Goal: Task Accomplishment & Management: Use online tool/utility

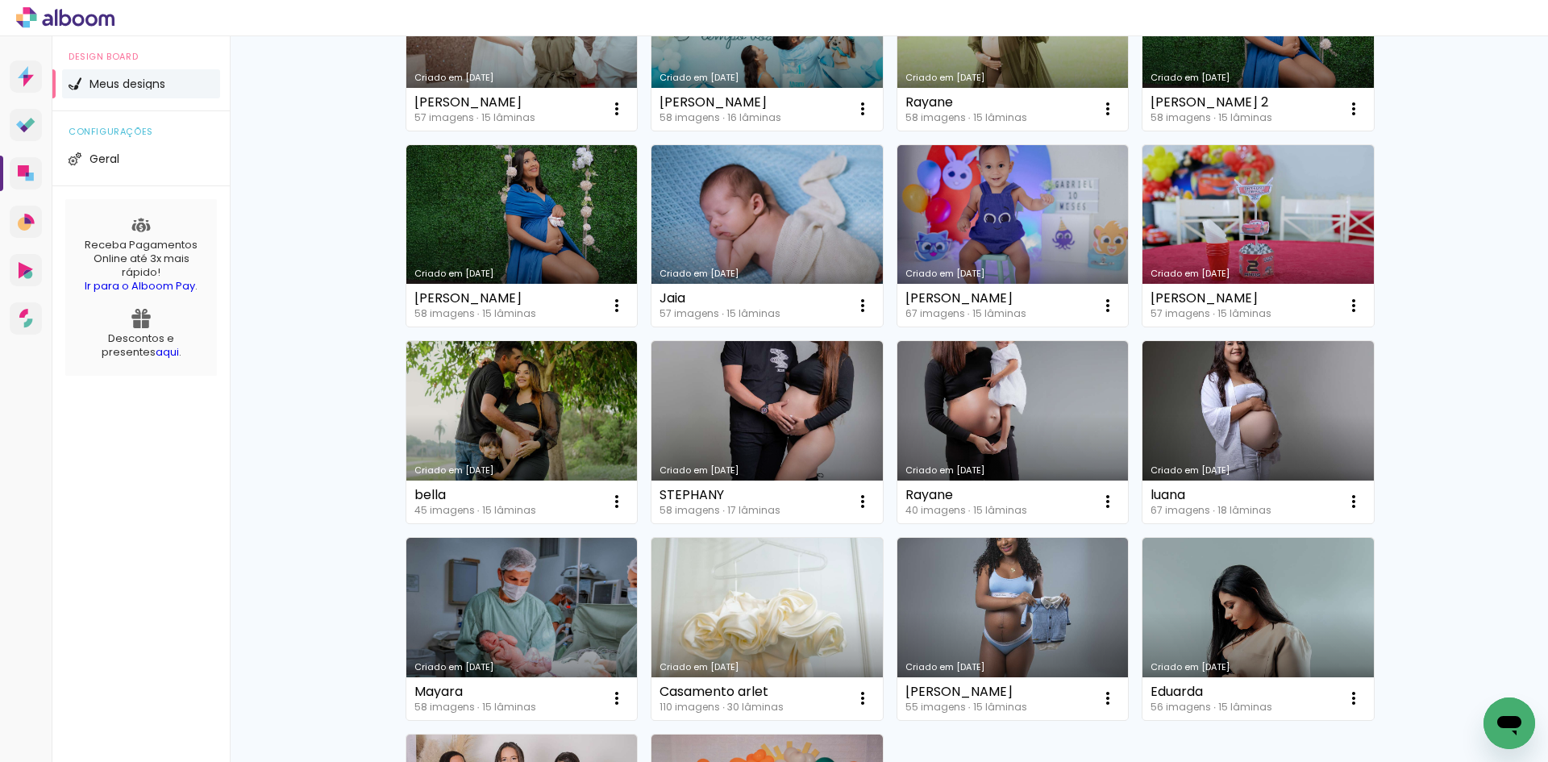
scroll to position [645, 0]
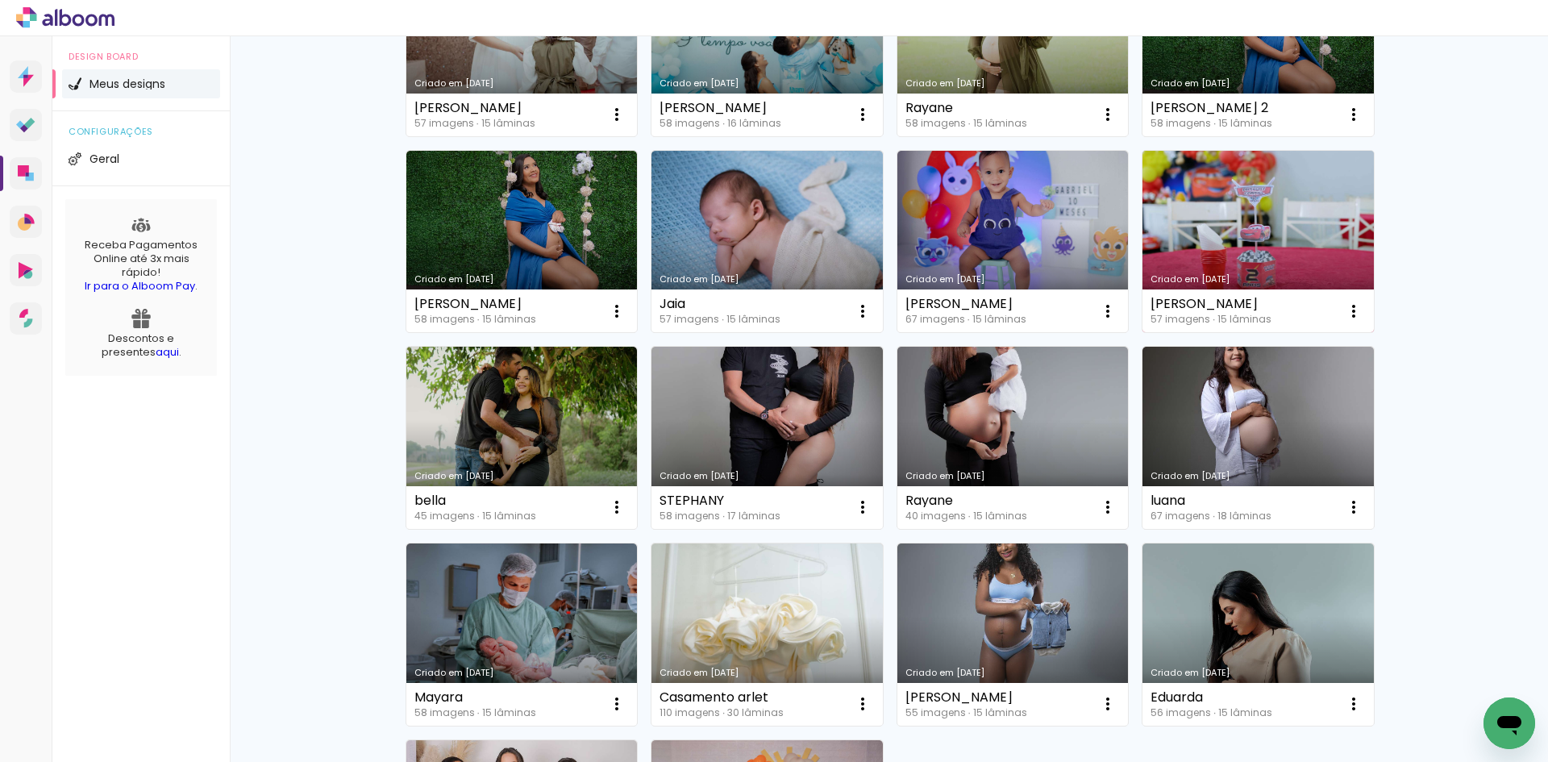
click at [1284, 197] on link "Criado em [DATE]" at bounding box center [1258, 242] width 231 height 182
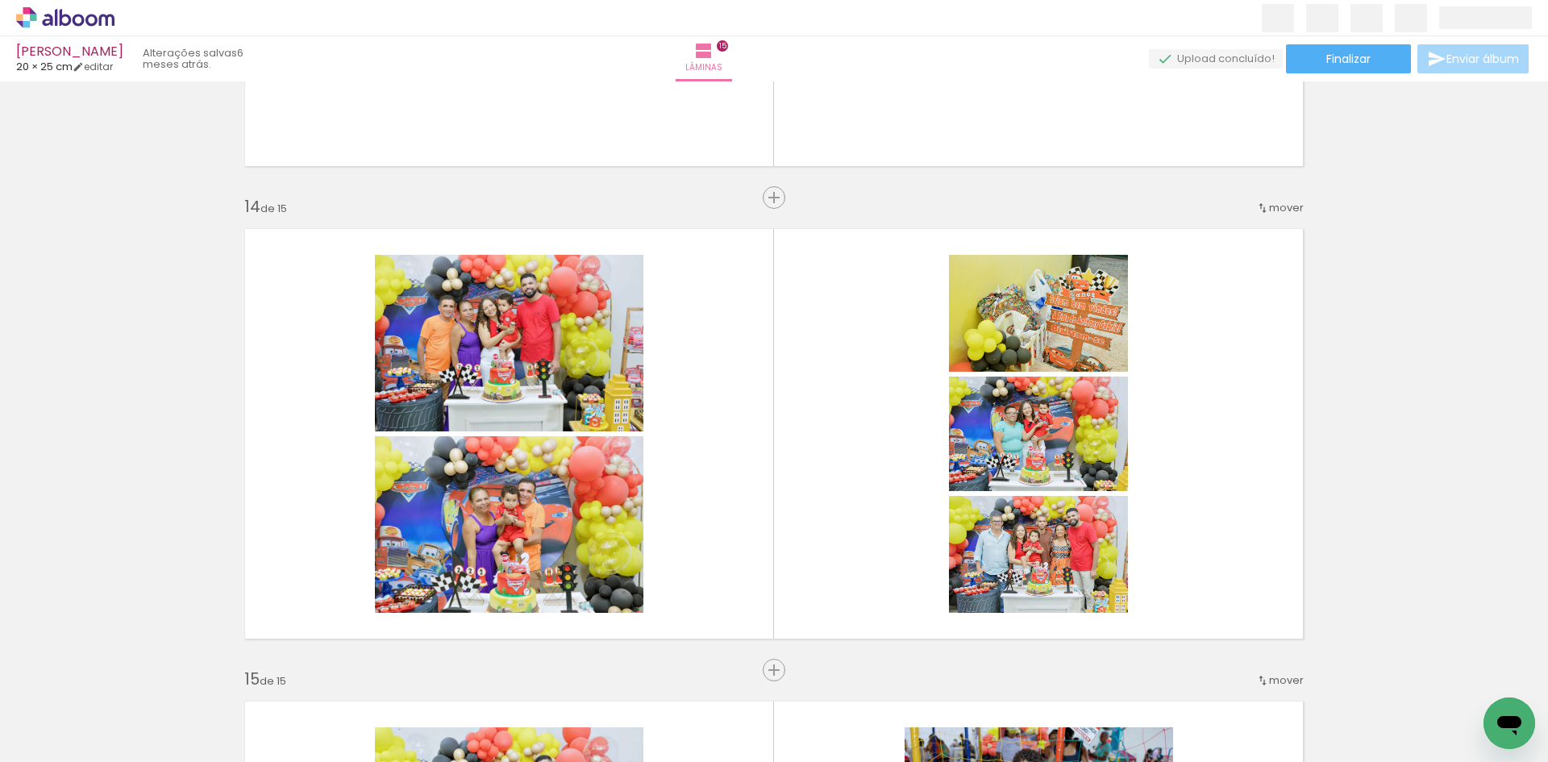
scroll to position [6076, 0]
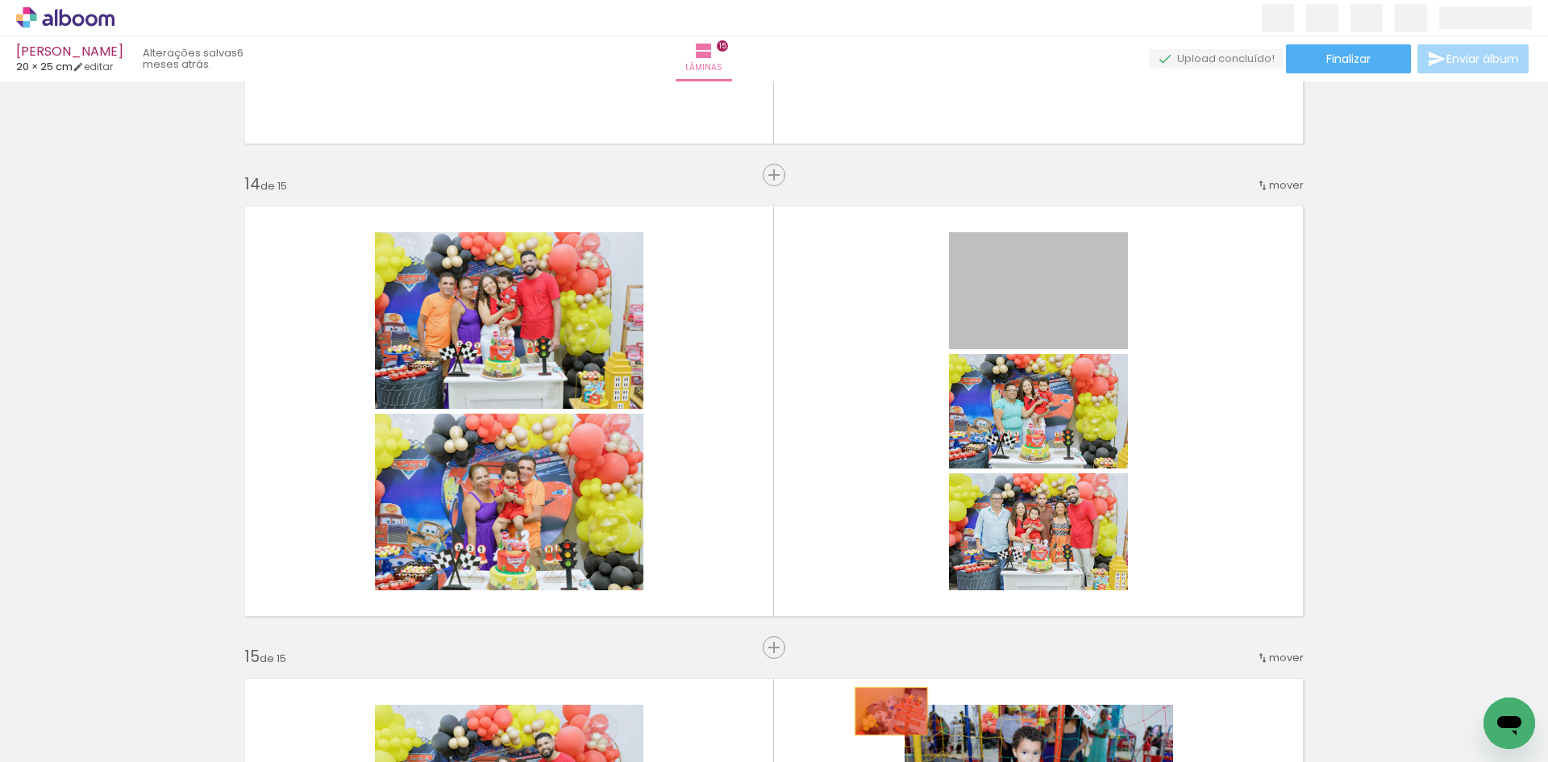
drag, startPoint x: 1028, startPoint y: 302, endPoint x: 884, endPoint y: 705, distance: 427.5
click at [885, 710] on quentale-workspace at bounding box center [774, 381] width 1548 height 762
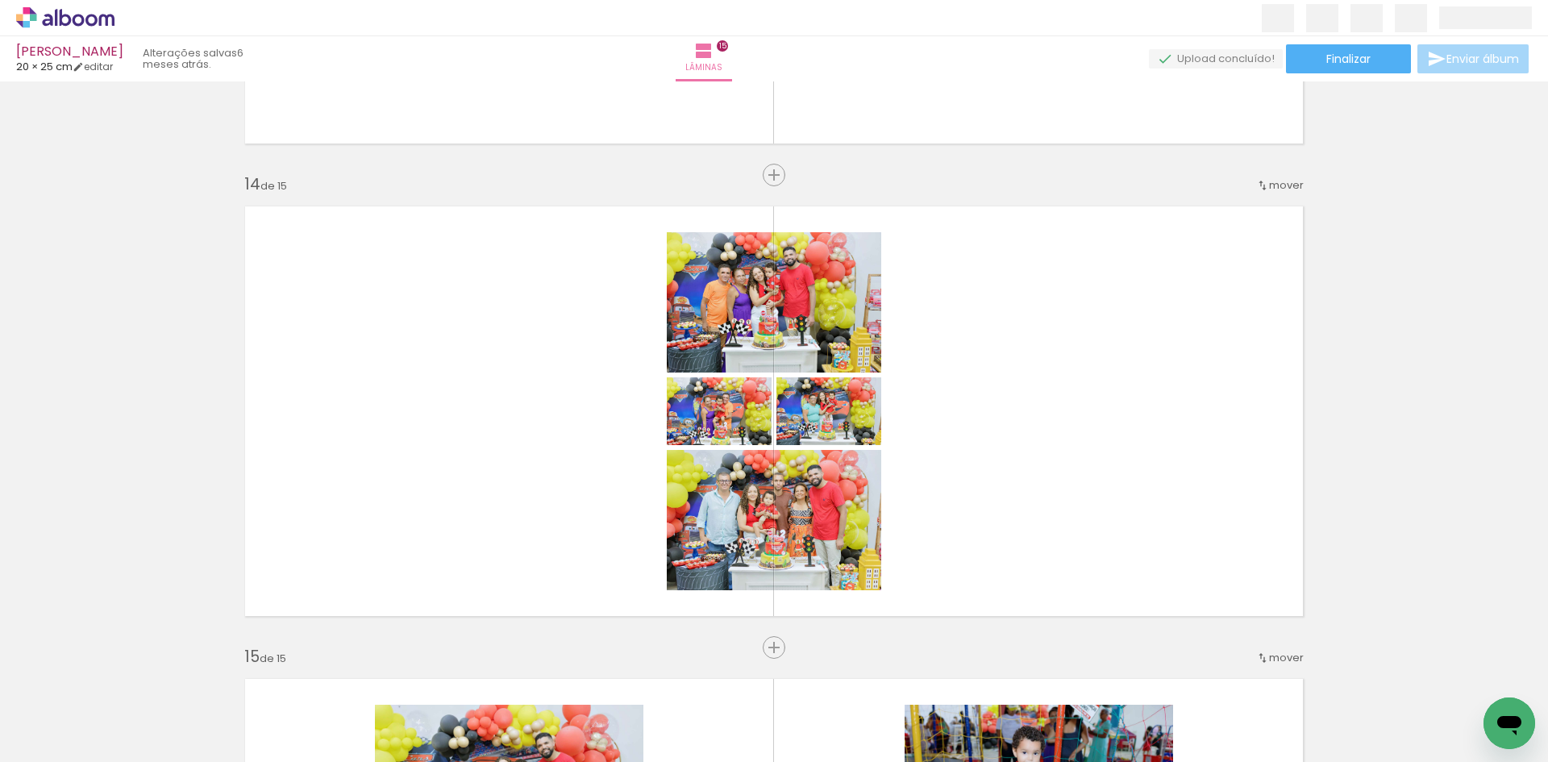
scroll to position [0, 3737]
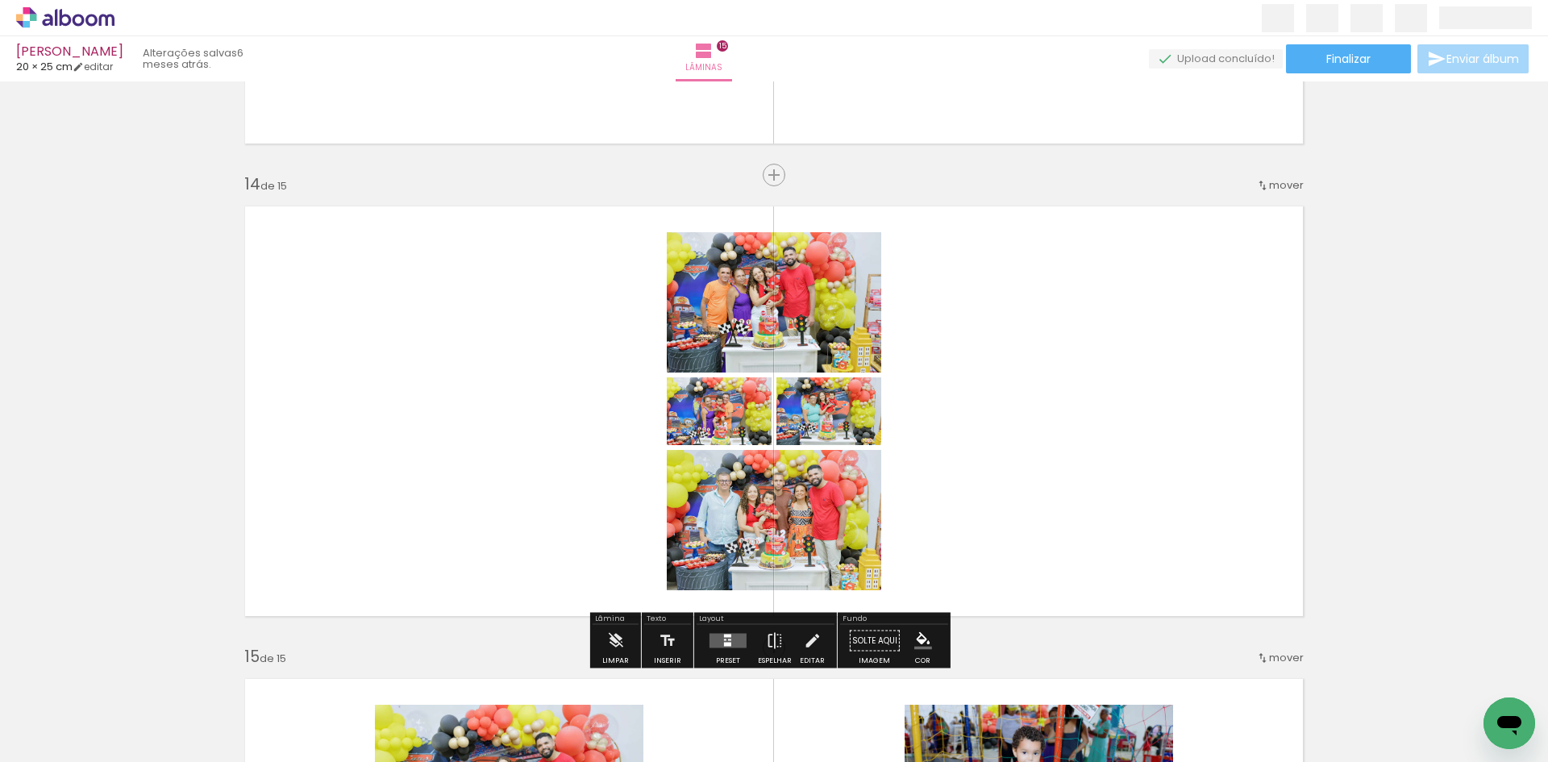
click at [726, 647] on quentale-layouter at bounding box center [728, 641] width 37 height 15
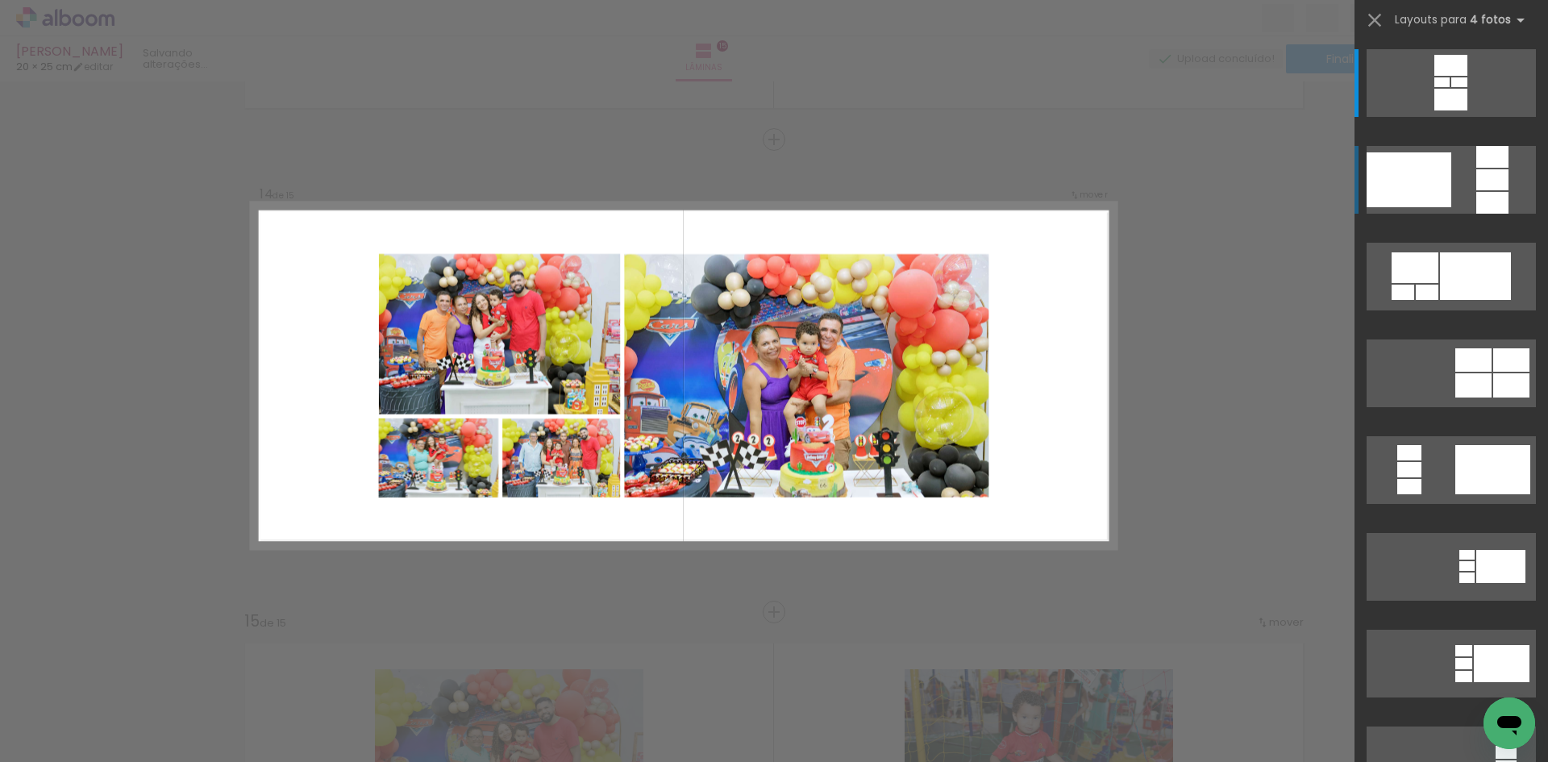
scroll to position [6116, 0]
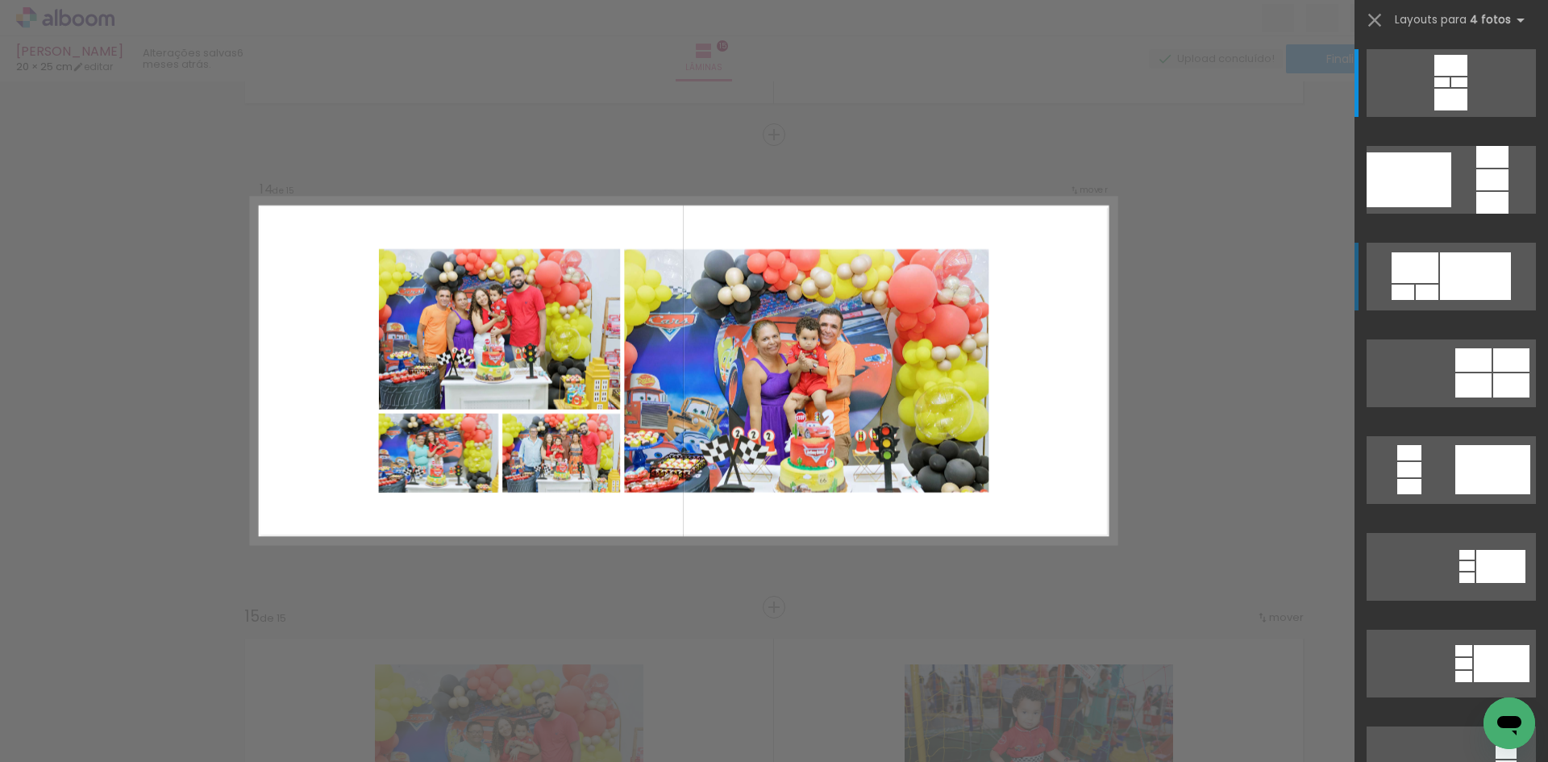
click at [1435, 76] on div at bounding box center [1451, 65] width 33 height 21
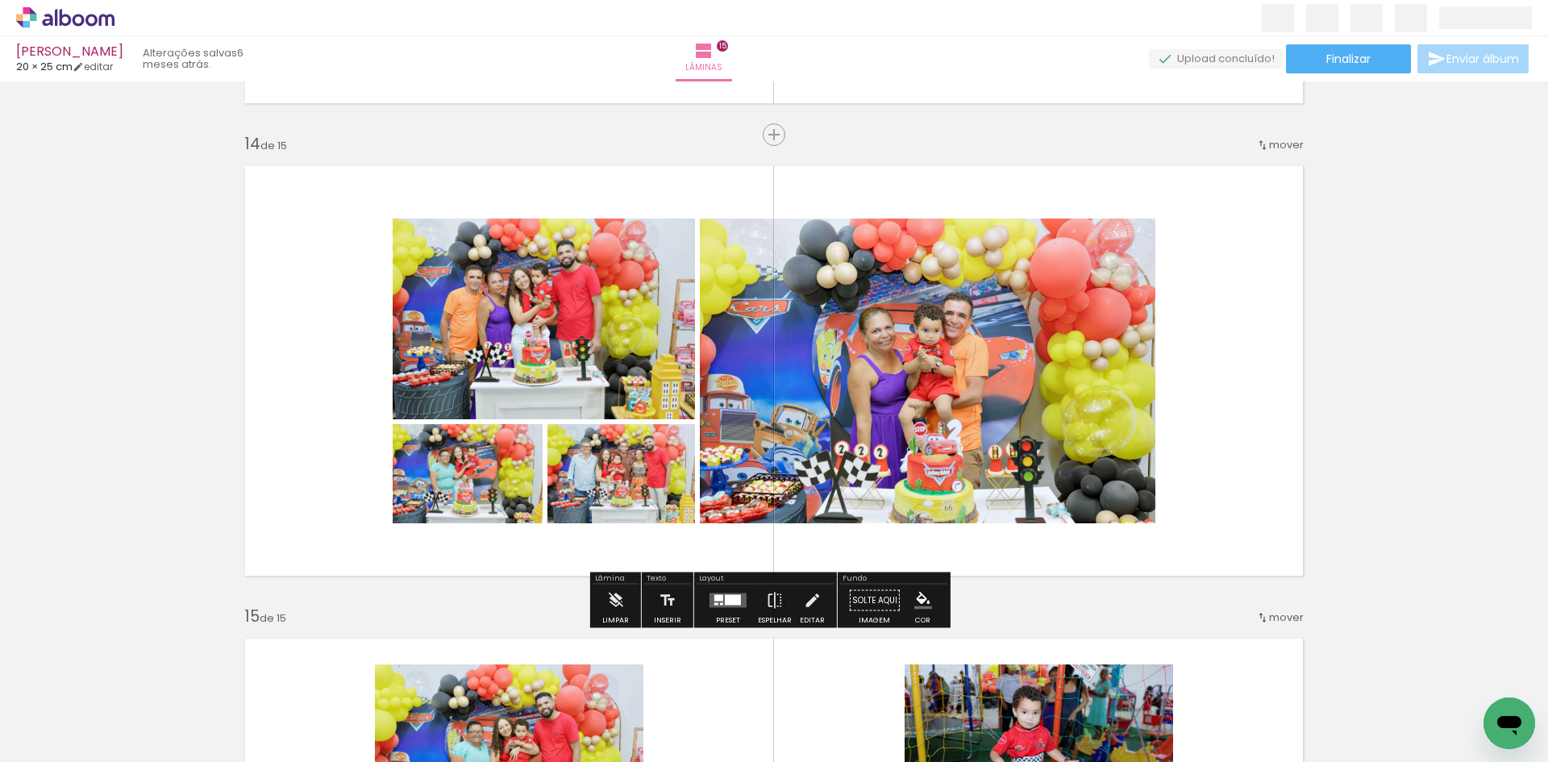
click at [734, 609] on div at bounding box center [728, 601] width 44 height 32
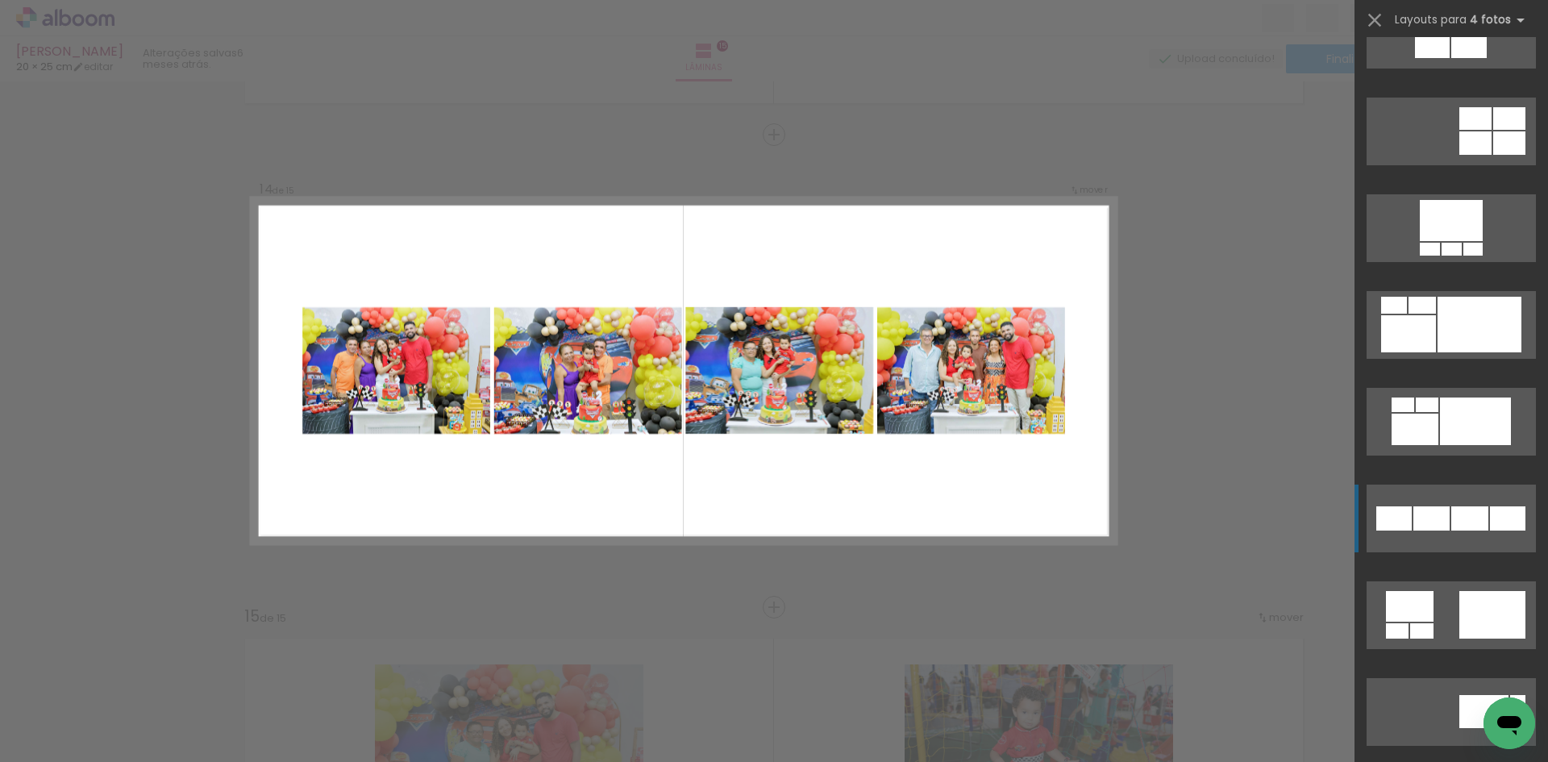
scroll to position [1613, 0]
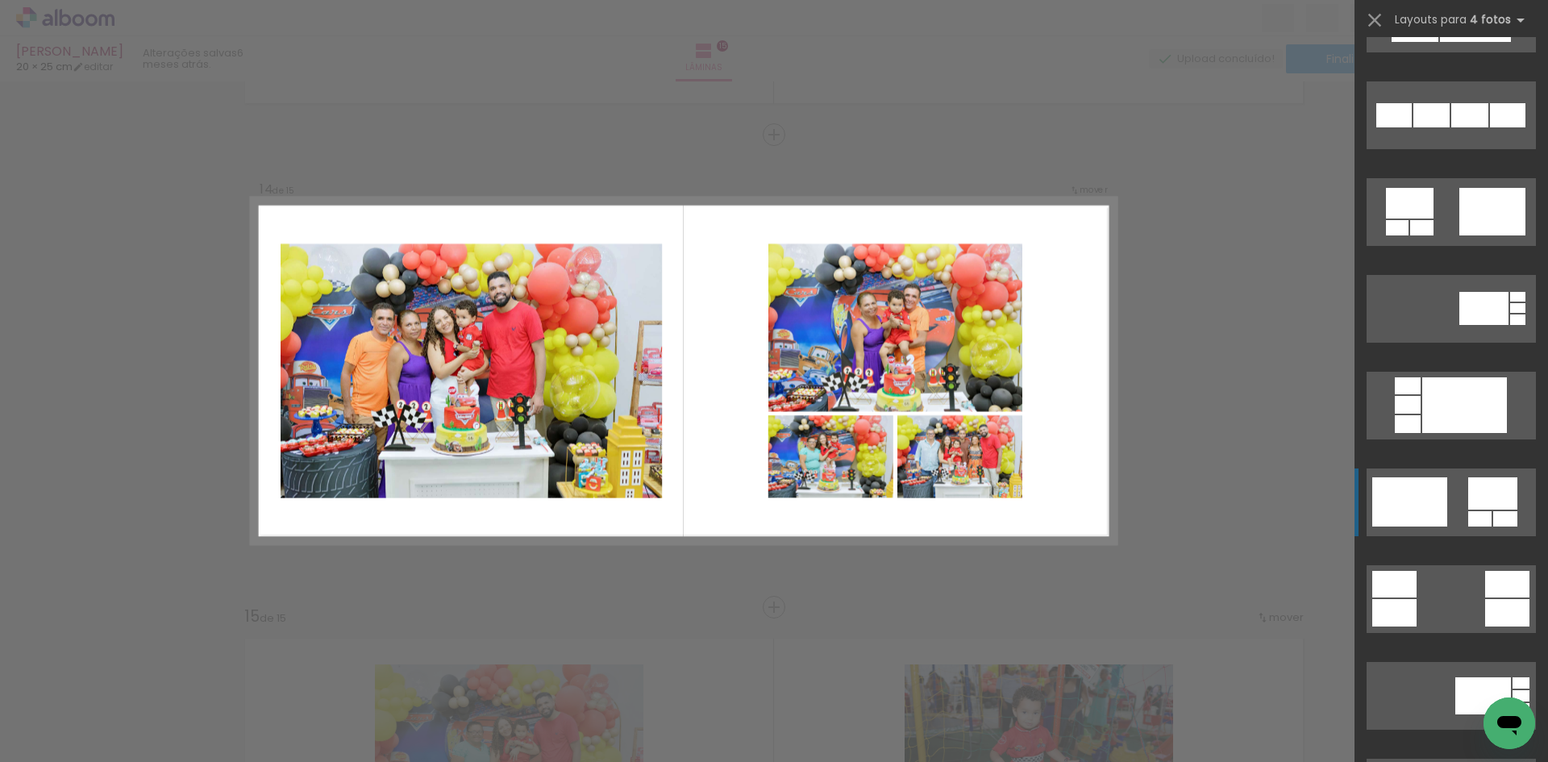
click at [1434, 219] on div at bounding box center [1410, 203] width 48 height 31
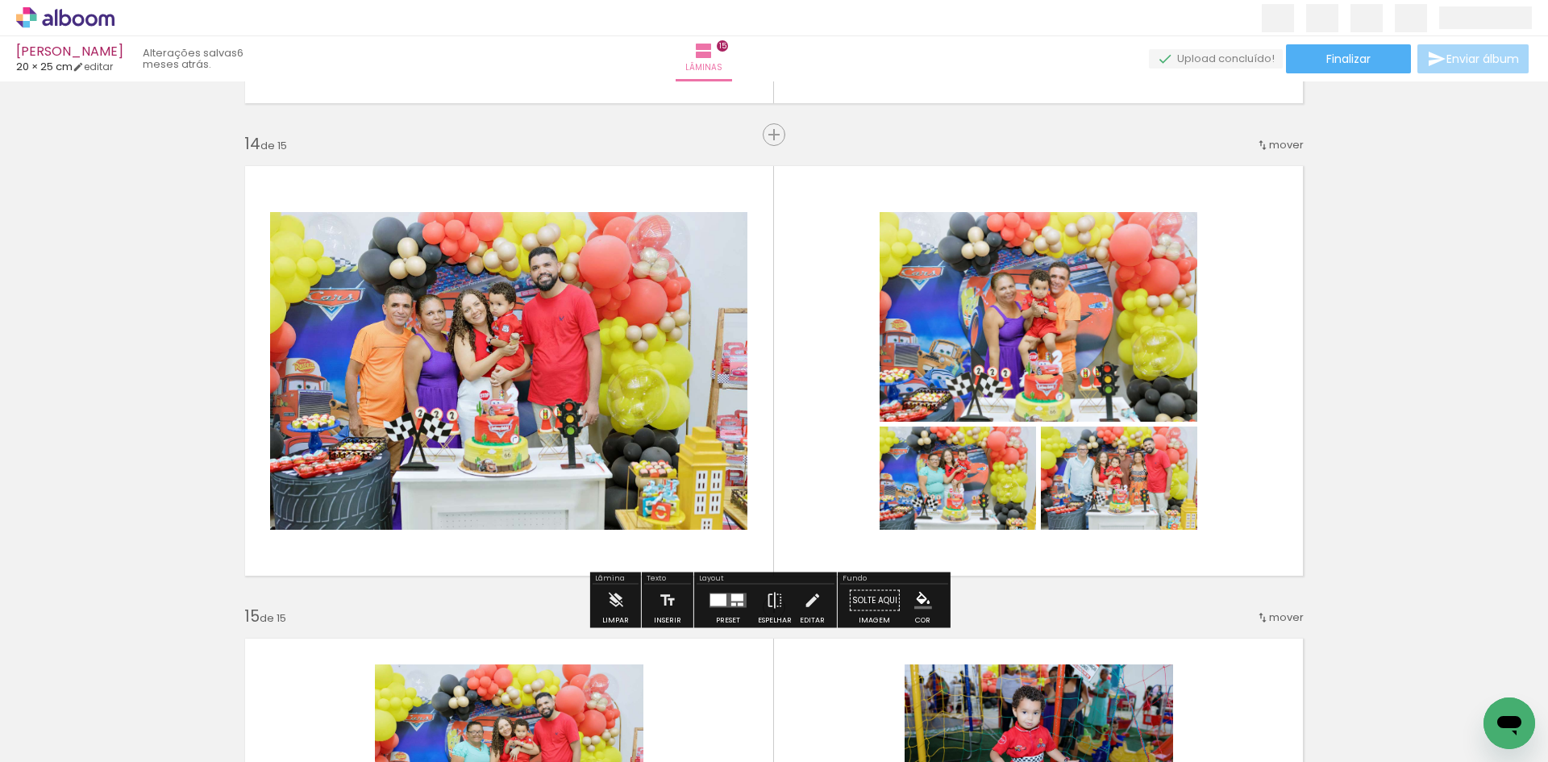
drag, startPoint x: 706, startPoint y: 608, endPoint x: 1318, endPoint y: 392, distance: 649.8
click at [706, 608] on div at bounding box center [728, 601] width 44 height 32
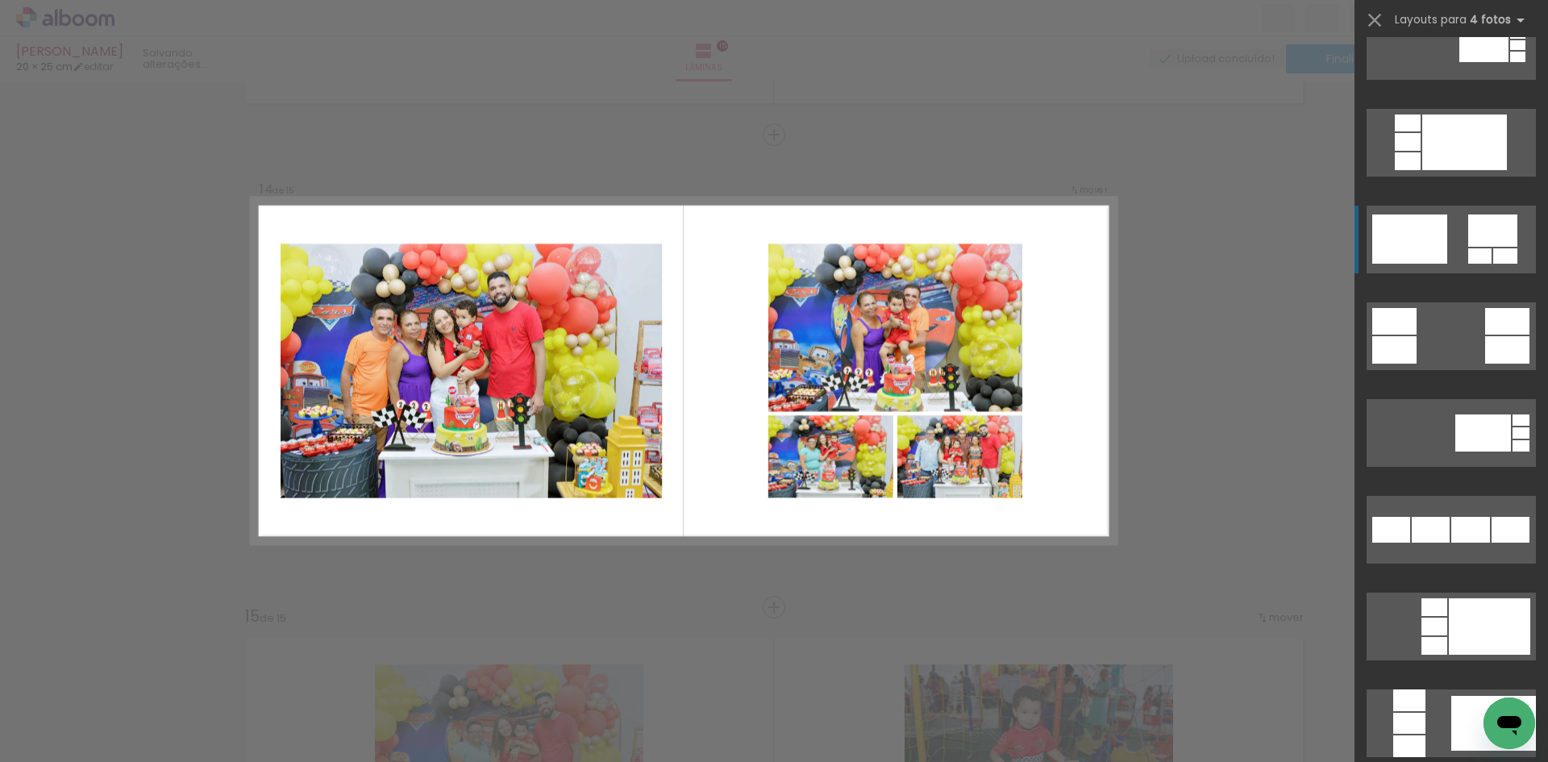
scroll to position [1871, 0]
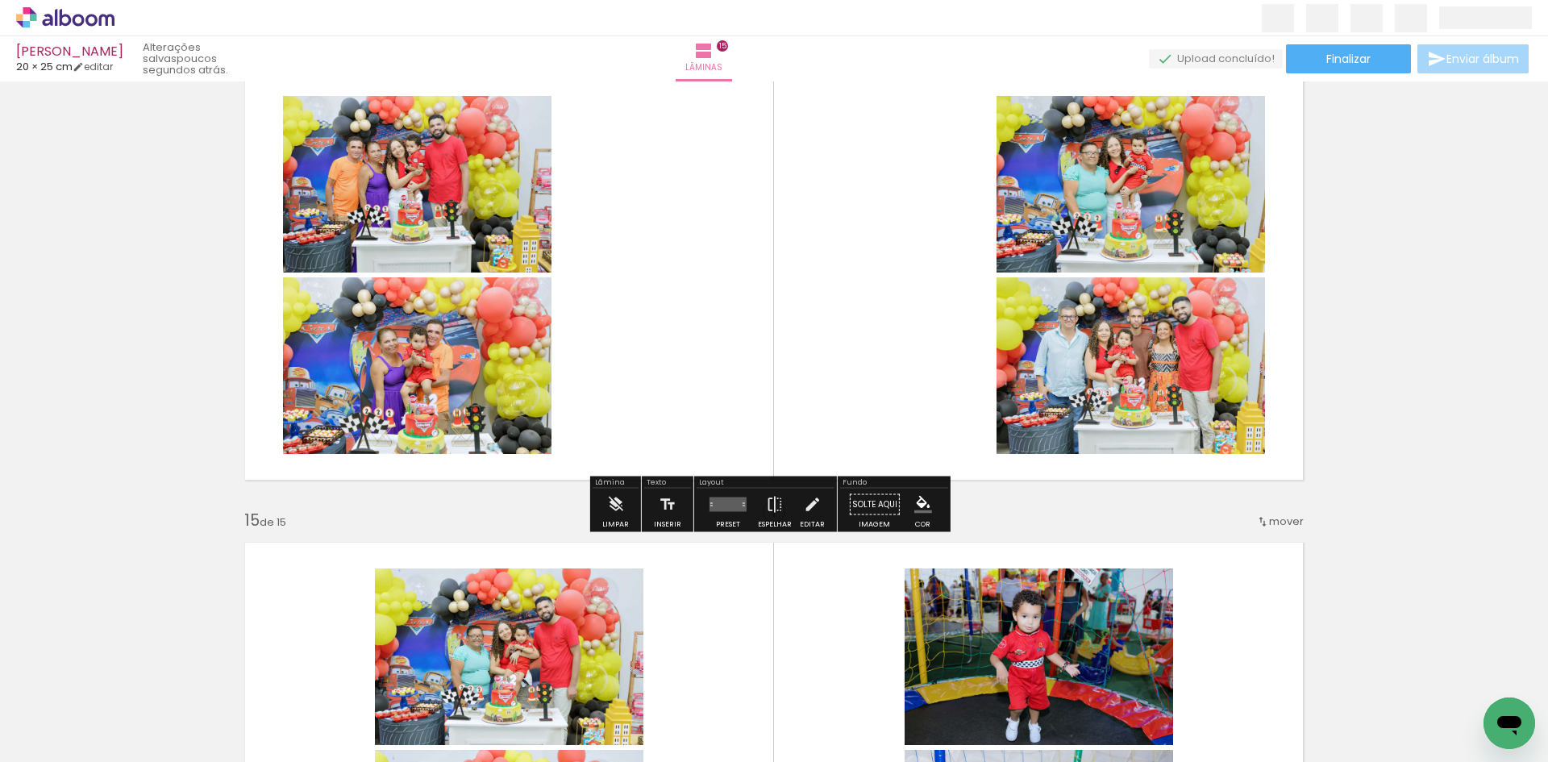
scroll to position [6318, 0]
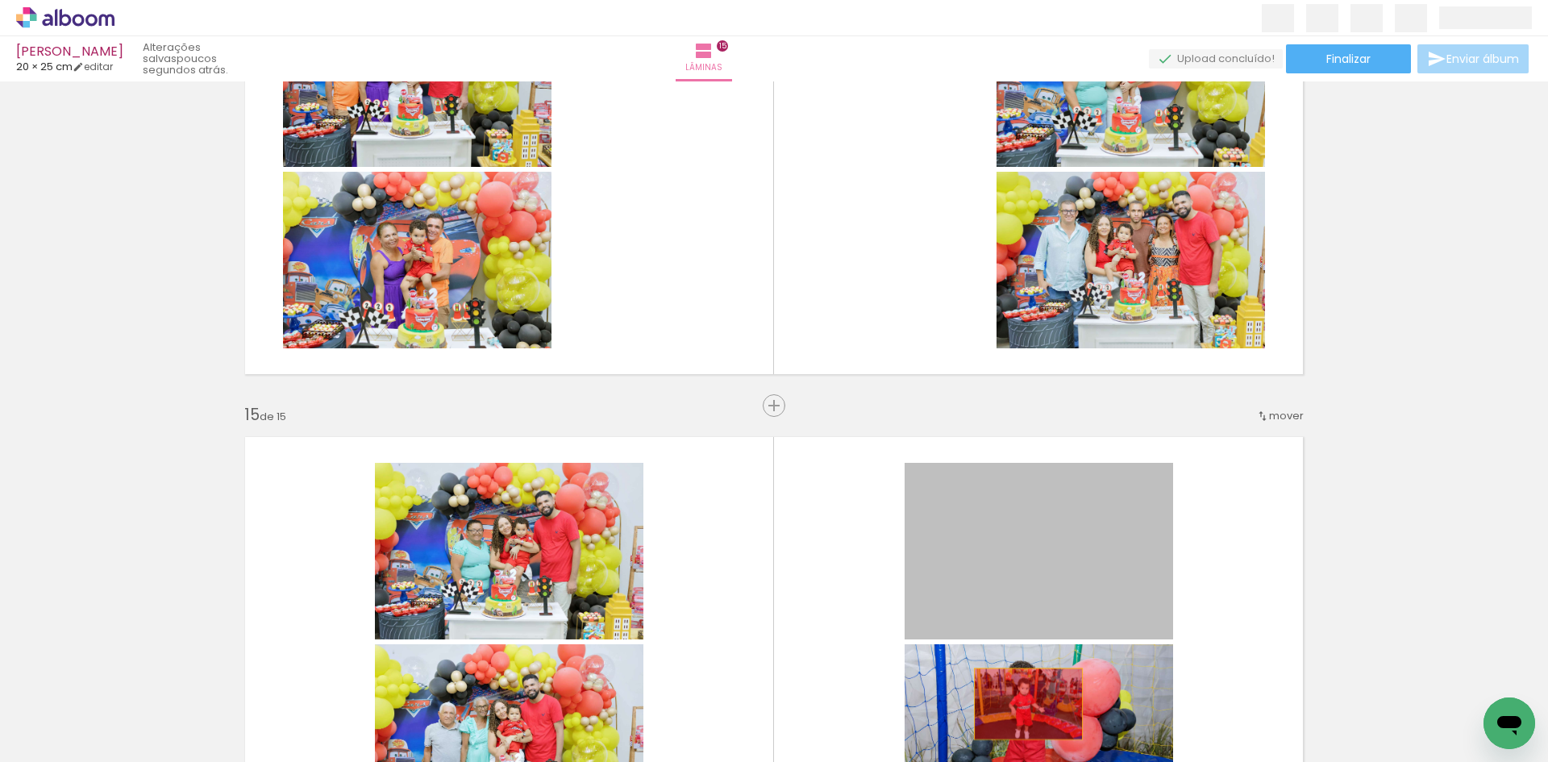
drag, startPoint x: 1093, startPoint y: 534, endPoint x: 1022, endPoint y: 704, distance: 184.0
click at [1022, 704] on quentale-workspace at bounding box center [774, 381] width 1548 height 762
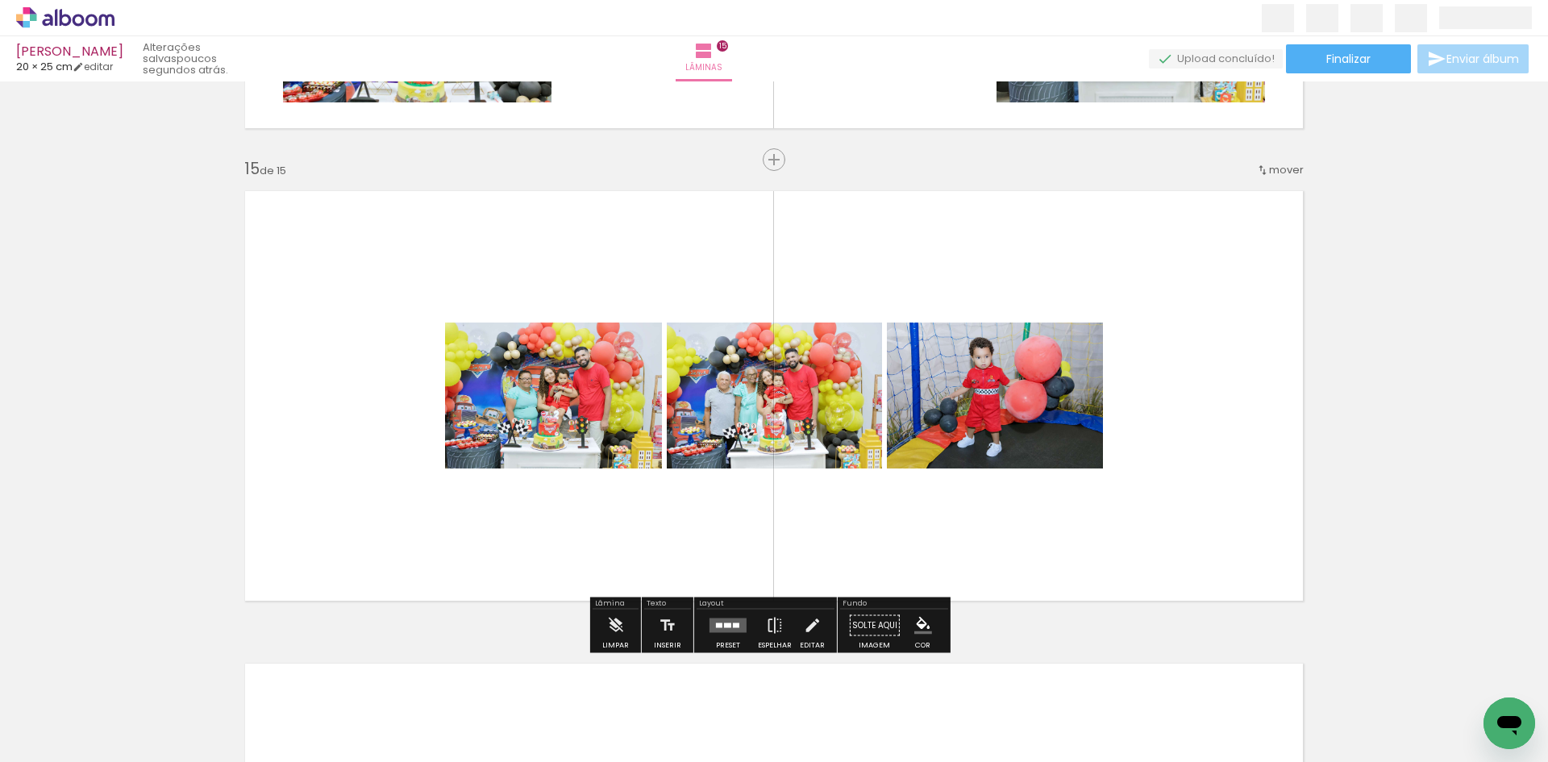
scroll to position [6641, 0]
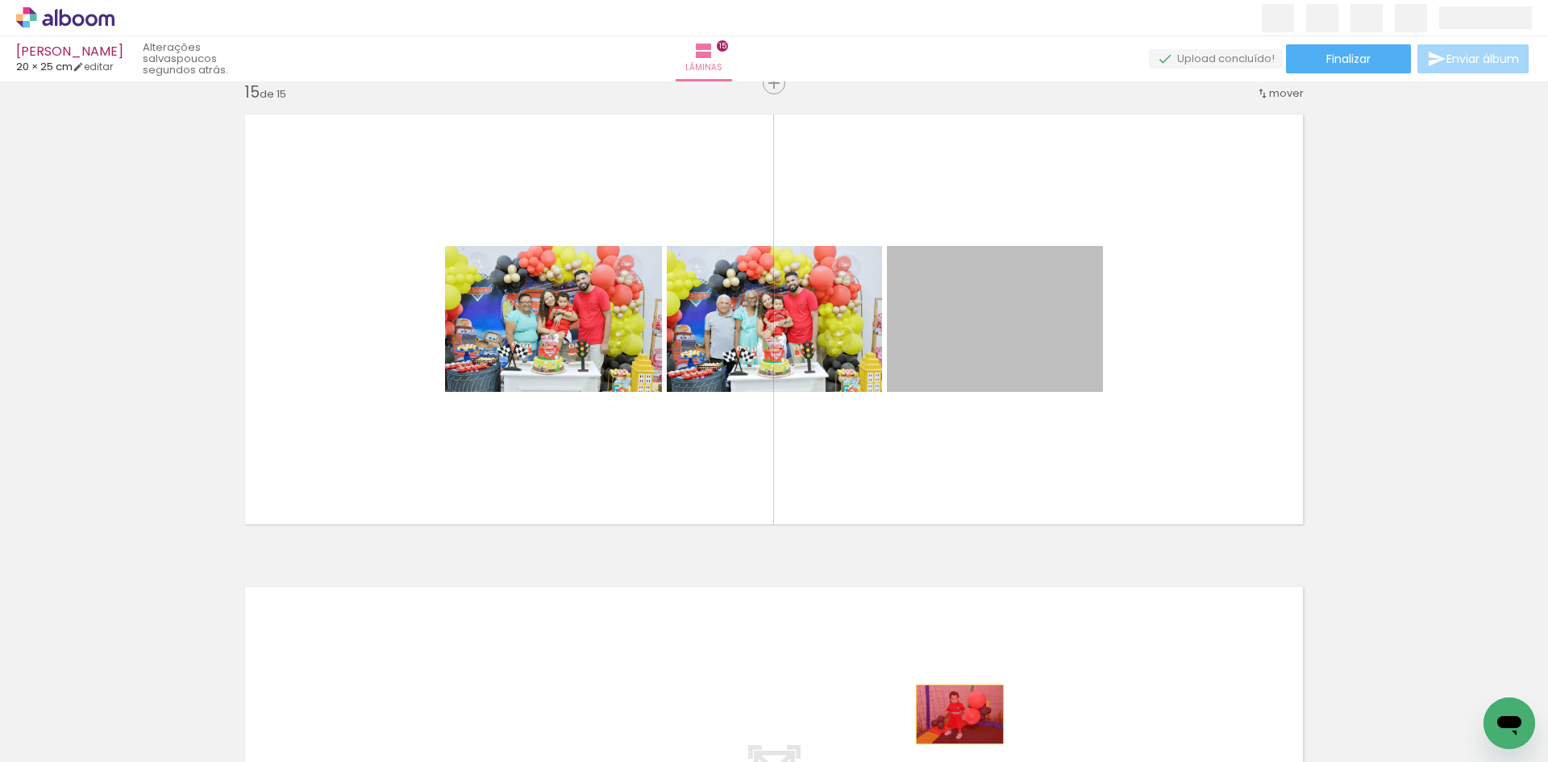
drag, startPoint x: 1018, startPoint y: 344, endPoint x: 954, endPoint y: 714, distance: 375.7
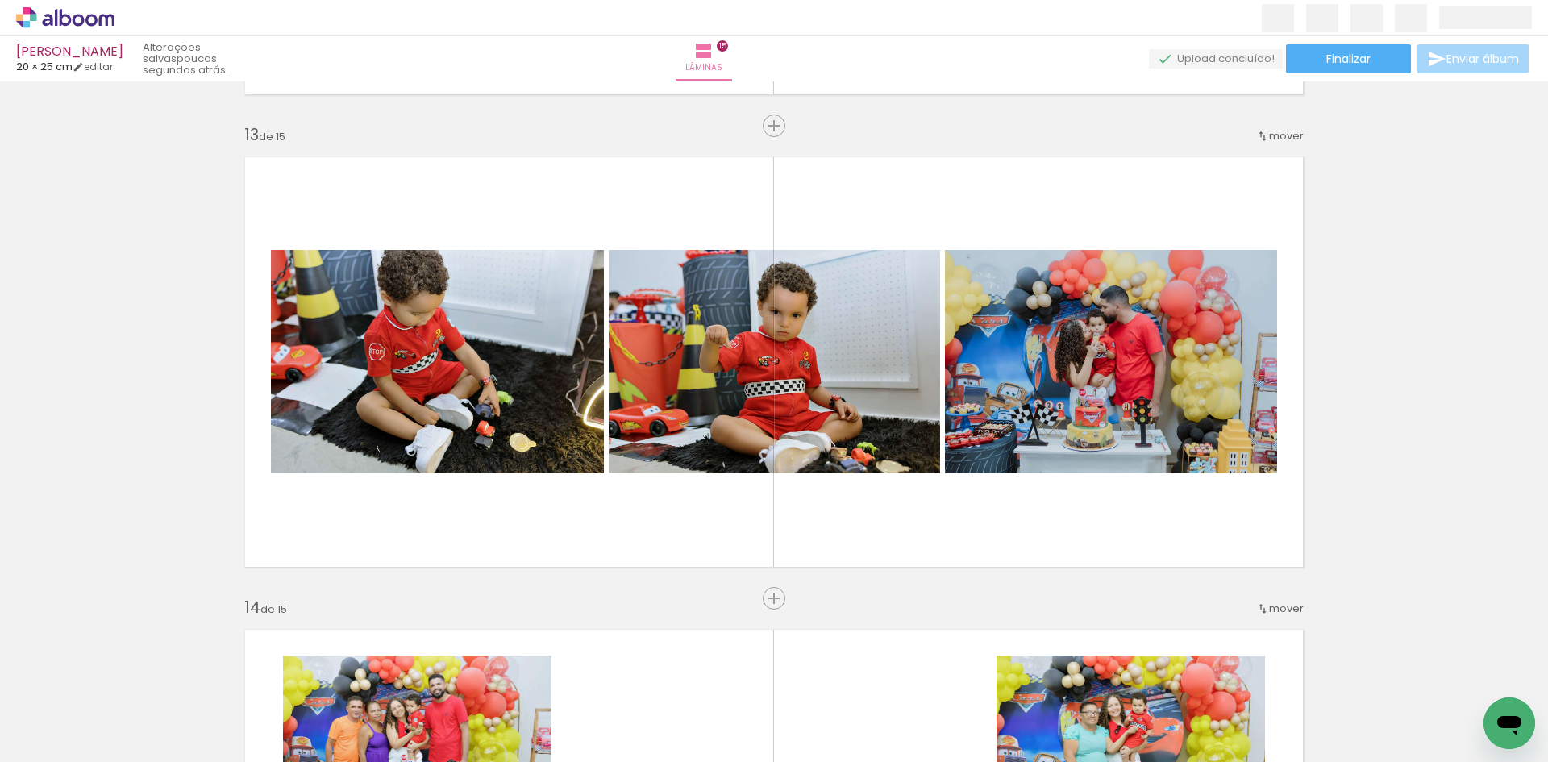
scroll to position [5592, 0]
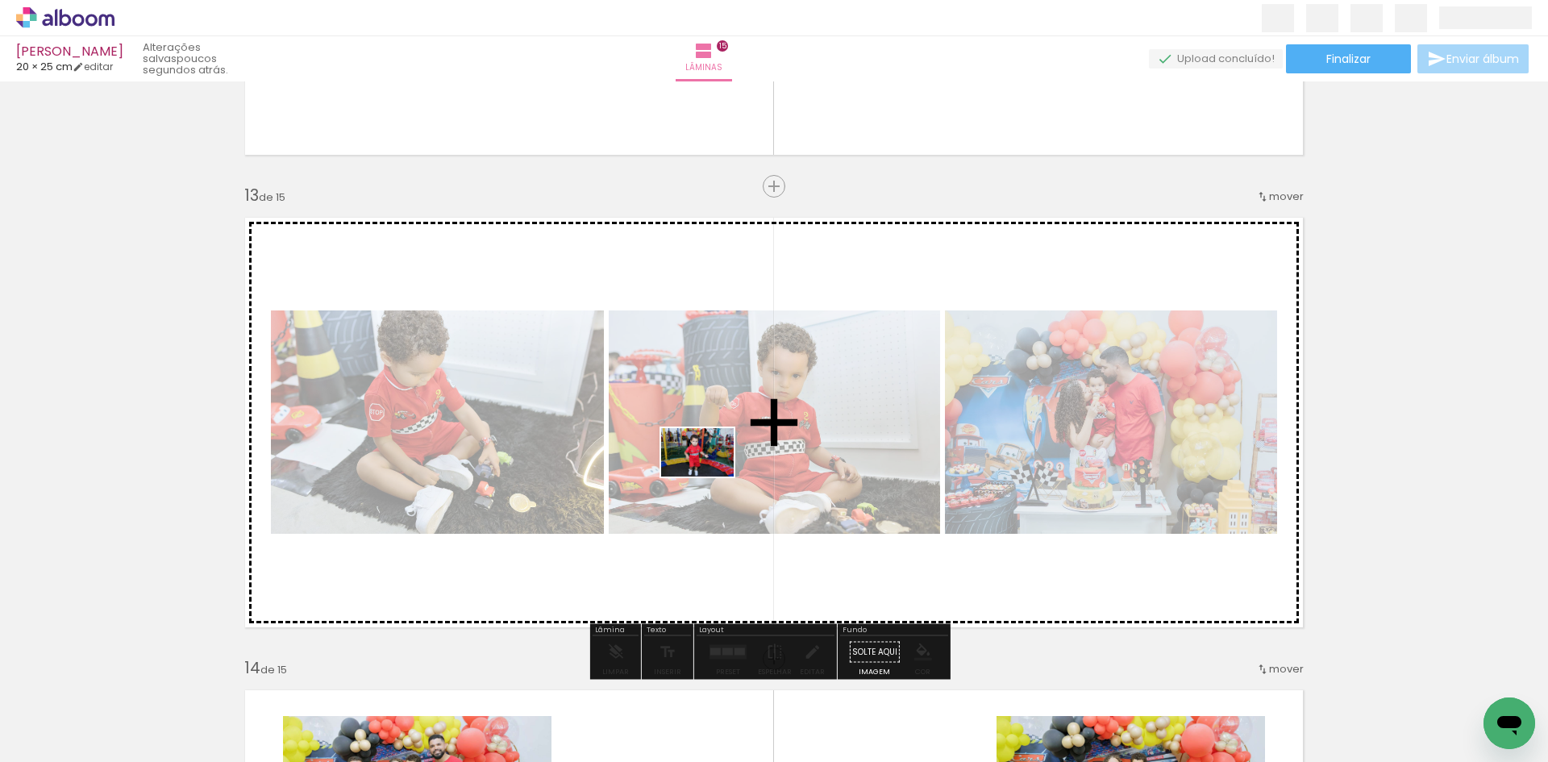
drag, startPoint x: 1395, startPoint y: 720, endPoint x: 710, endPoint y: 477, distance: 727.4
click at [710, 477] on quentale-workspace at bounding box center [774, 381] width 1548 height 762
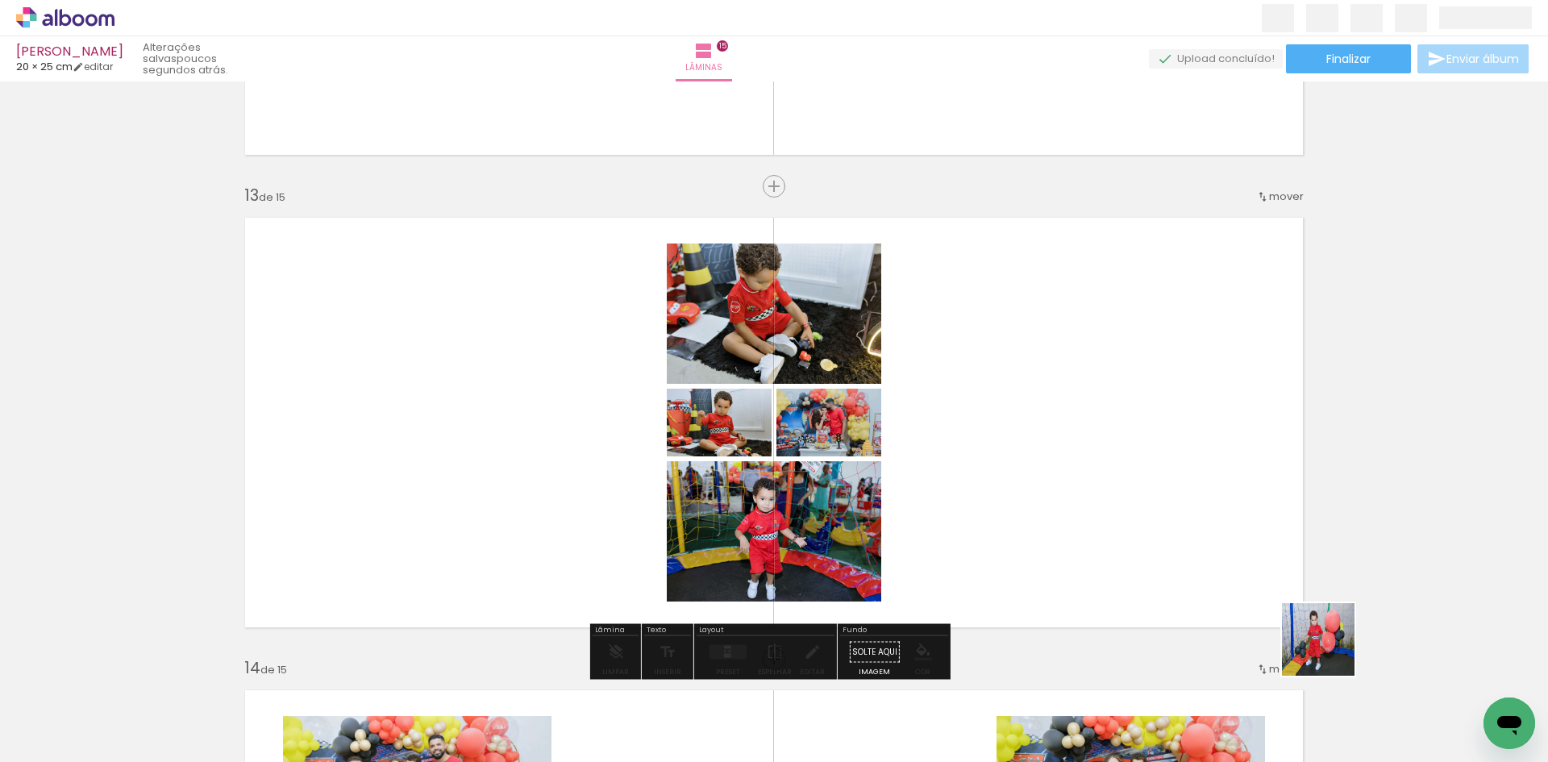
drag, startPoint x: 1458, startPoint y: 718, endPoint x: 737, endPoint y: 472, distance: 761.7
click at [737, 472] on quentale-workspace at bounding box center [774, 381] width 1548 height 762
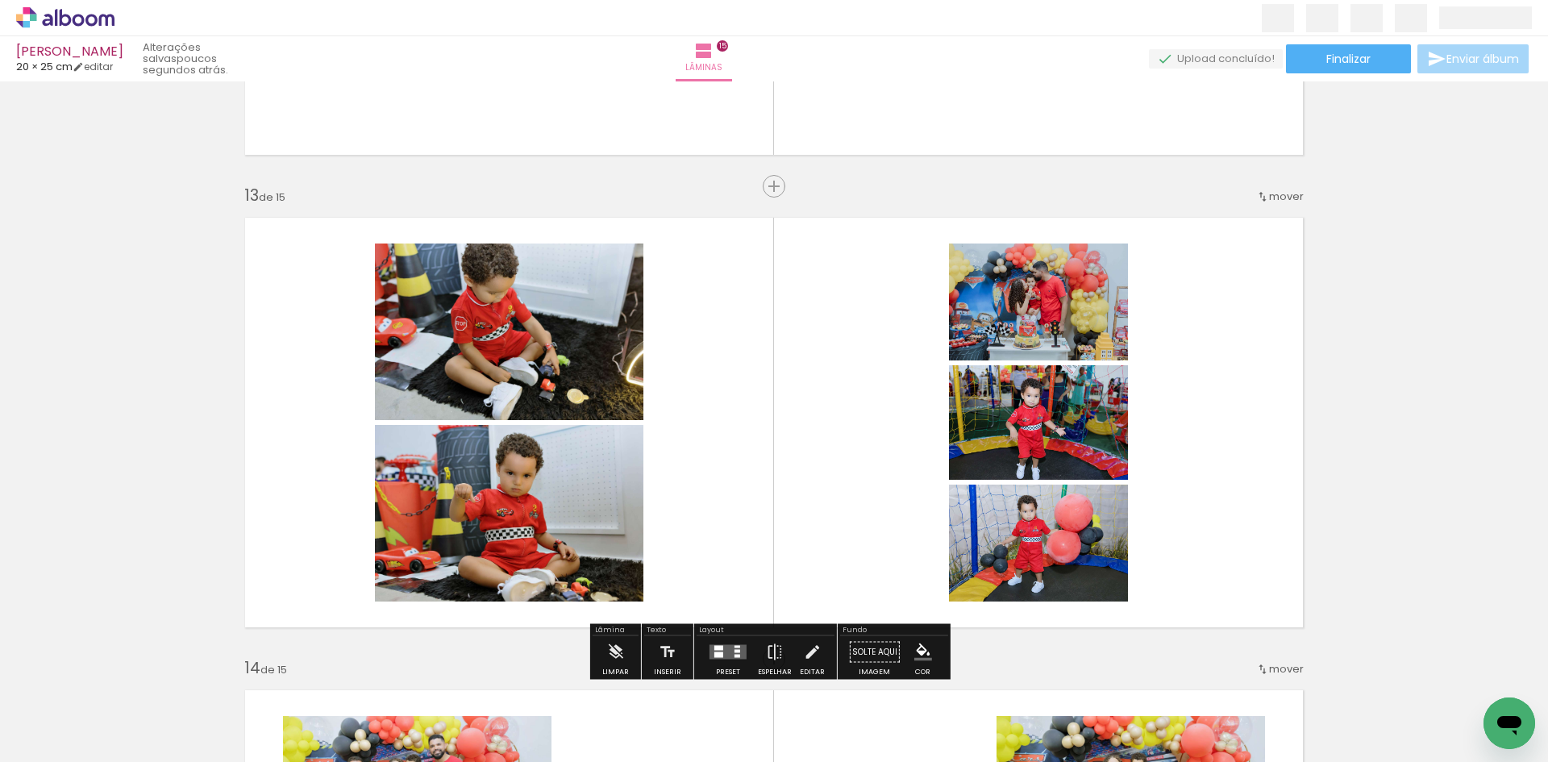
click at [735, 652] on div at bounding box center [738, 651] width 6 height 3
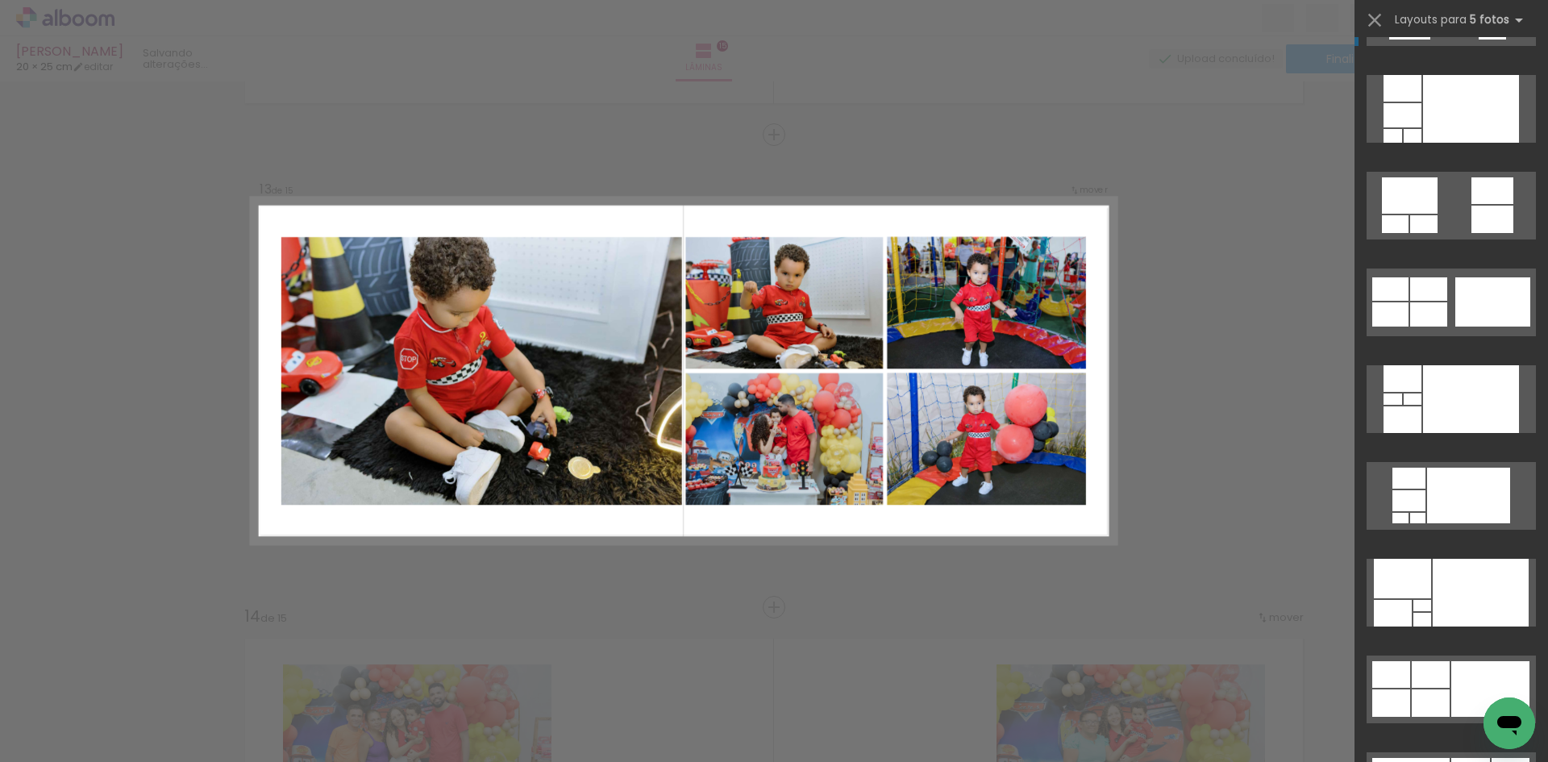
scroll to position [484, 0]
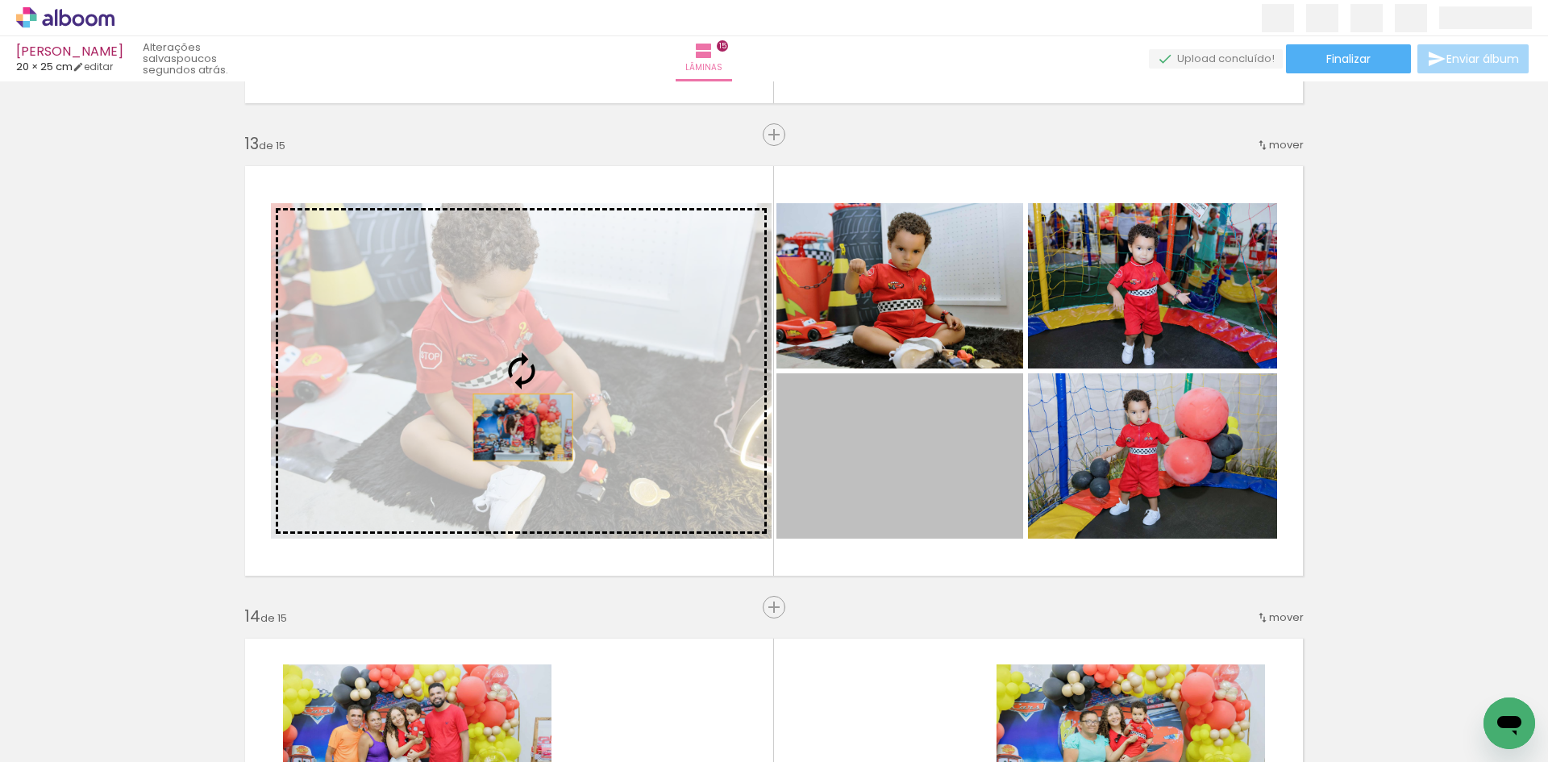
drag, startPoint x: 919, startPoint y: 481, endPoint x: 517, endPoint y: 427, distance: 405.9
click at [0, 0] on slot at bounding box center [0, 0] width 0 height 0
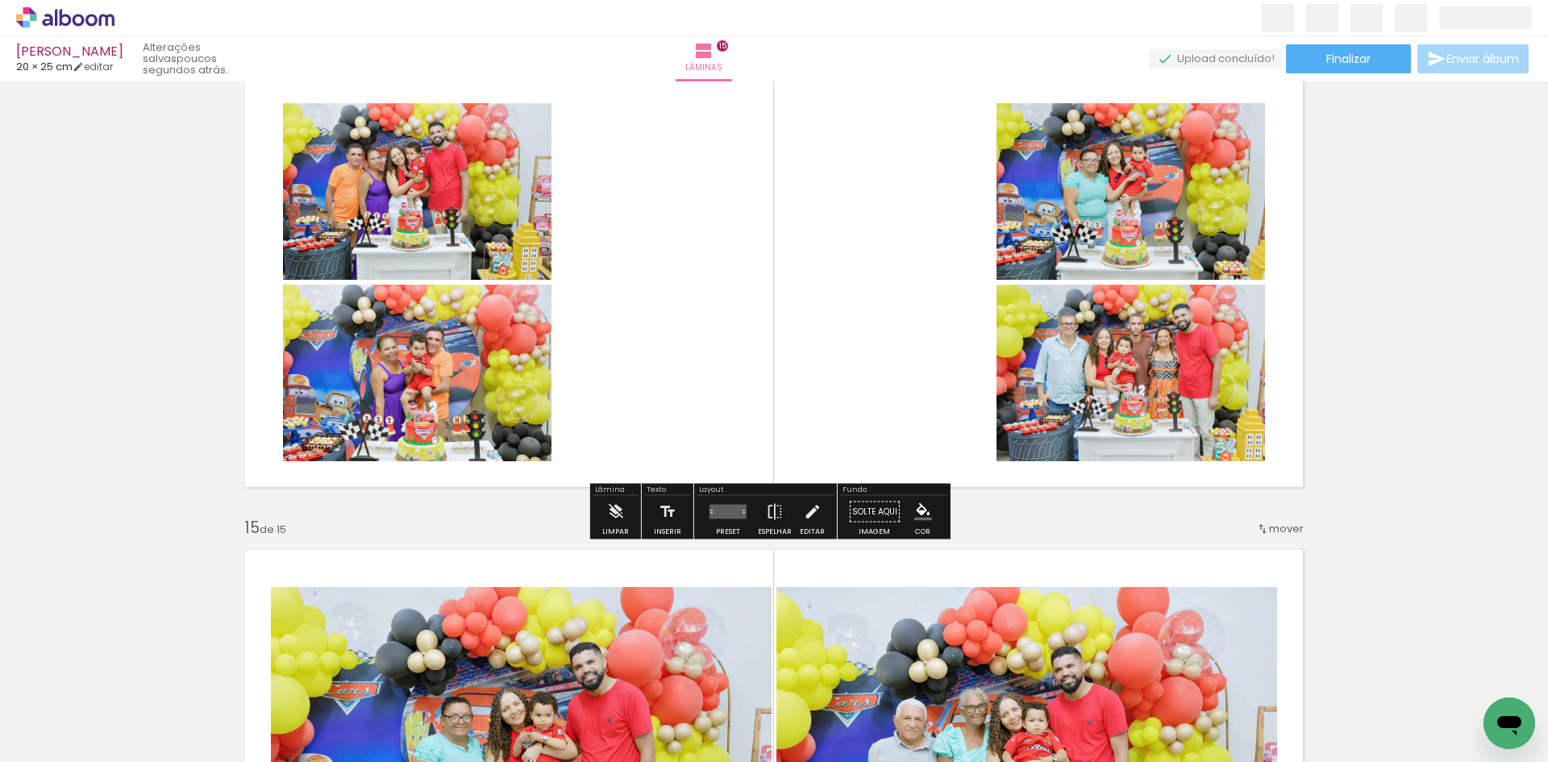
scroll to position [6208, 0]
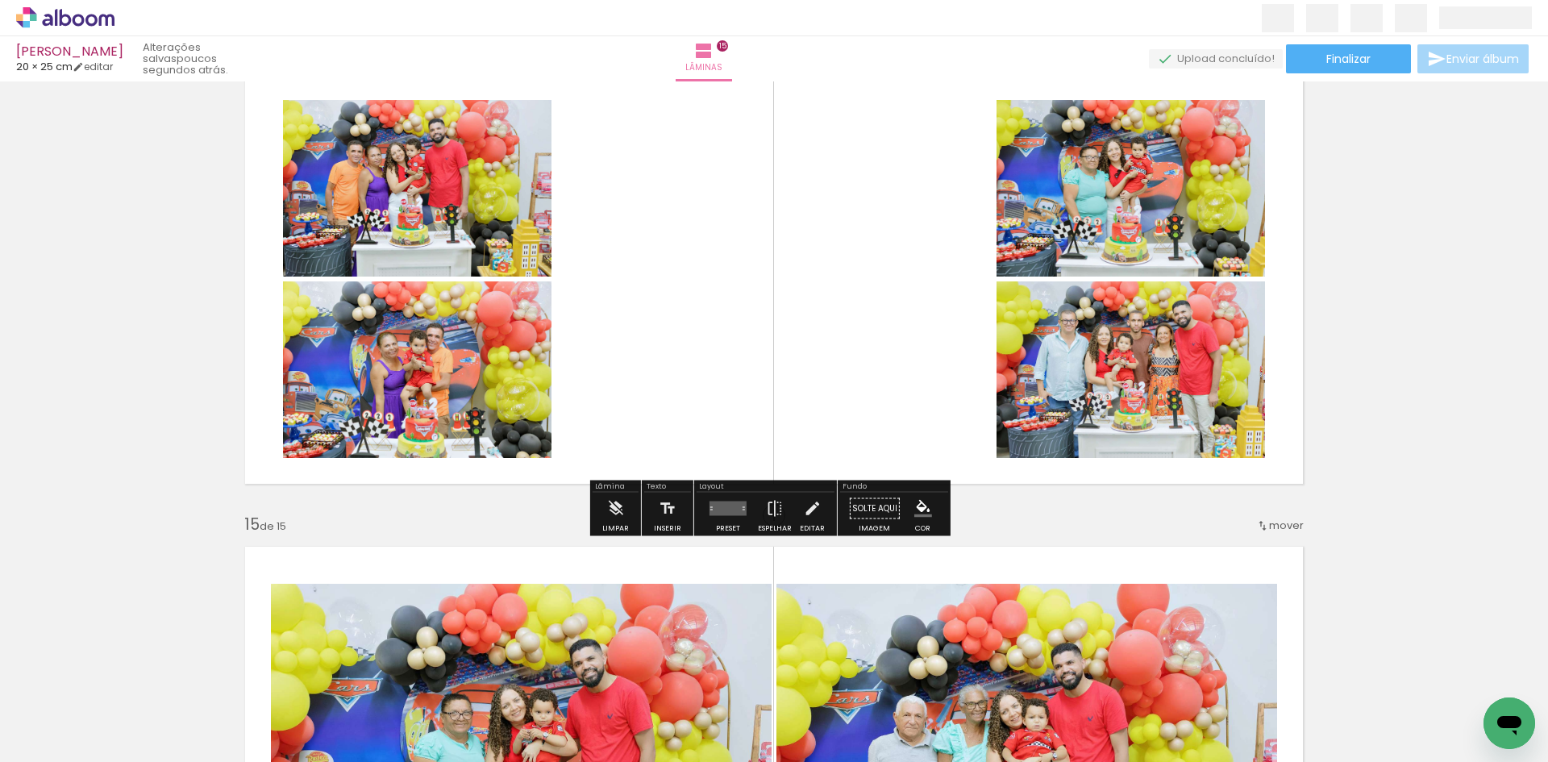
click at [731, 506] on quentale-layouter at bounding box center [728, 509] width 37 height 15
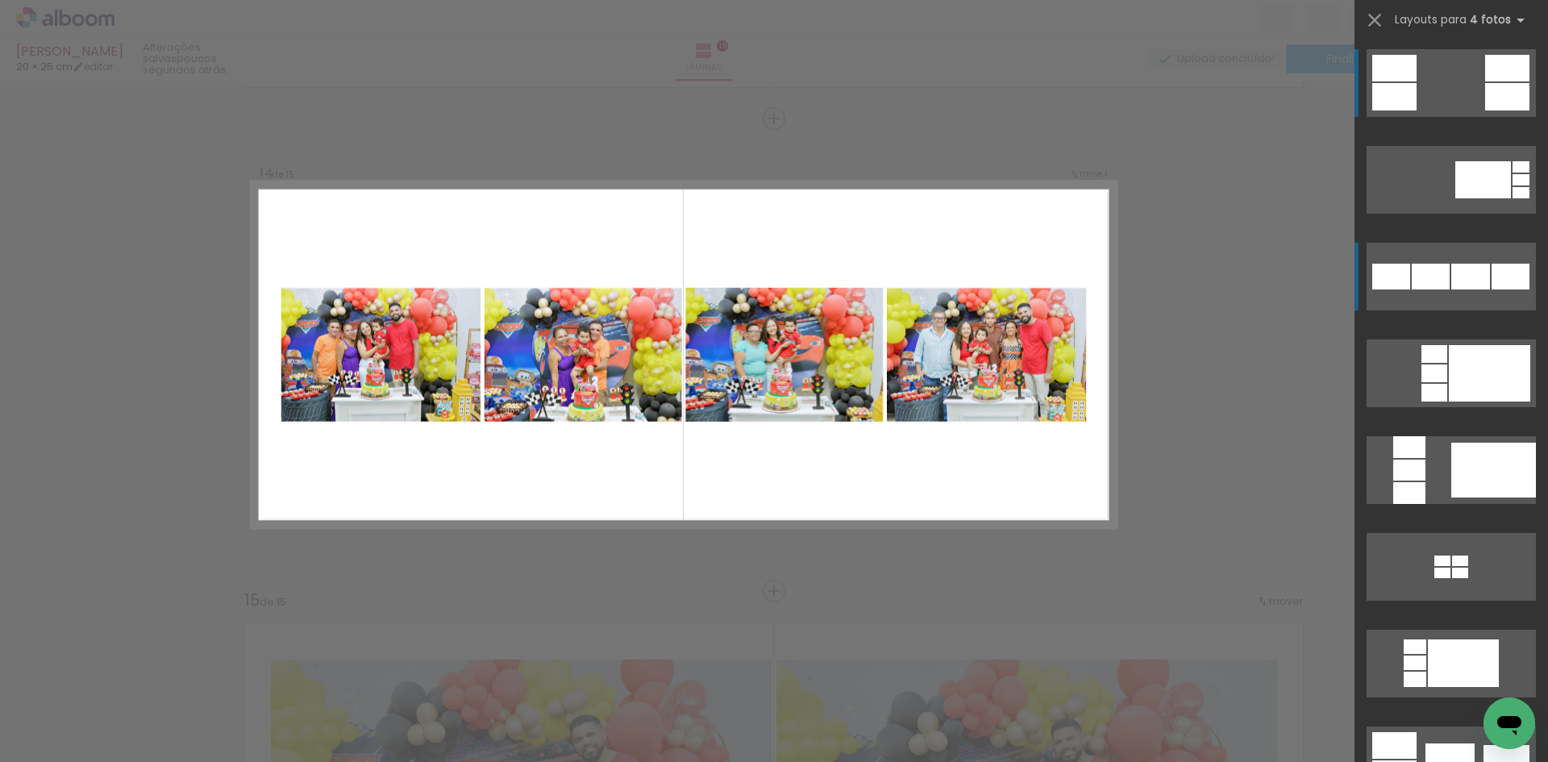
scroll to position [6116, 0]
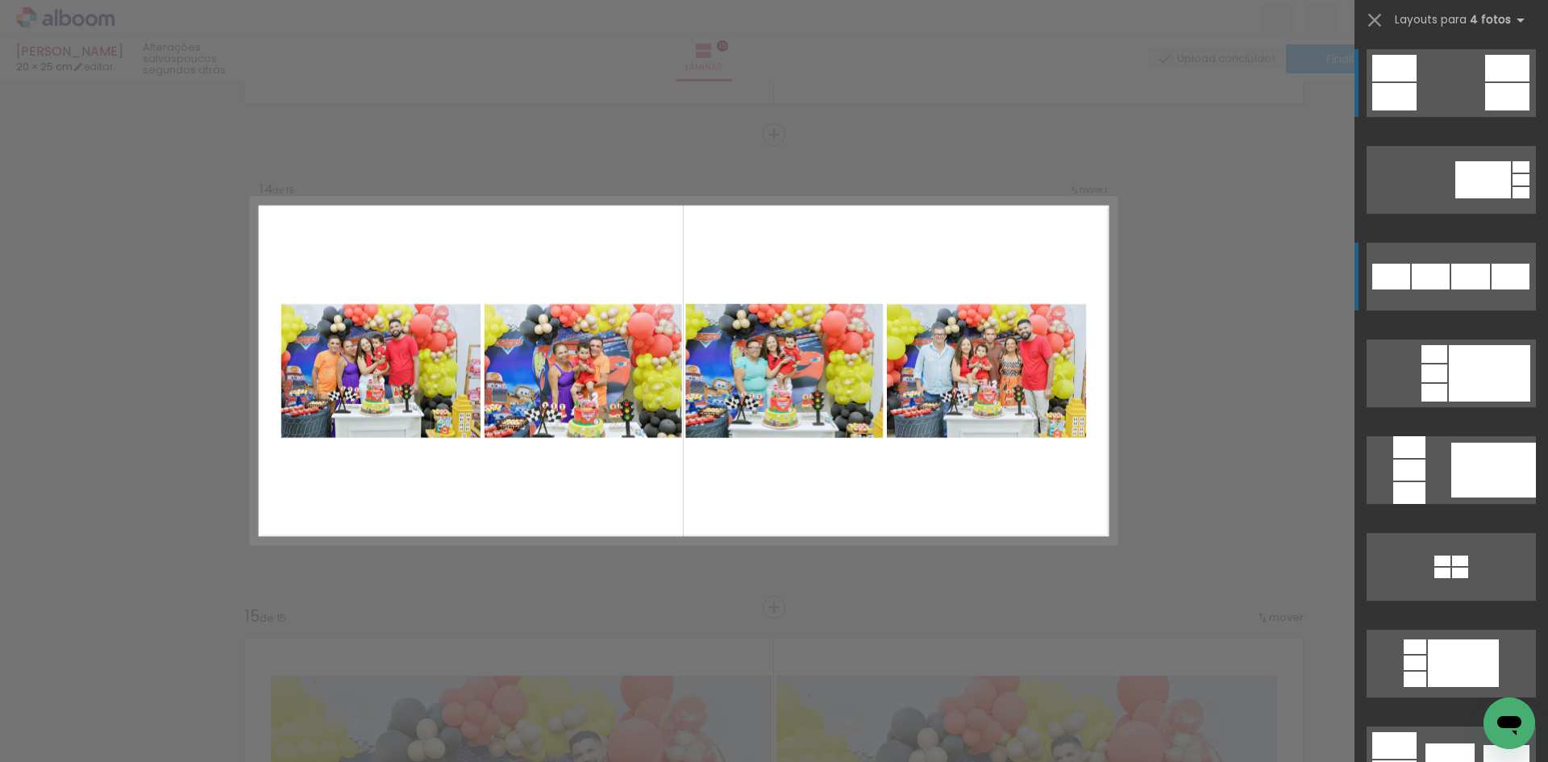
click at [1438, 117] on quentale-layouter at bounding box center [1451, 83] width 169 height 68
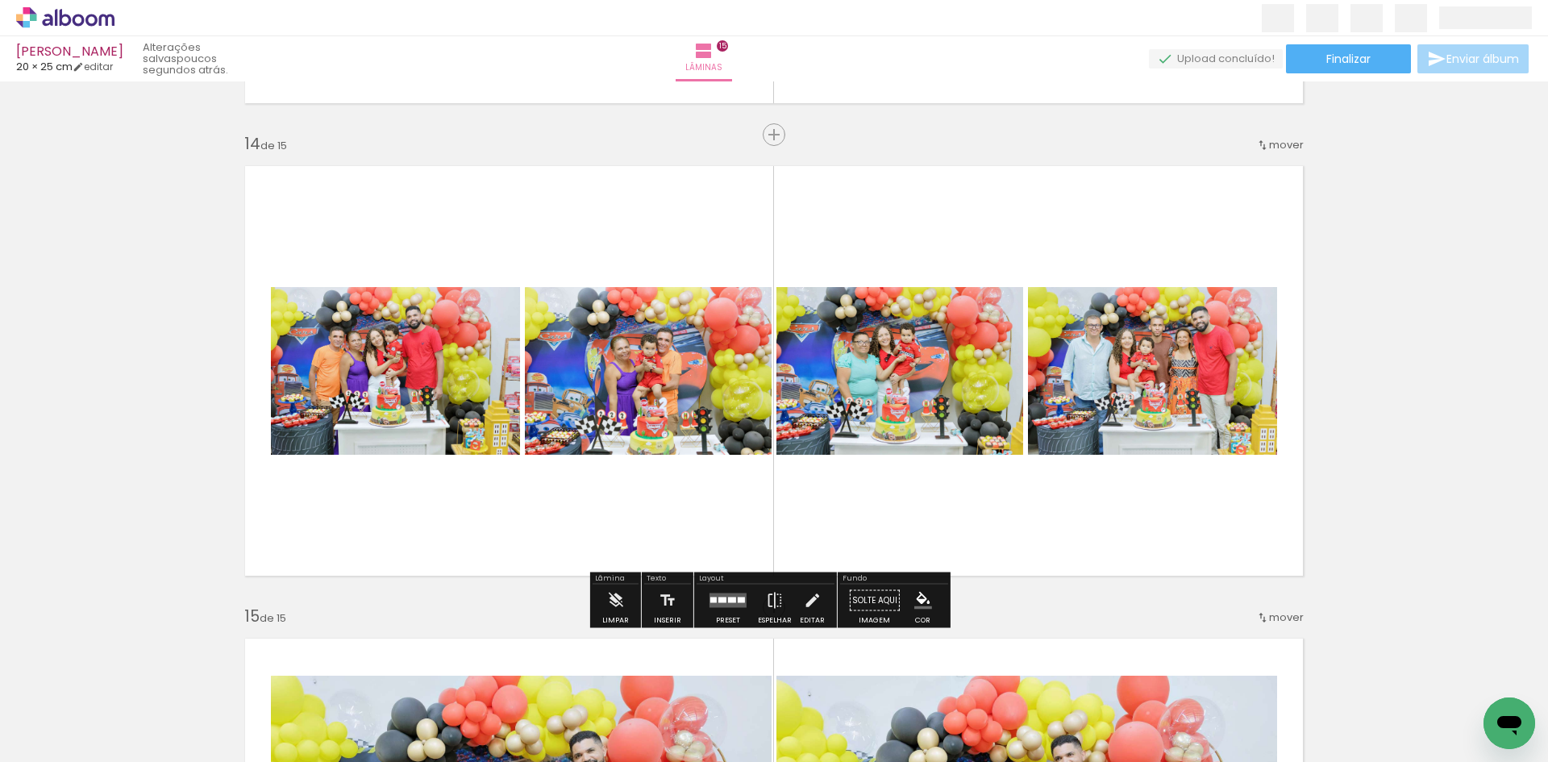
drag, startPoint x: 731, startPoint y: 602, endPoint x: 771, endPoint y: 593, distance: 40.3
click at [731, 602] on div at bounding box center [732, 601] width 8 height 6
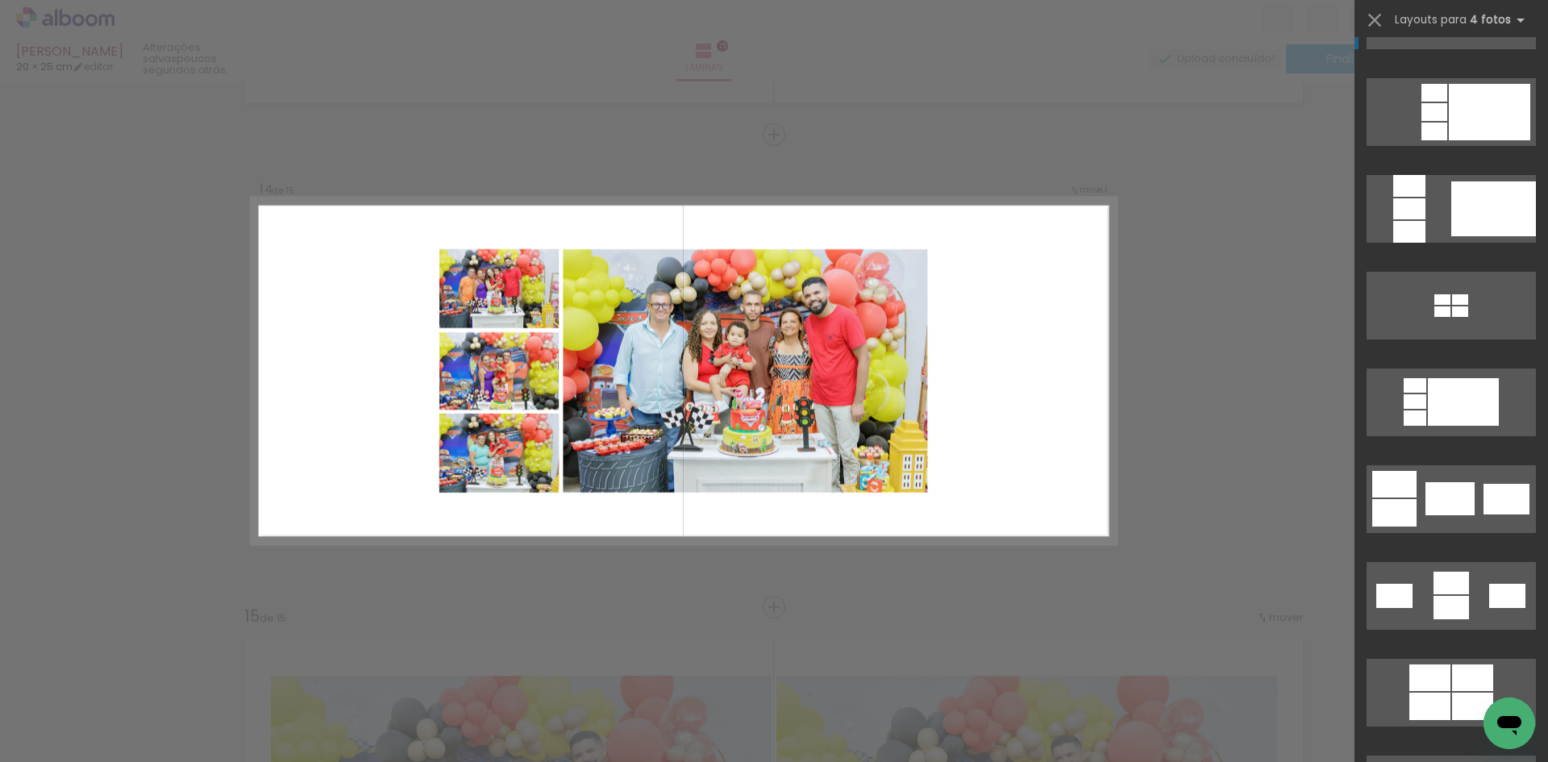
scroll to position [2887, 0]
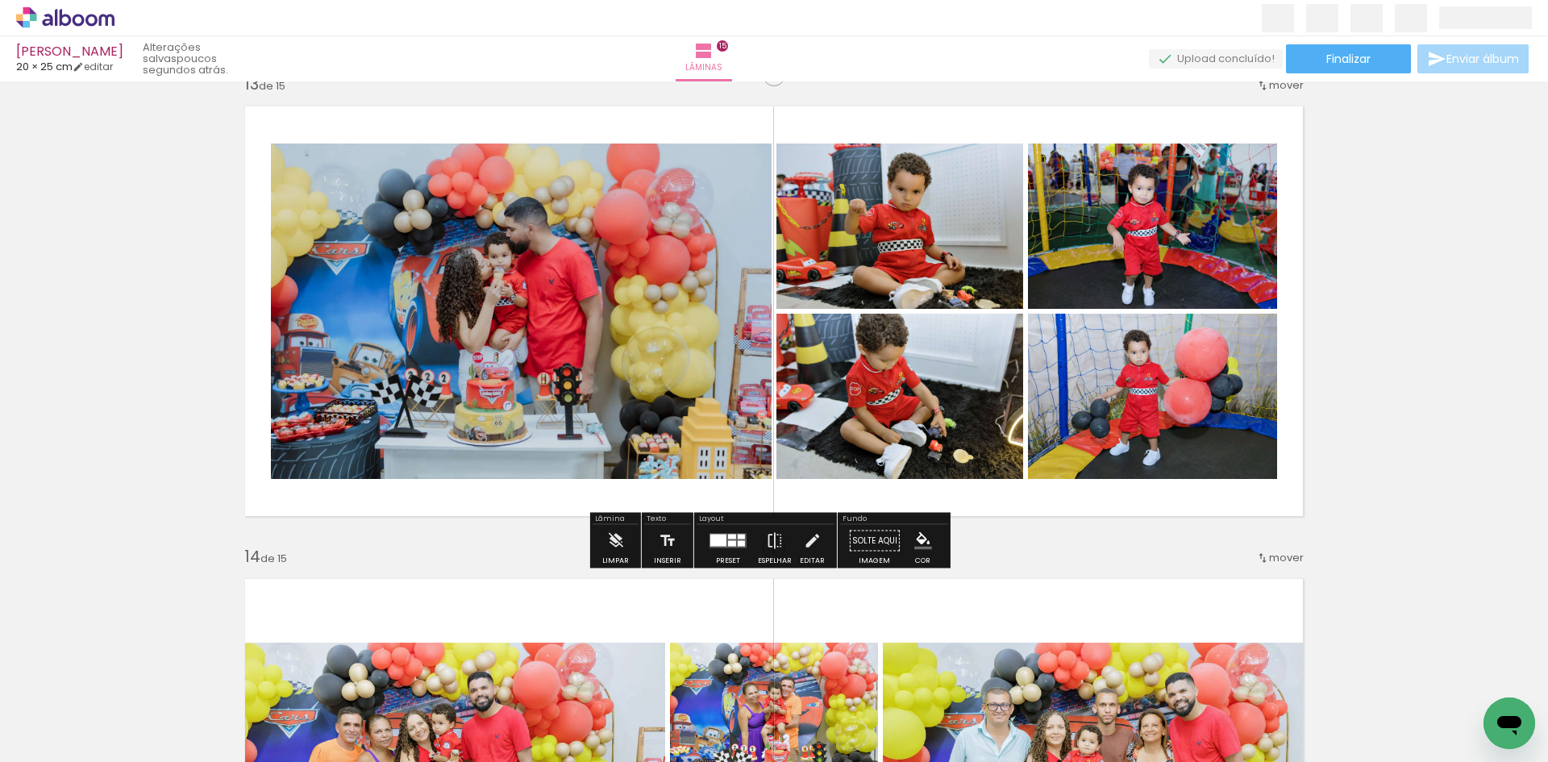
scroll to position [5713, 0]
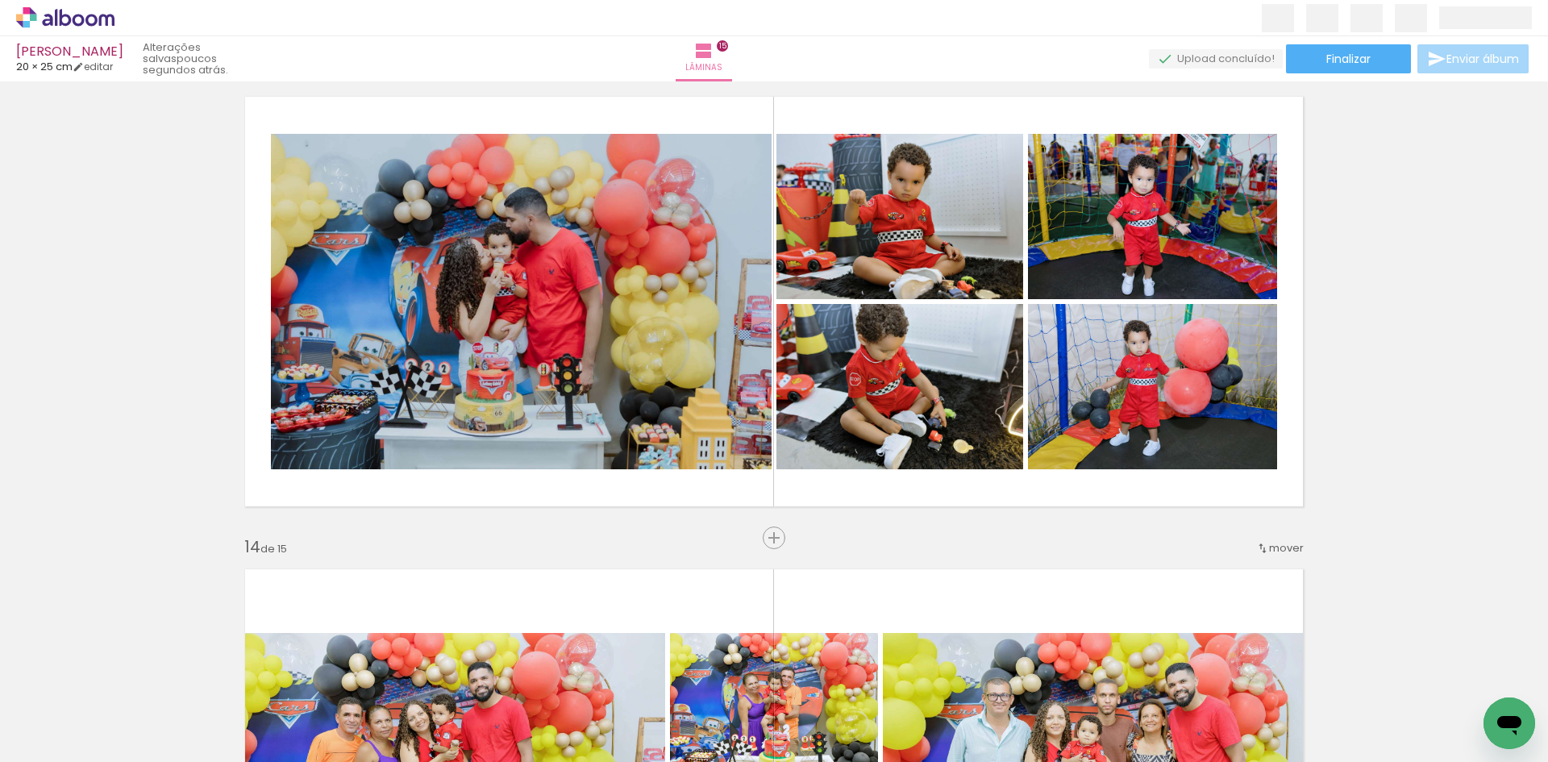
scroll to position [0, 3737]
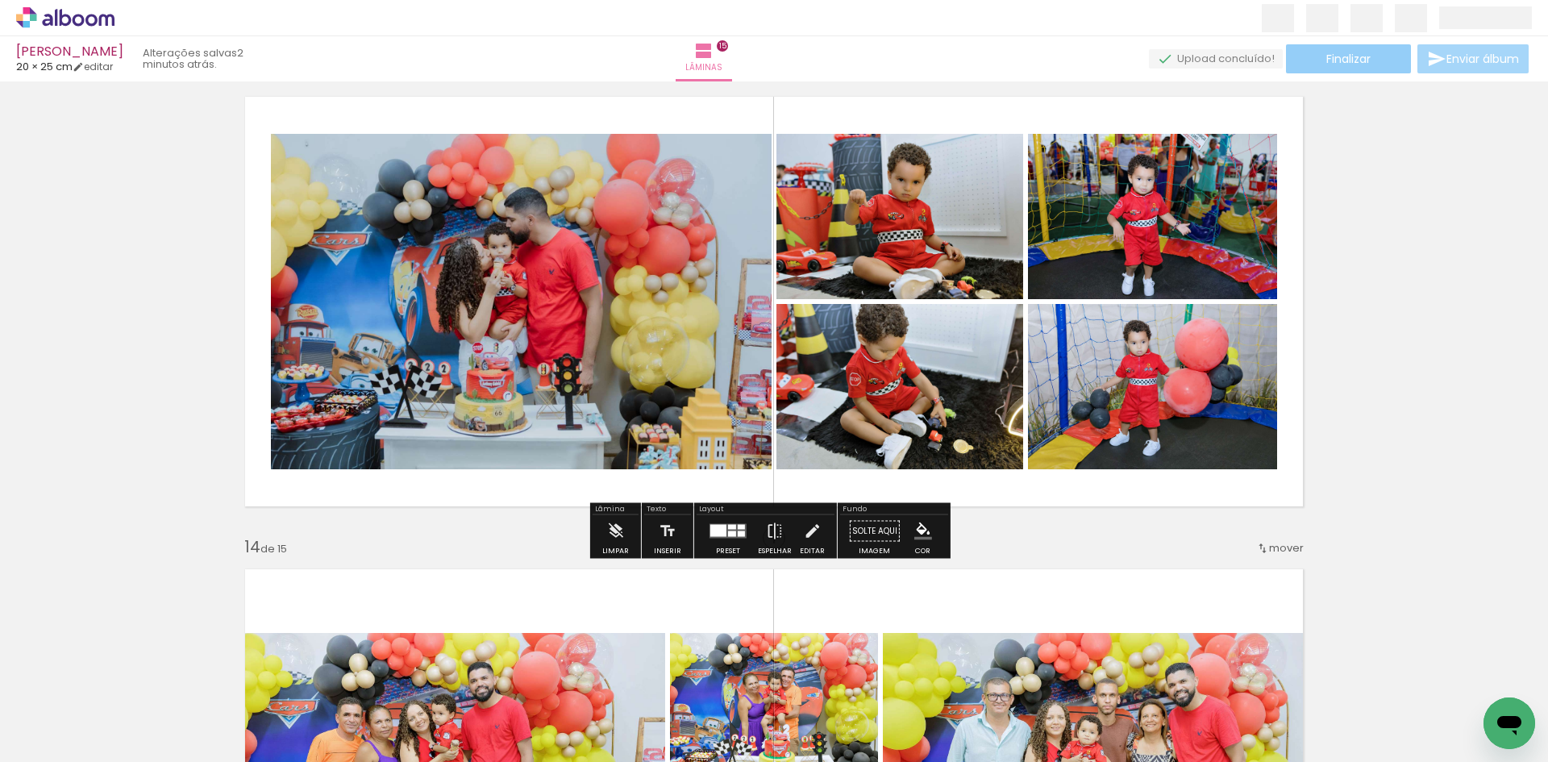
click at [1356, 61] on span "Finalizar" at bounding box center [1348, 58] width 44 height 11
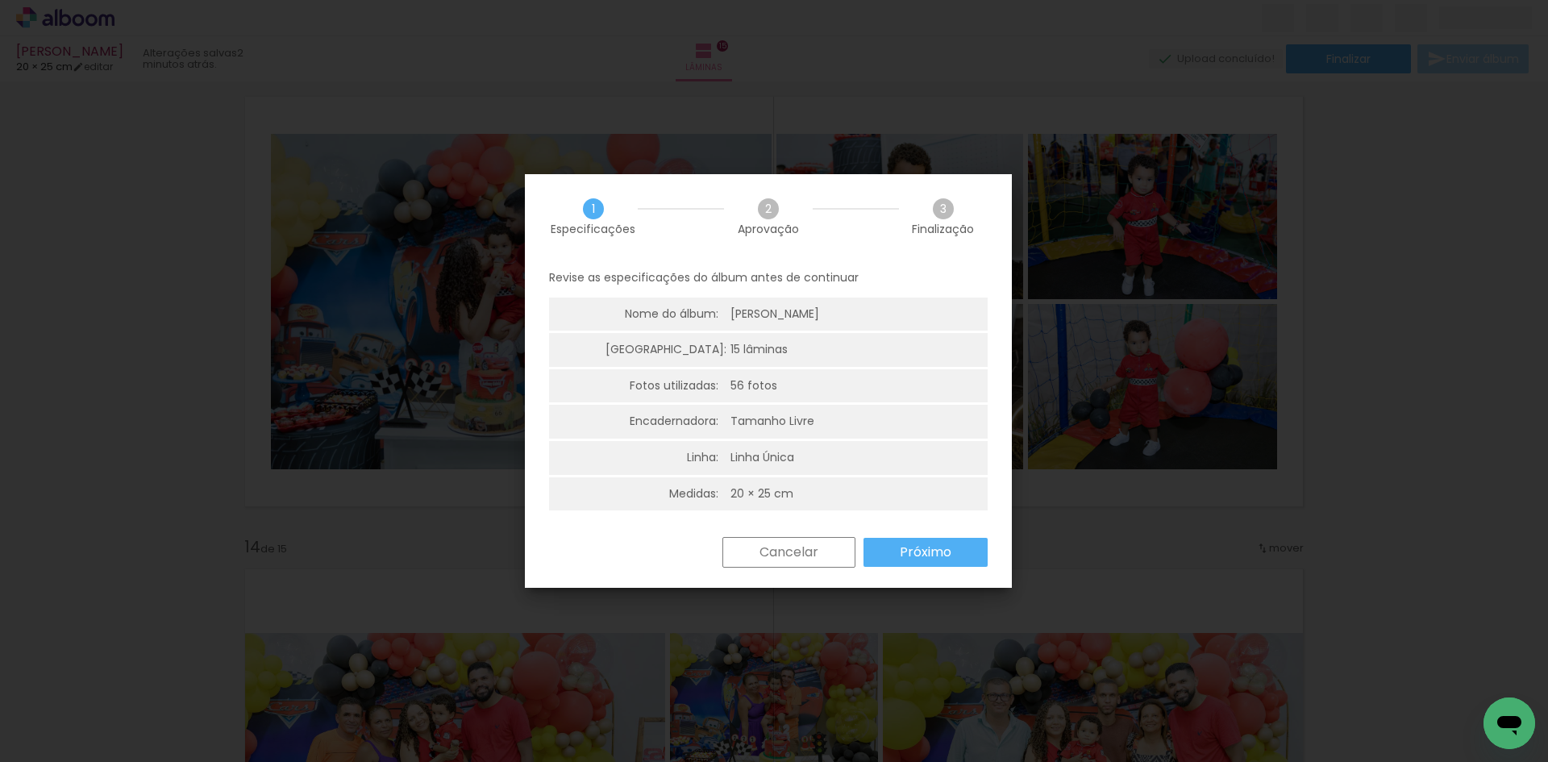
click at [0, 0] on slot "Próximo" at bounding box center [0, 0] width 0 height 0
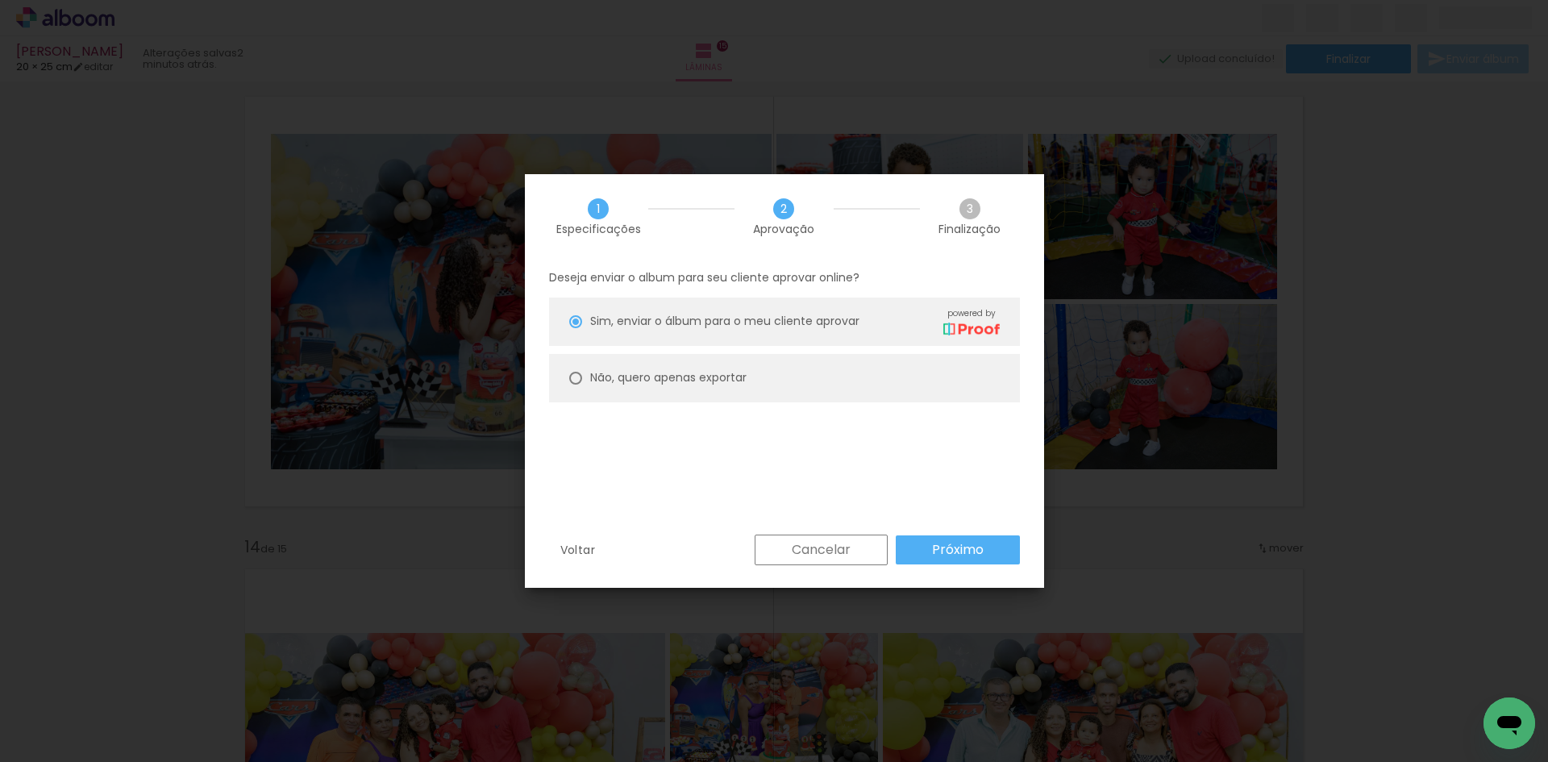
click at [780, 386] on paper-radio-button "Não, quero apenas exportar" at bounding box center [784, 378] width 471 height 48
type paper-radio-button "on"
click at [0, 0] on slot "Próximo" at bounding box center [0, 0] width 0 height 0
type input "Alta, 300 DPI"
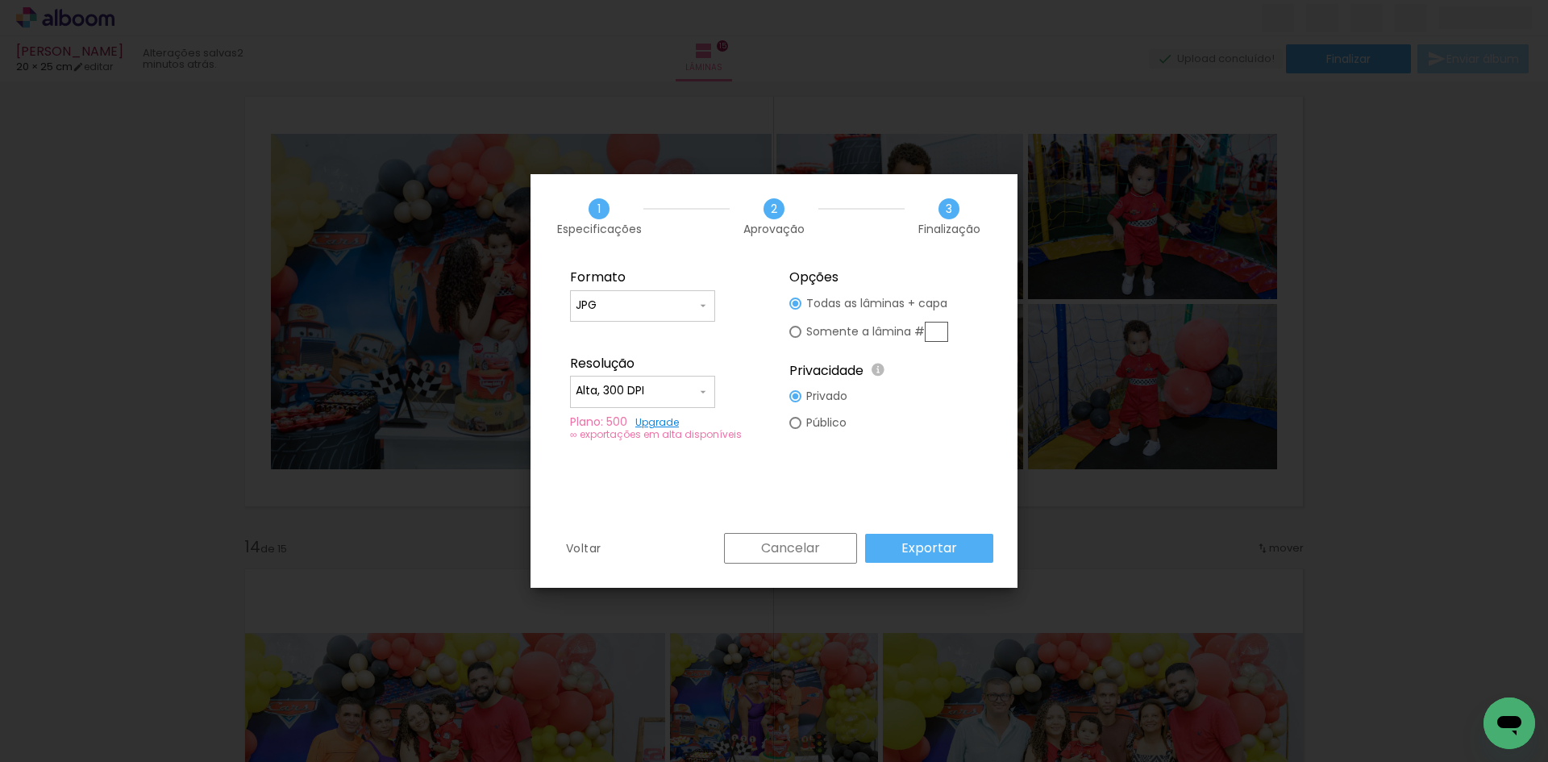
click at [825, 551] on paper-button "Cancelar" at bounding box center [790, 548] width 133 height 31
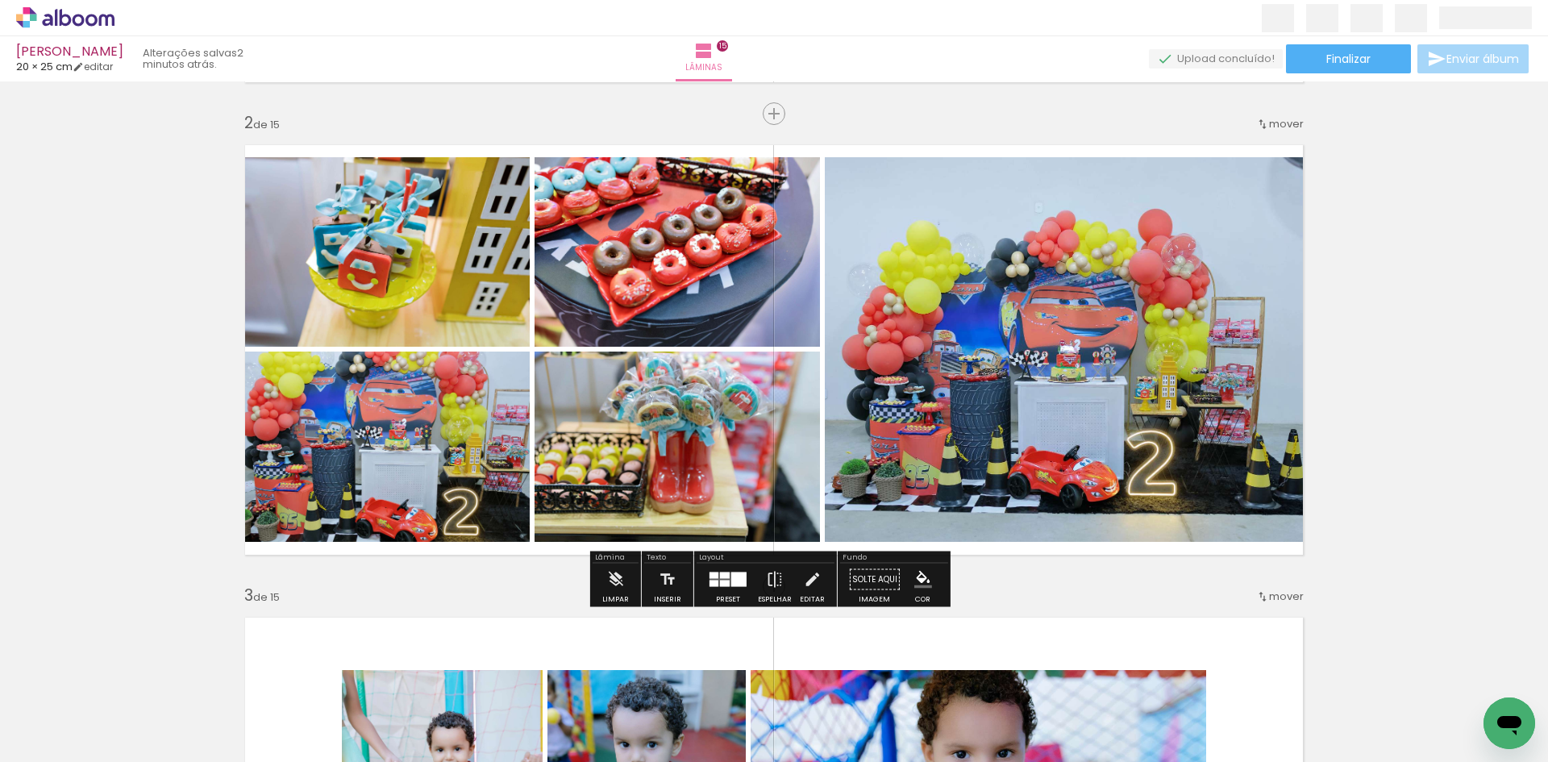
scroll to position [512, 0]
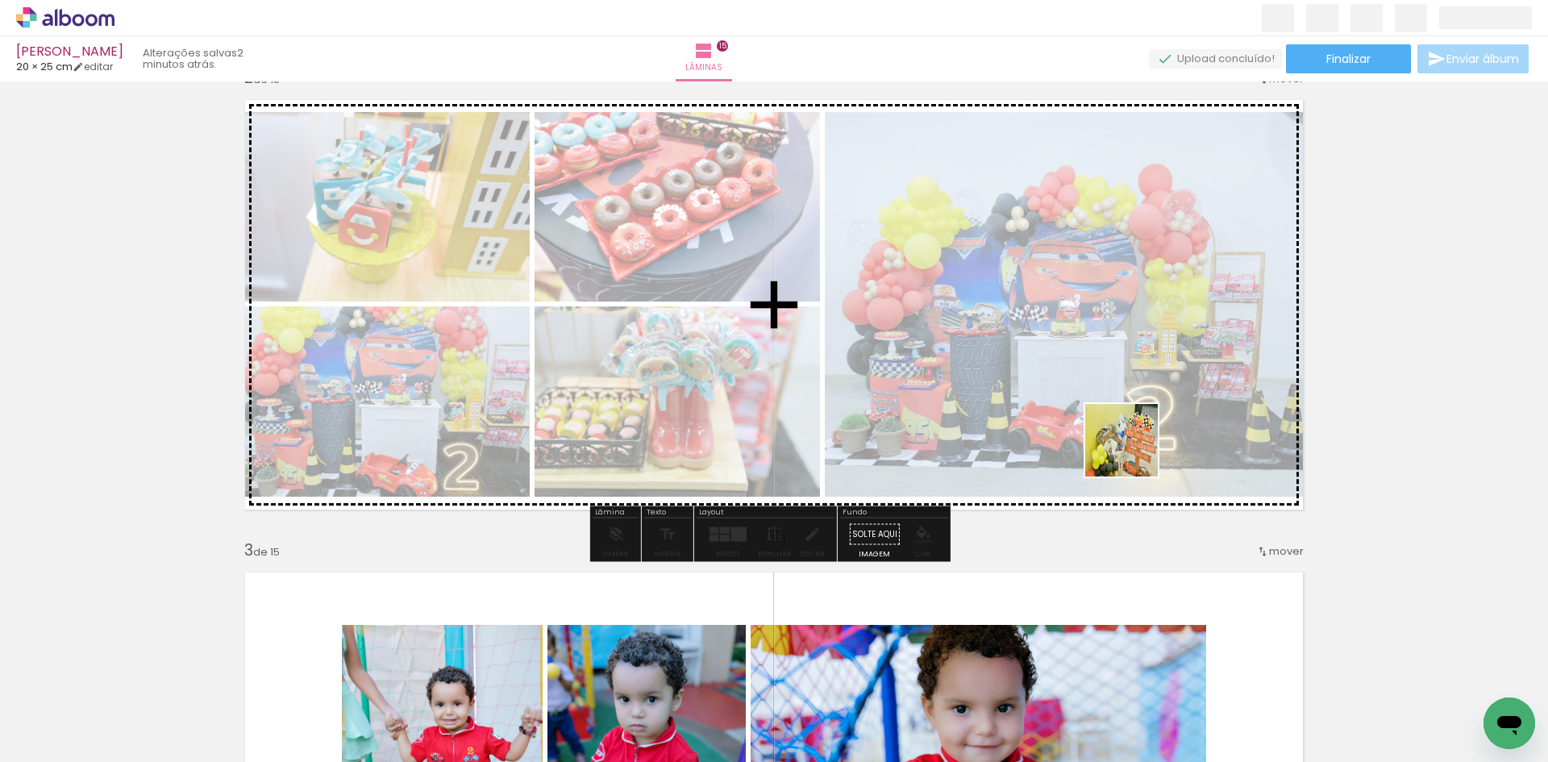
drag, startPoint x: 977, startPoint y: 717, endPoint x: 1147, endPoint y: 432, distance: 331.6
click at [1147, 432] on quentale-workspace at bounding box center [774, 381] width 1548 height 762
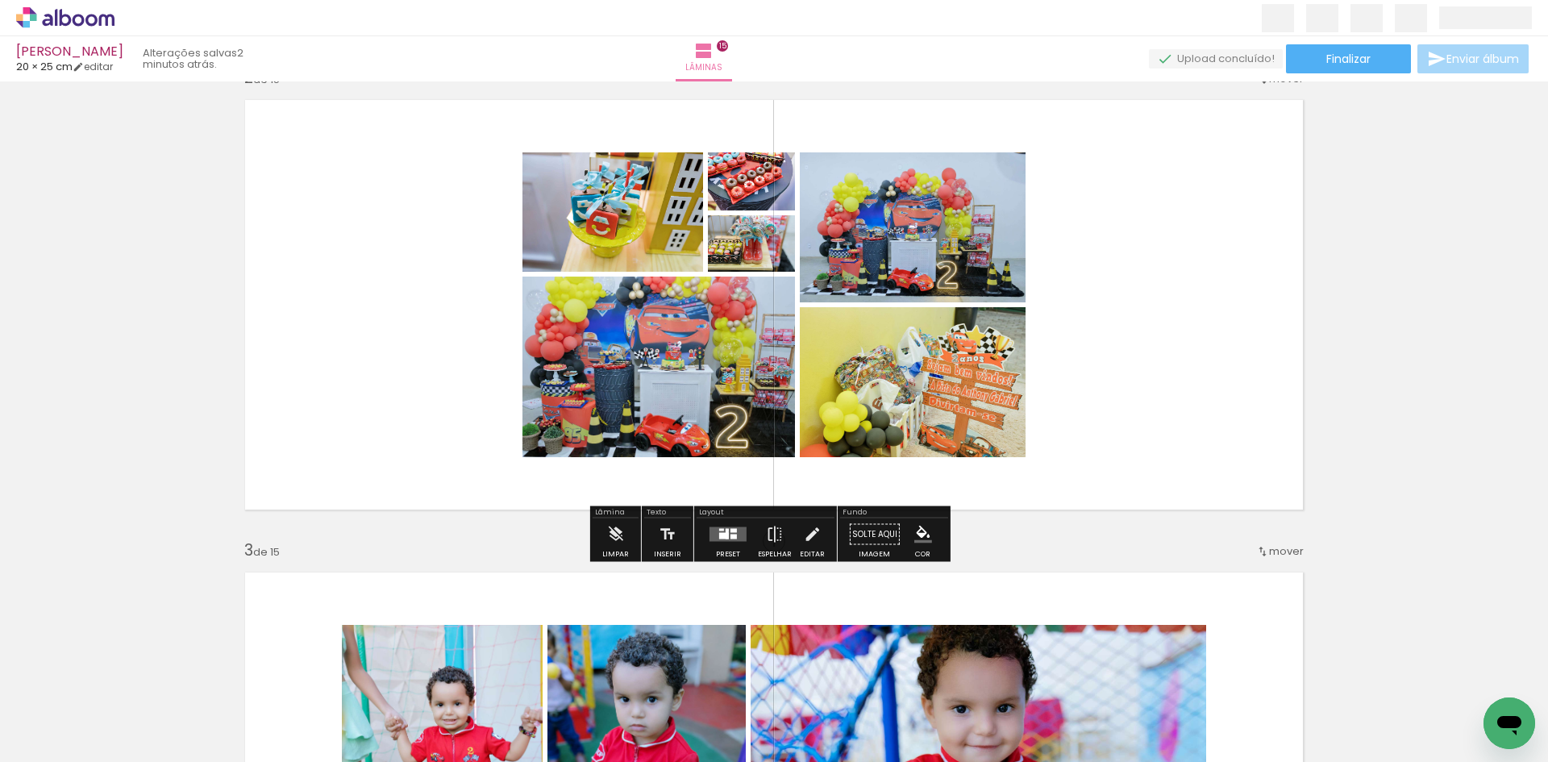
click at [714, 533] on quentale-layouter at bounding box center [728, 534] width 37 height 15
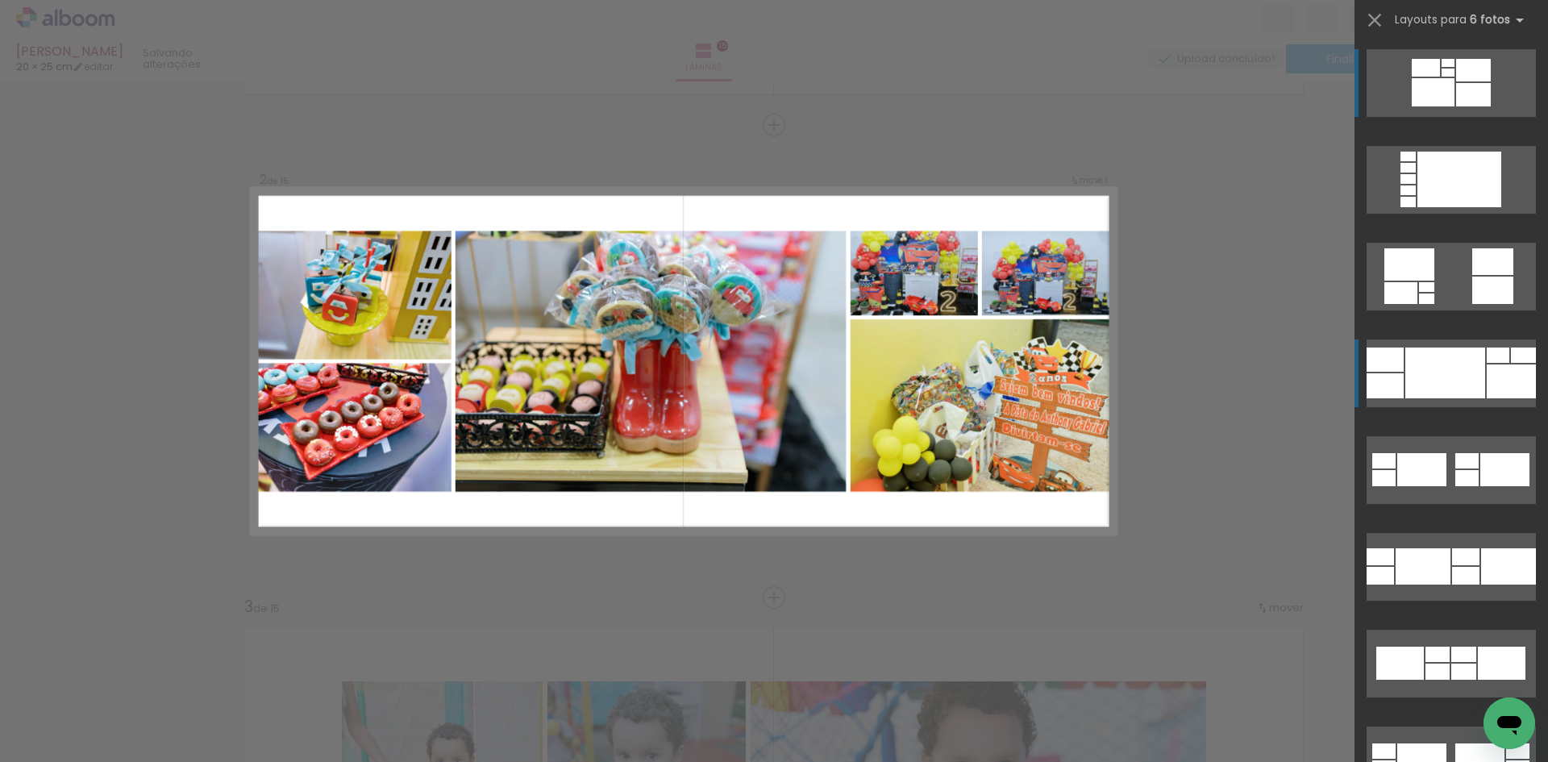
scroll to position [446, 0]
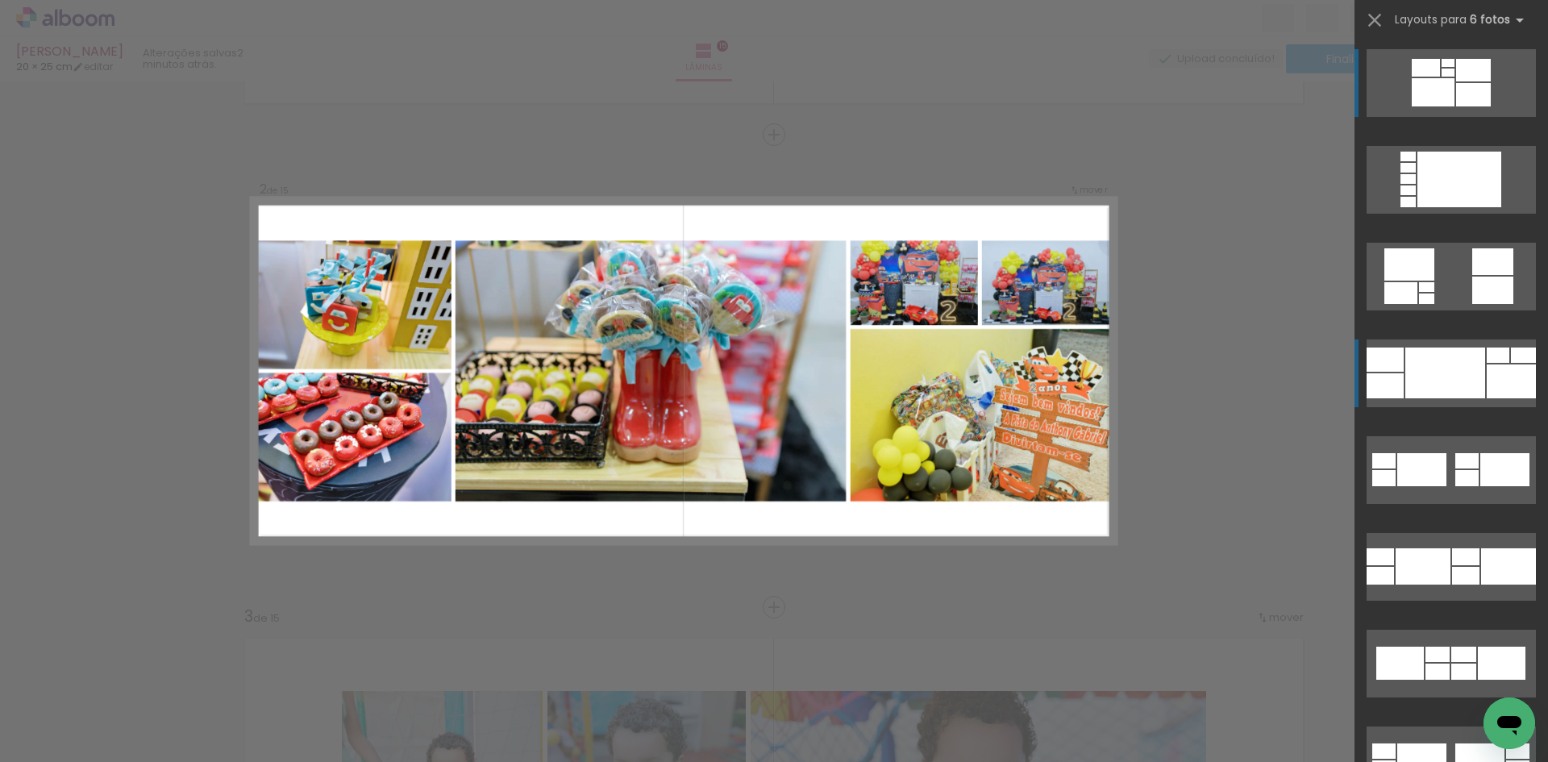
click at [1447, 361] on div at bounding box center [1446, 373] width 80 height 51
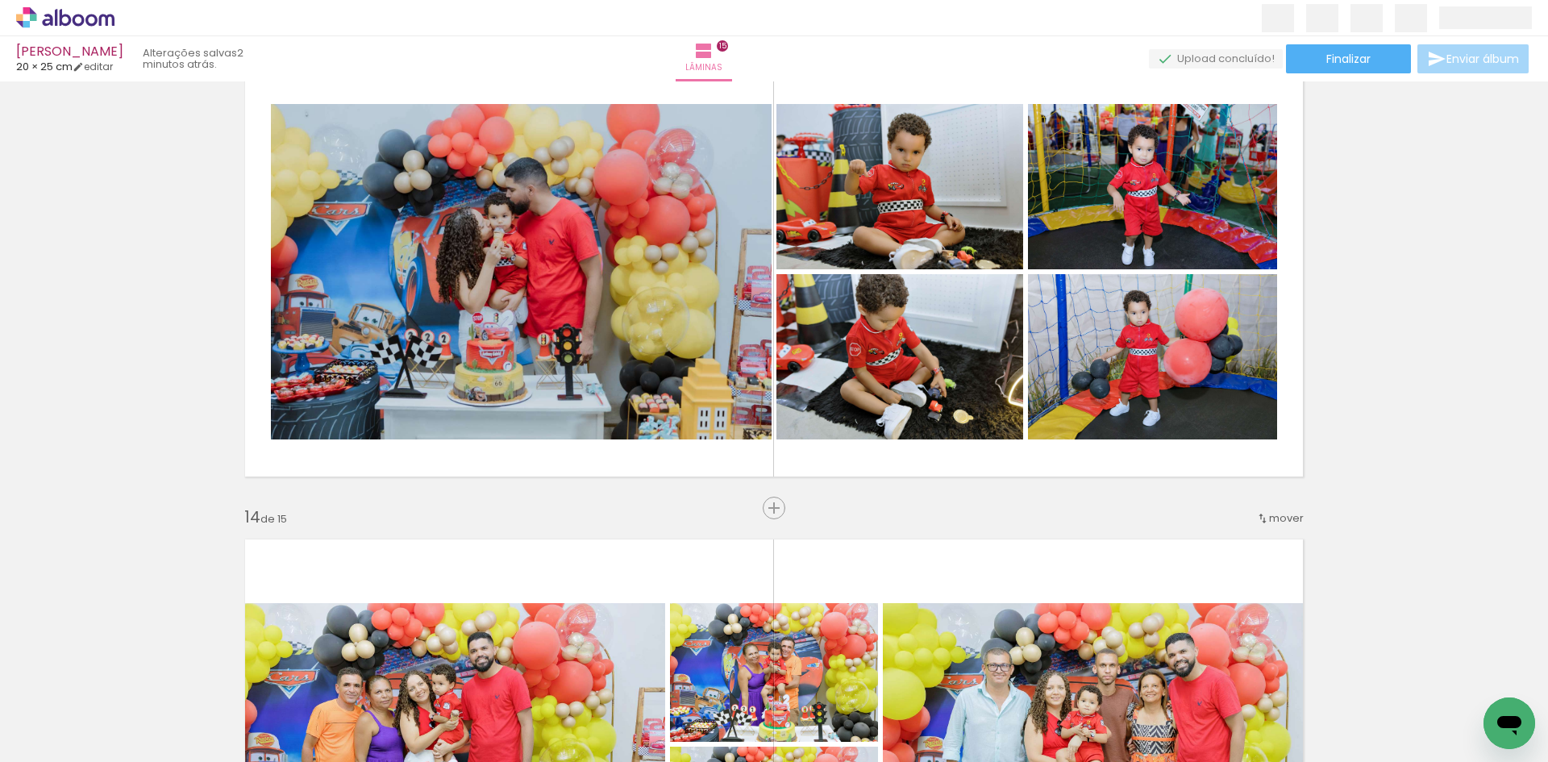
scroll to position [5768, 0]
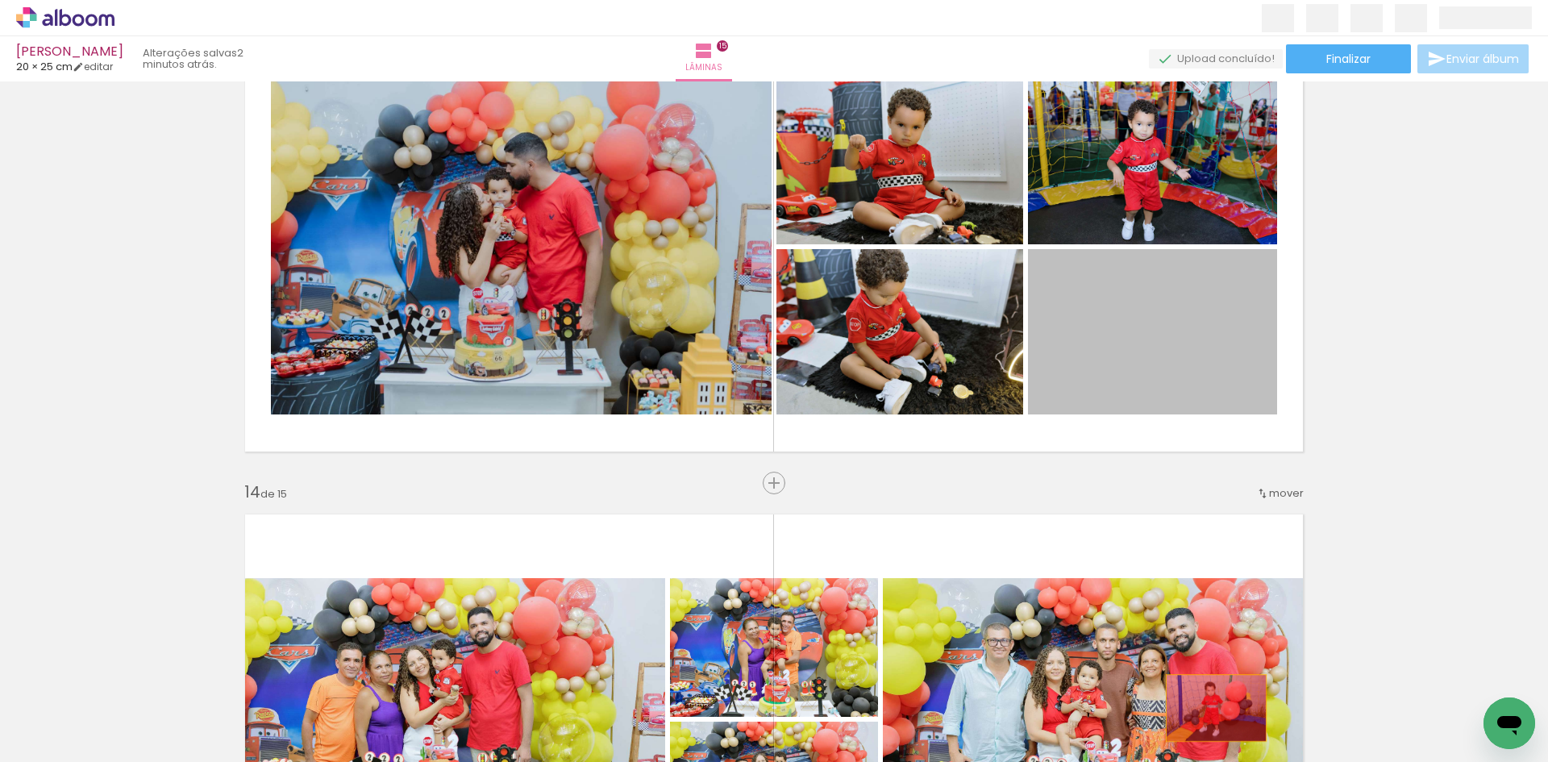
drag, startPoint x: 1154, startPoint y: 340, endPoint x: 1210, endPoint y: 708, distance: 372.0
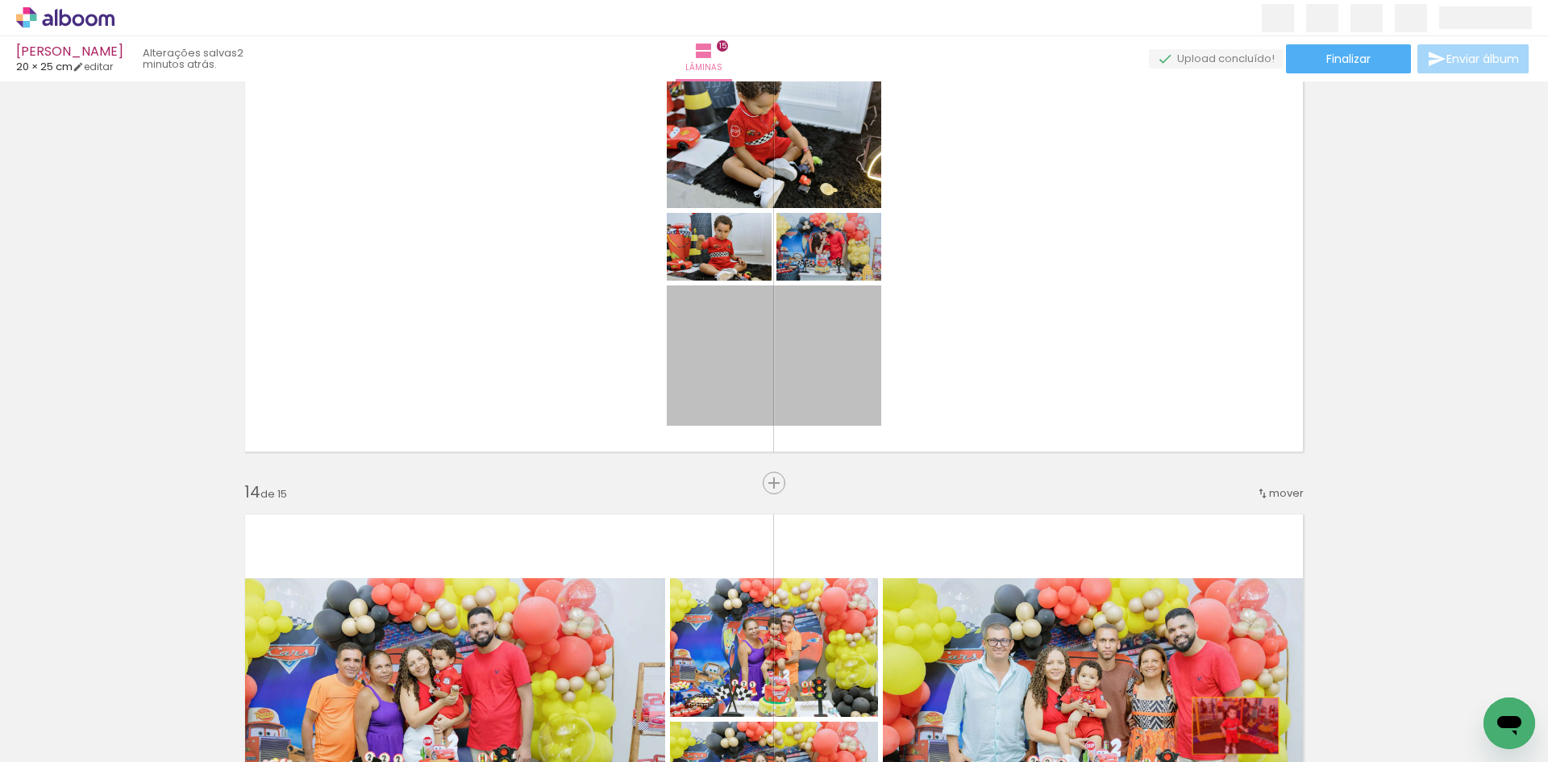
drag, startPoint x: 781, startPoint y: 340, endPoint x: 1230, endPoint y: 726, distance: 591.9
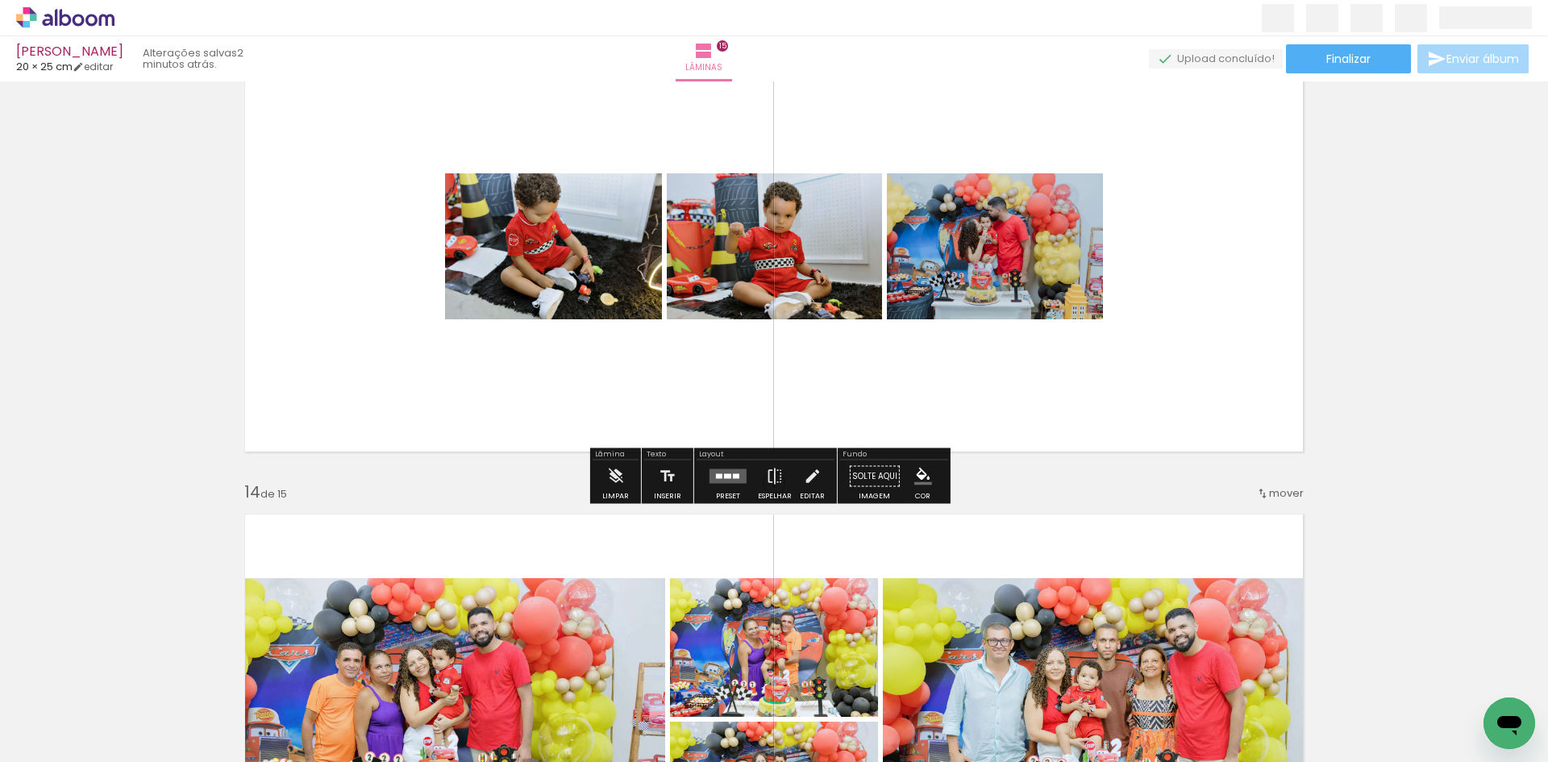
click at [718, 478] on div at bounding box center [719, 476] width 6 height 5
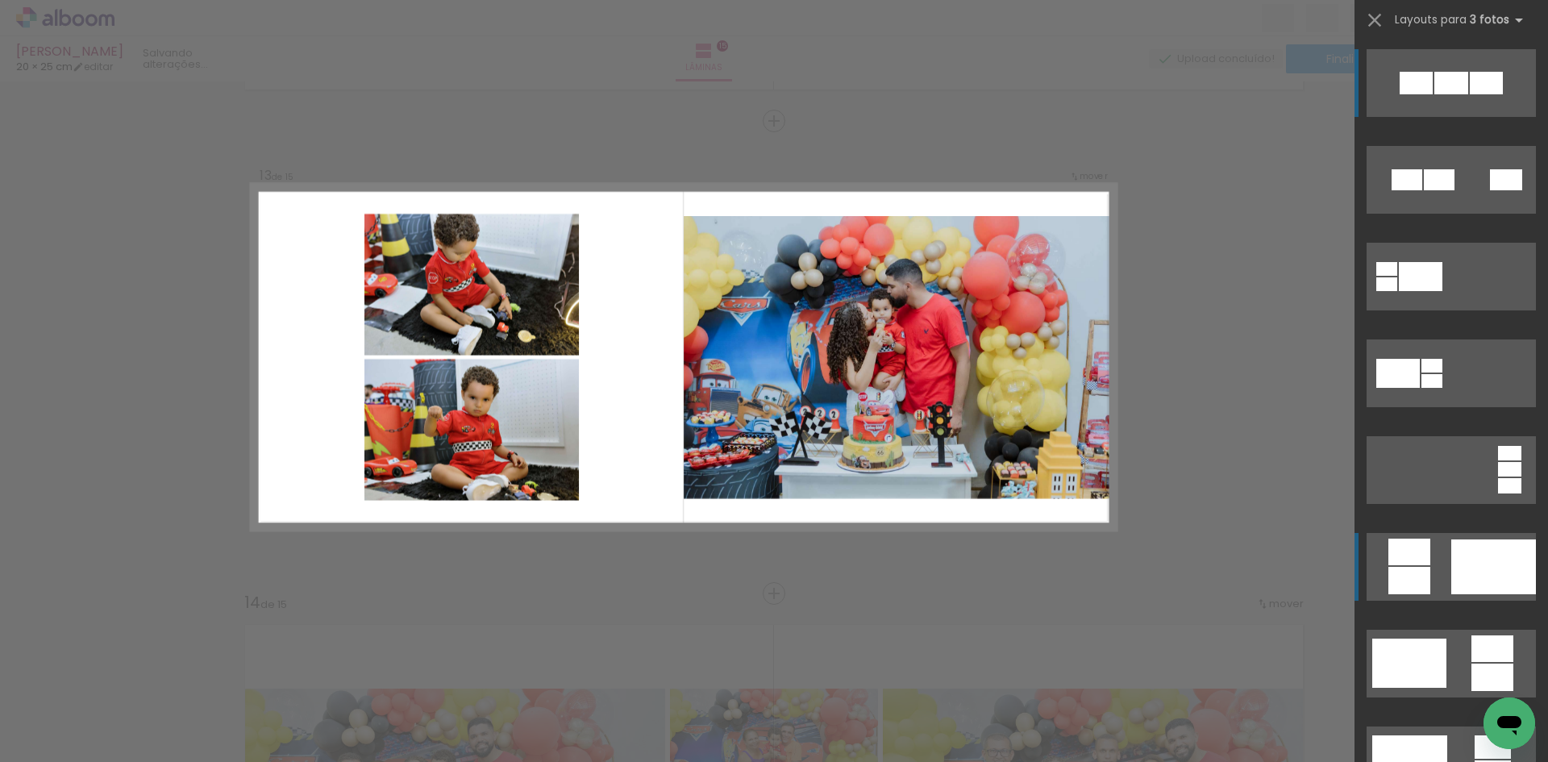
scroll to position [5644, 0]
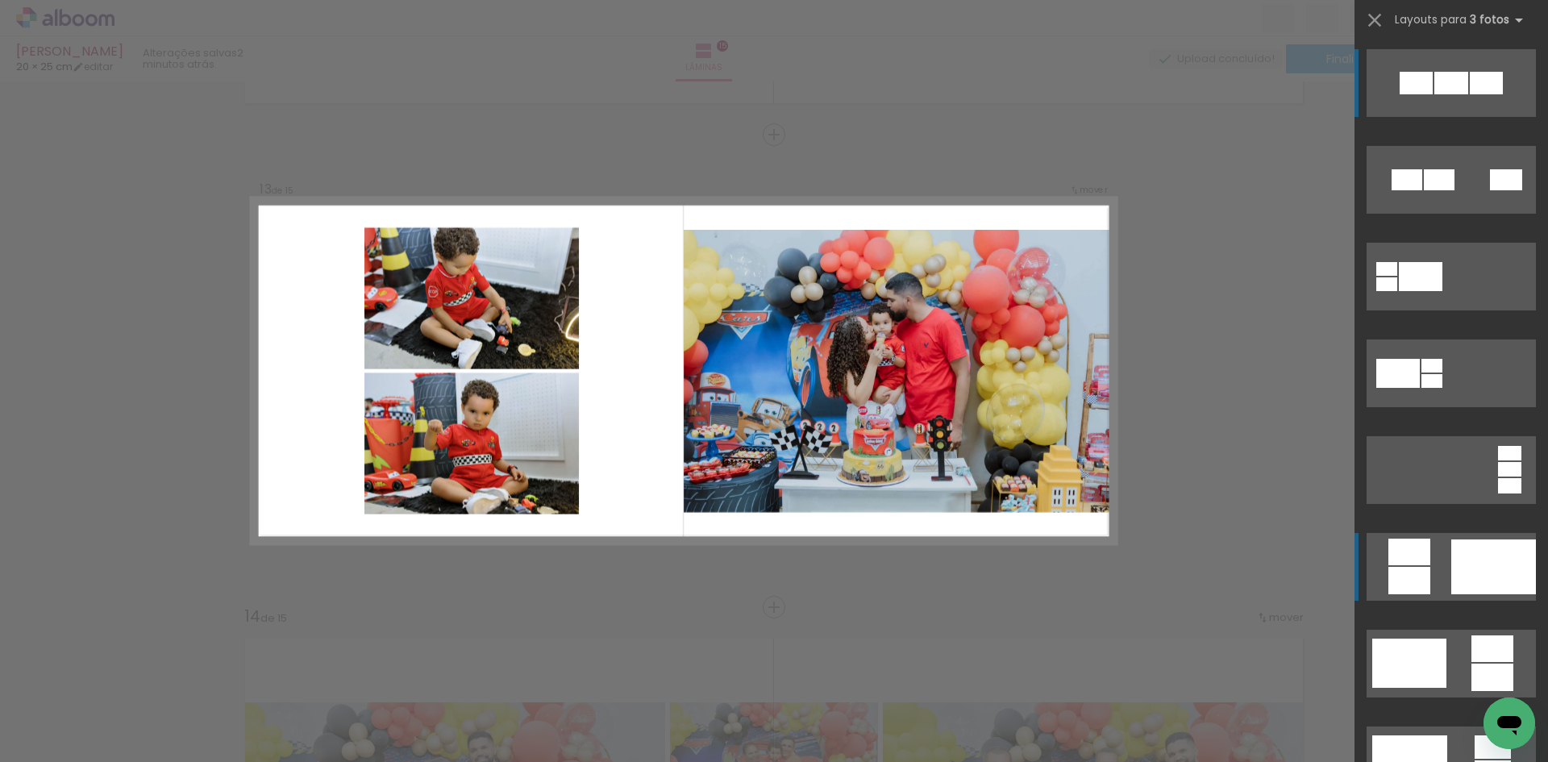
click at [1424, 190] on div at bounding box center [1439, 179] width 31 height 21
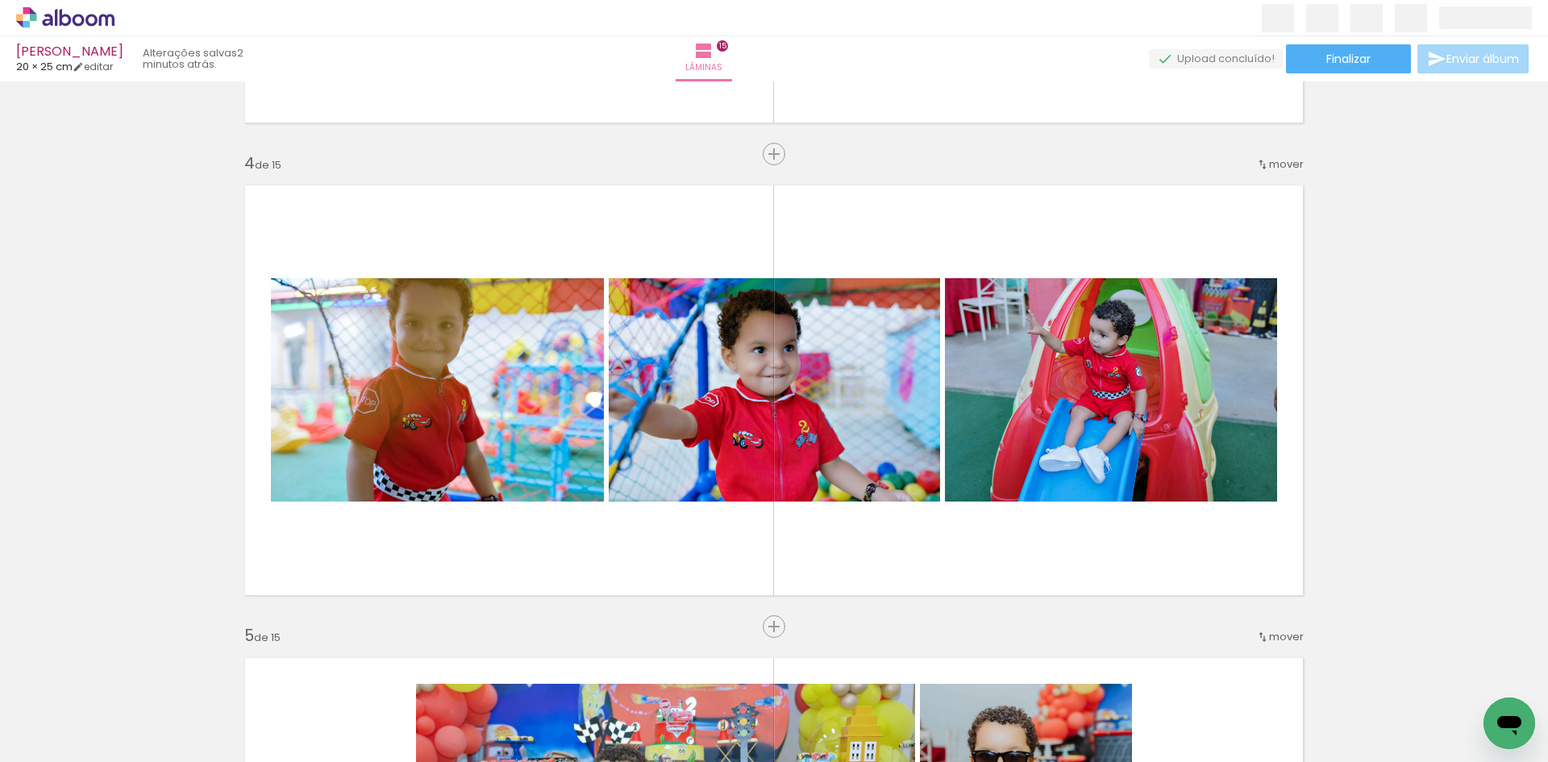
scroll to position [1370, 0]
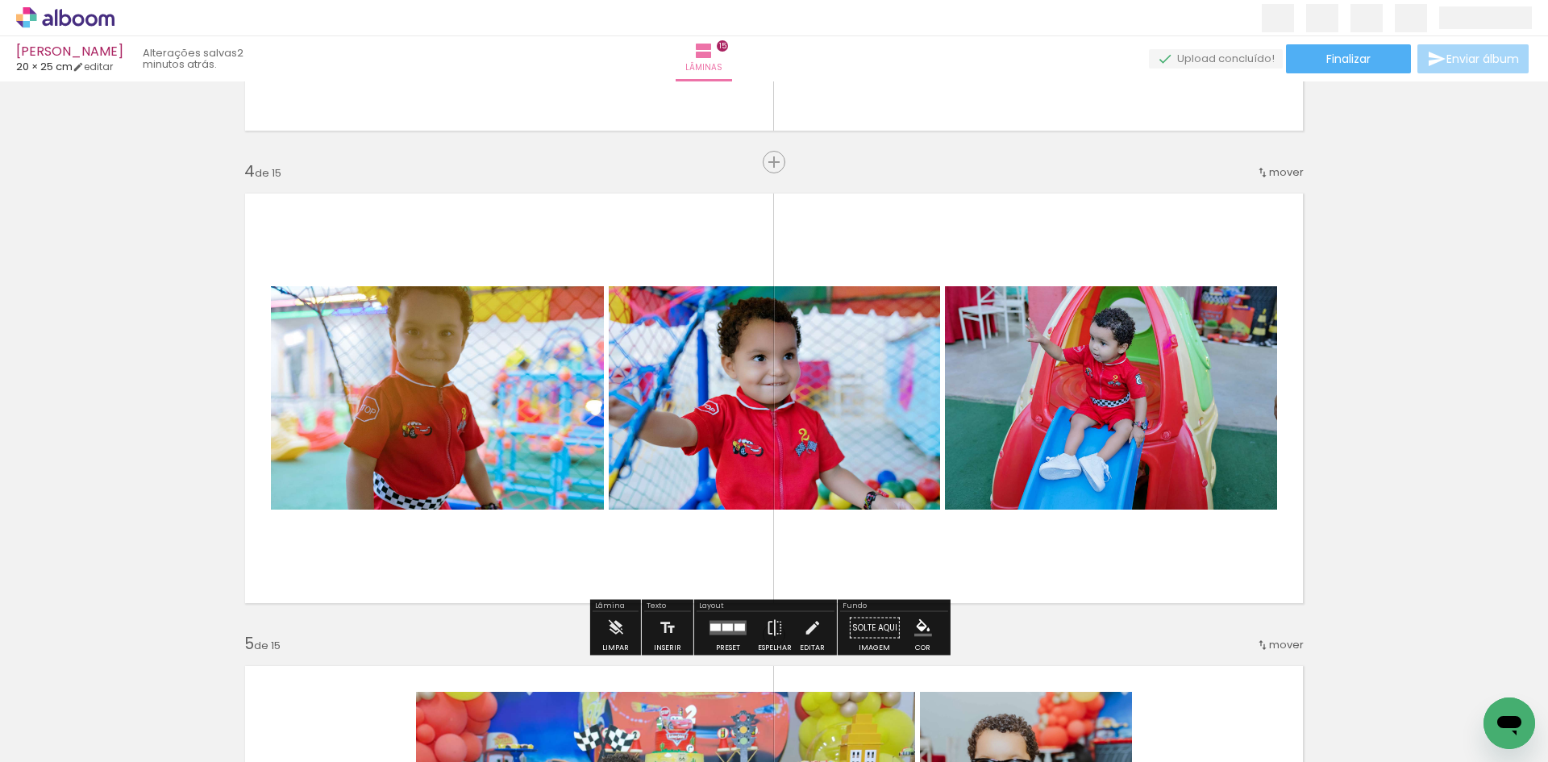
scroll to position [1370, 0]
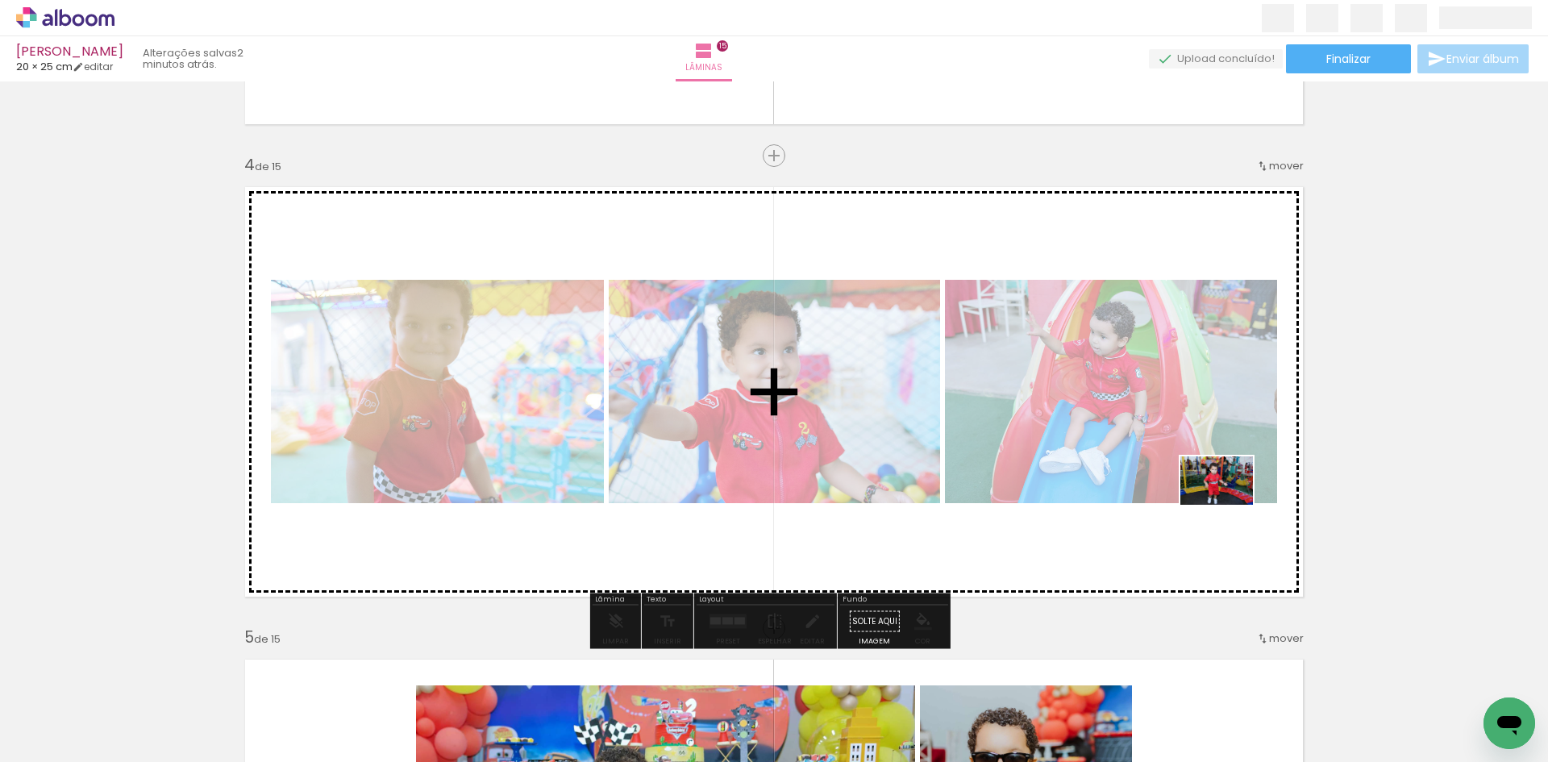
drag, startPoint x: 1391, startPoint y: 718, endPoint x: 1228, endPoint y: 506, distance: 268.1
click at [1228, 506] on quentale-workspace at bounding box center [774, 381] width 1548 height 762
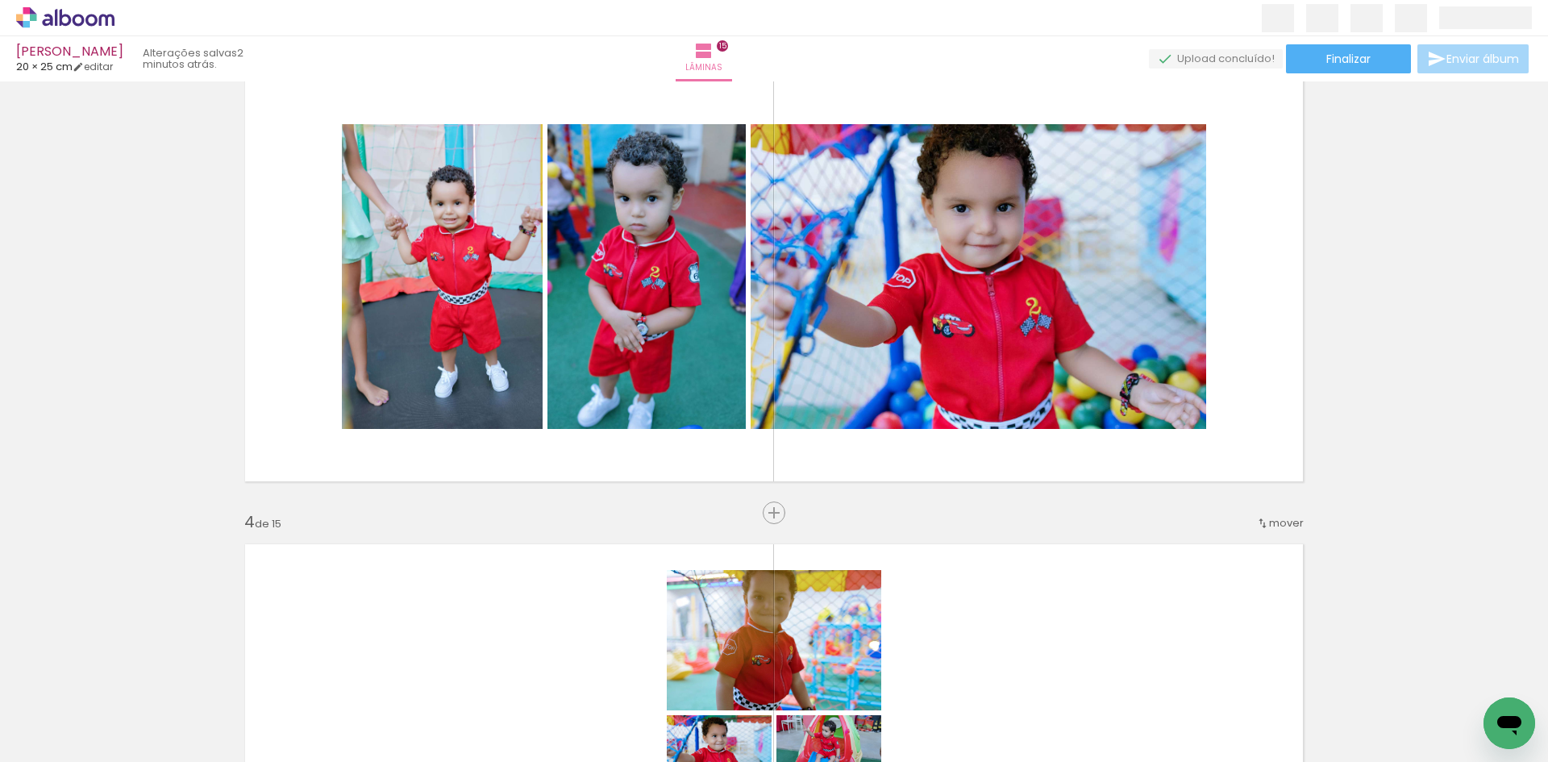
scroll to position [967, 0]
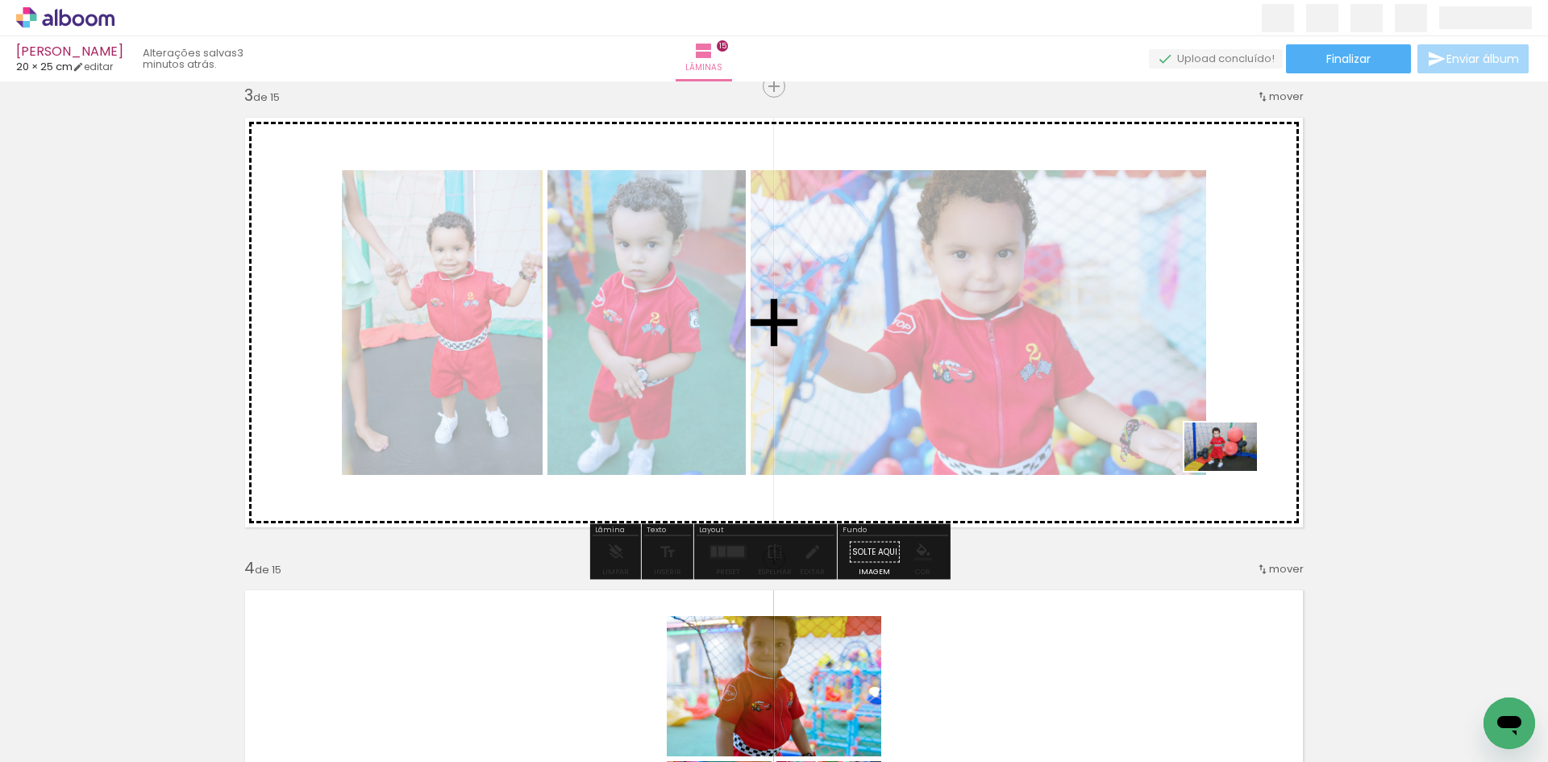
drag, startPoint x: 1477, startPoint y: 709, endPoint x: 1233, endPoint y: 471, distance: 341.0
click at [1233, 471] on quentale-workspace at bounding box center [774, 381] width 1548 height 762
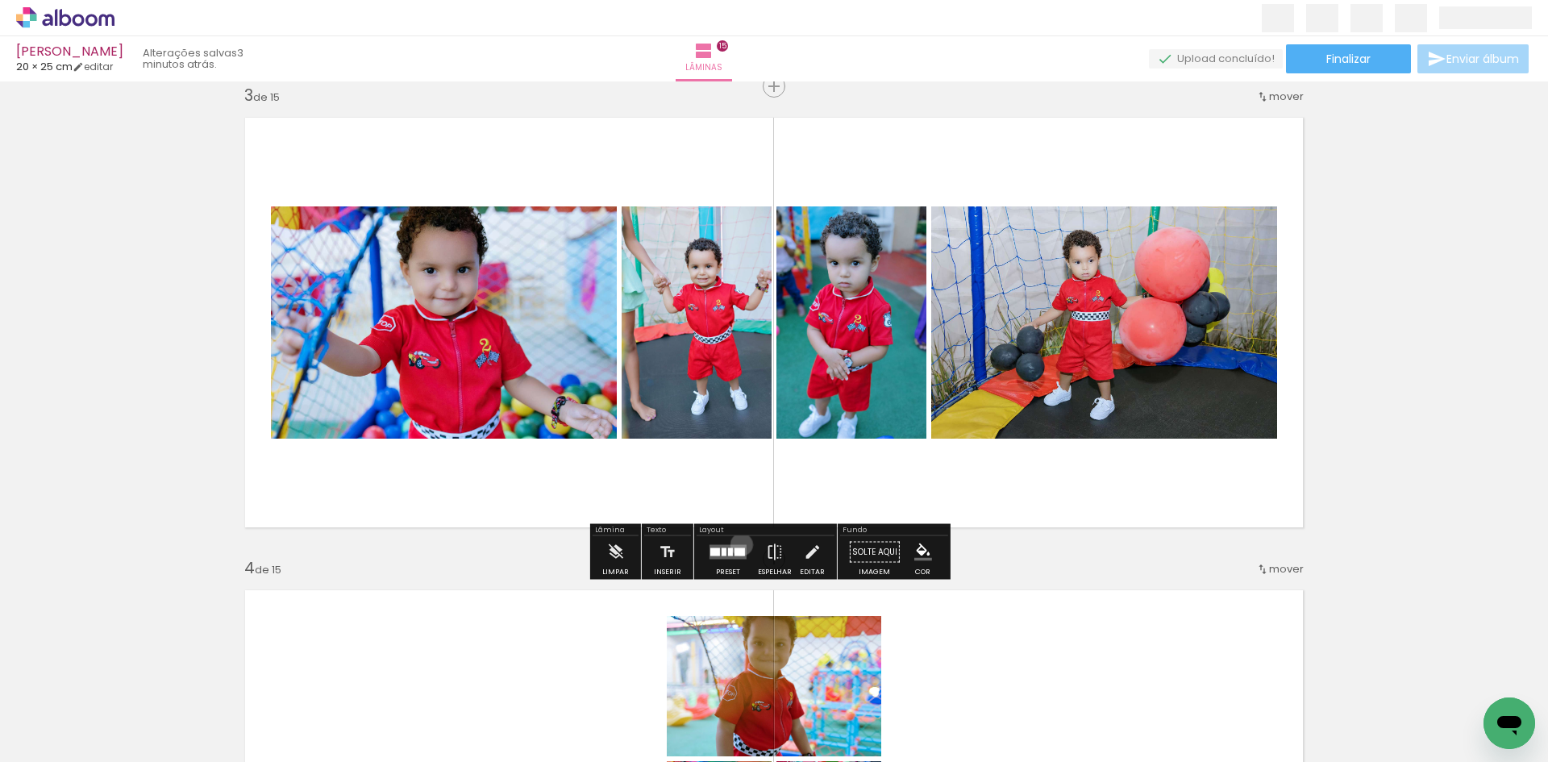
click at [738, 545] on quentale-layouter at bounding box center [728, 552] width 37 height 15
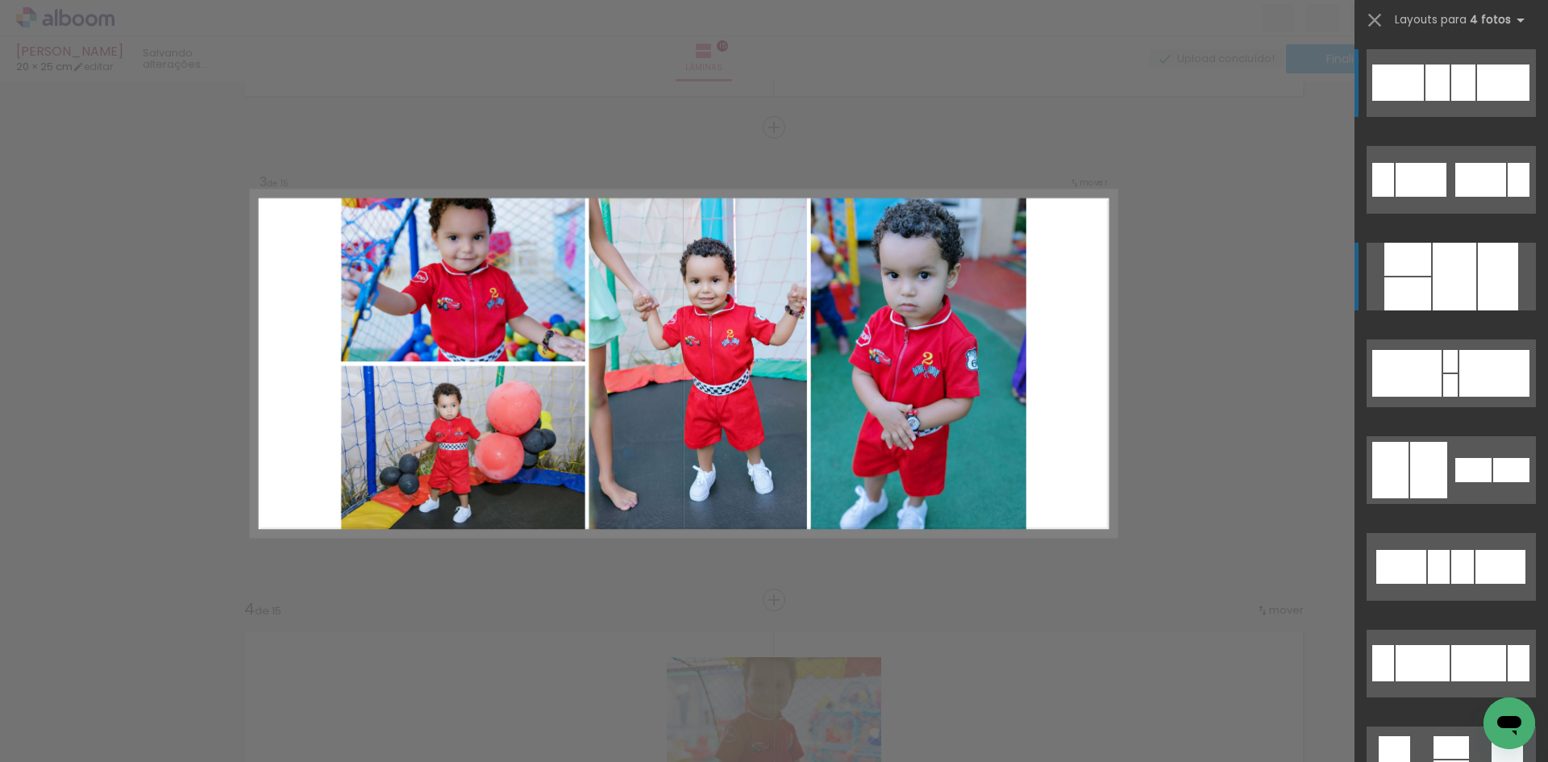
scroll to position [918, 0]
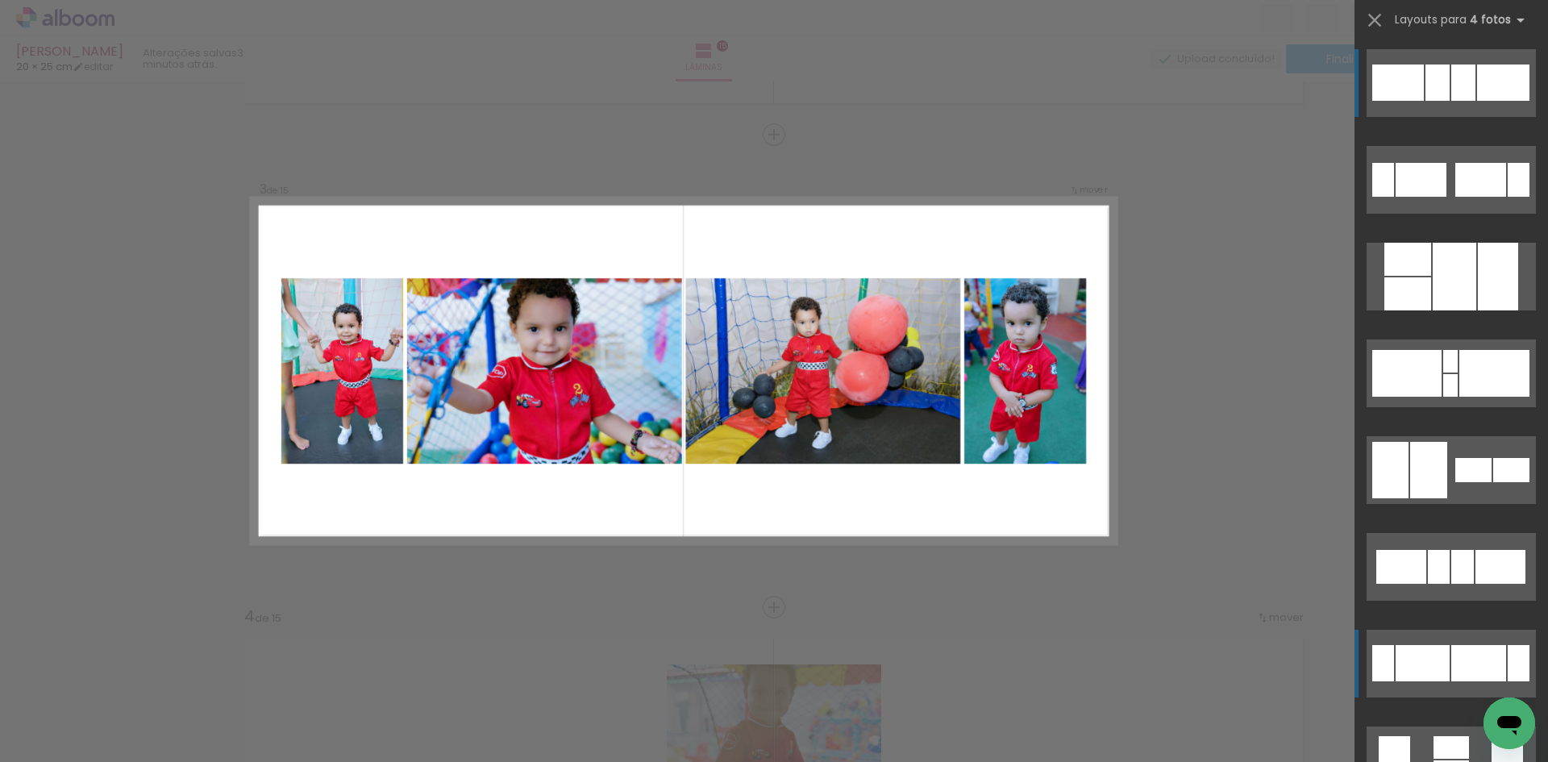
click at [1468, 197] on div at bounding box center [1481, 180] width 51 height 34
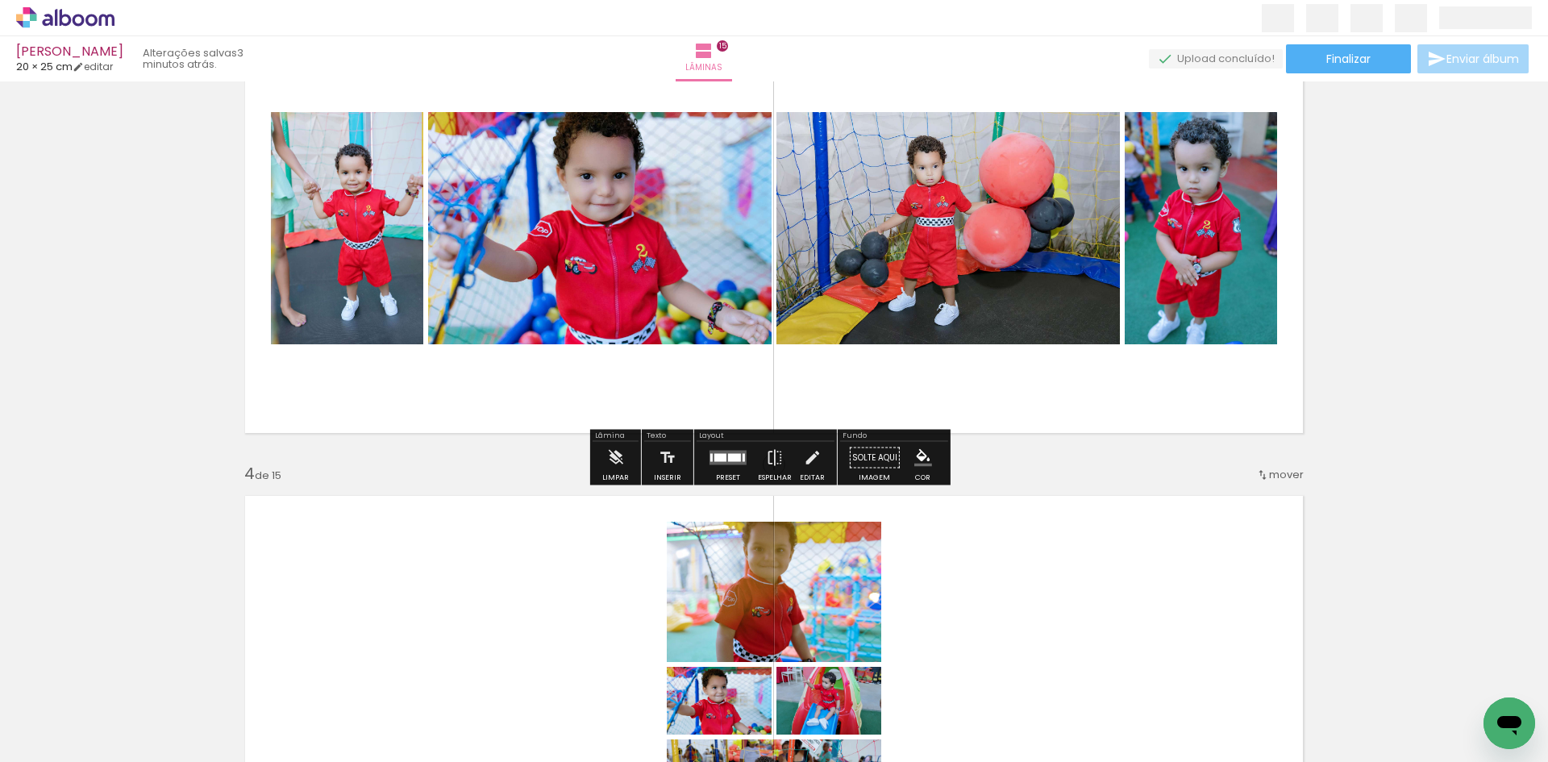
scroll to position [999, 0]
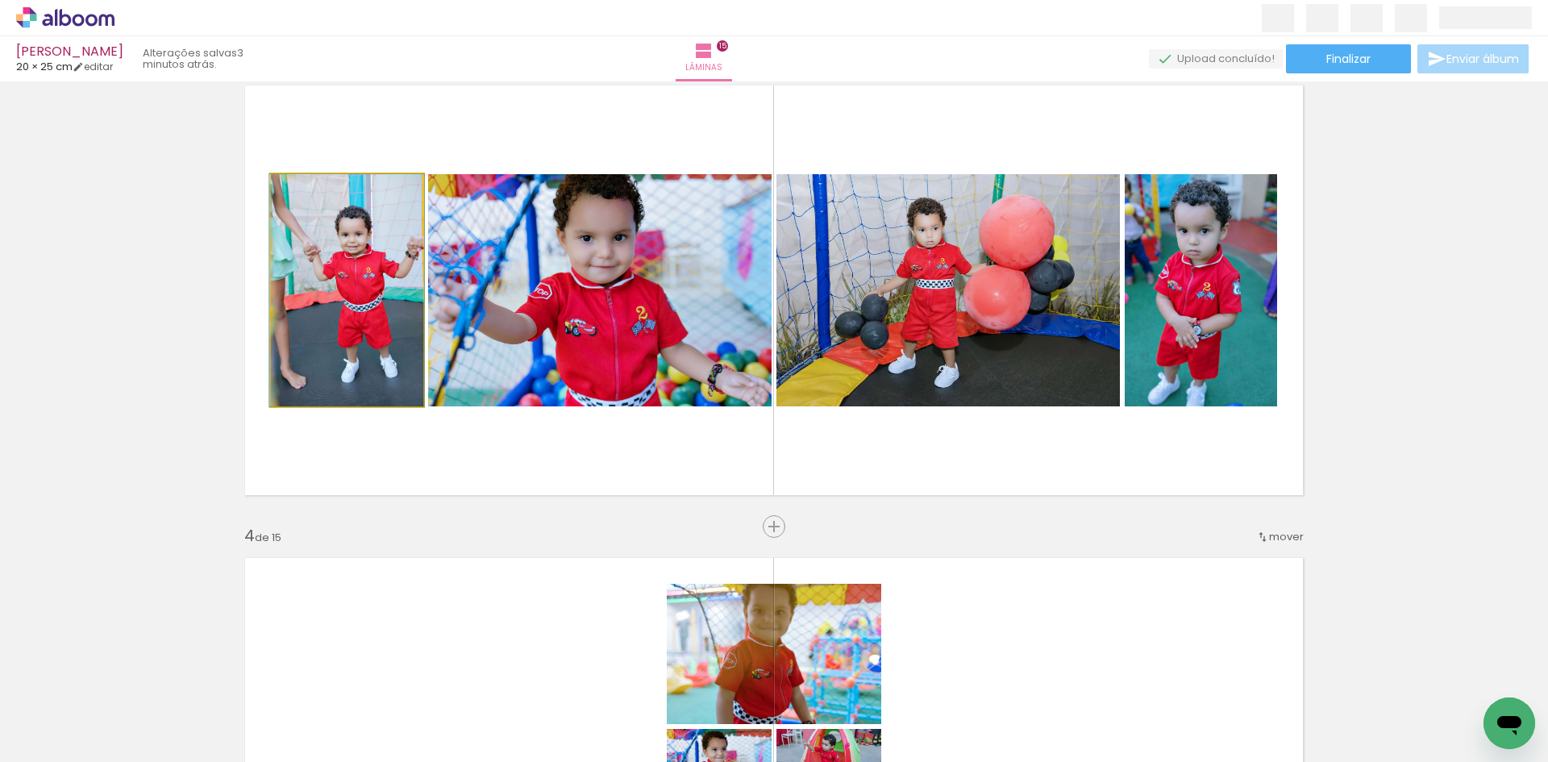
click at [319, 297] on quentale-photo at bounding box center [347, 290] width 152 height 232
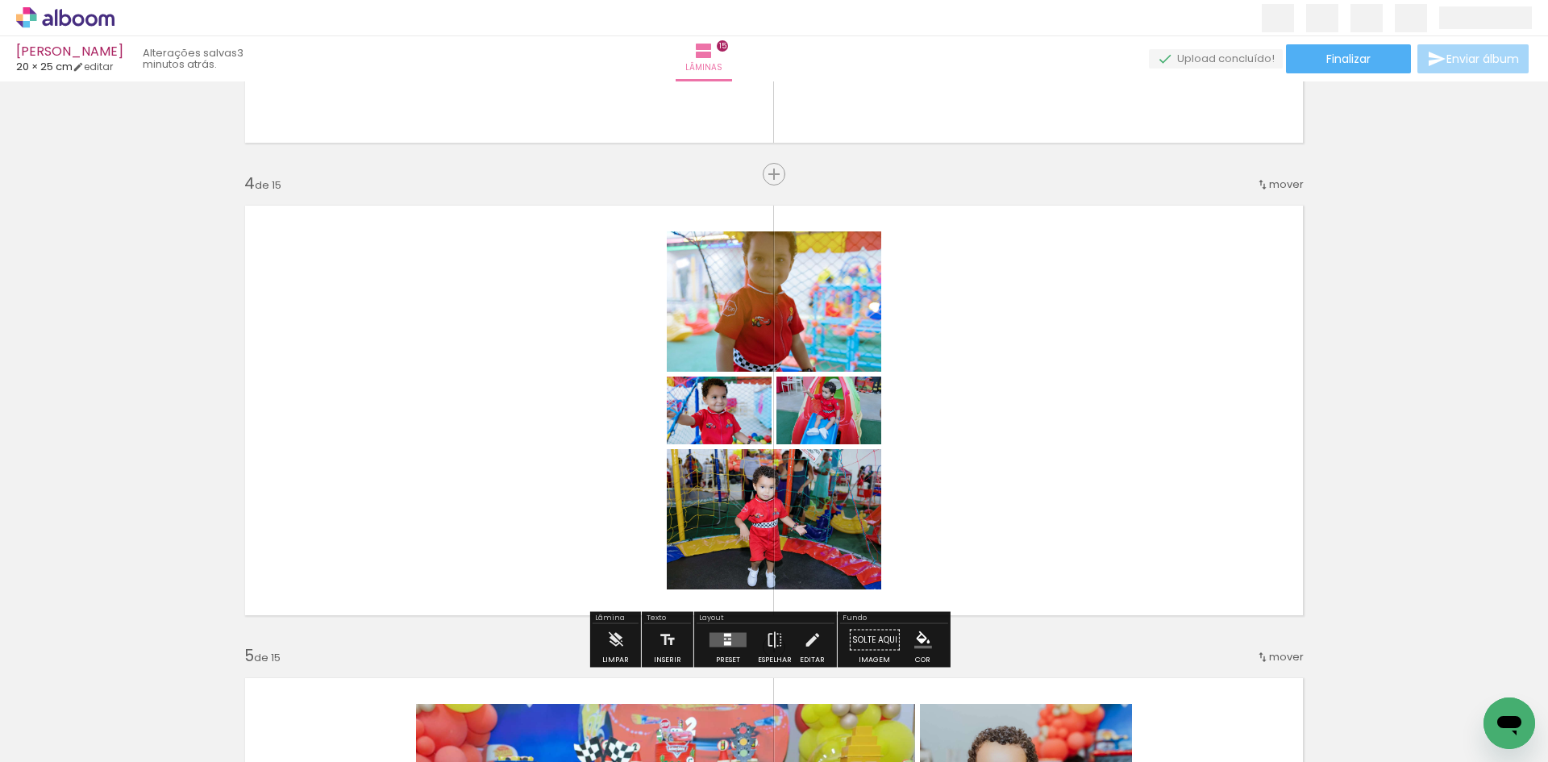
scroll to position [1402, 0]
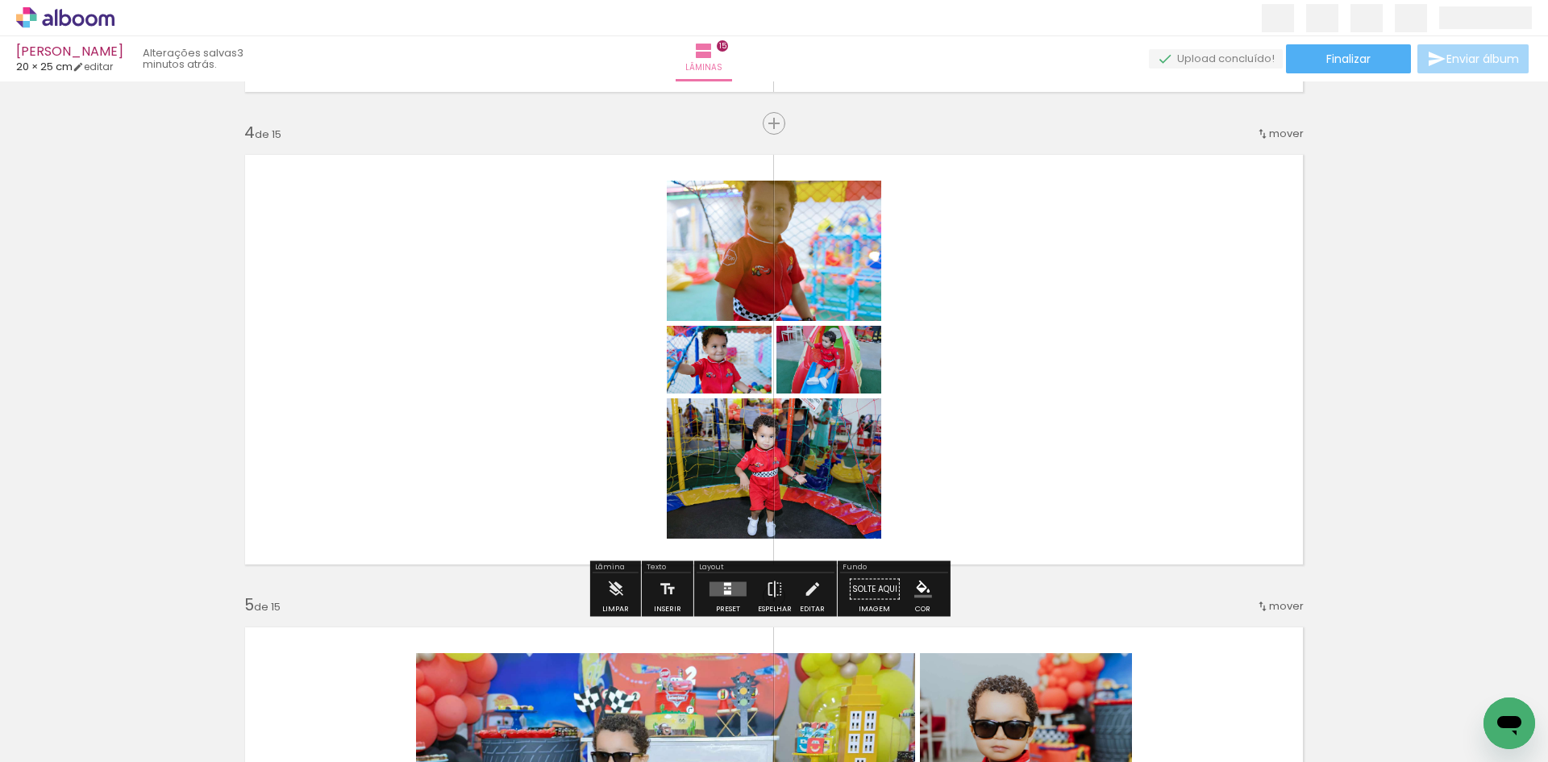
click at [723, 594] on quentale-layouter at bounding box center [728, 589] width 37 height 15
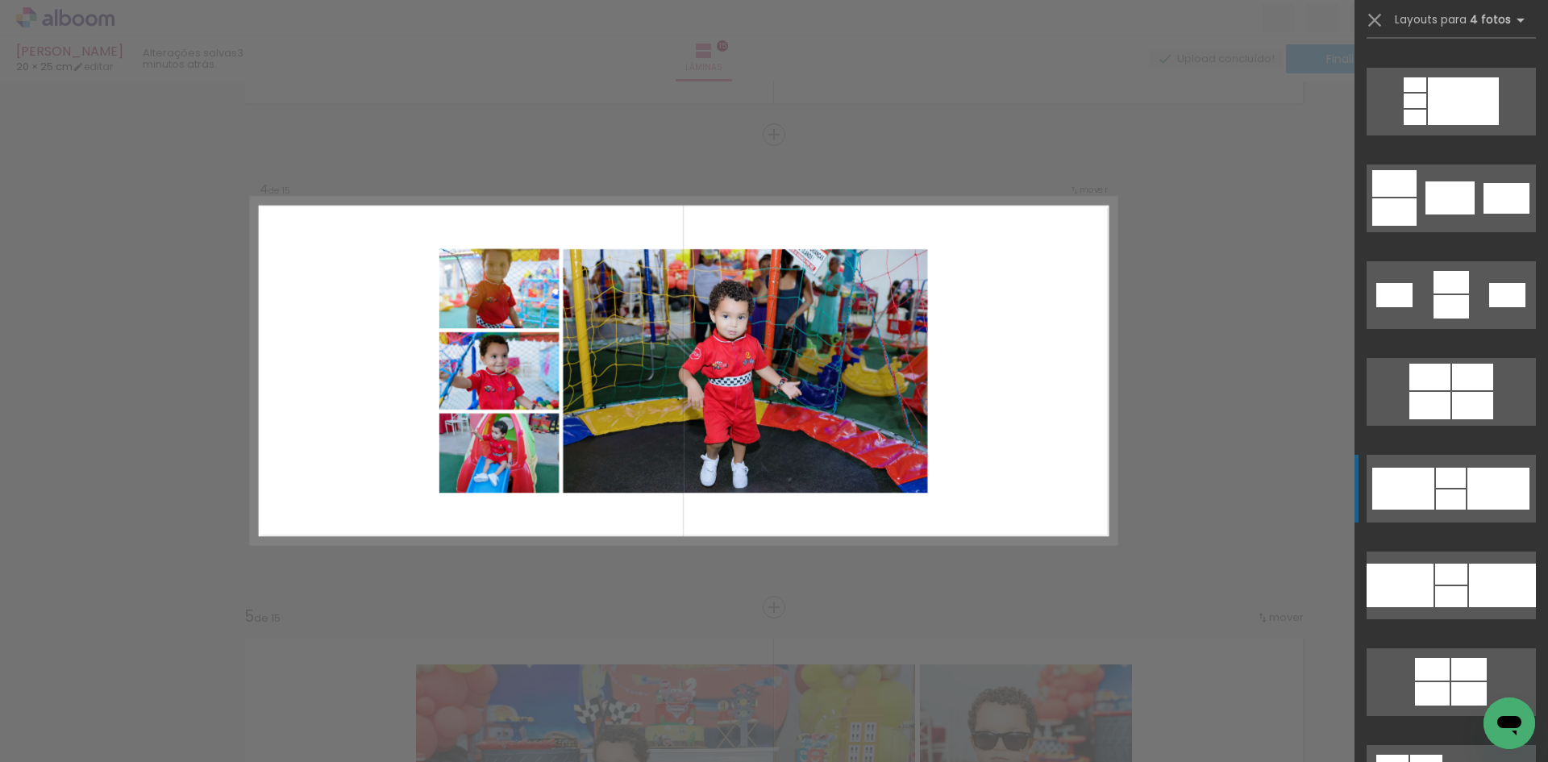
scroll to position [2742, 0]
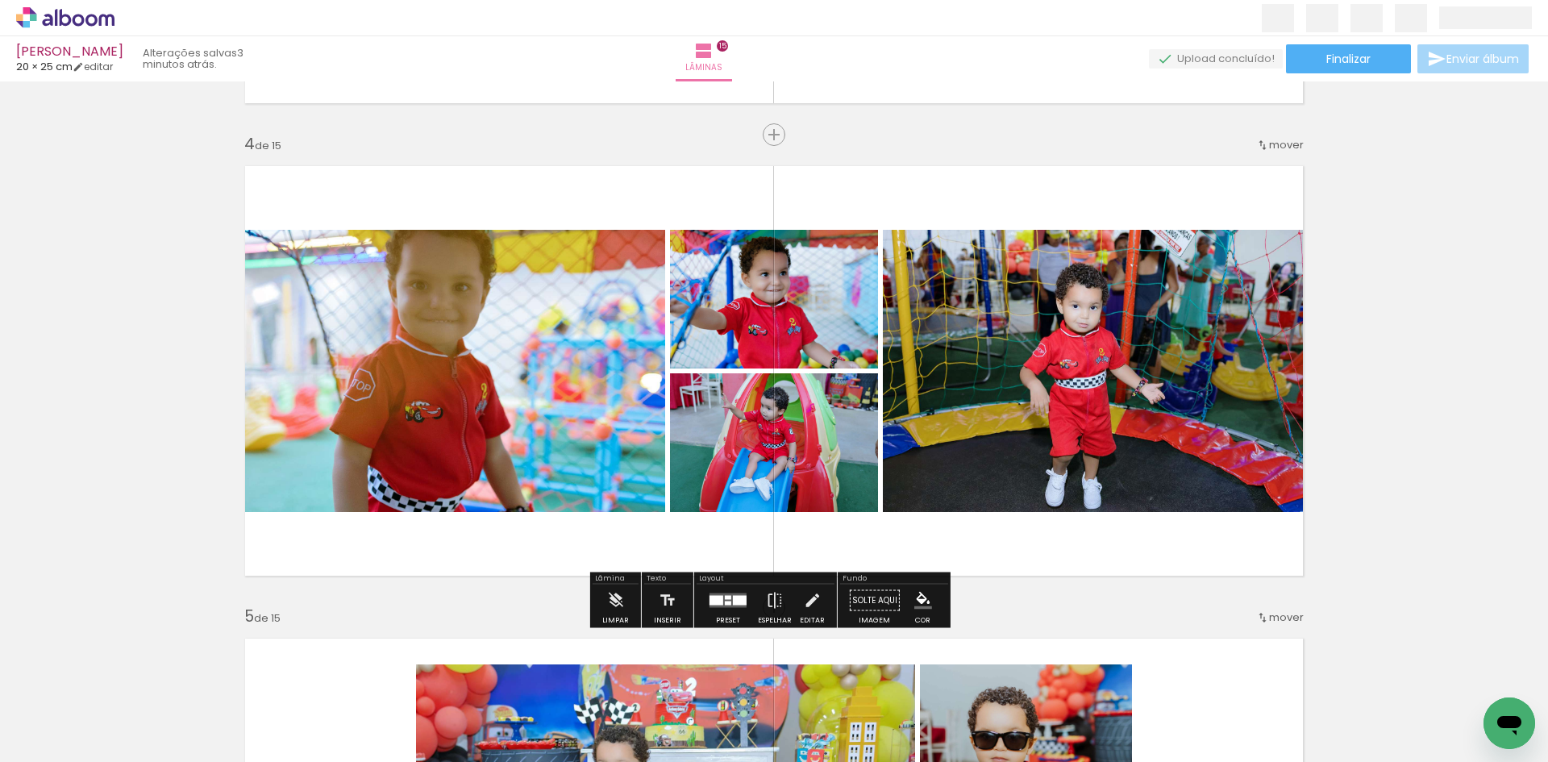
click at [725, 602] on div at bounding box center [728, 604] width 6 height 4
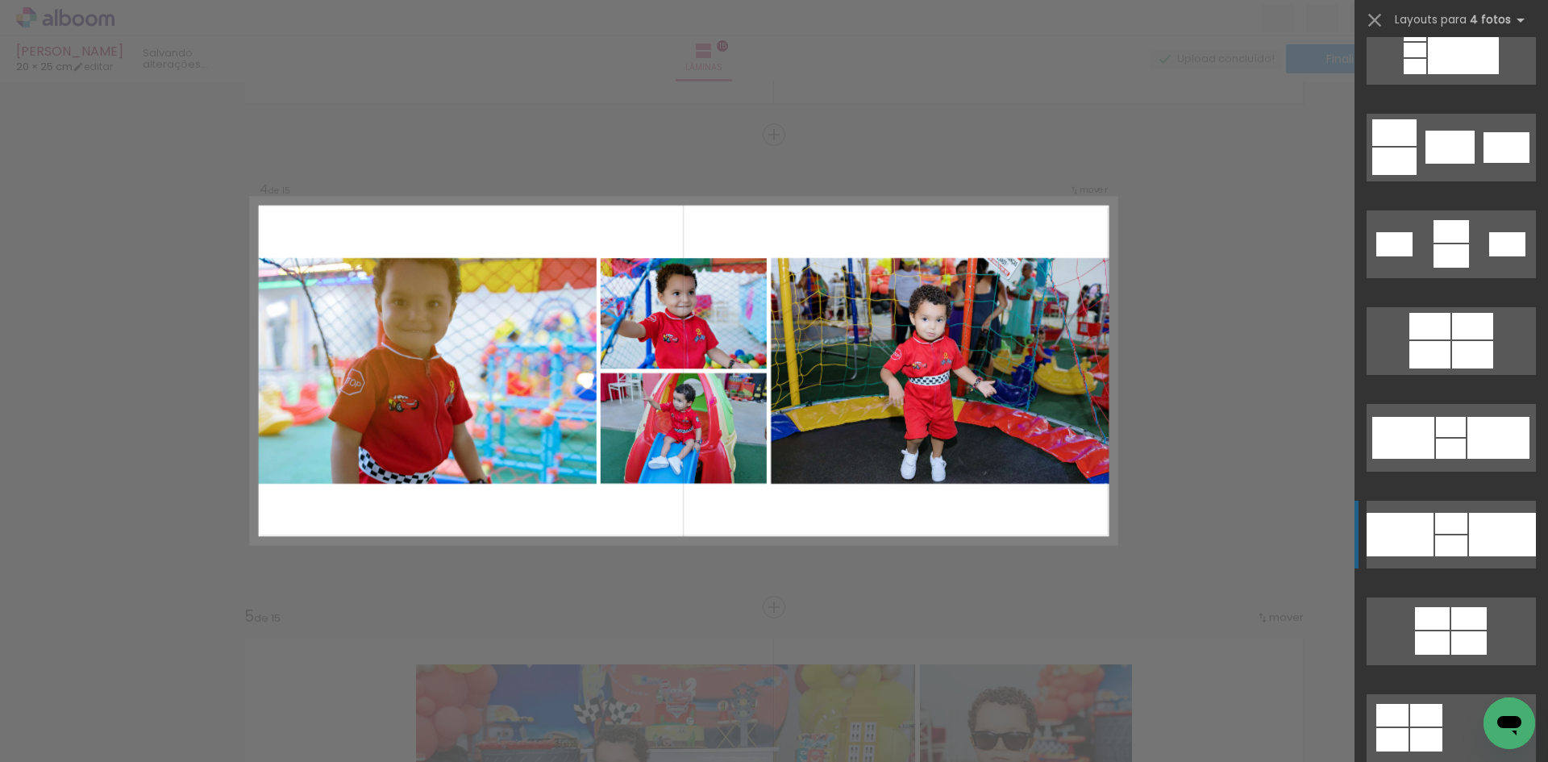
scroll to position [3193, 0]
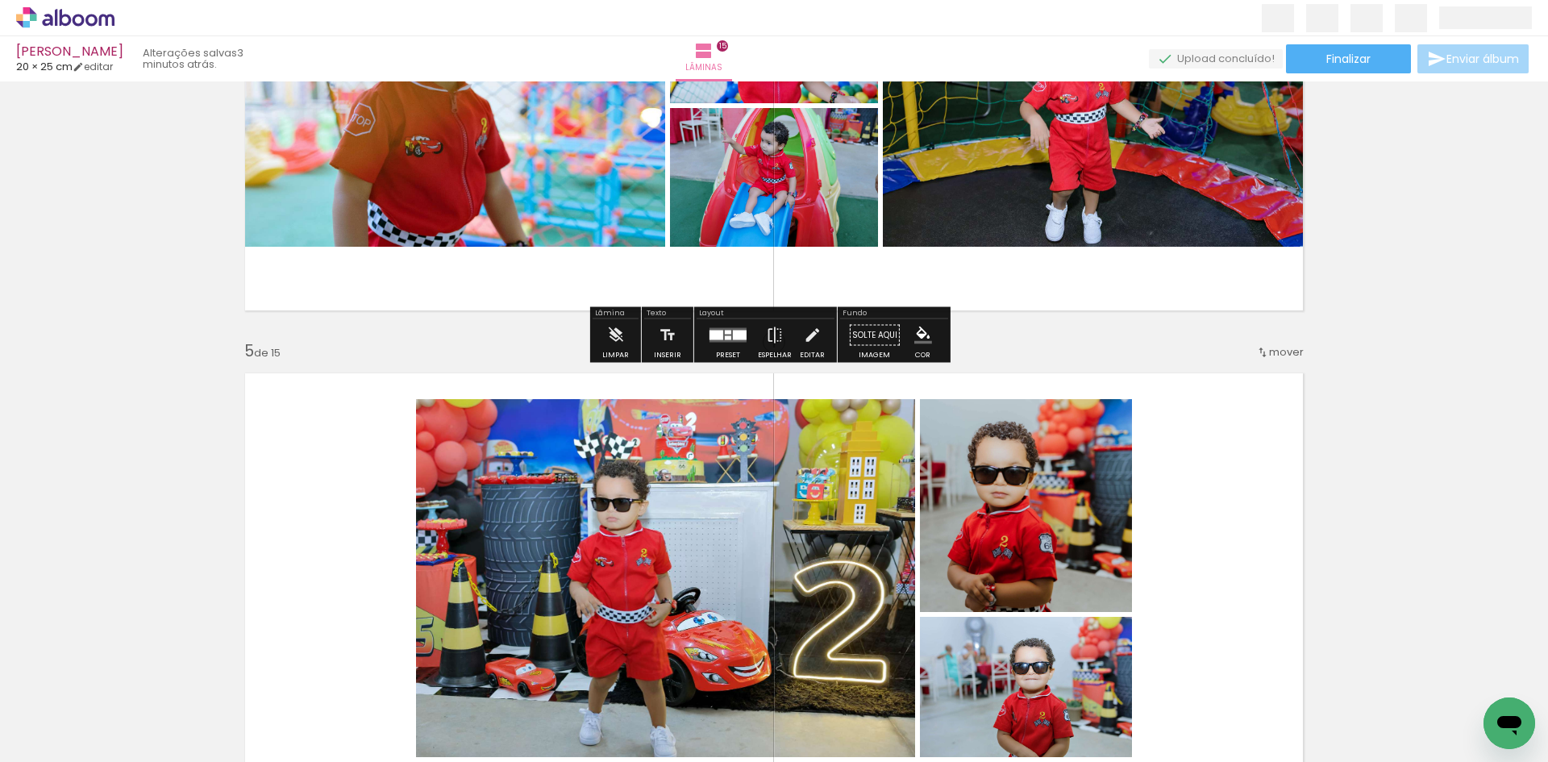
scroll to position [1875, 0]
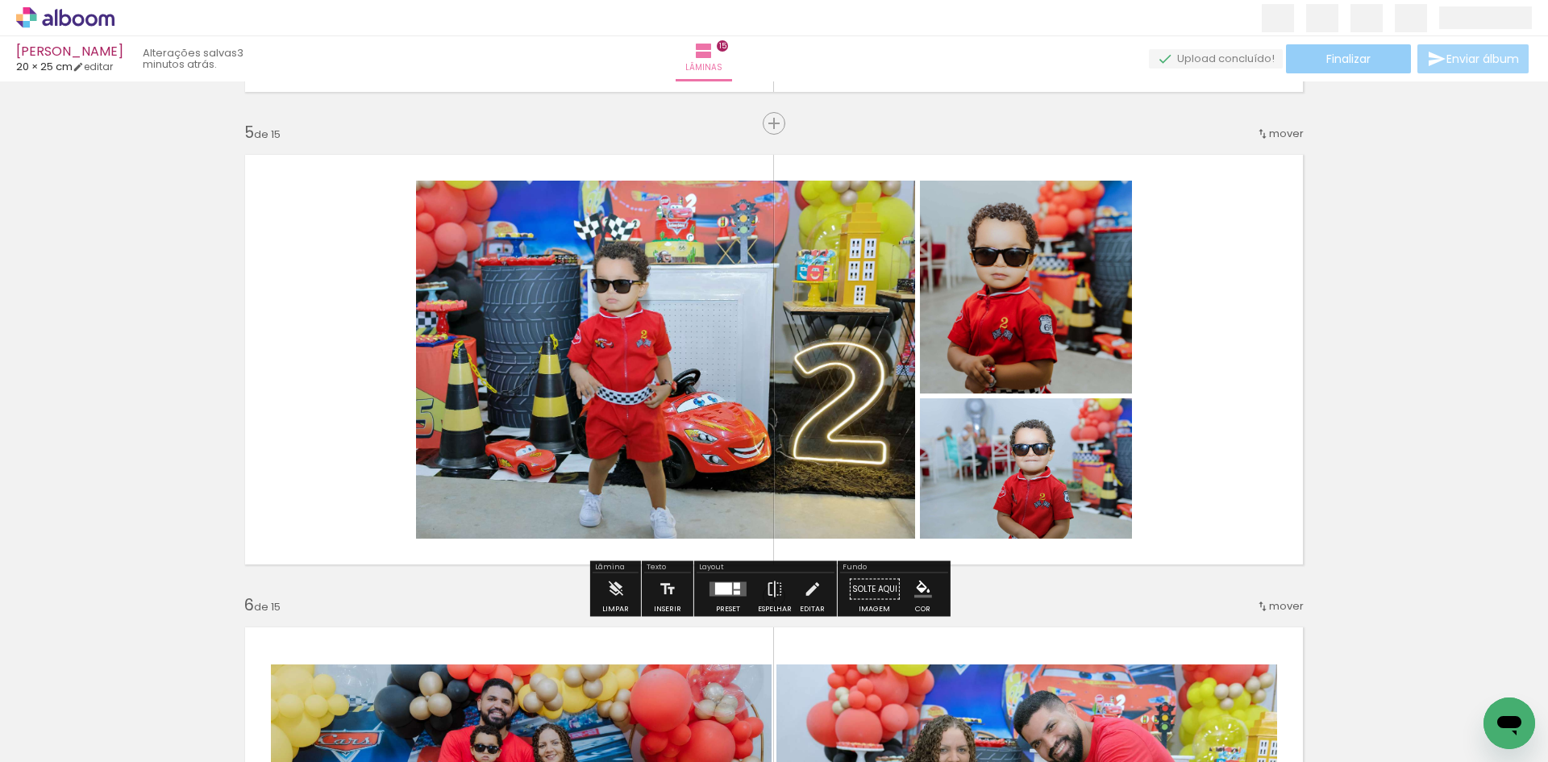
click at [1350, 65] on span "Finalizar" at bounding box center [1348, 58] width 44 height 11
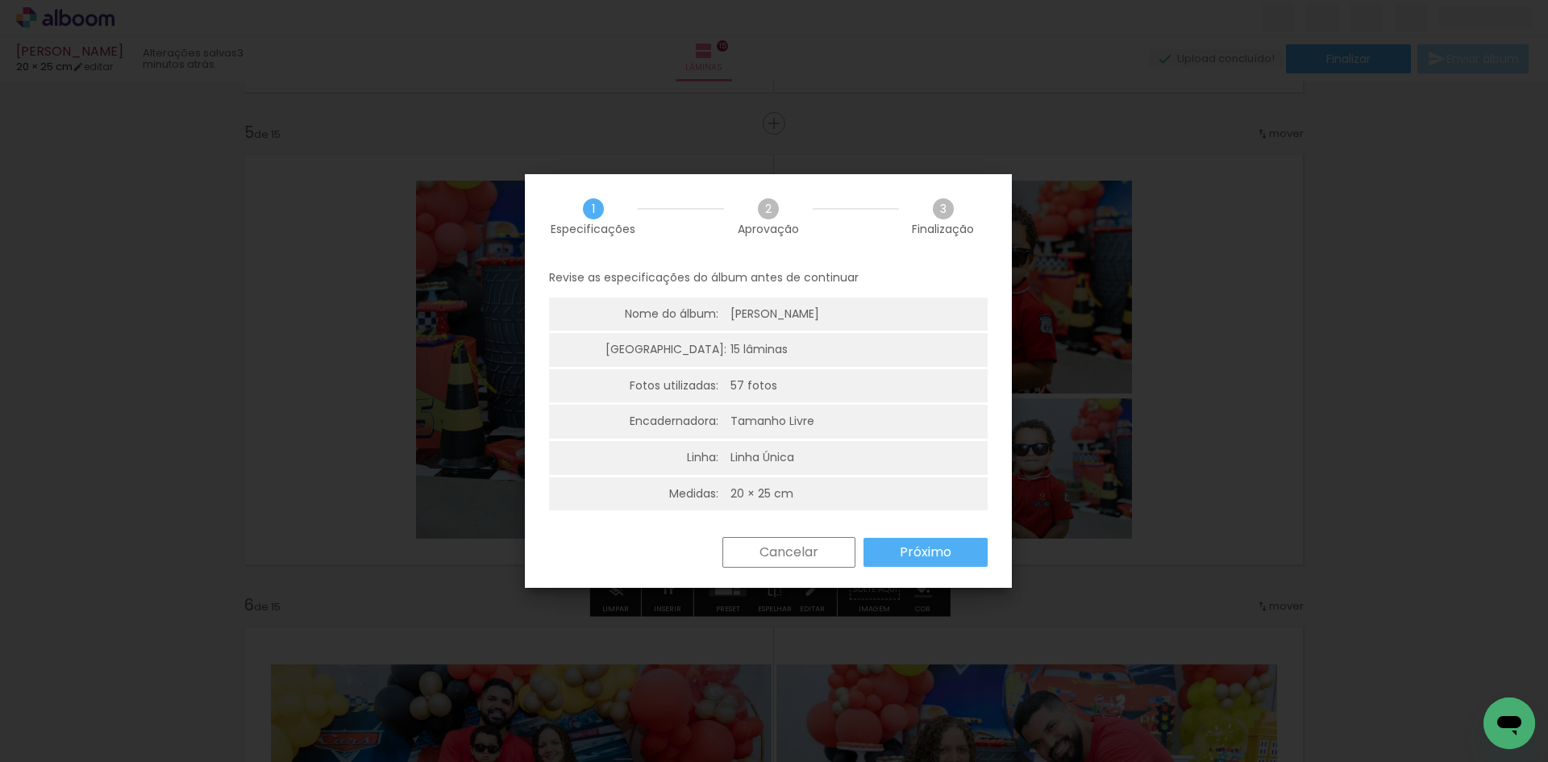
click at [0, 0] on slot "Próximo" at bounding box center [0, 0] width 0 height 0
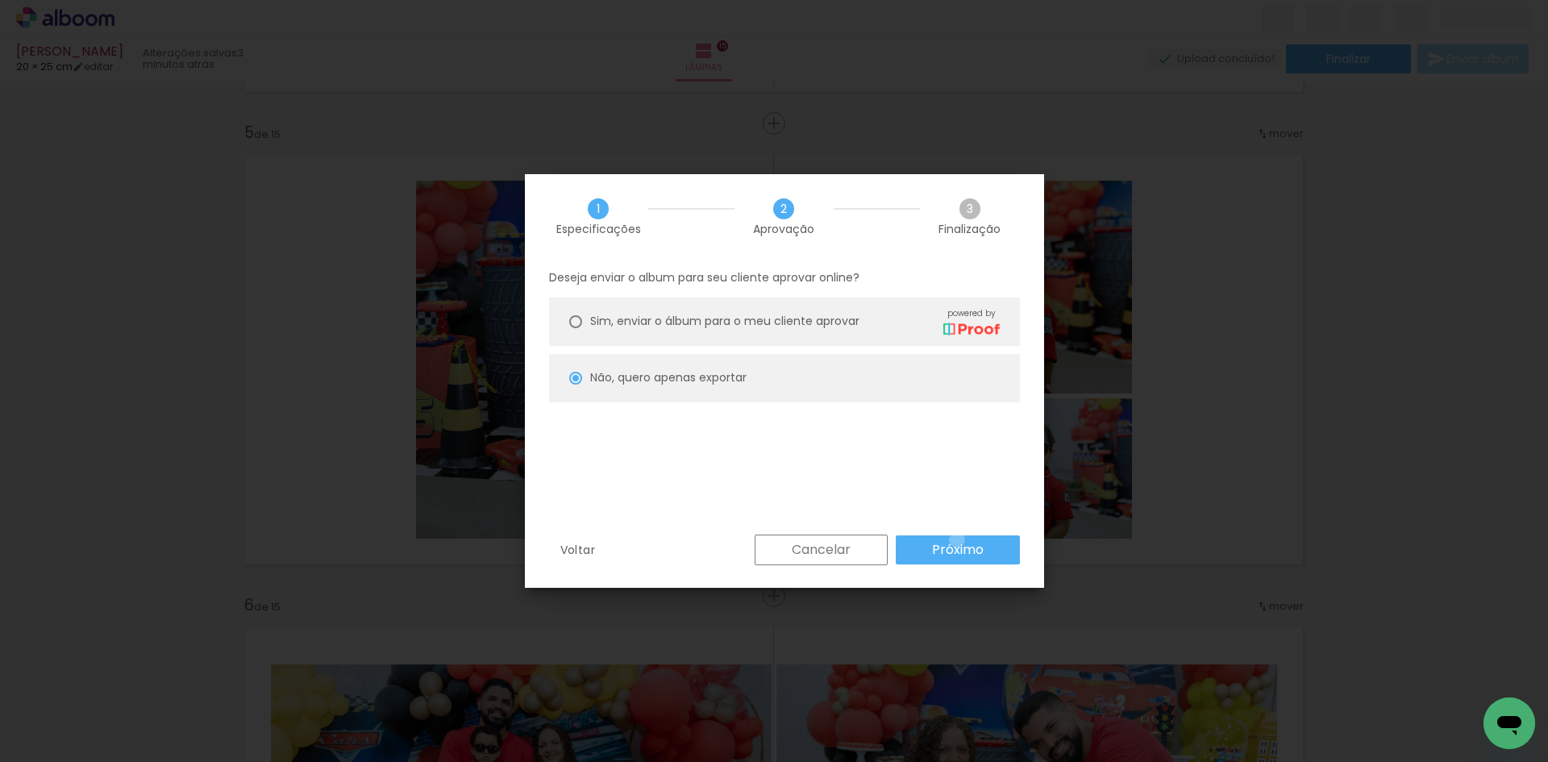
click at [957, 539] on paper-button "Próximo" at bounding box center [958, 549] width 124 height 29
type input "Alta, 300 DPI"
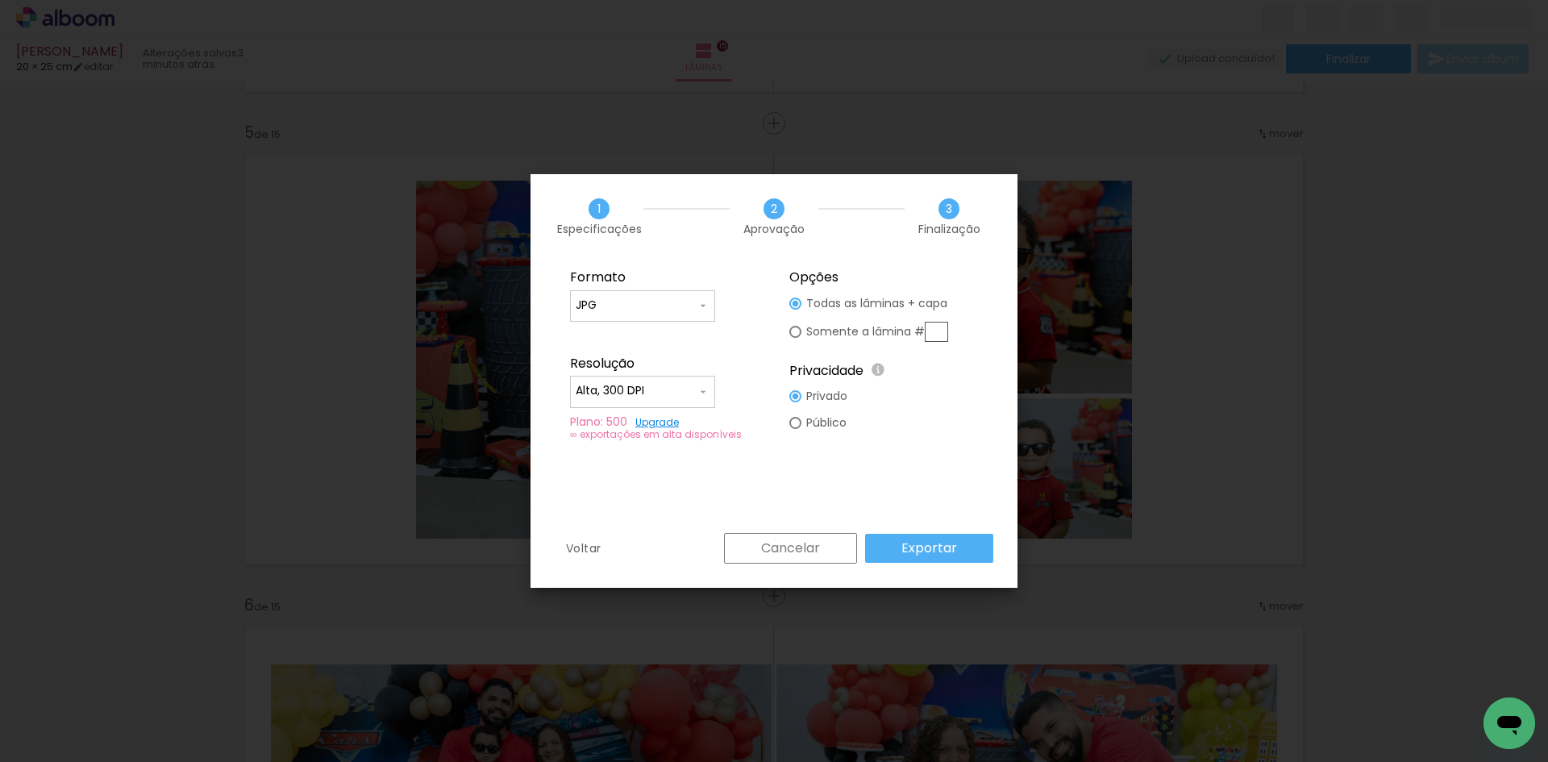
click at [975, 539] on paper-button "Exportar" at bounding box center [929, 548] width 128 height 29
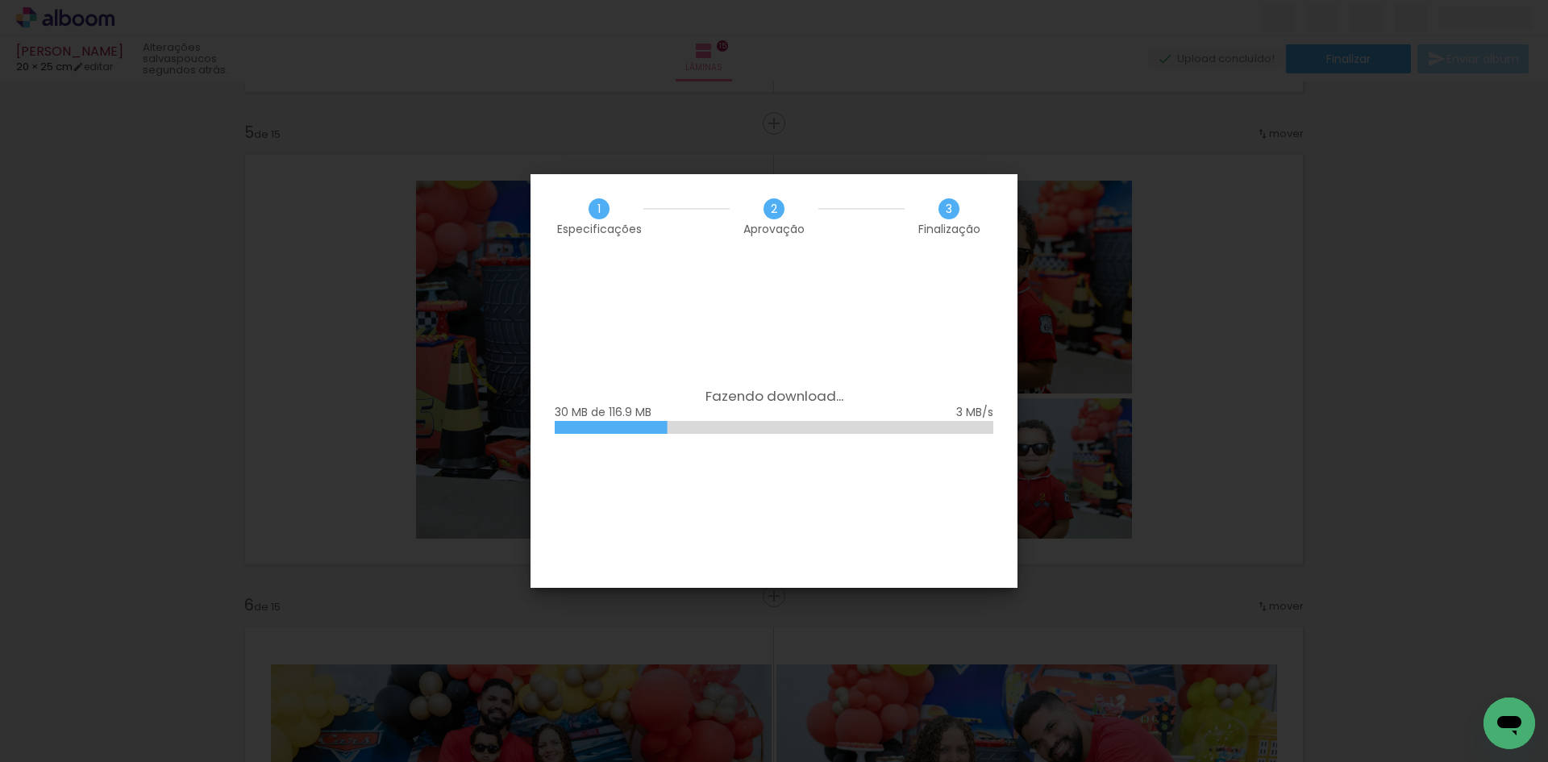
scroll to position [0, 3737]
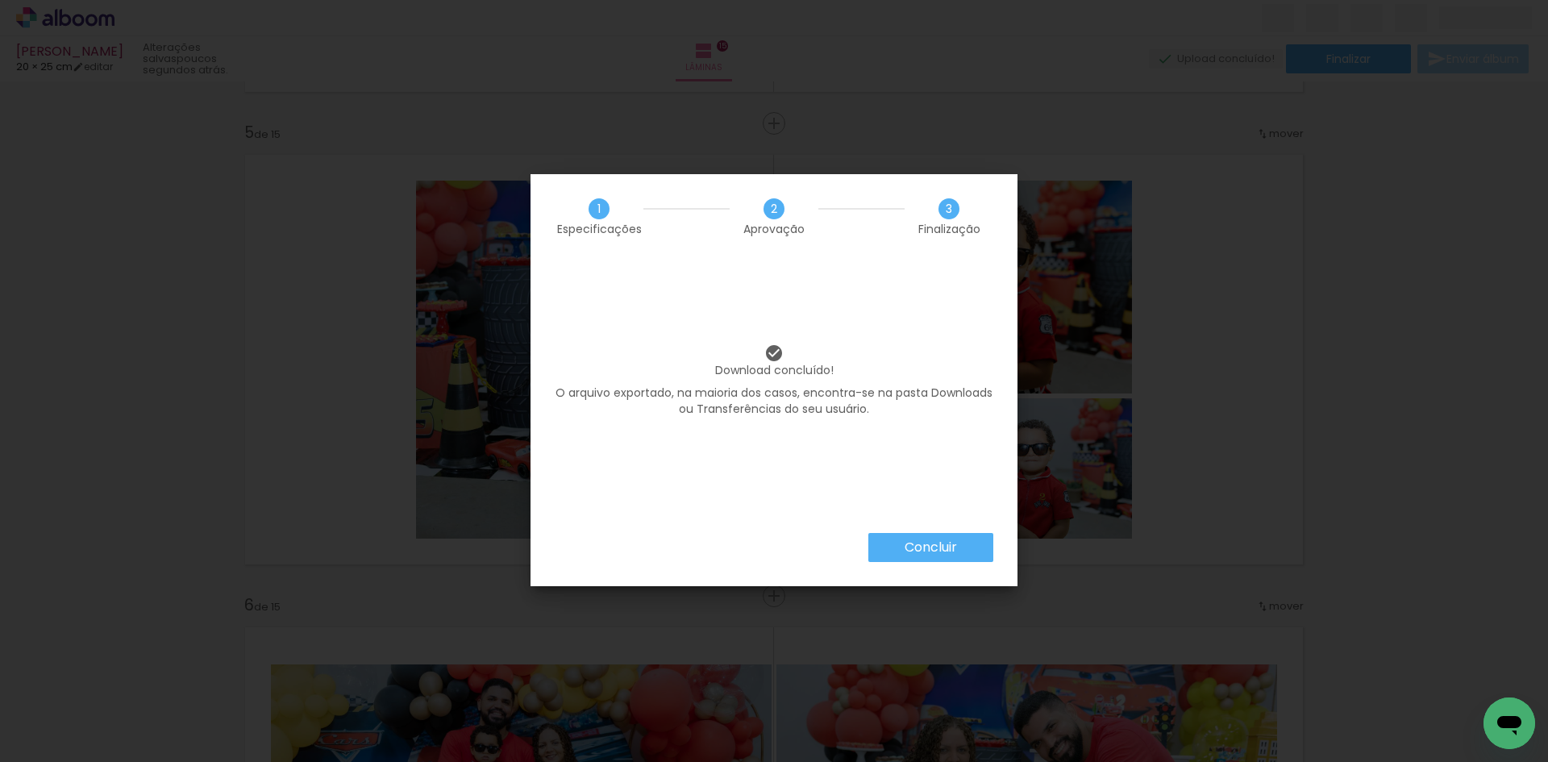
click at [0, 0] on slot "Concluir" at bounding box center [0, 0] width 0 height 0
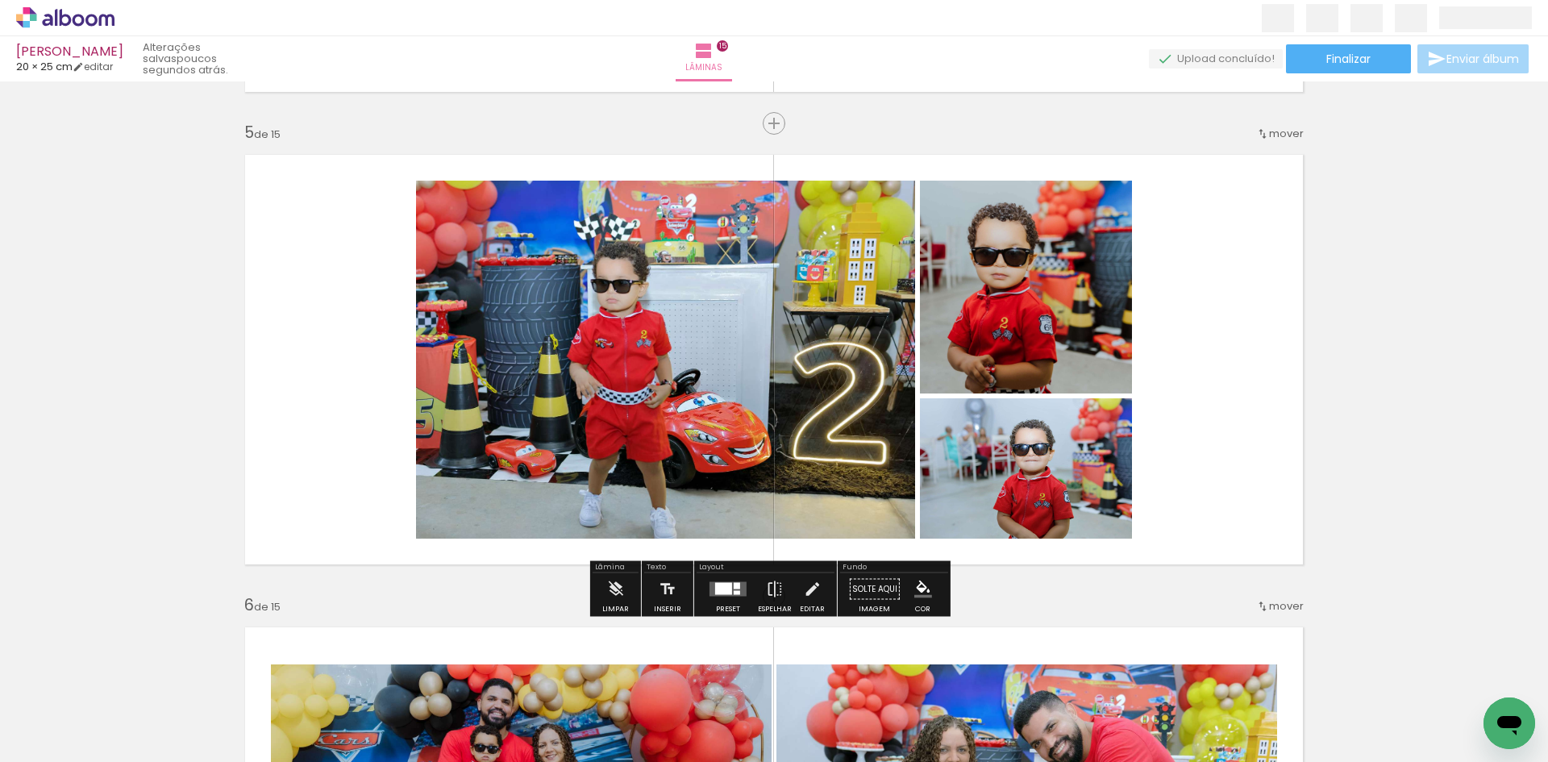
click at [74, 23] on icon at bounding box center [79, 20] width 12 height 12
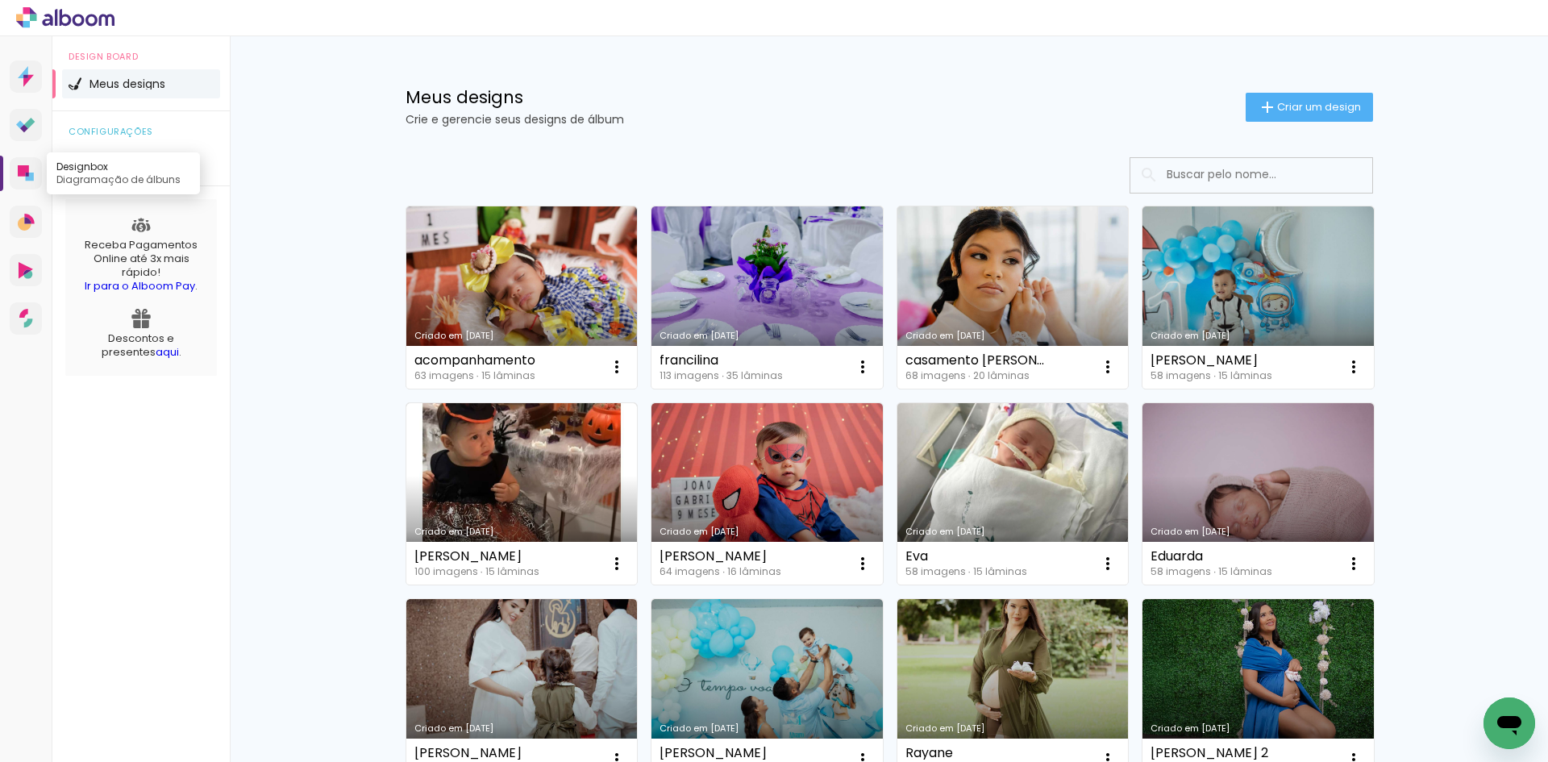
click at [28, 160] on link "Designbox Diagramação de álbuns" at bounding box center [26, 173] width 32 height 32
click at [1284, 112] on span "Criar um design" at bounding box center [1319, 107] width 84 height 10
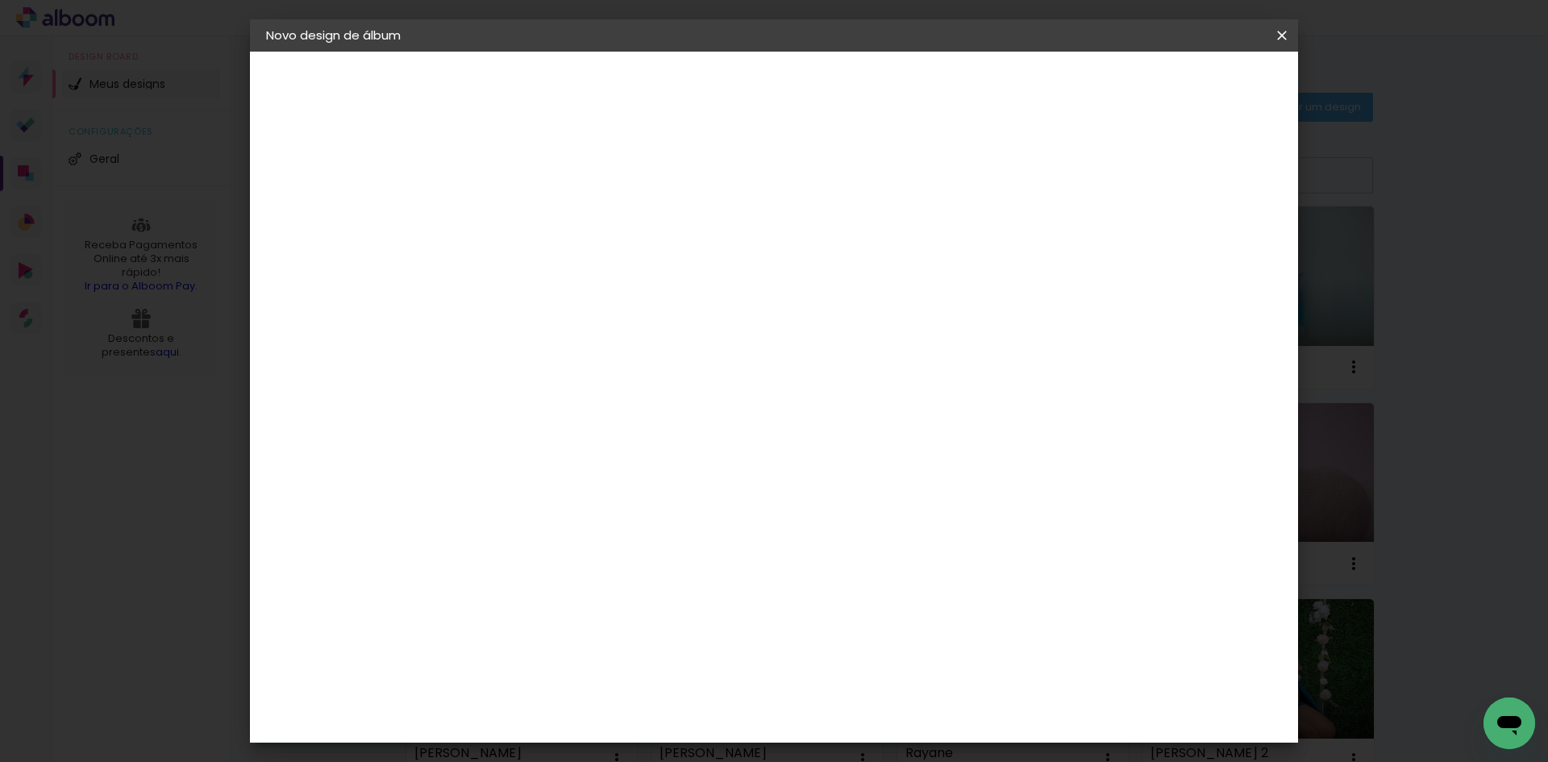
click at [0, 0] on paper-input-container "Título do álbum" at bounding box center [0, 0] width 0 height 0
type input "andressa"
type paper-input "andressa"
click at [695, 96] on paper-button "Avançar" at bounding box center [655, 85] width 79 height 27
click at [832, 252] on paper-item "Tamanho Livre" at bounding box center [754, 244] width 155 height 35
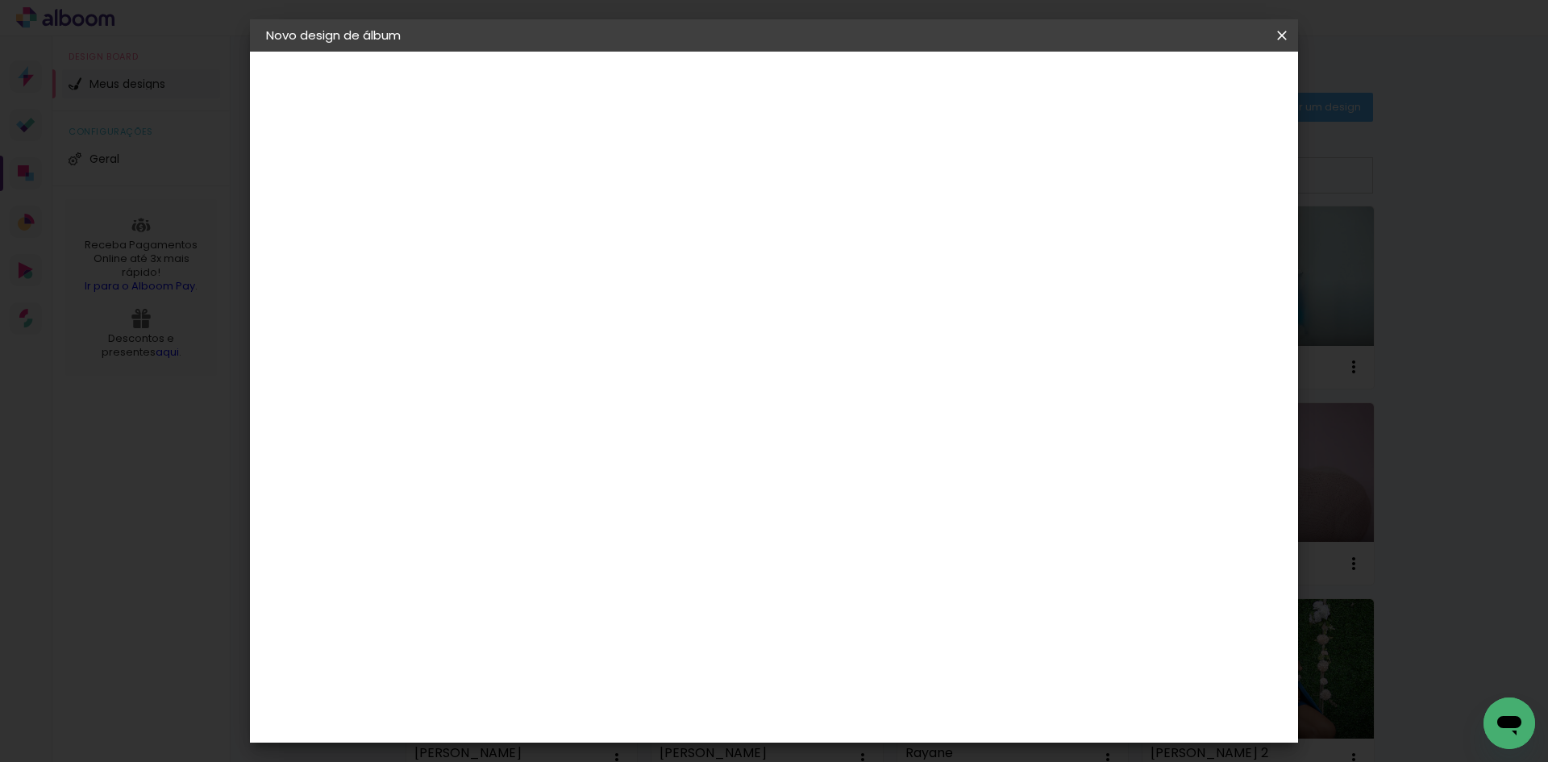
click at [0, 0] on slot "Avançar" at bounding box center [0, 0] width 0 height 0
click at [481, 463] on input "30" at bounding box center [479, 458] width 42 height 24
type input "20"
type paper-input "20"
drag, startPoint x: 873, startPoint y: 568, endPoint x: 857, endPoint y: 571, distance: 15.7
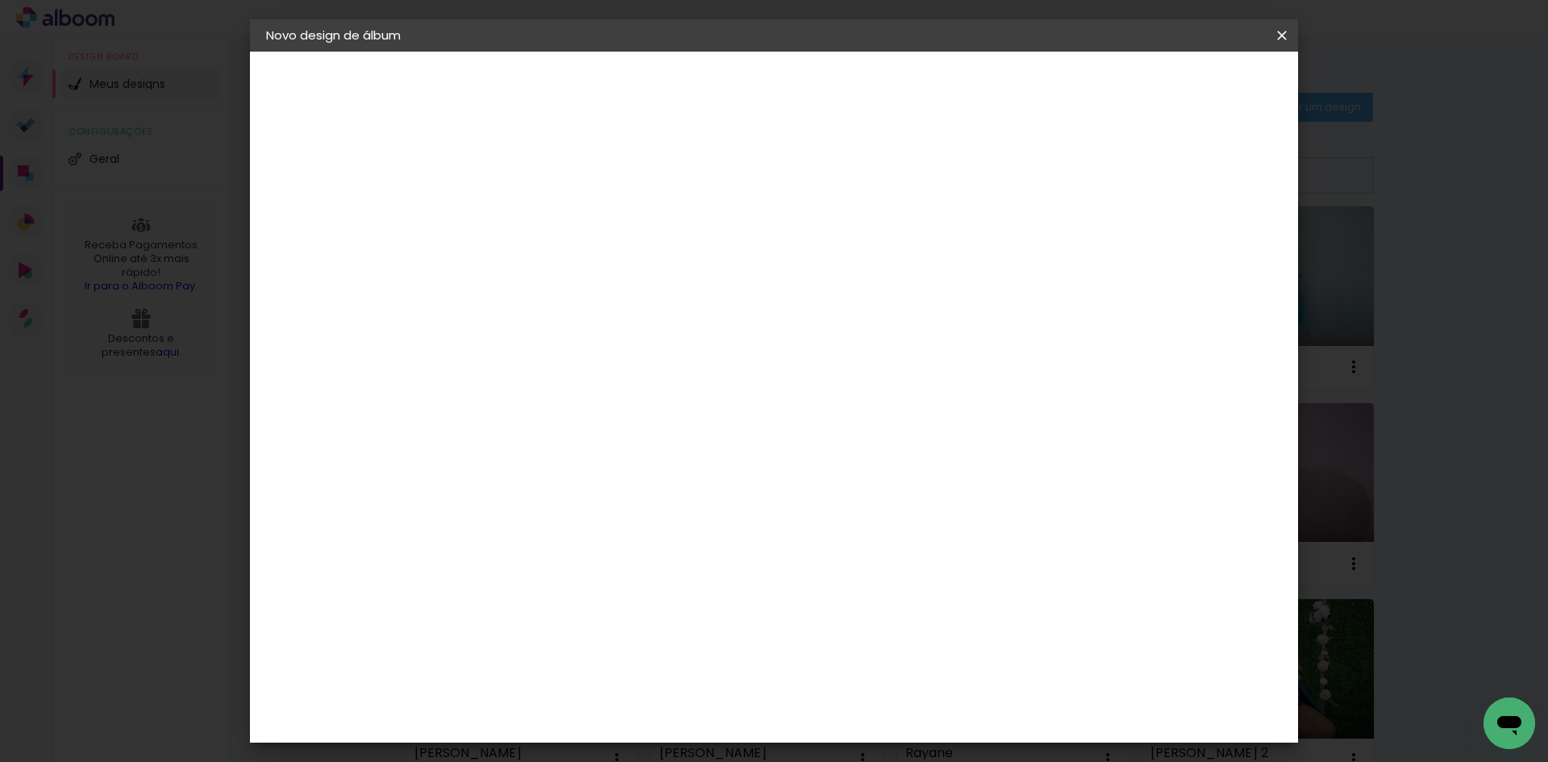
click at [858, 571] on input "60" at bounding box center [864, 567] width 42 height 24
type input "50"
type paper-input "50"
click at [1035, 333] on div "25 cm cm cm mm A maioria das encadernadoras sugere 5mm de sangria." at bounding box center [841, 268] width 762 height 129
click at [1165, 186] on div "Mostrar sangria" at bounding box center [1155, 186] width 107 height 20
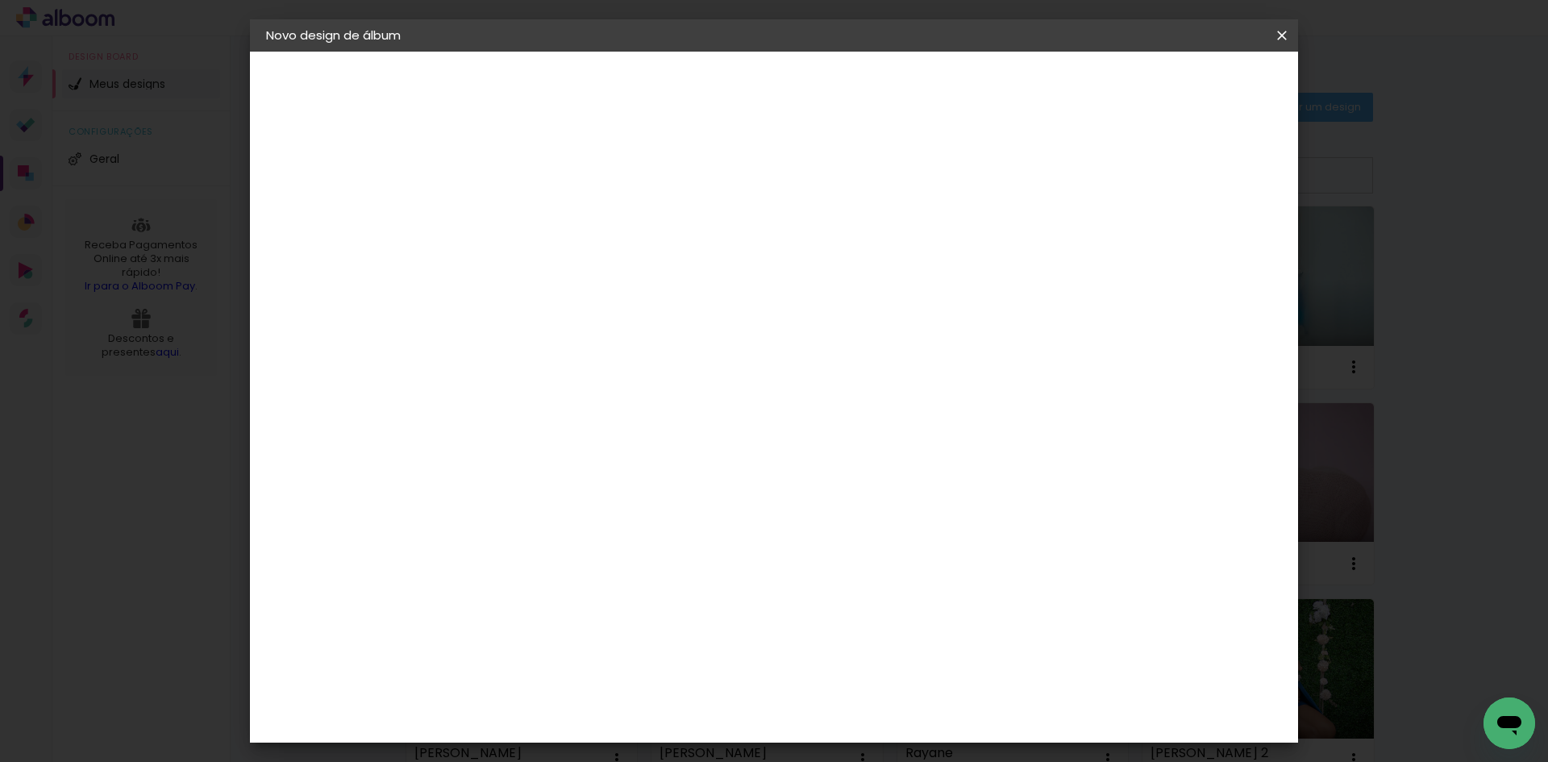
type paper-checkbox "on"
click at [1181, 86] on span "Iniciar design" at bounding box center [1144, 85] width 73 height 11
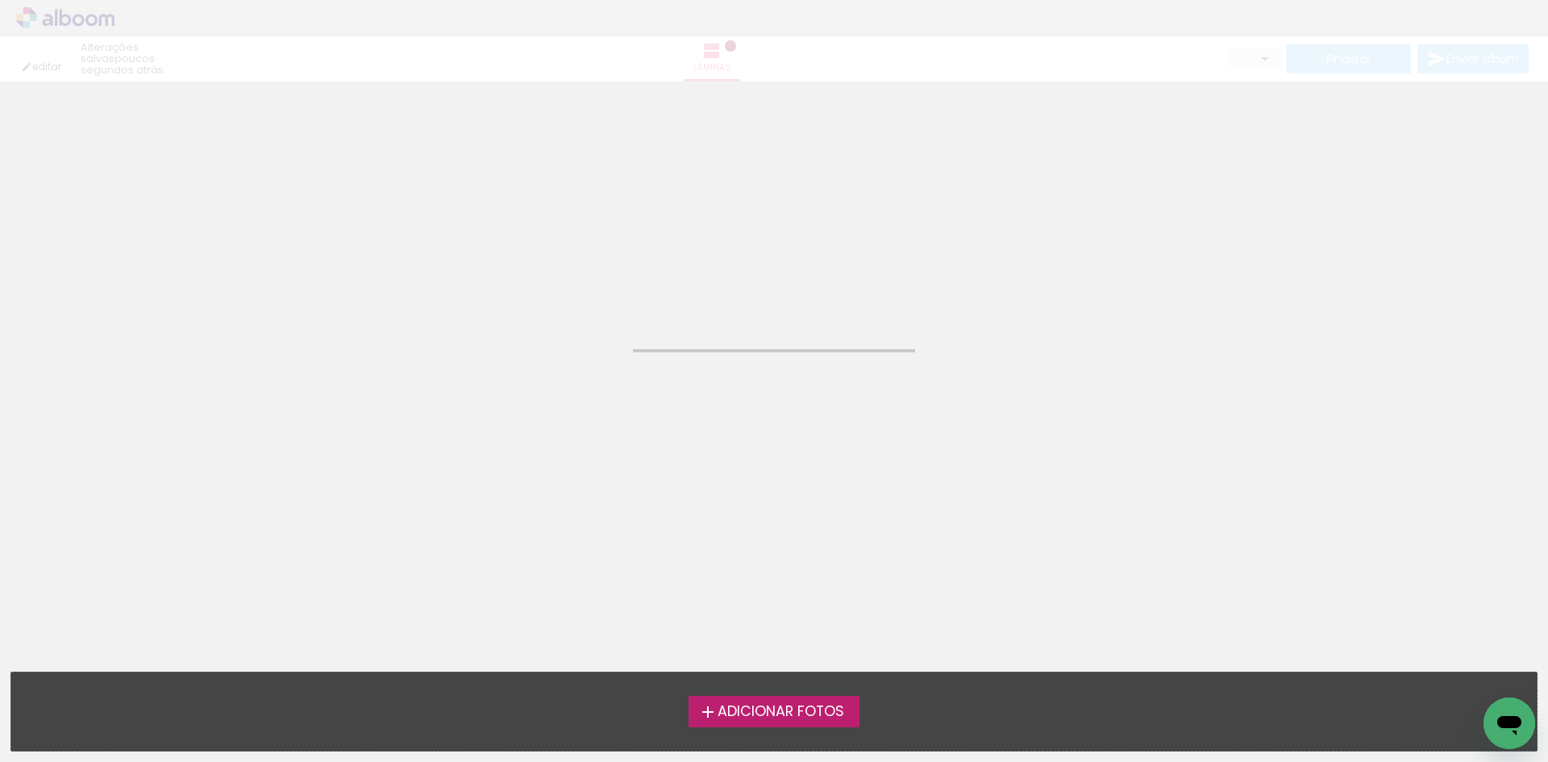
click at [810, 724] on label "Adicionar Fotos" at bounding box center [775, 711] width 172 height 31
click at [0, 0] on input "file" at bounding box center [0, 0] width 0 height 0
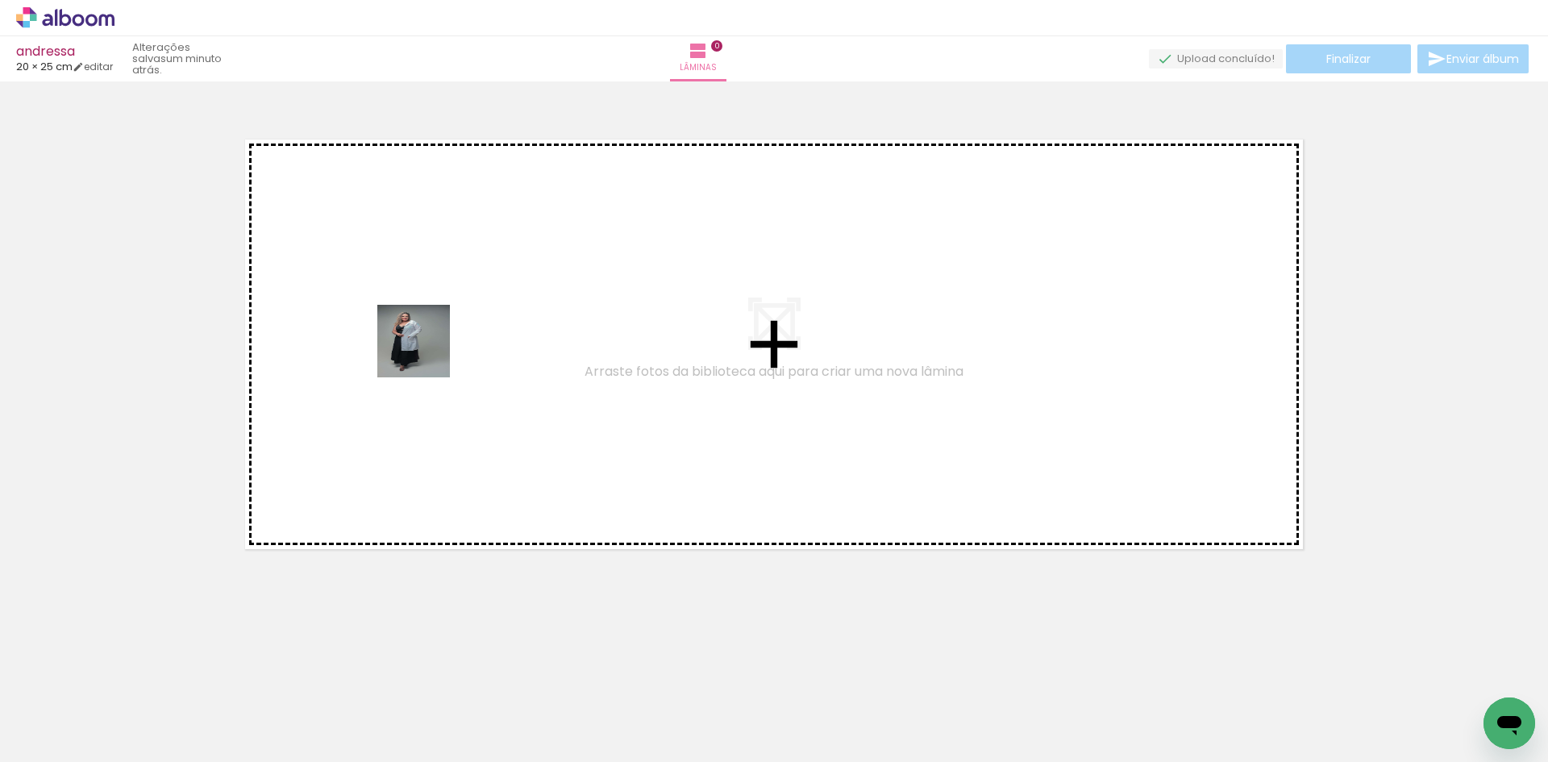
drag, startPoint x: 166, startPoint y: 719, endPoint x: 426, endPoint y: 353, distance: 448.8
click at [426, 353] on quentale-workspace at bounding box center [774, 381] width 1548 height 762
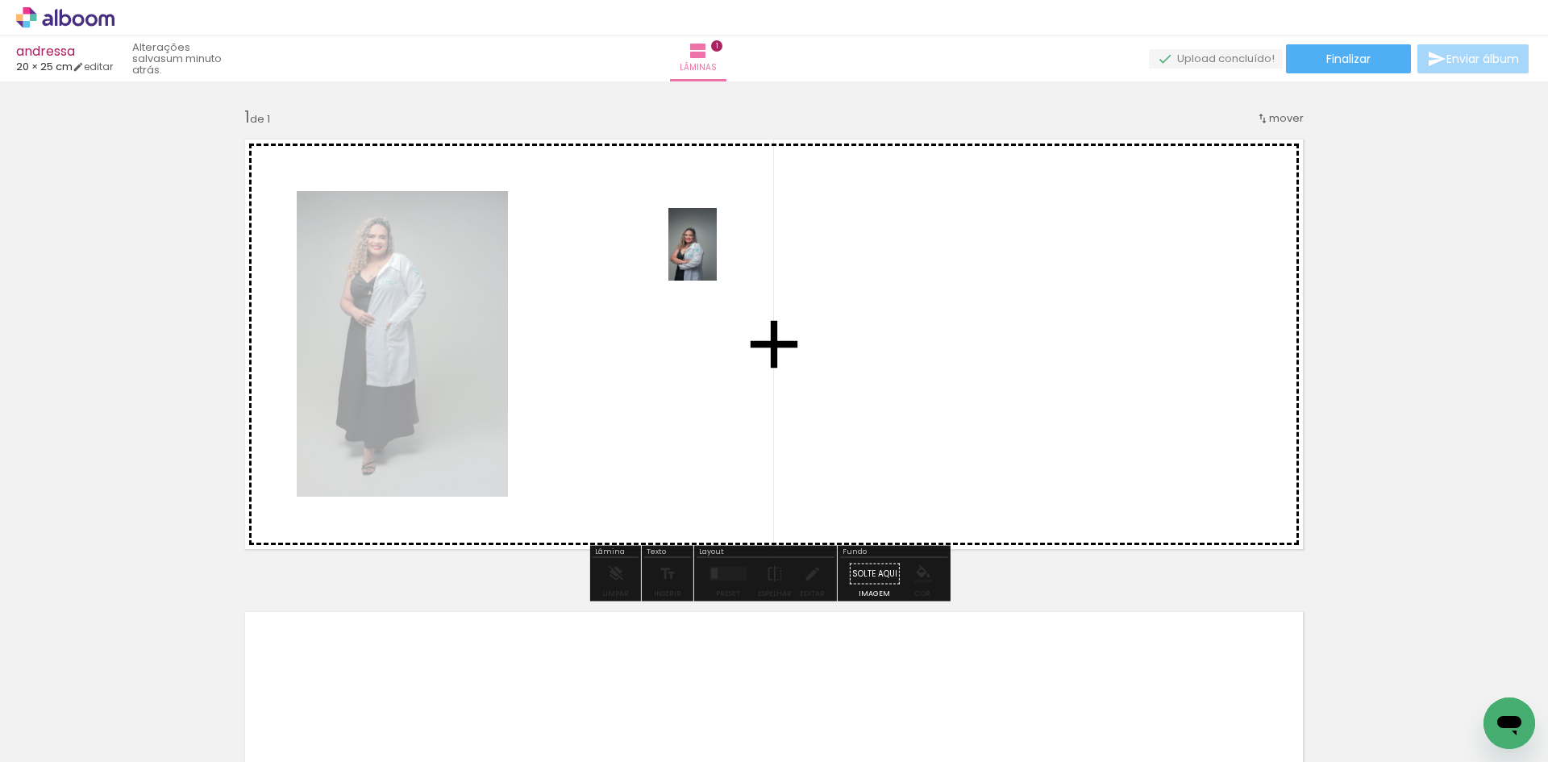
drag, startPoint x: 252, startPoint y: 721, endPoint x: 714, endPoint y: 259, distance: 653.4
click at [714, 259] on quentale-workspace at bounding box center [774, 381] width 1548 height 762
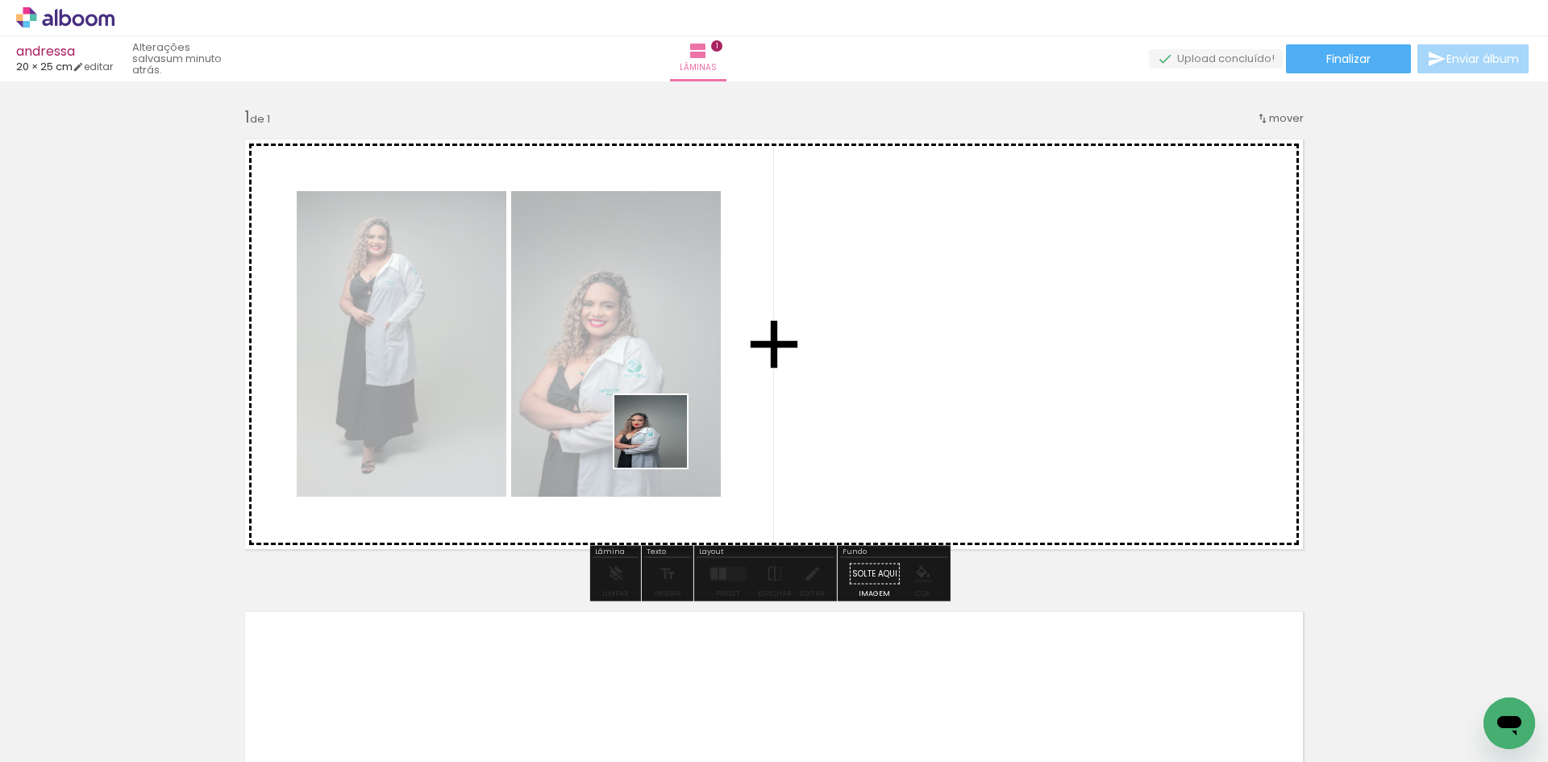
drag, startPoint x: 365, startPoint y: 724, endPoint x: 684, endPoint y: 423, distance: 438.1
click at [684, 424] on quentale-workspace at bounding box center [774, 381] width 1548 height 762
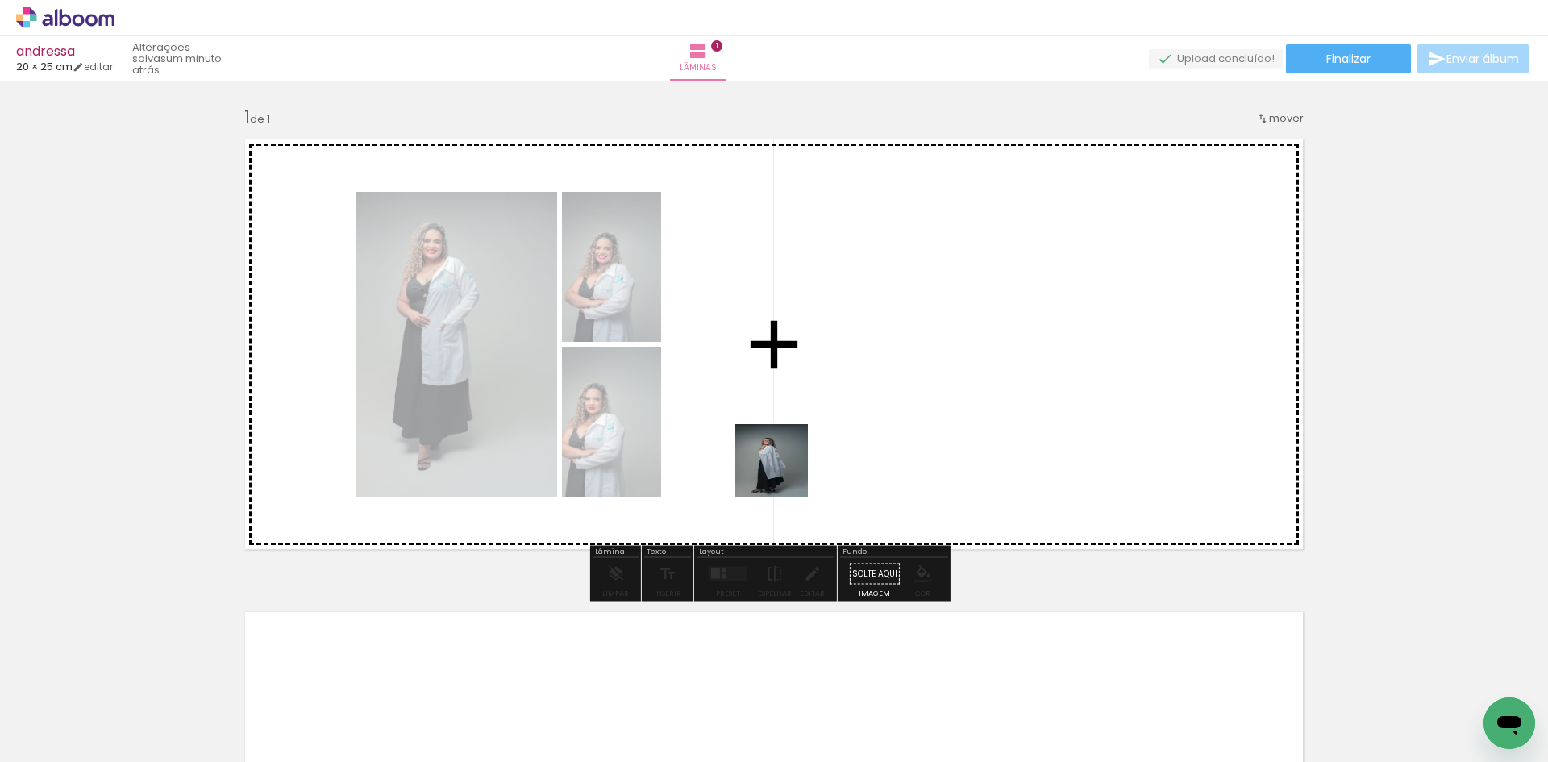
drag, startPoint x: 435, startPoint y: 730, endPoint x: 784, endPoint y: 472, distance: 433.5
click at [784, 472] on quentale-workspace at bounding box center [774, 381] width 1548 height 762
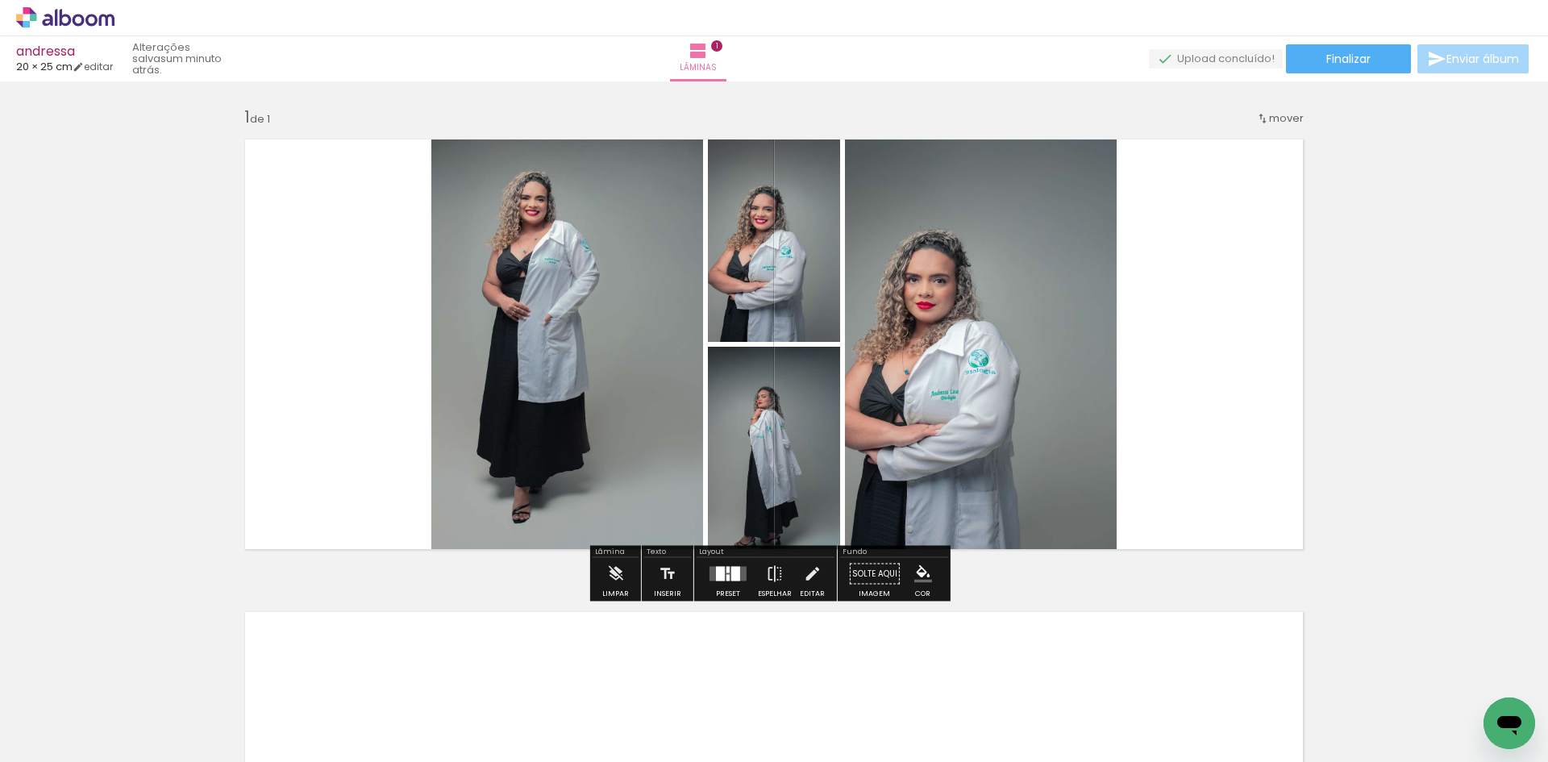
click at [731, 569] on div at bounding box center [735, 574] width 9 height 15
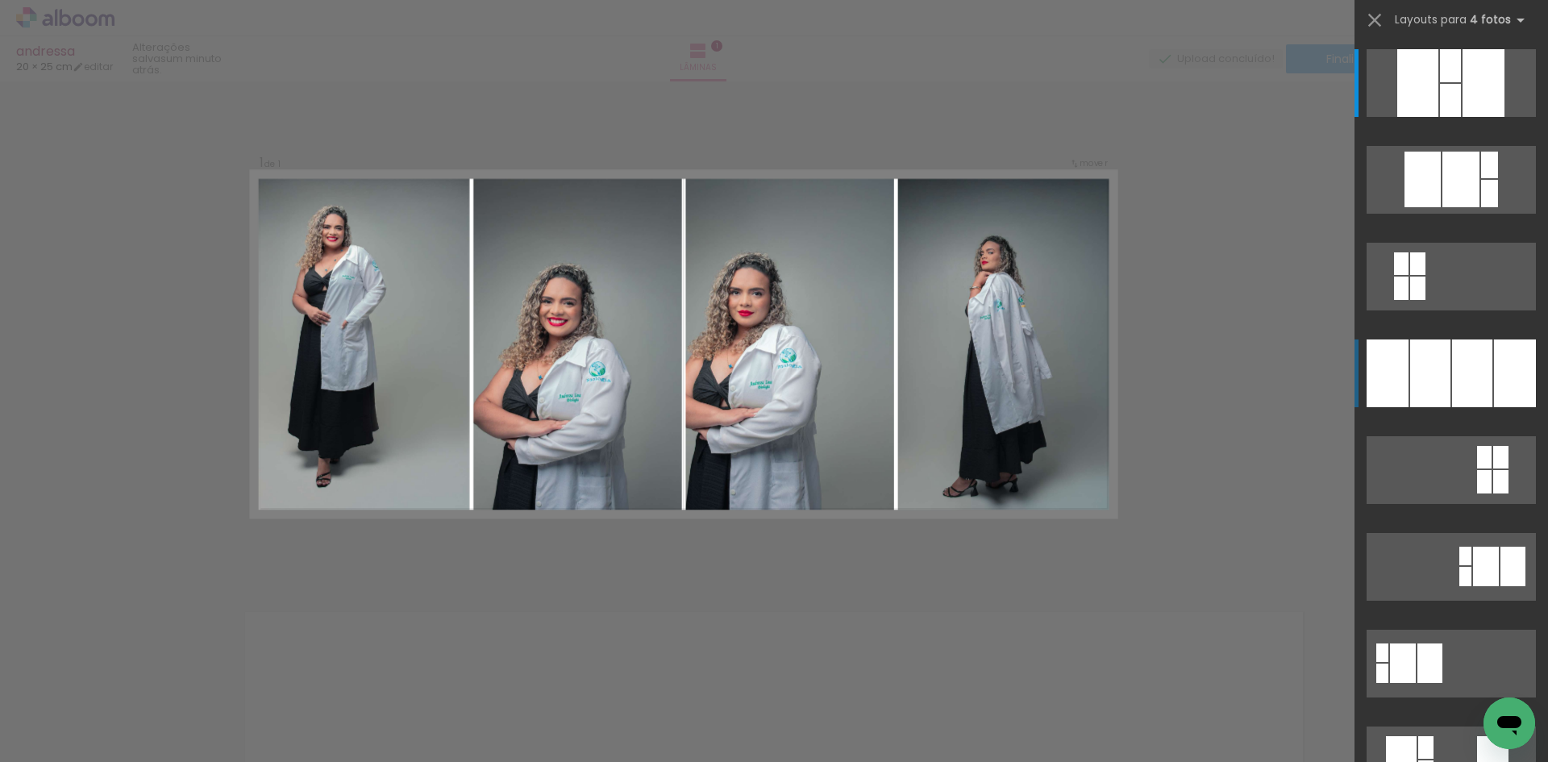
click at [1440, 82] on div at bounding box center [1450, 65] width 21 height 33
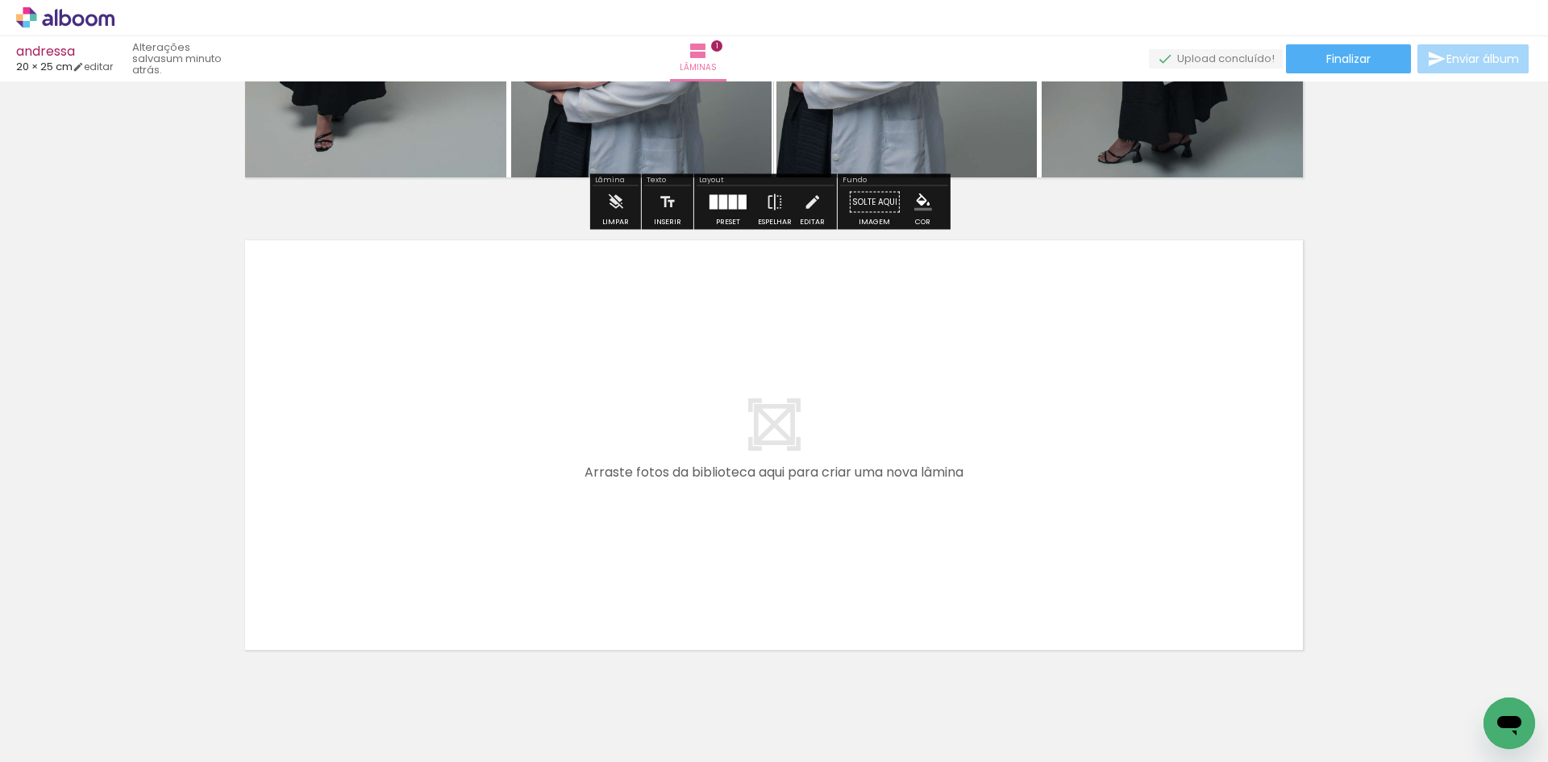
scroll to position [403, 0]
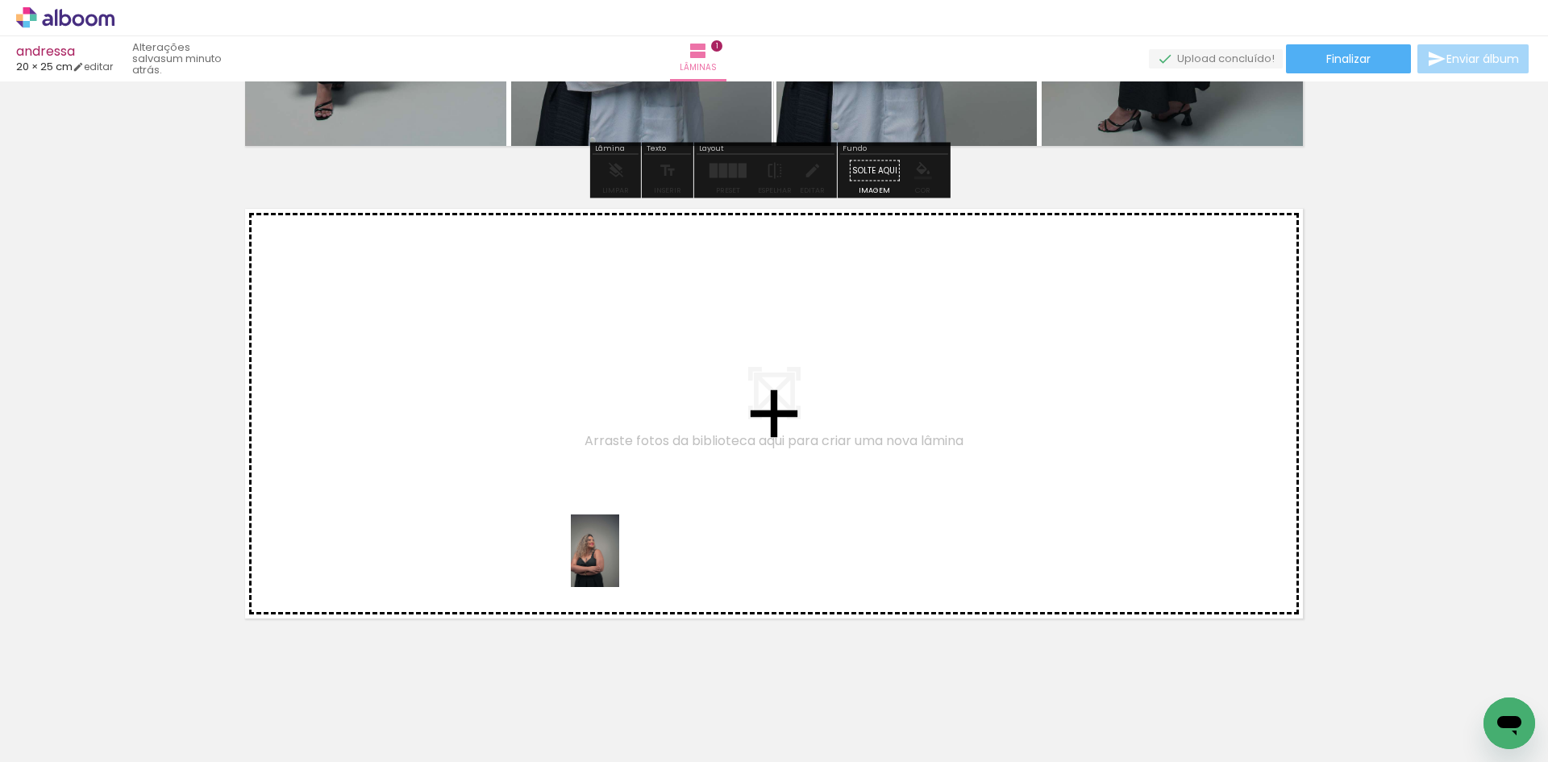
drag, startPoint x: 531, startPoint y: 734, endPoint x: 590, endPoint y: 704, distance: 66.0
click at [619, 560] on quentale-workspace at bounding box center [774, 381] width 1548 height 762
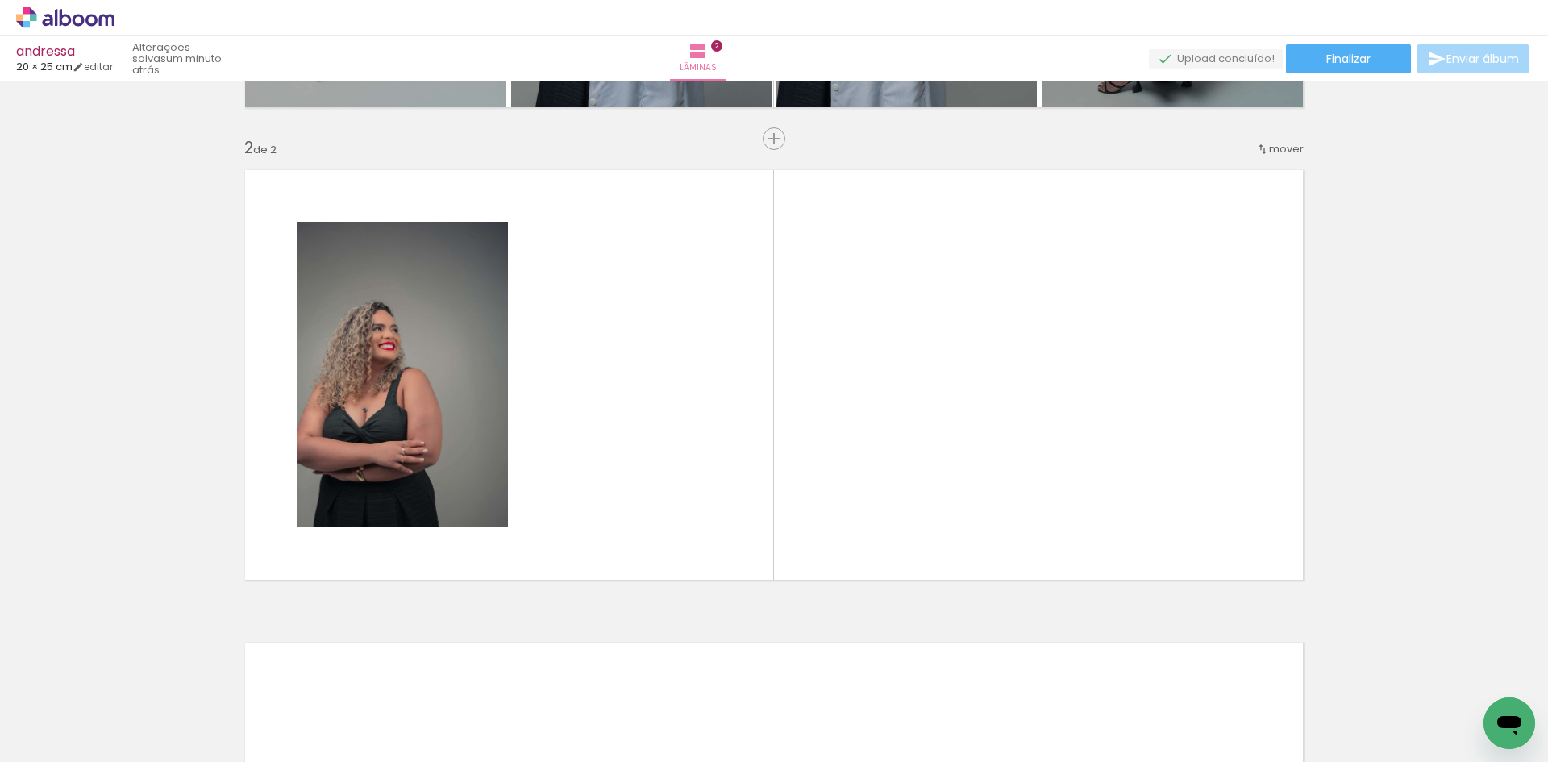
scroll to position [446, 0]
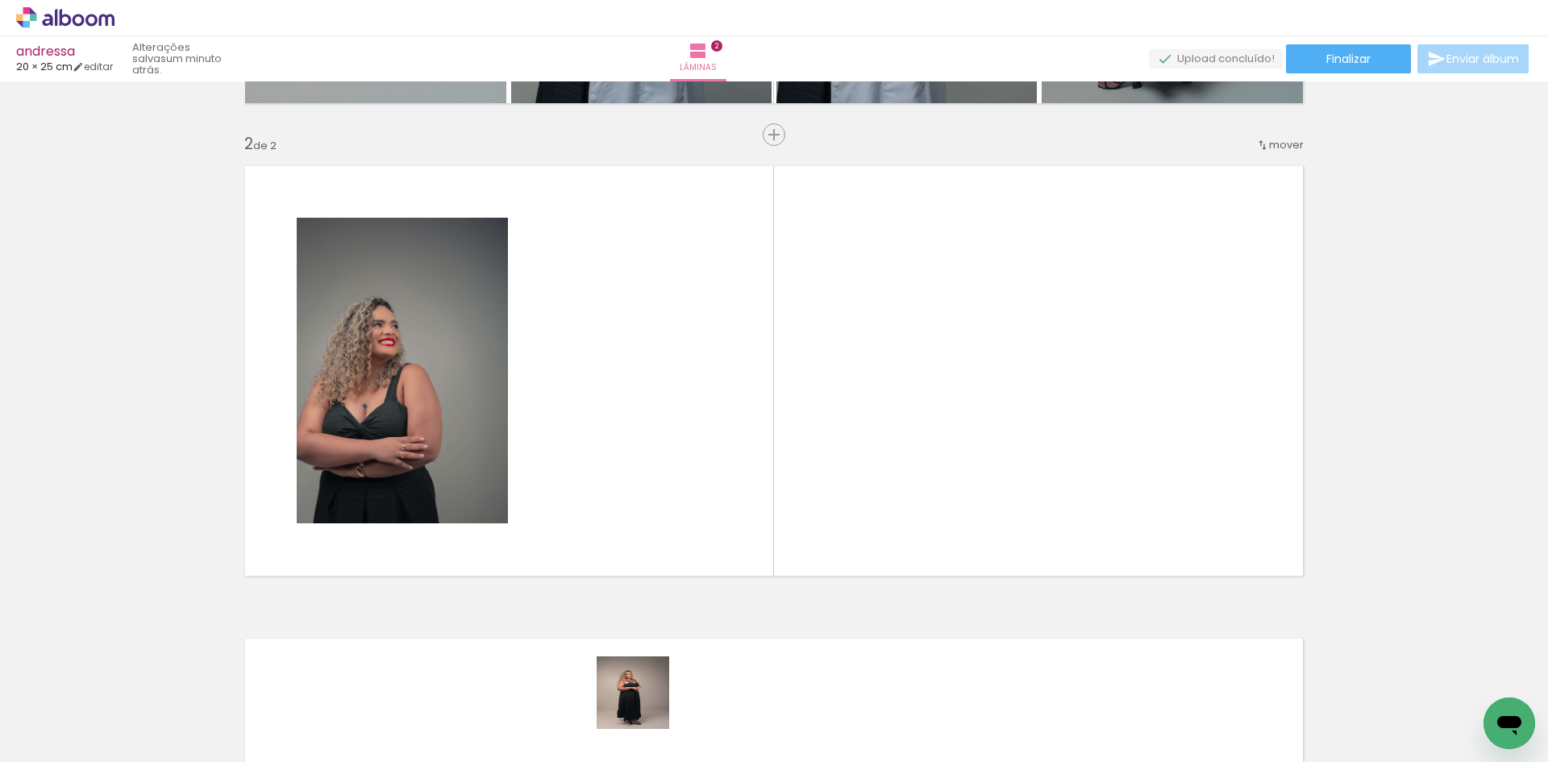
drag, startPoint x: 638, startPoint y: 714, endPoint x: 660, endPoint y: 561, distance: 154.0
click at [684, 501] on quentale-workspace at bounding box center [774, 381] width 1548 height 762
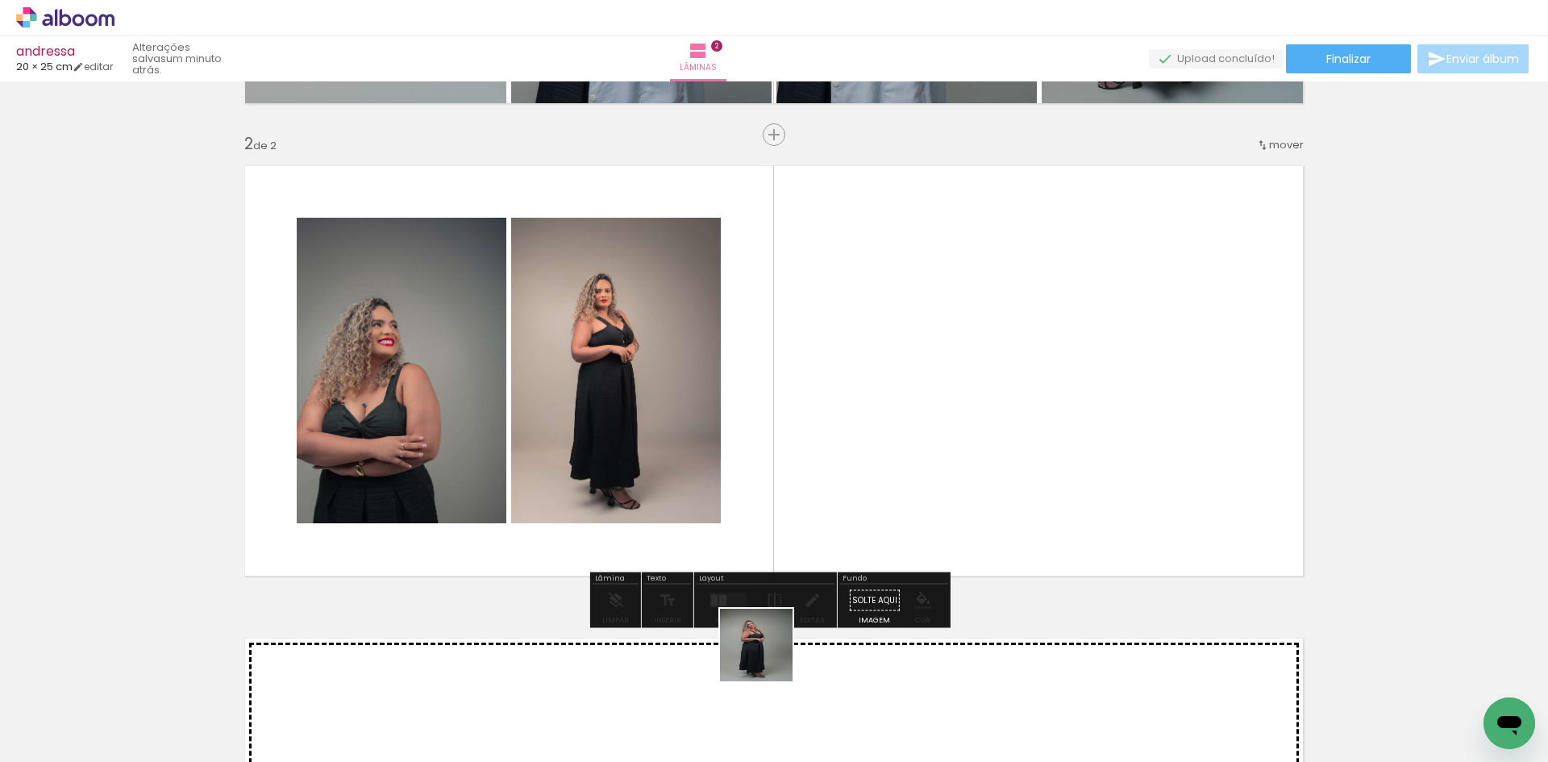
drag, startPoint x: 743, startPoint y: 717, endPoint x: 858, endPoint y: 540, distance: 210.9
click at [820, 426] on quentale-workspace at bounding box center [774, 381] width 1548 height 762
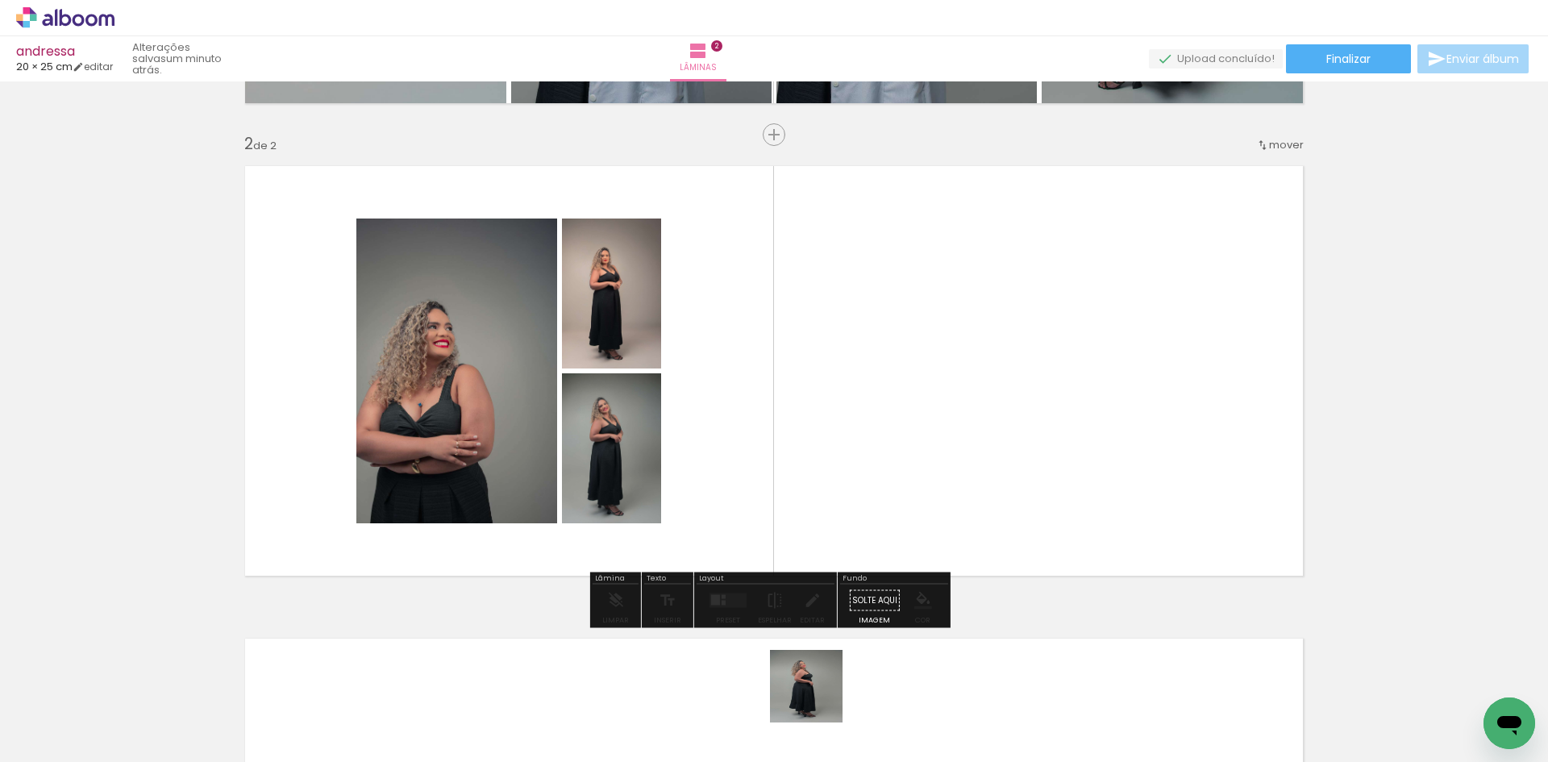
drag, startPoint x: 813, startPoint y: 709, endPoint x: 901, endPoint y: 518, distance: 210.4
click at [919, 495] on quentale-workspace at bounding box center [774, 381] width 1548 height 762
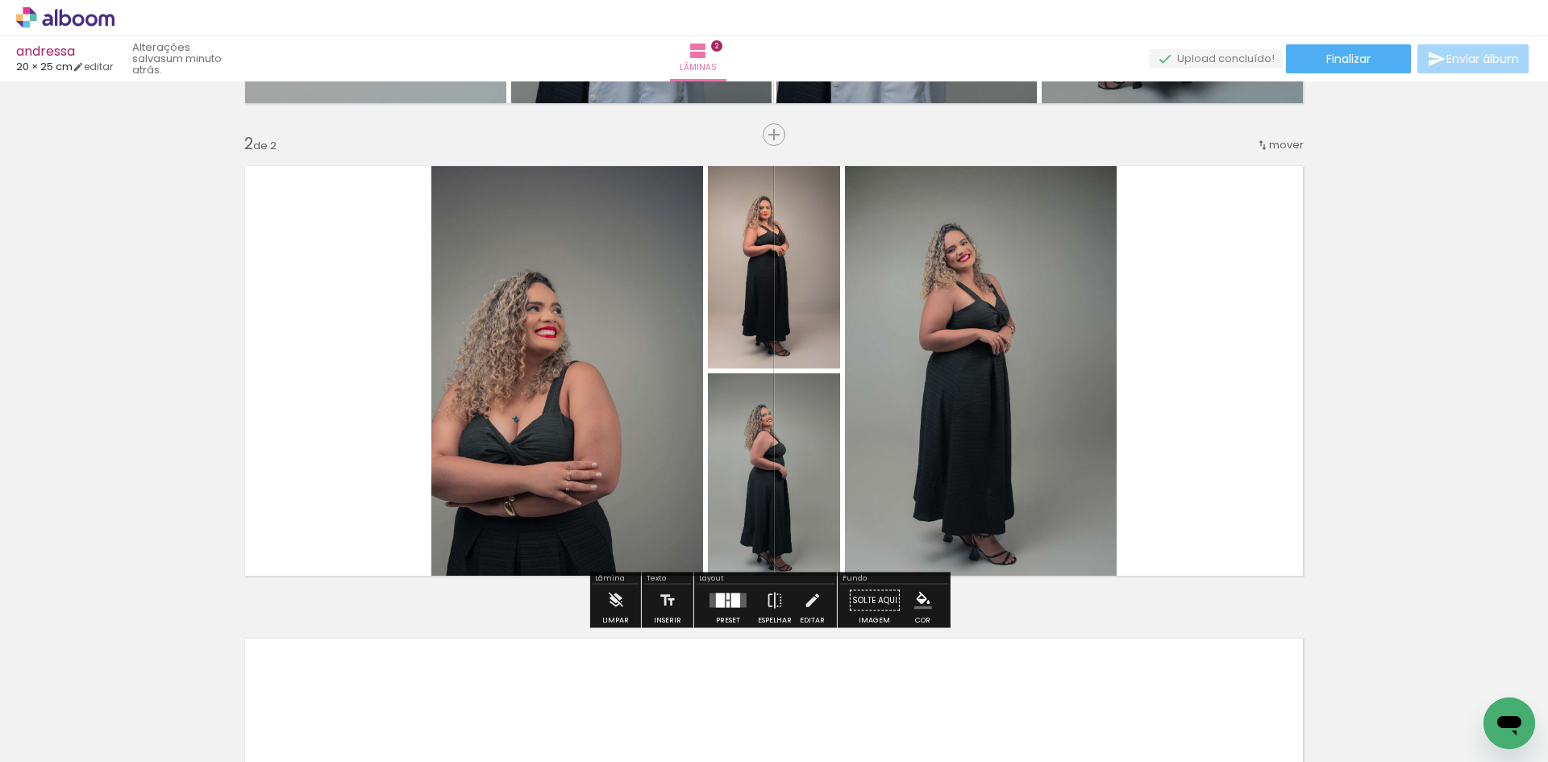
drag, startPoint x: 739, startPoint y: 608, endPoint x: 752, endPoint y: 585, distance: 26.7
click at [739, 608] on div at bounding box center [728, 601] width 44 height 32
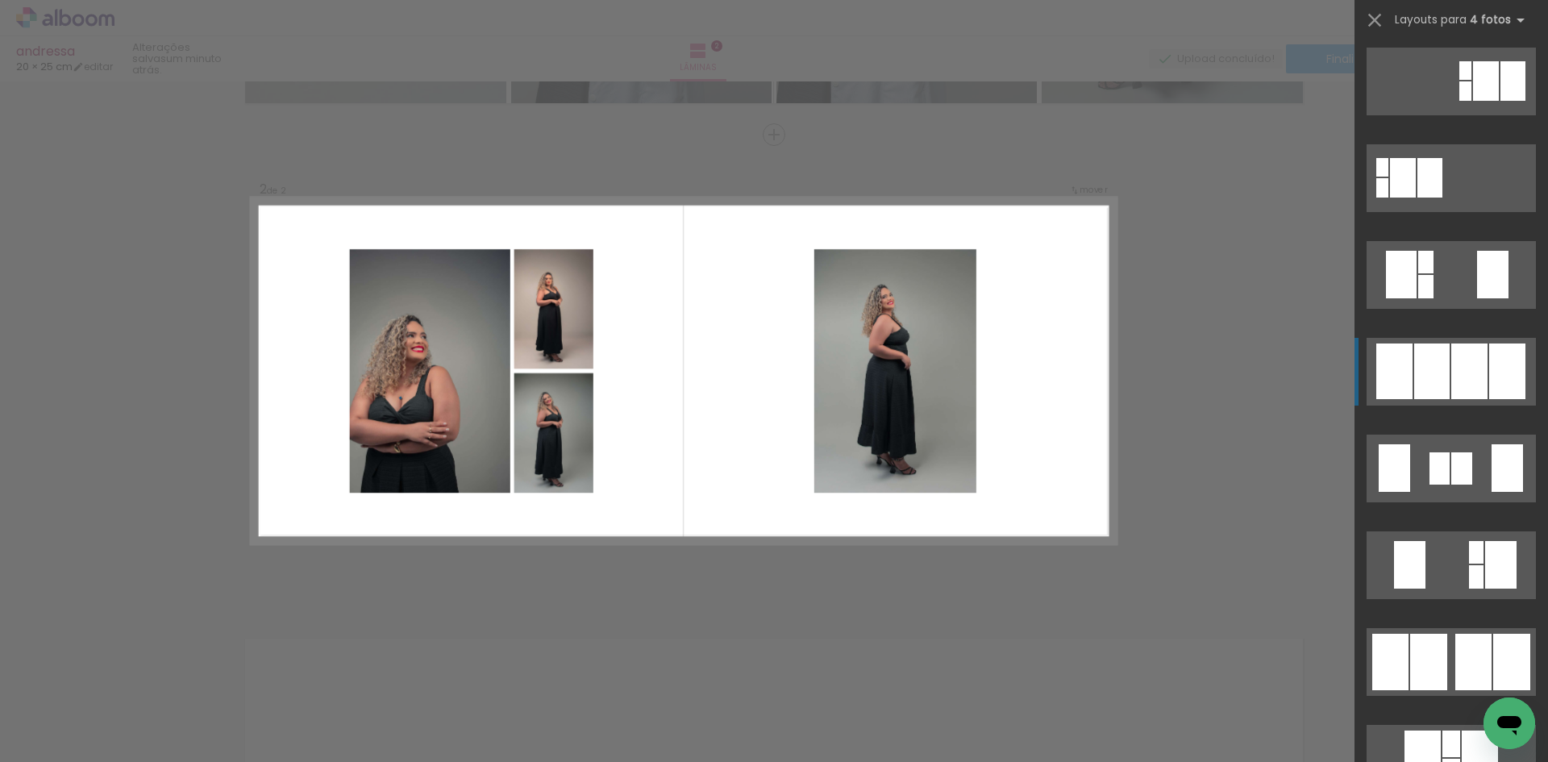
scroll to position [645, 0]
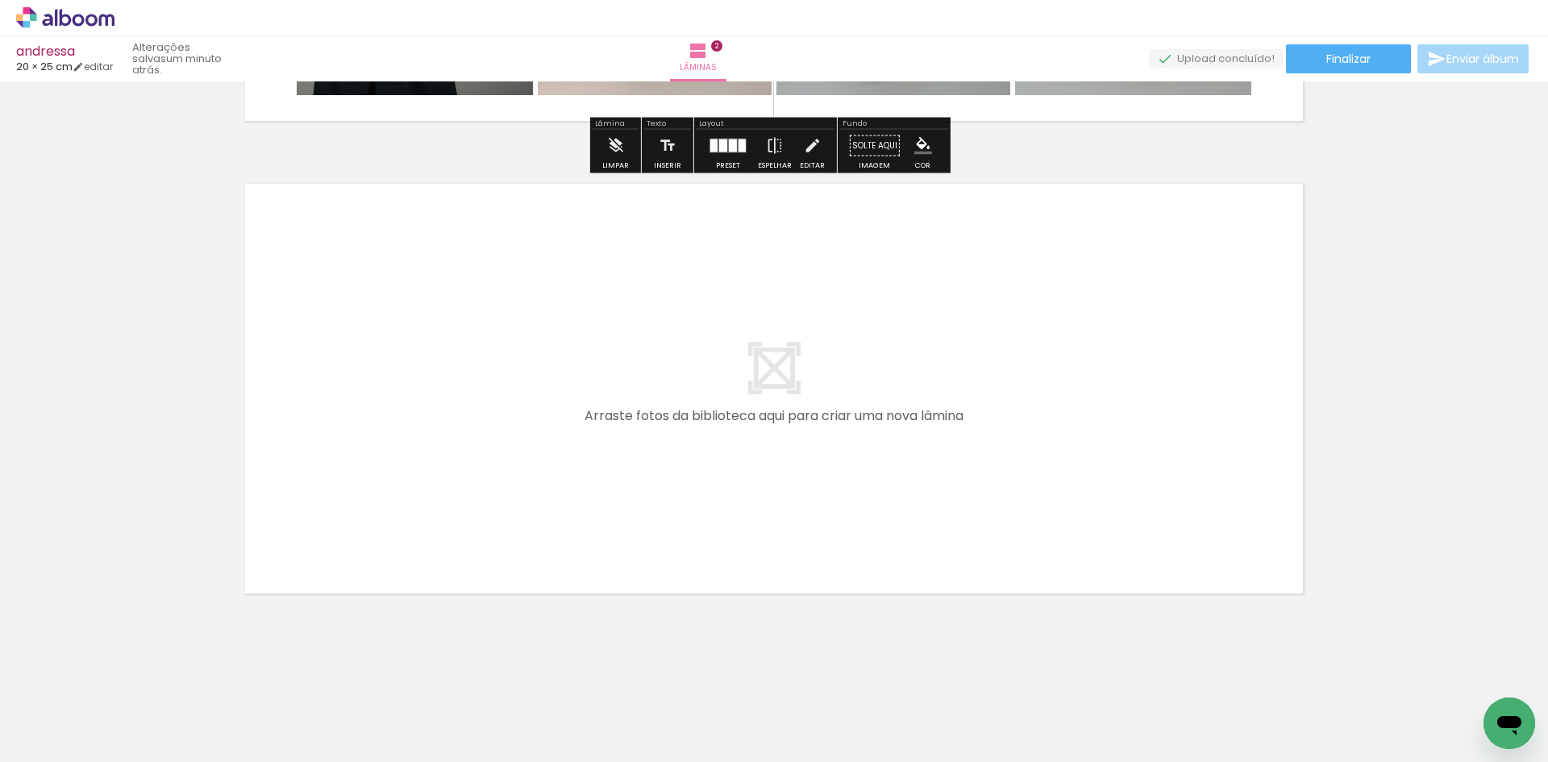
drag, startPoint x: 894, startPoint y: 643, endPoint x: 977, endPoint y: 682, distance: 92.0
click at [876, 573] on quentale-workspace at bounding box center [774, 381] width 1548 height 762
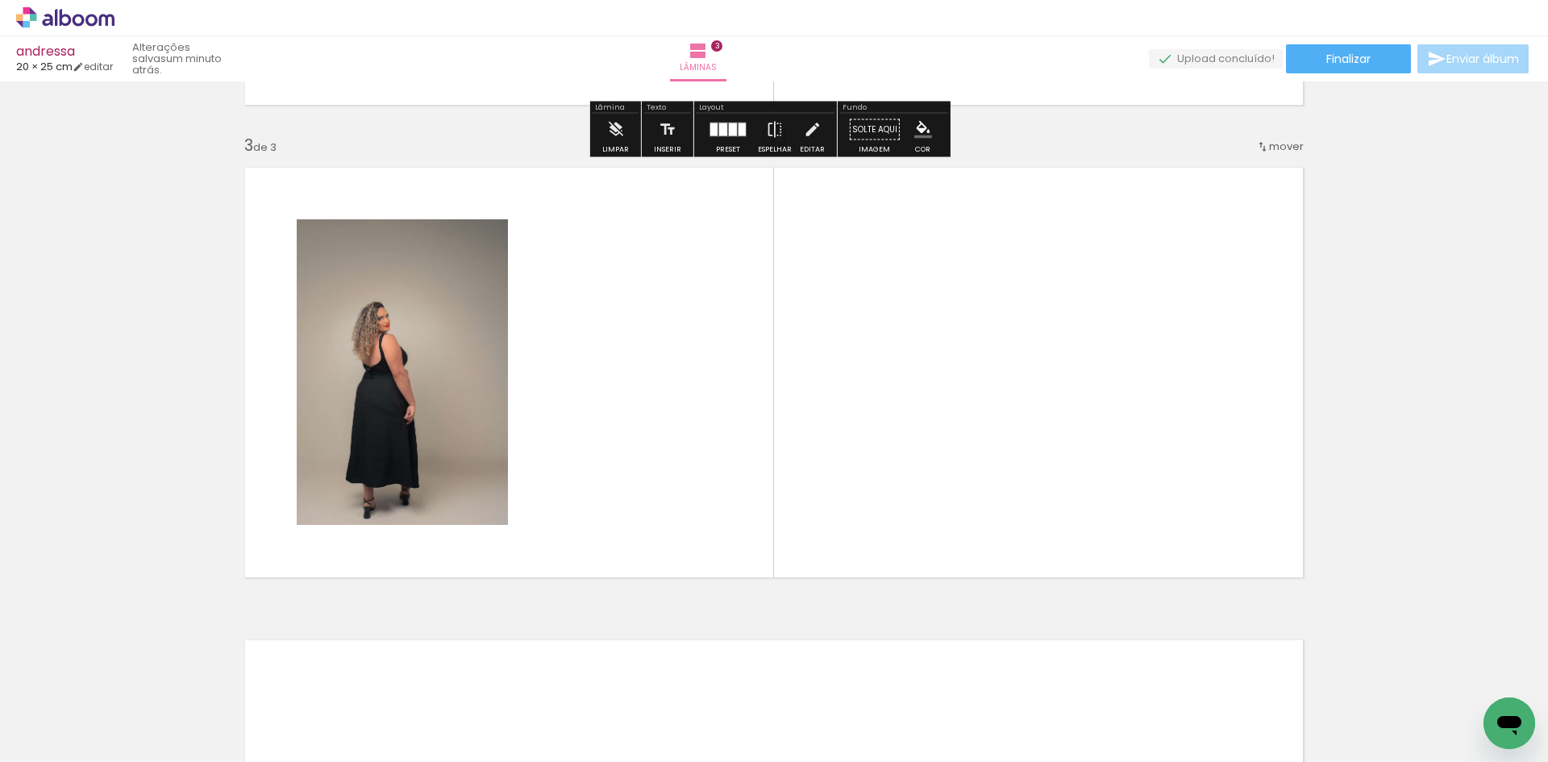
scroll to position [918, 0]
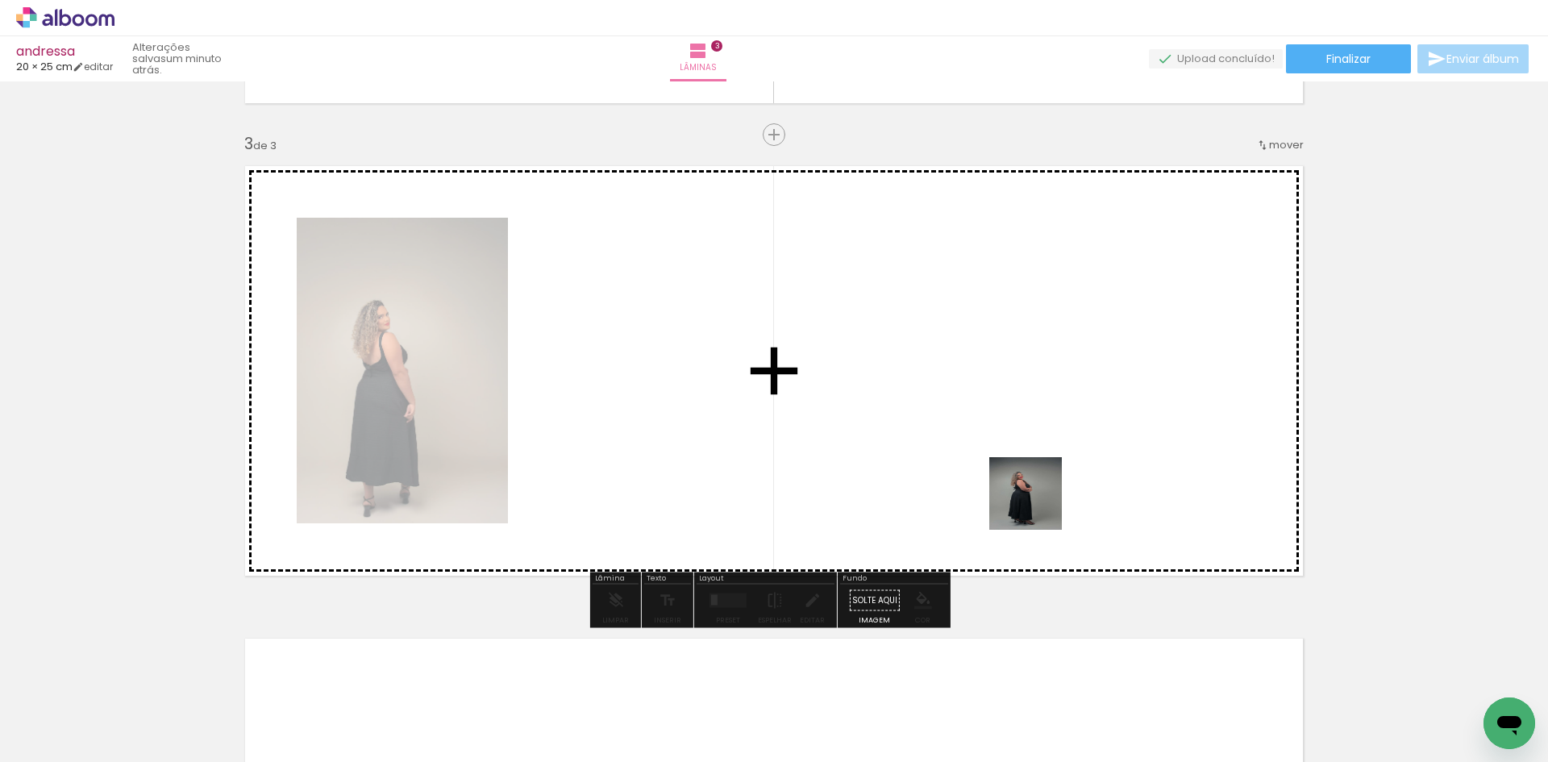
drag, startPoint x: 1011, startPoint y: 679, endPoint x: 1028, endPoint y: 500, distance: 179.8
click at [1038, 462] on quentale-workspace at bounding box center [774, 381] width 1548 height 762
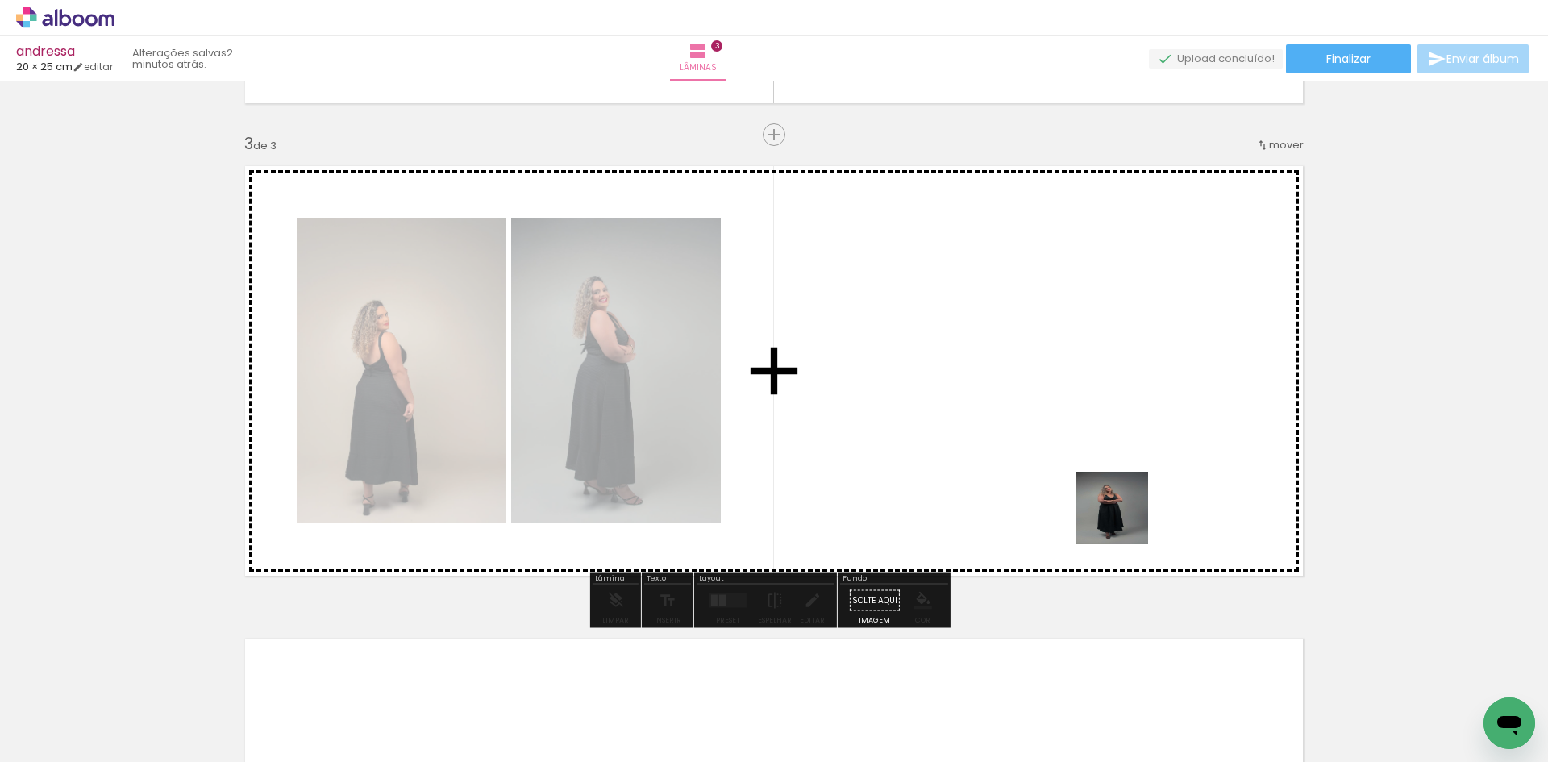
drag, startPoint x: 1082, startPoint y: 718, endPoint x: 1081, endPoint y: 504, distance: 214.5
click at [1119, 461] on quentale-workspace at bounding box center [774, 381] width 1548 height 762
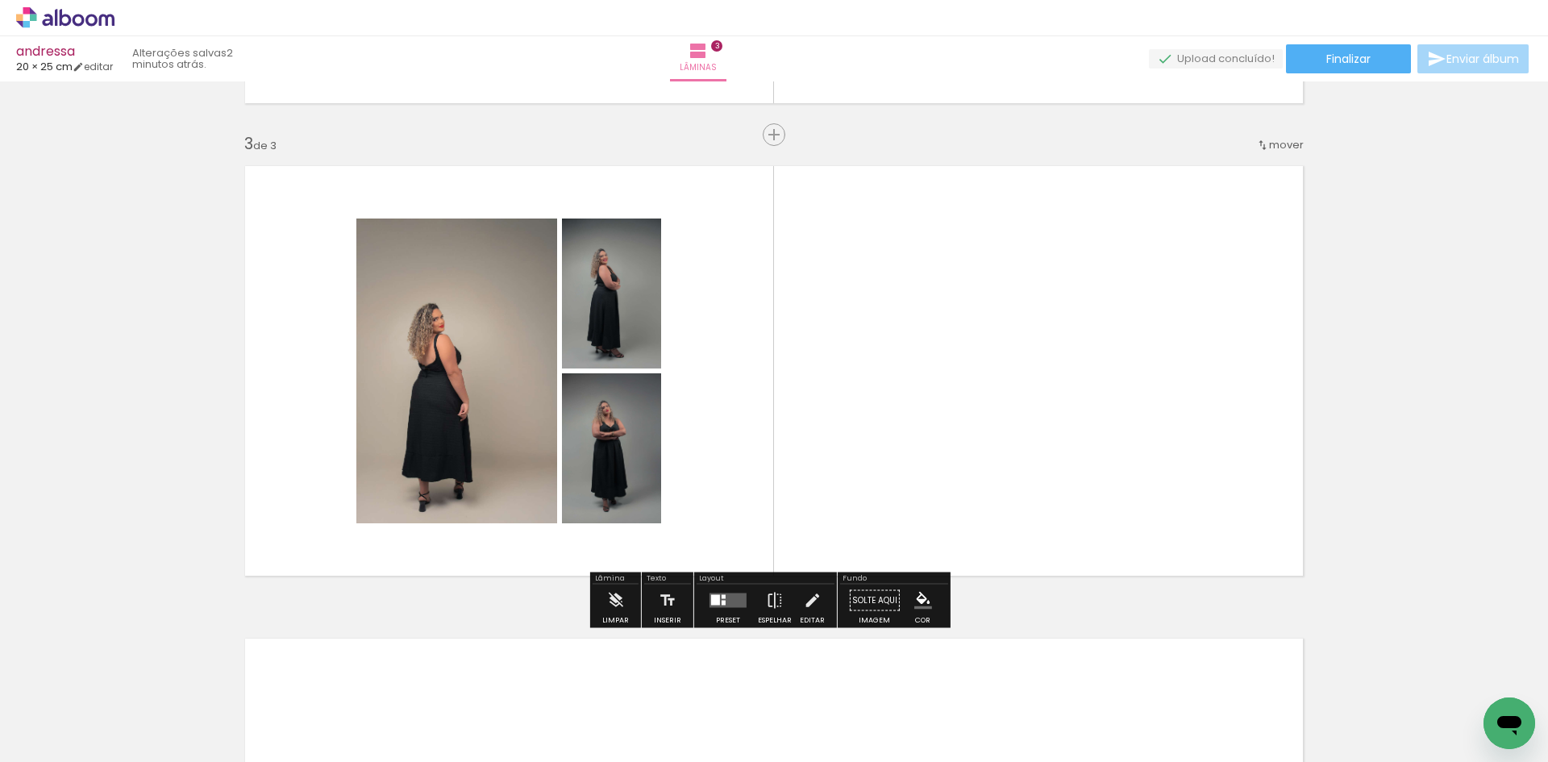
click at [720, 610] on div at bounding box center [728, 601] width 44 height 32
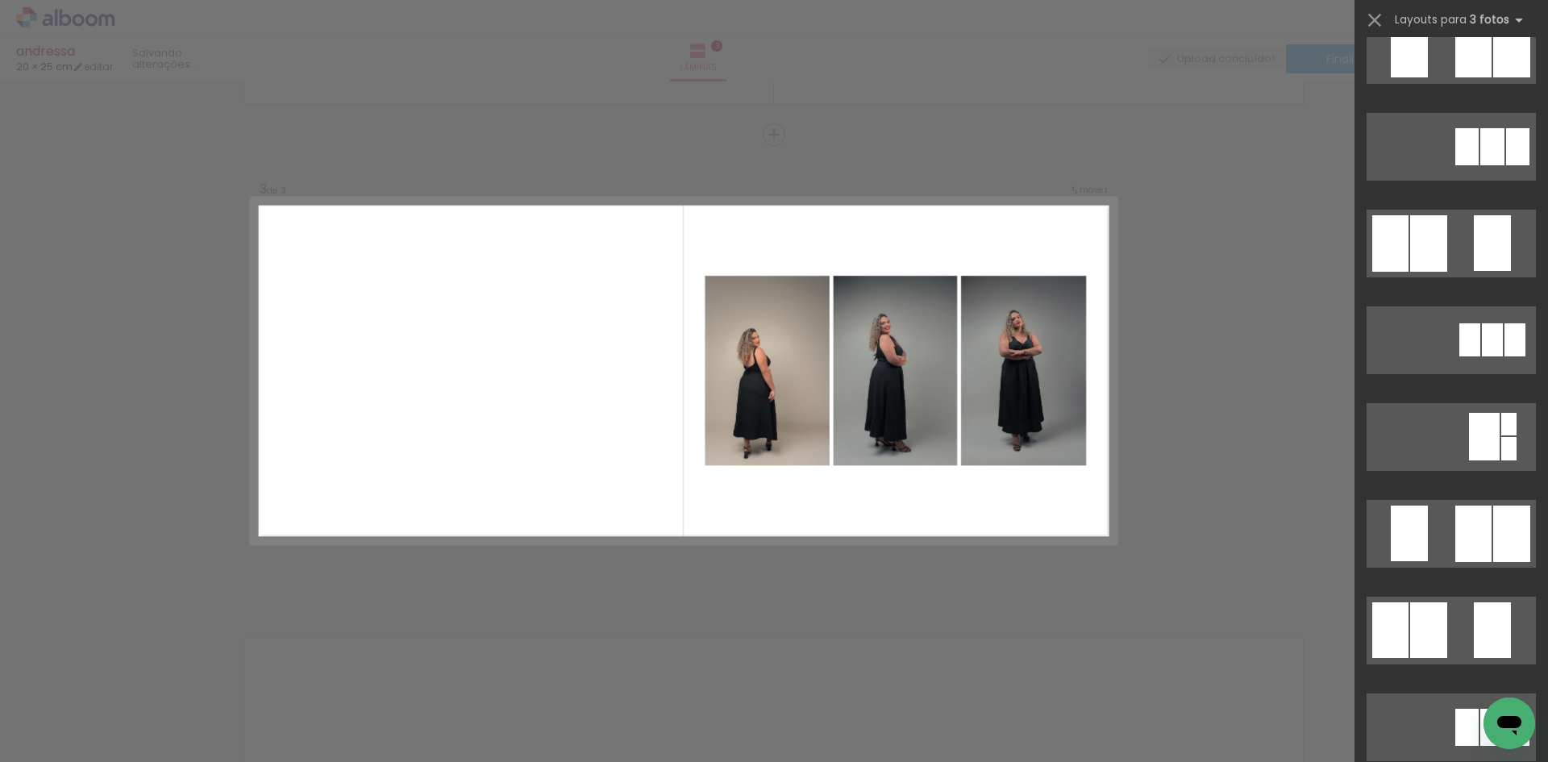
scroll to position [403, 0]
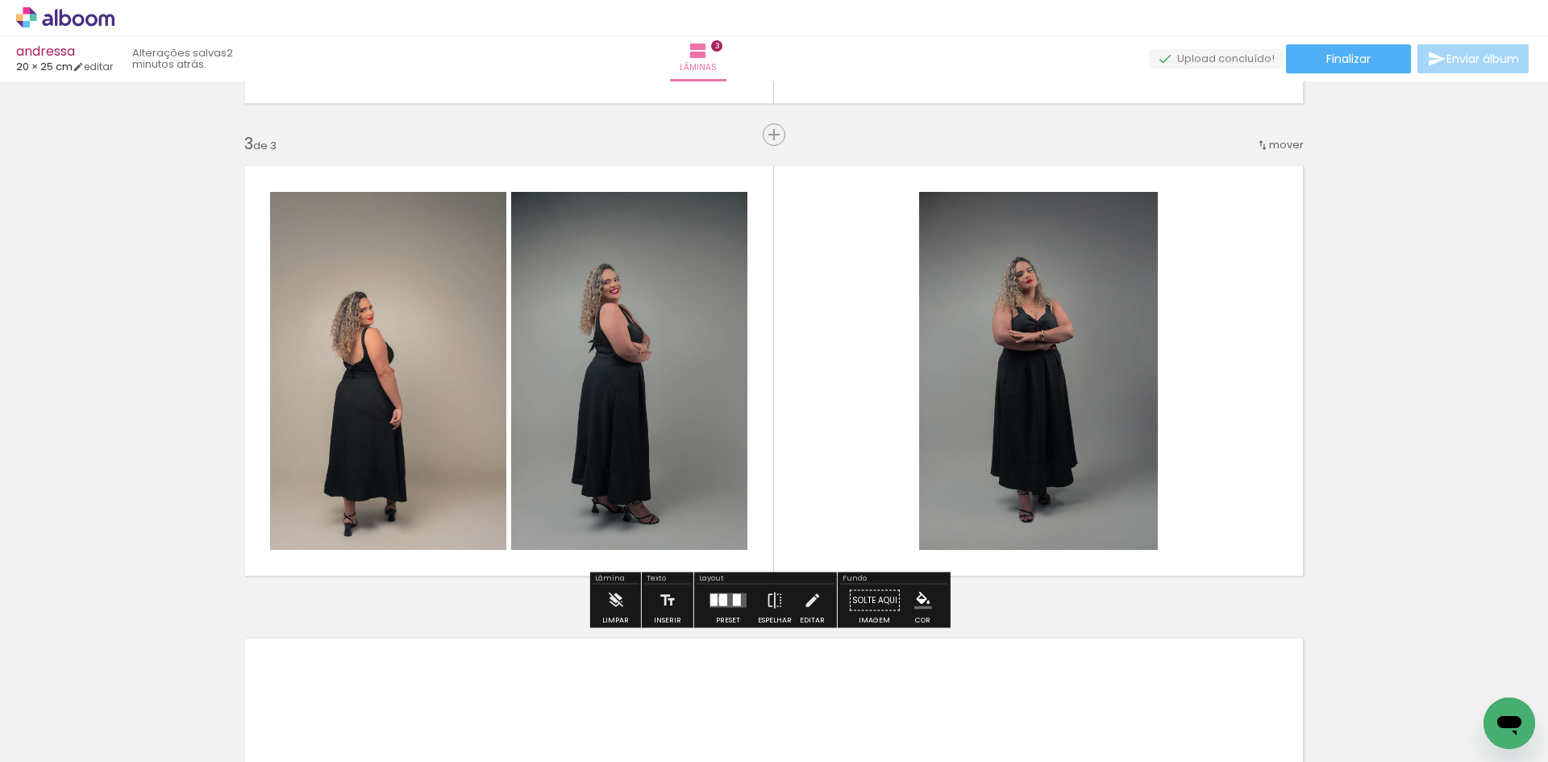
click at [719, 600] on div at bounding box center [723, 600] width 8 height 12
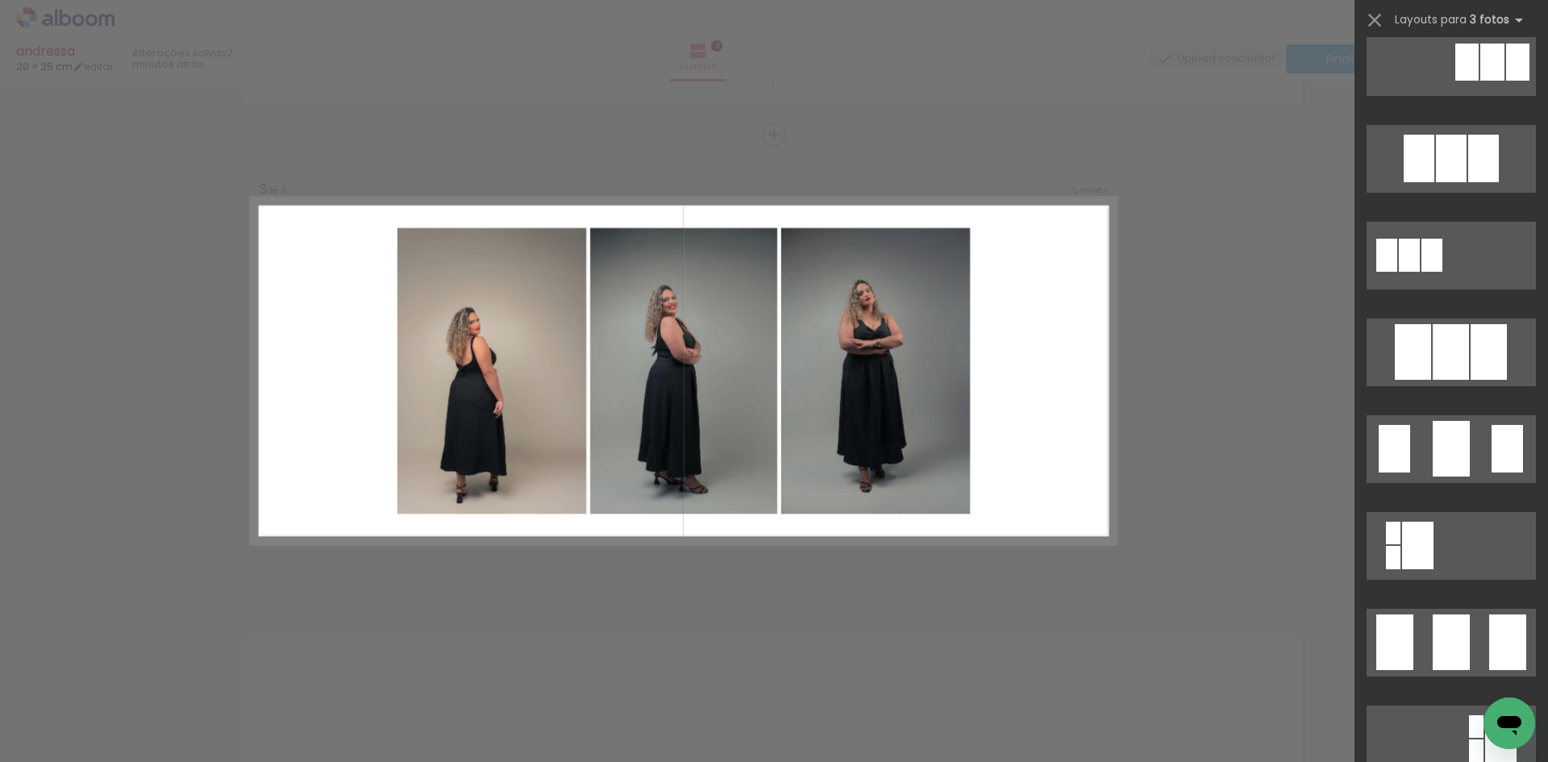
scroll to position [1161, 0]
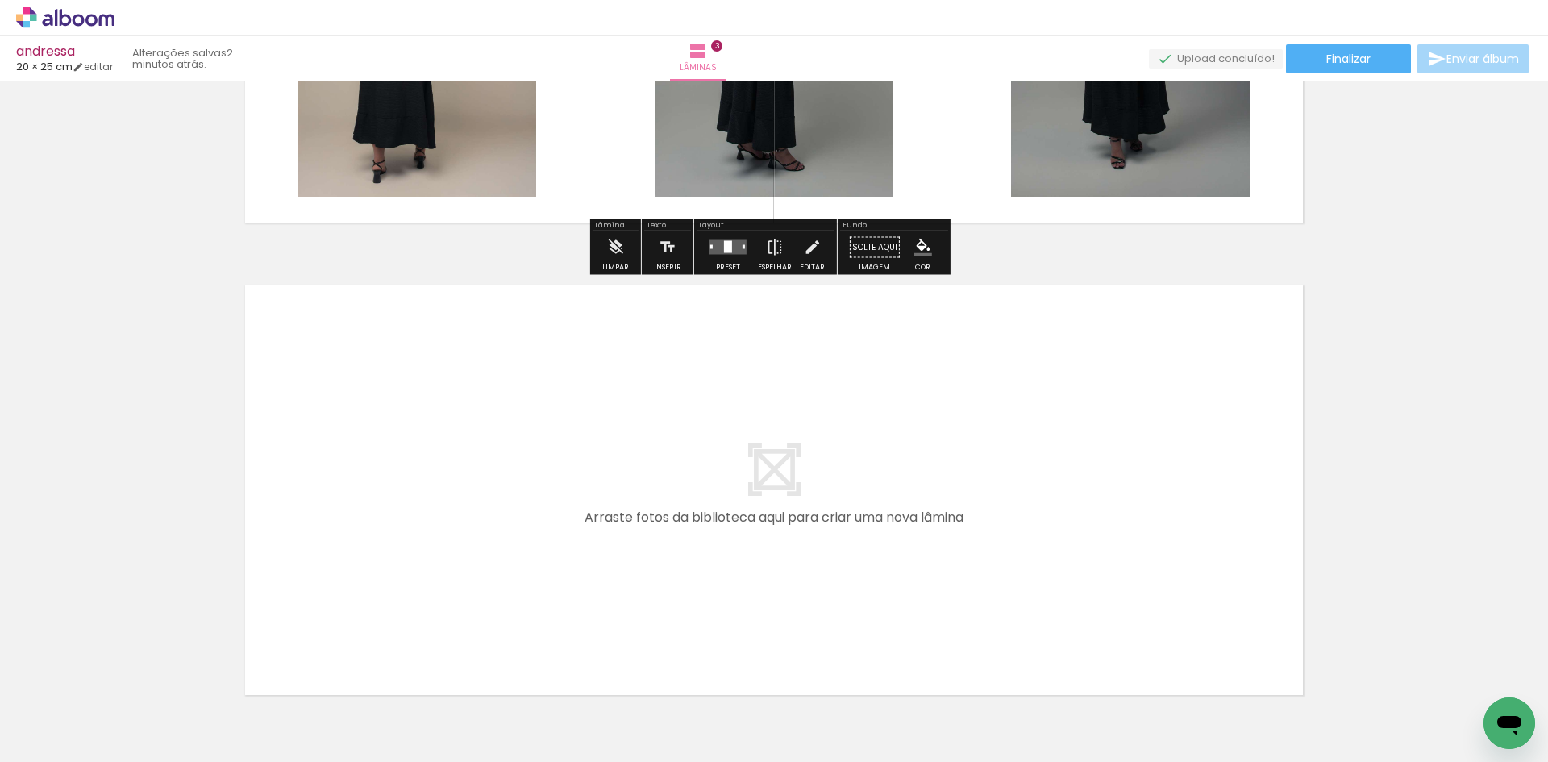
scroll to position [1373, 0]
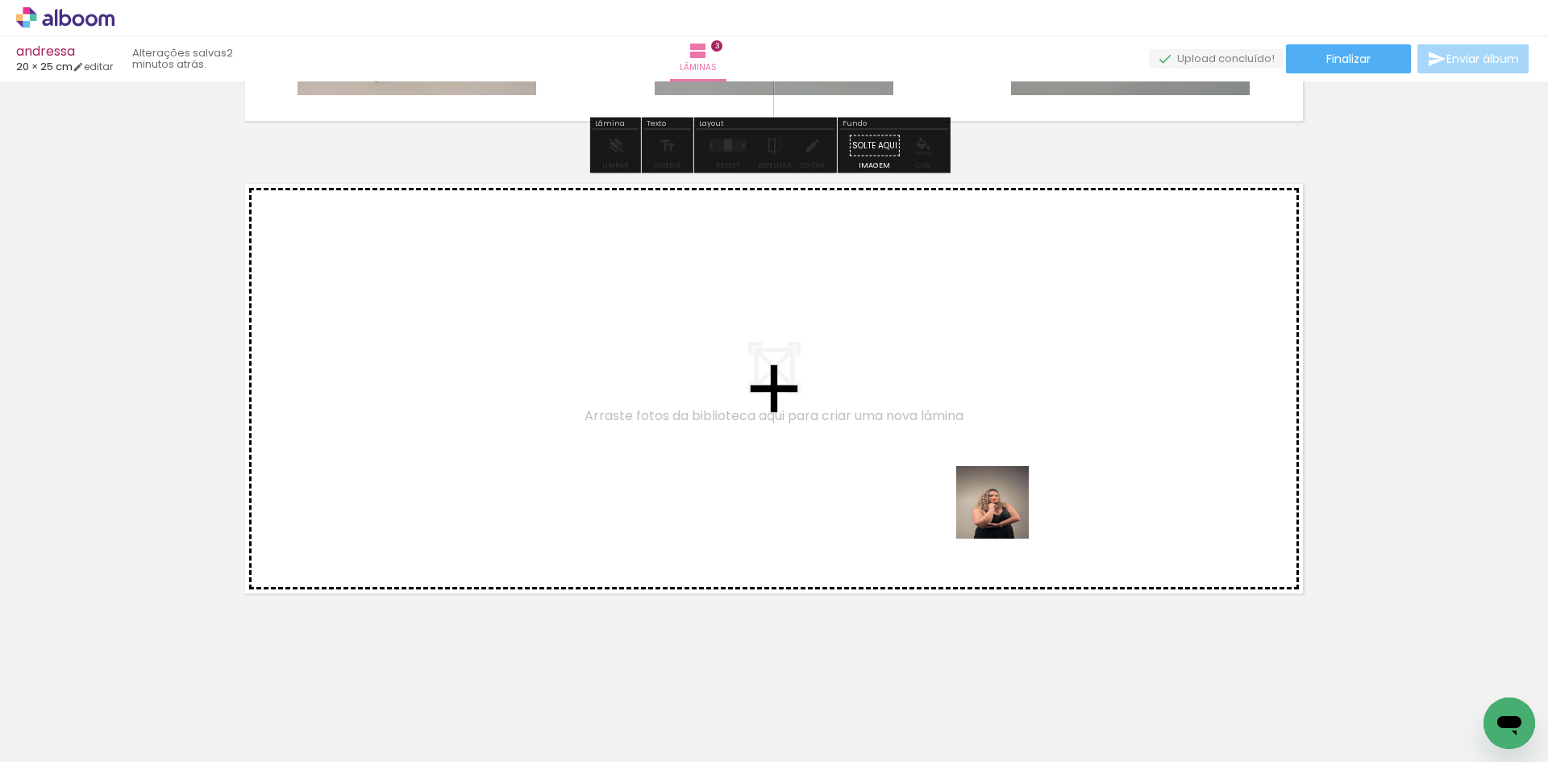
drag, startPoint x: 1168, startPoint y: 729, endPoint x: 1005, endPoint y: 514, distance: 269.3
click at [1005, 514] on quentale-workspace at bounding box center [774, 381] width 1548 height 762
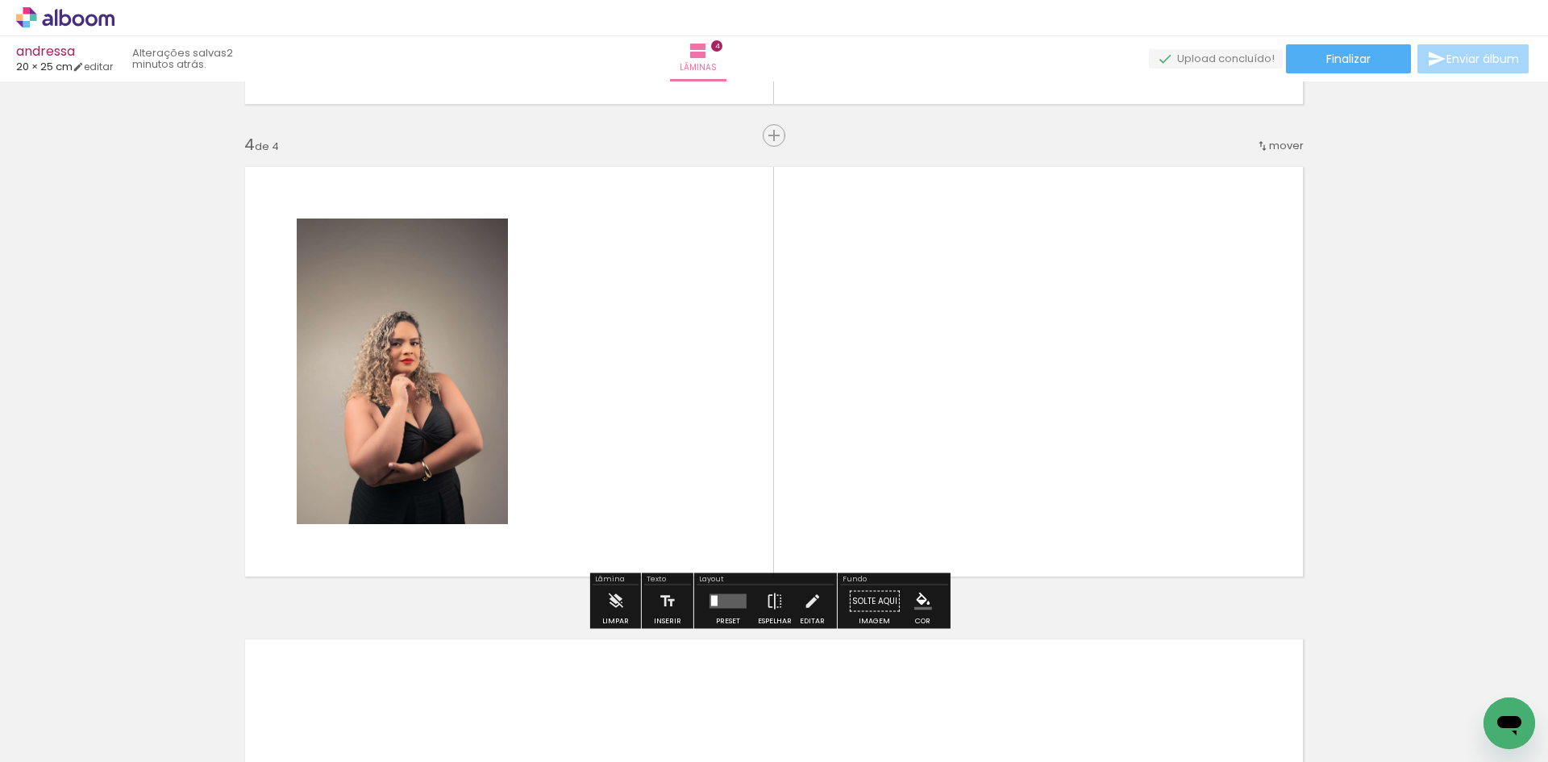
scroll to position [1391, 0]
drag, startPoint x: 1245, startPoint y: 723, endPoint x: 1178, endPoint y: 560, distance: 176.1
click at [1126, 505] on quentale-workspace at bounding box center [774, 381] width 1548 height 762
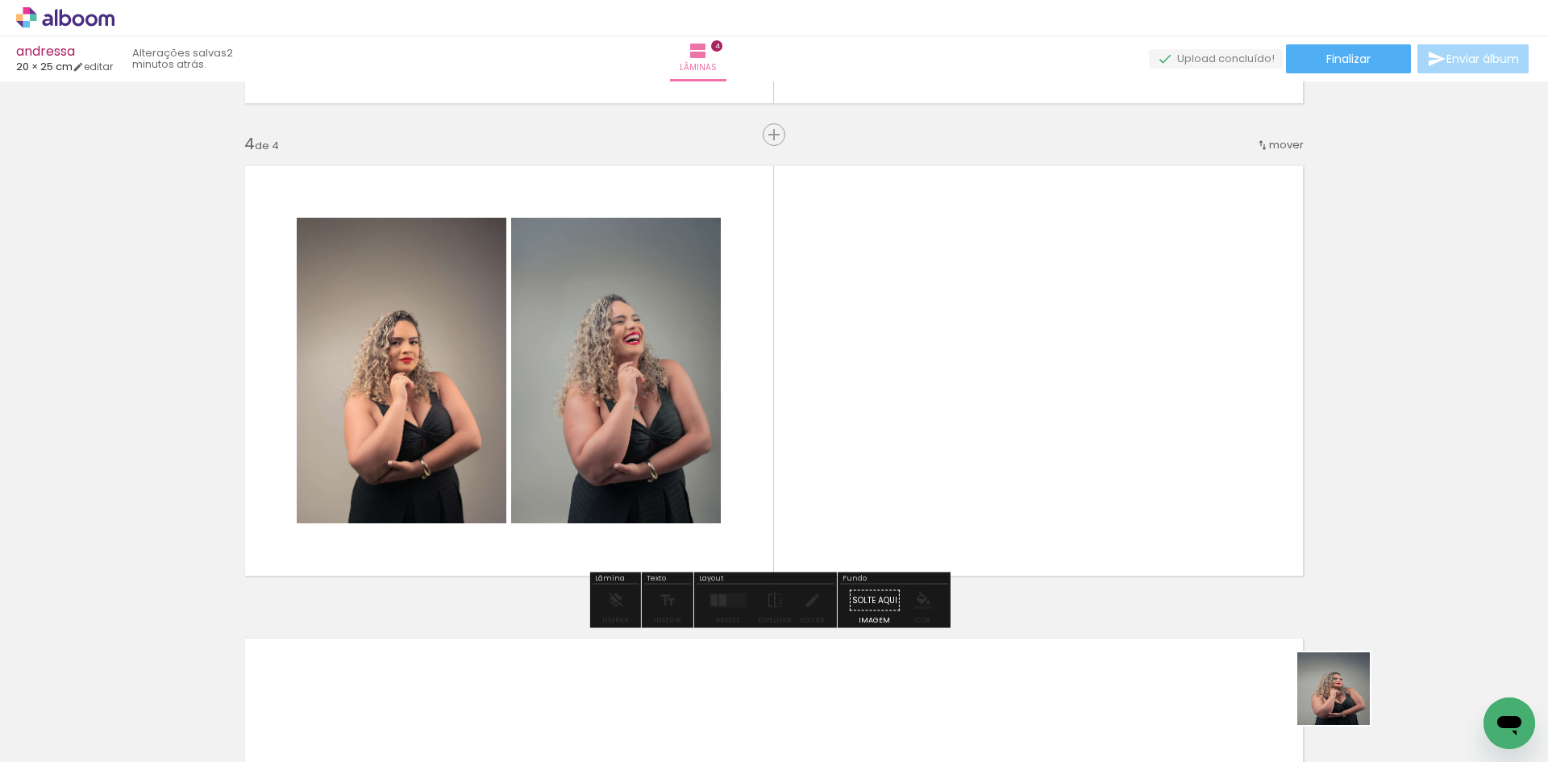
drag, startPoint x: 1346, startPoint y: 701, endPoint x: 1301, endPoint y: 609, distance: 102.4
click at [1163, 490] on quentale-workspace at bounding box center [774, 381] width 1548 height 762
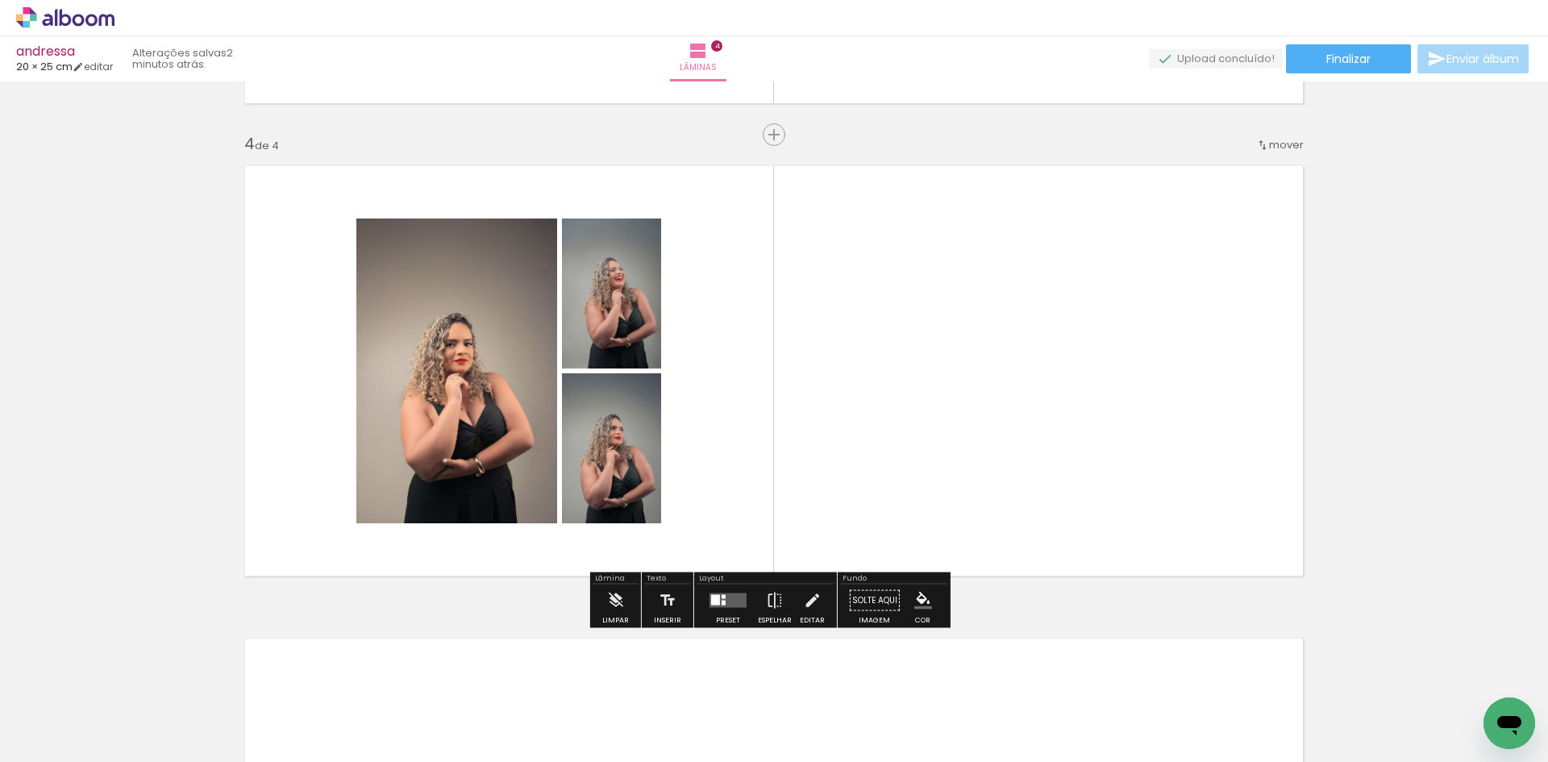
click at [711, 593] on quentale-layouter at bounding box center [728, 600] width 37 height 15
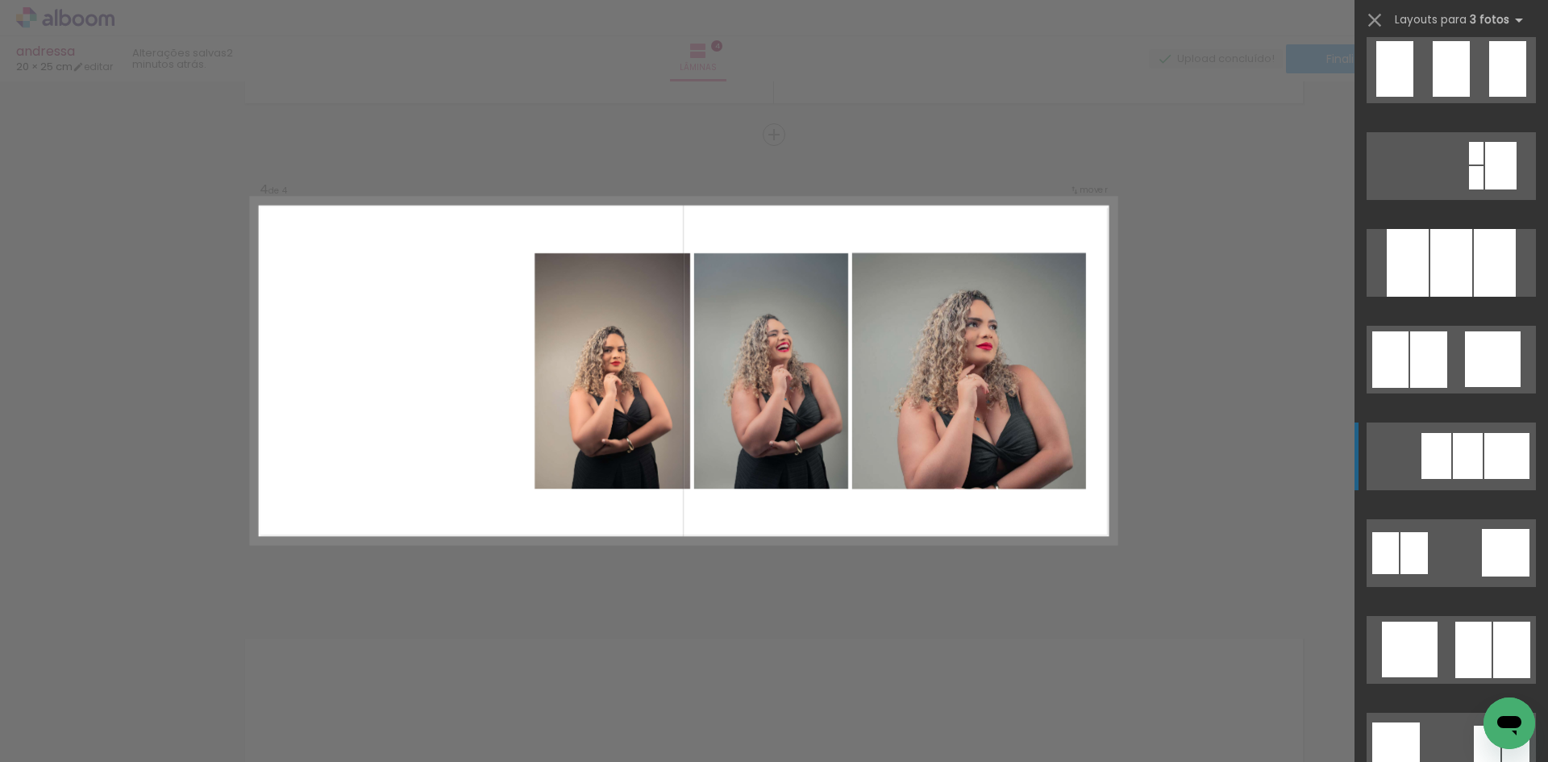
scroll to position [1613, 0]
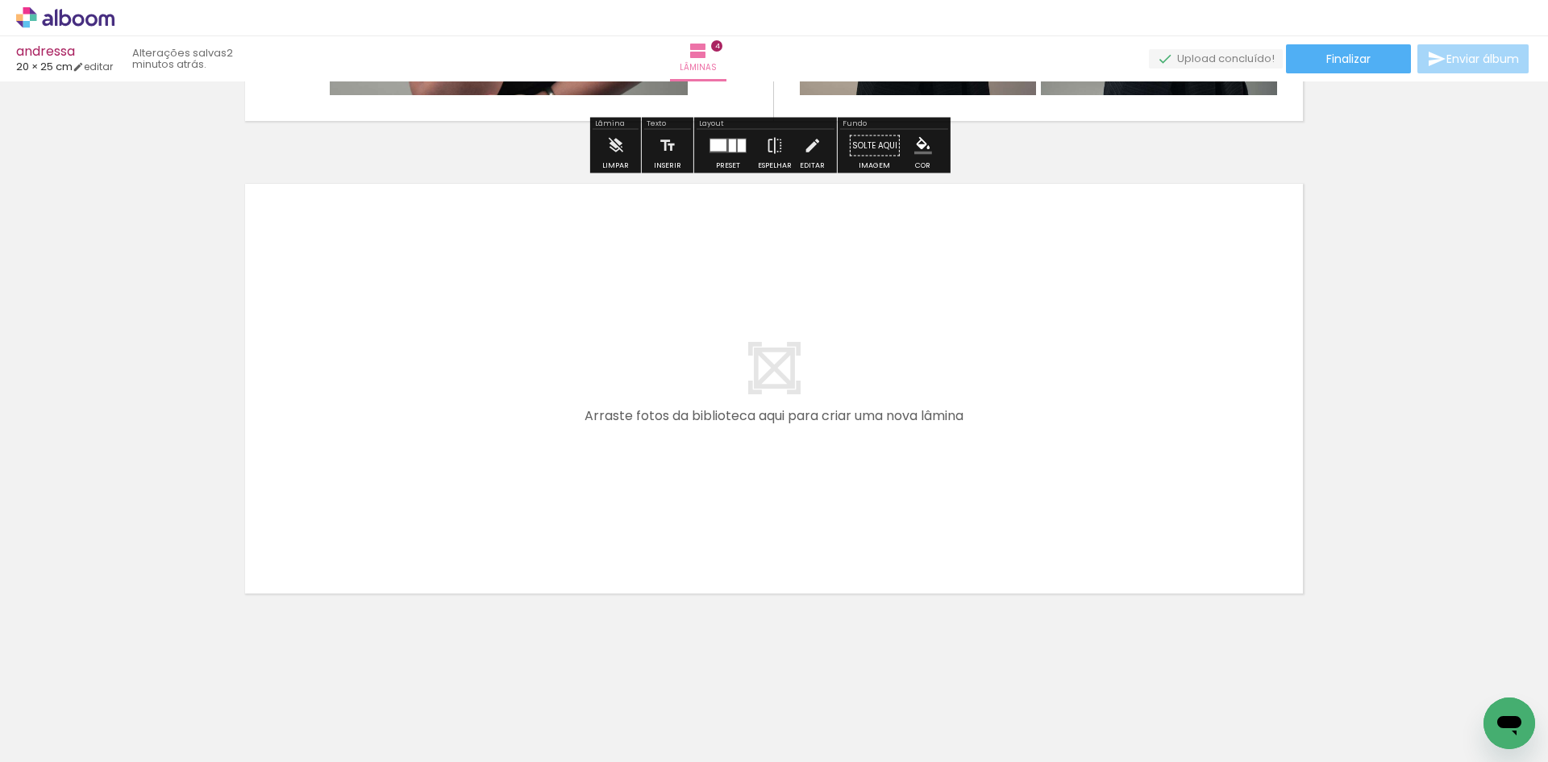
scroll to position [0, 127]
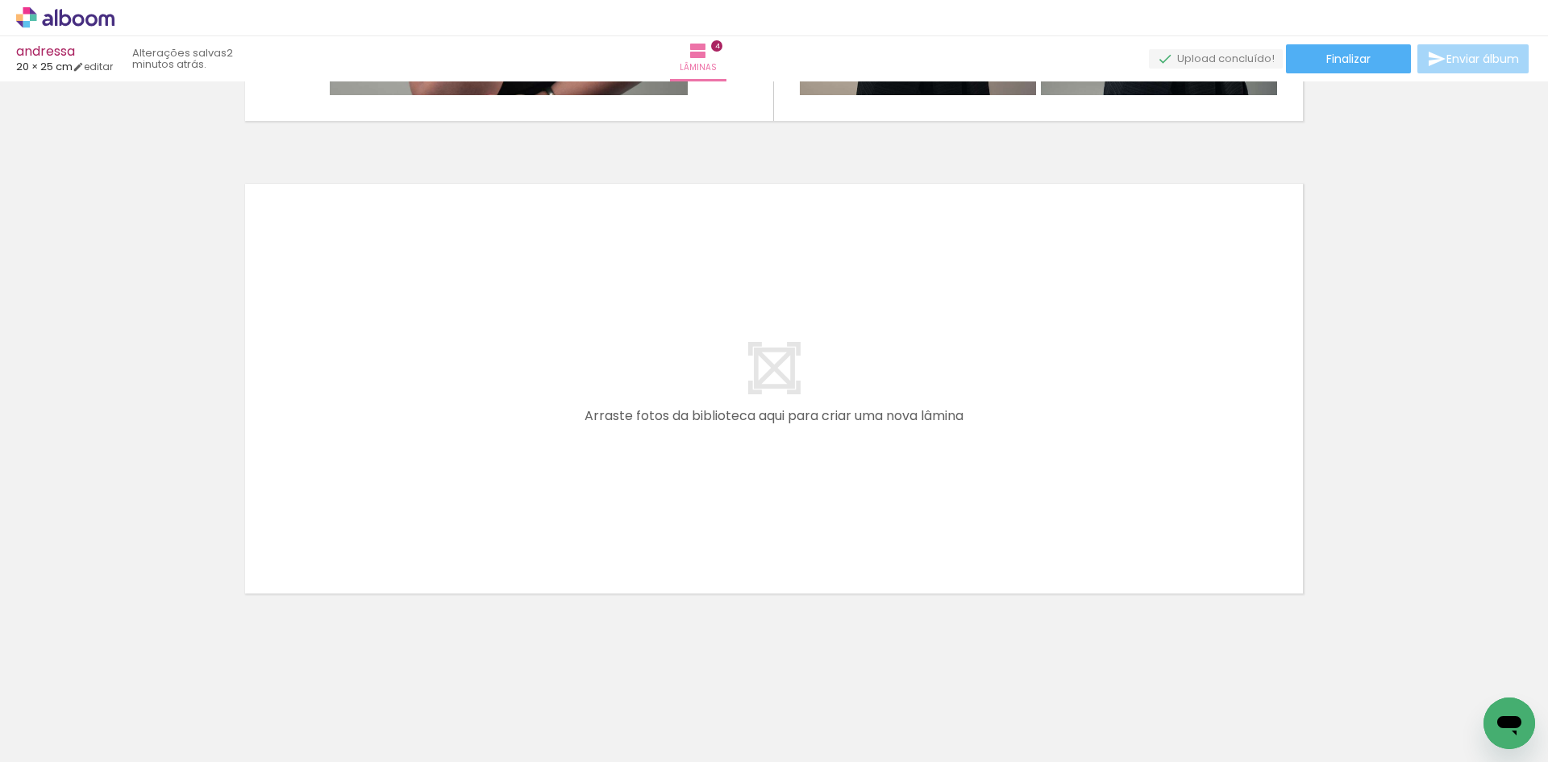
click at [46, 716] on input "Todas as fotos" at bounding box center [45, 713] width 61 height 14
click at [0, 0] on slot "Não utilizadas" at bounding box center [0, 0] width 0 height 0
type input "Não utilizadas"
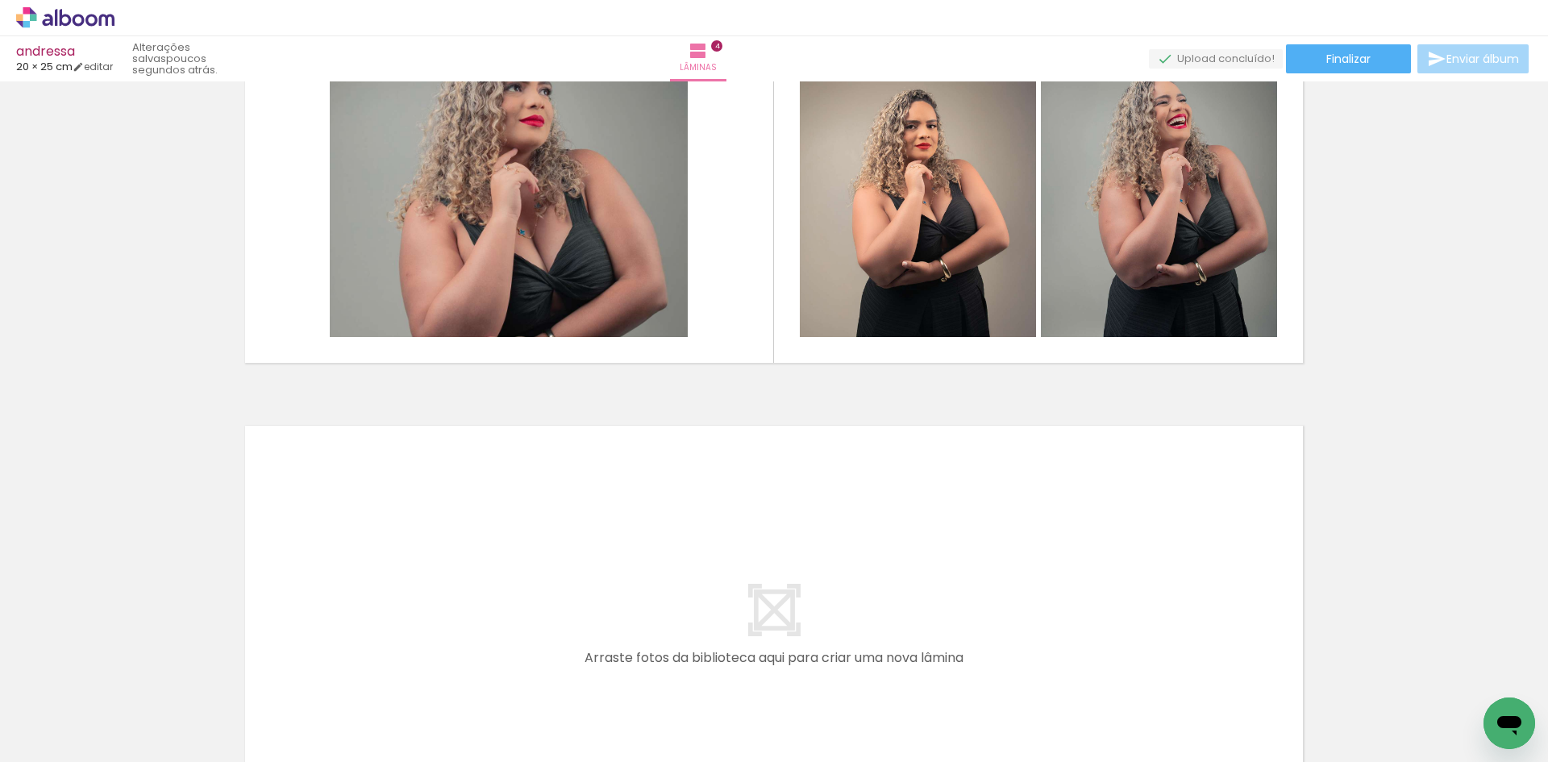
scroll to position [0, 0]
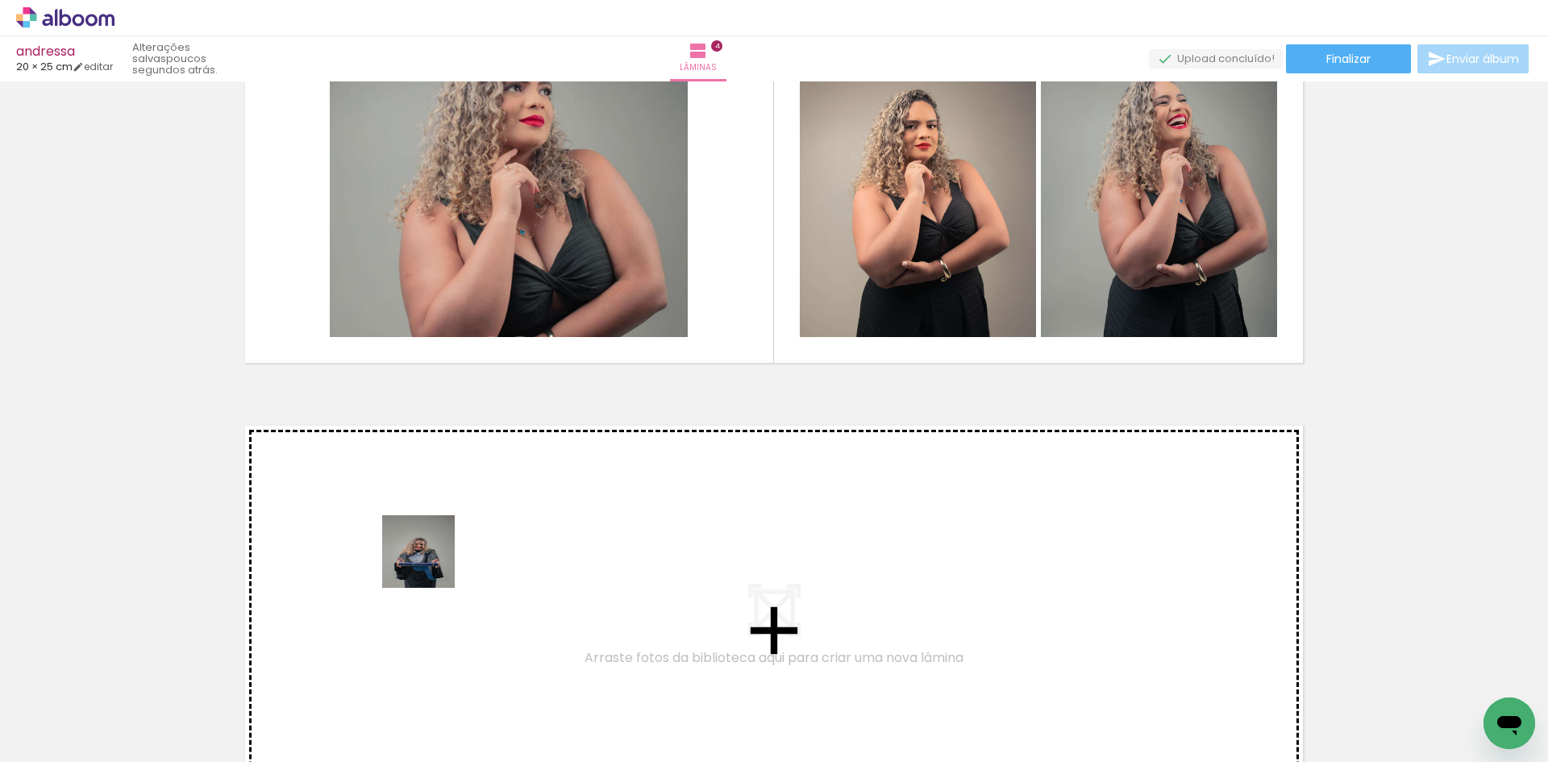
drag, startPoint x: 261, startPoint y: 727, endPoint x: 433, endPoint y: 539, distance: 255.2
click at [433, 539] on quentale-workspace at bounding box center [774, 381] width 1548 height 762
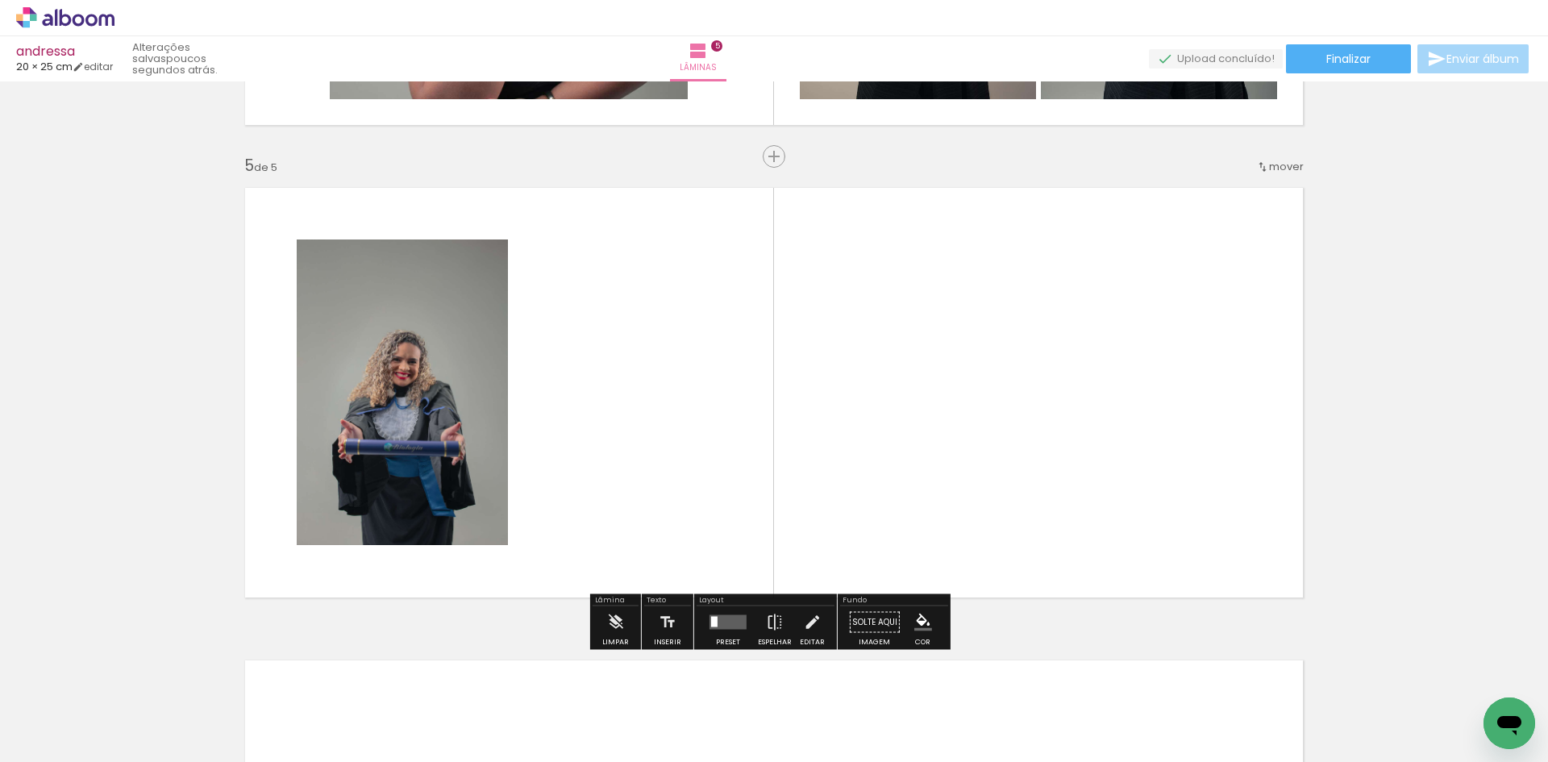
scroll to position [1864, 0]
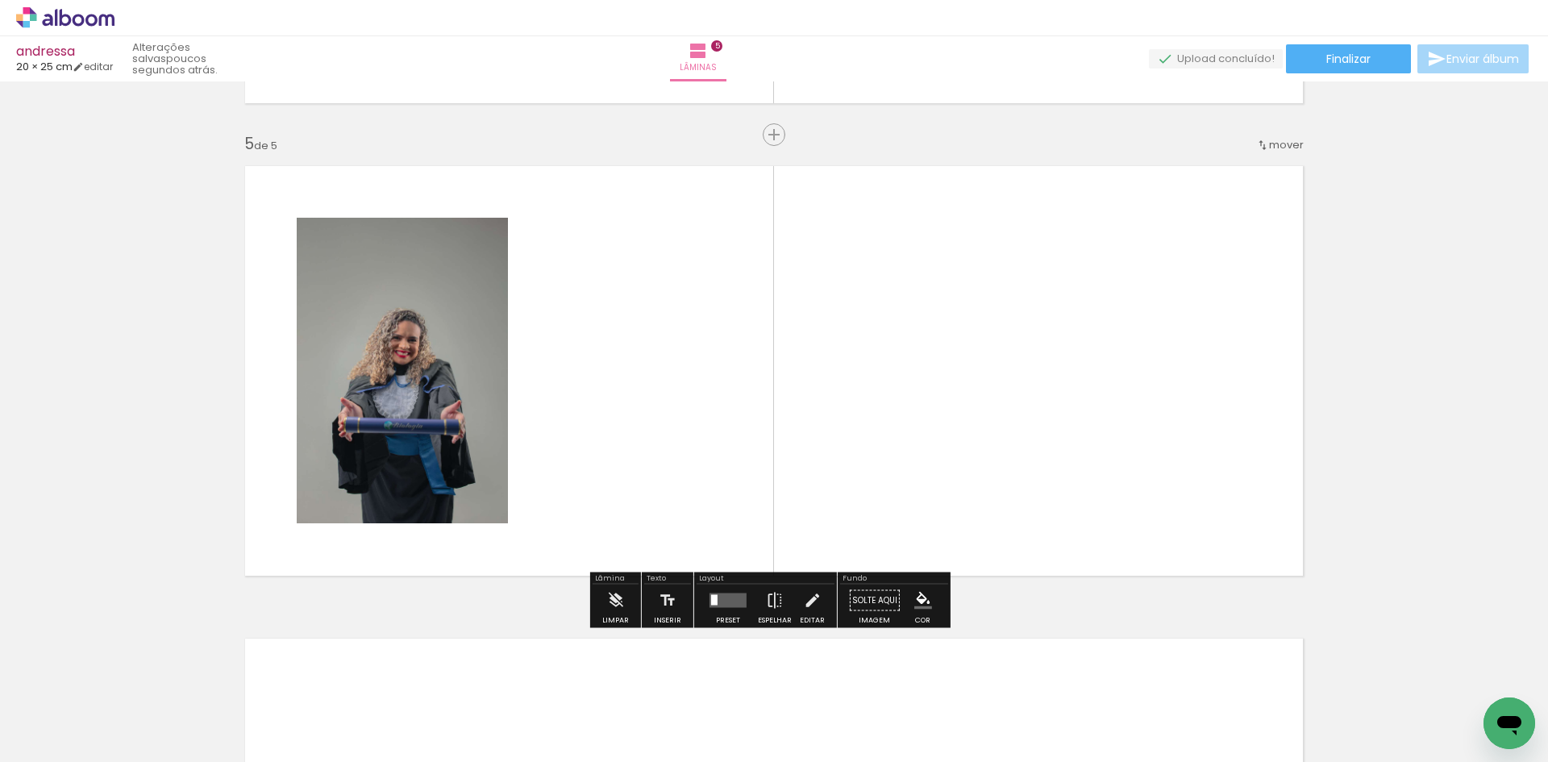
drag, startPoint x: 260, startPoint y: 707, endPoint x: 444, endPoint y: 444, distance: 320.3
click at [458, 397] on quentale-workspace at bounding box center [774, 381] width 1548 height 762
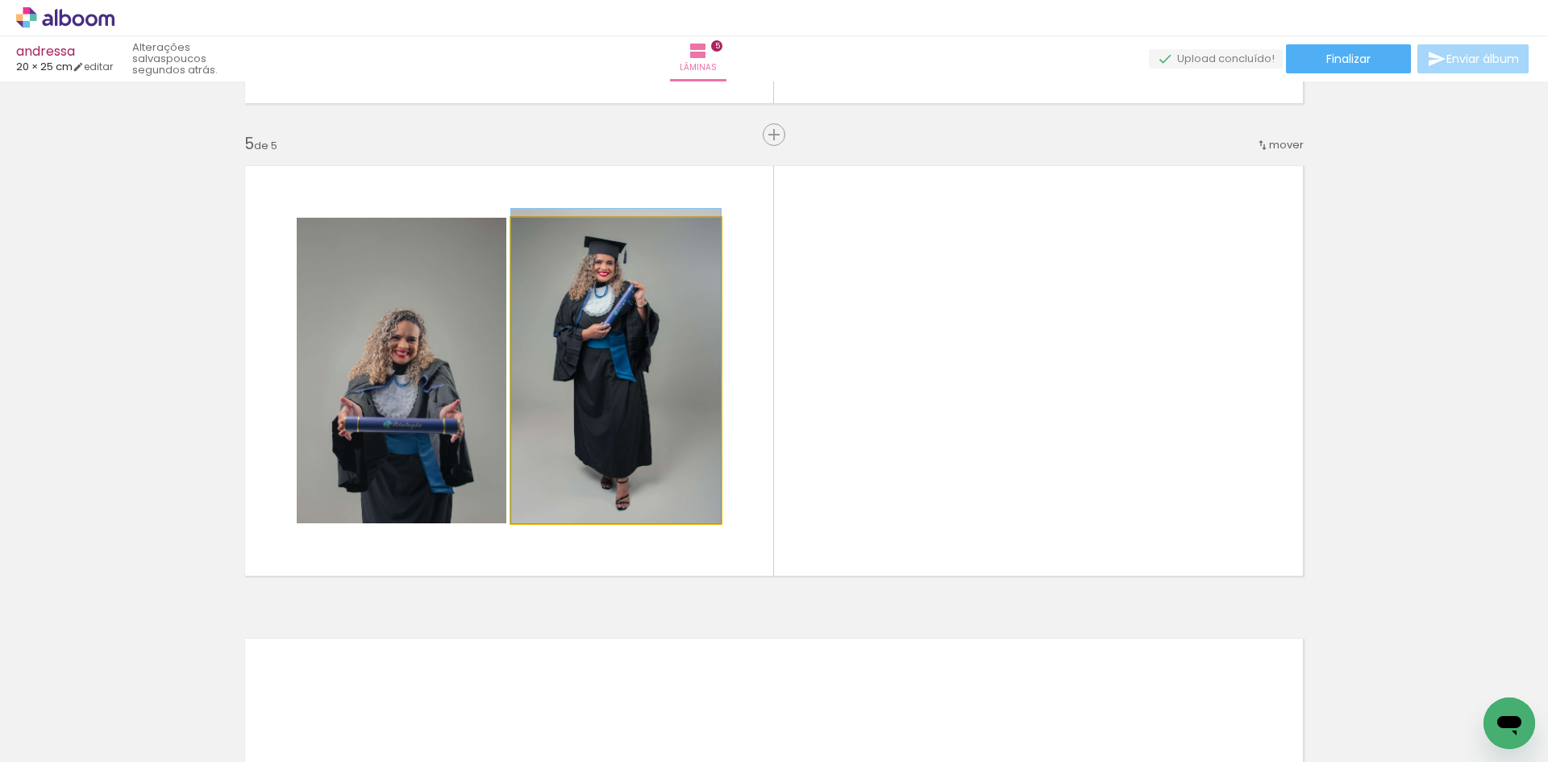
drag, startPoint x: 560, startPoint y: 410, endPoint x: 435, endPoint y: 398, distance: 125.7
click at [0, 0] on slot at bounding box center [0, 0] width 0 height 0
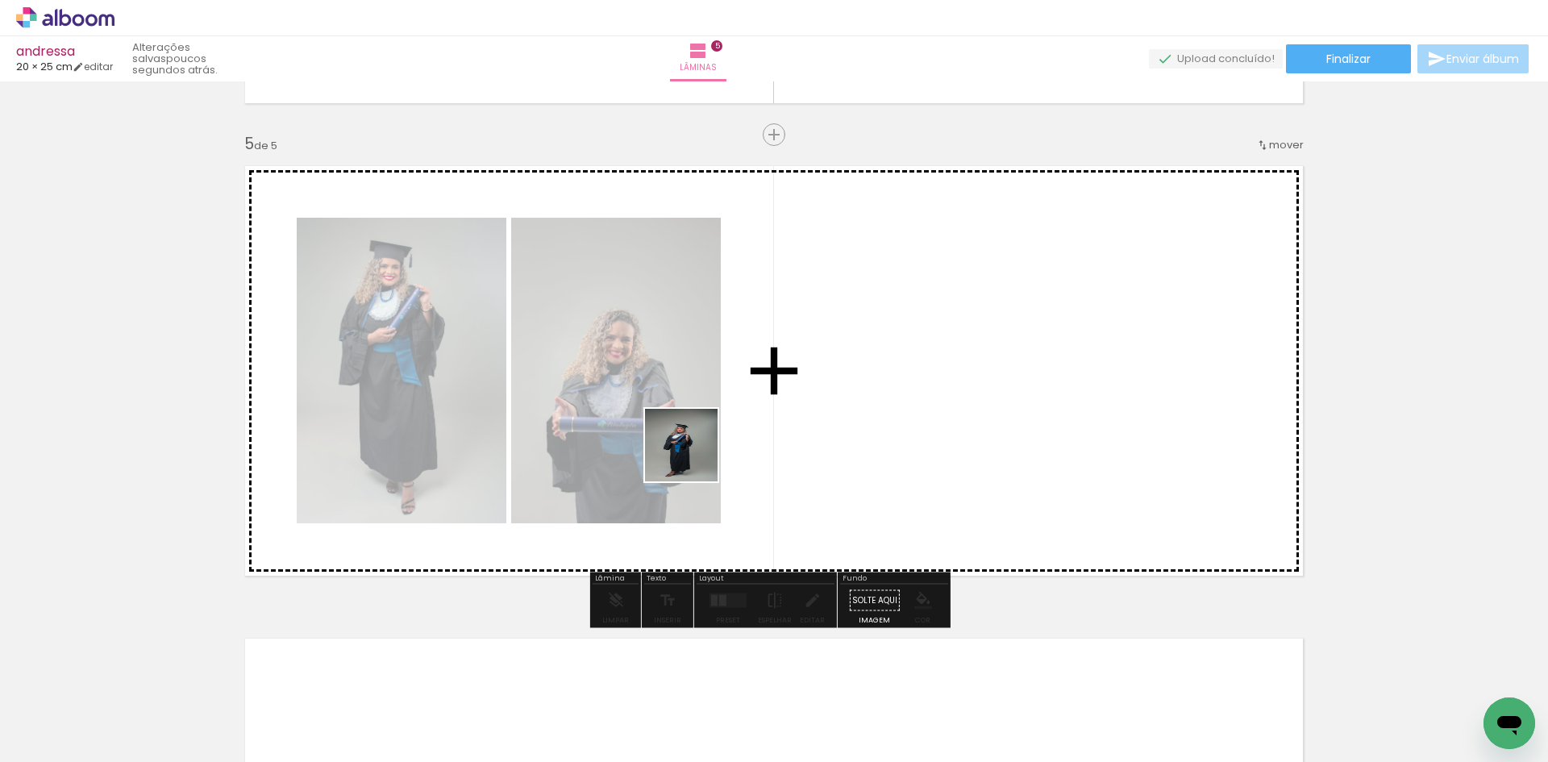
drag, startPoint x: 279, startPoint y: 713, endPoint x: 693, endPoint y: 457, distance: 487.0
click at [693, 457] on quentale-workspace at bounding box center [774, 381] width 1548 height 762
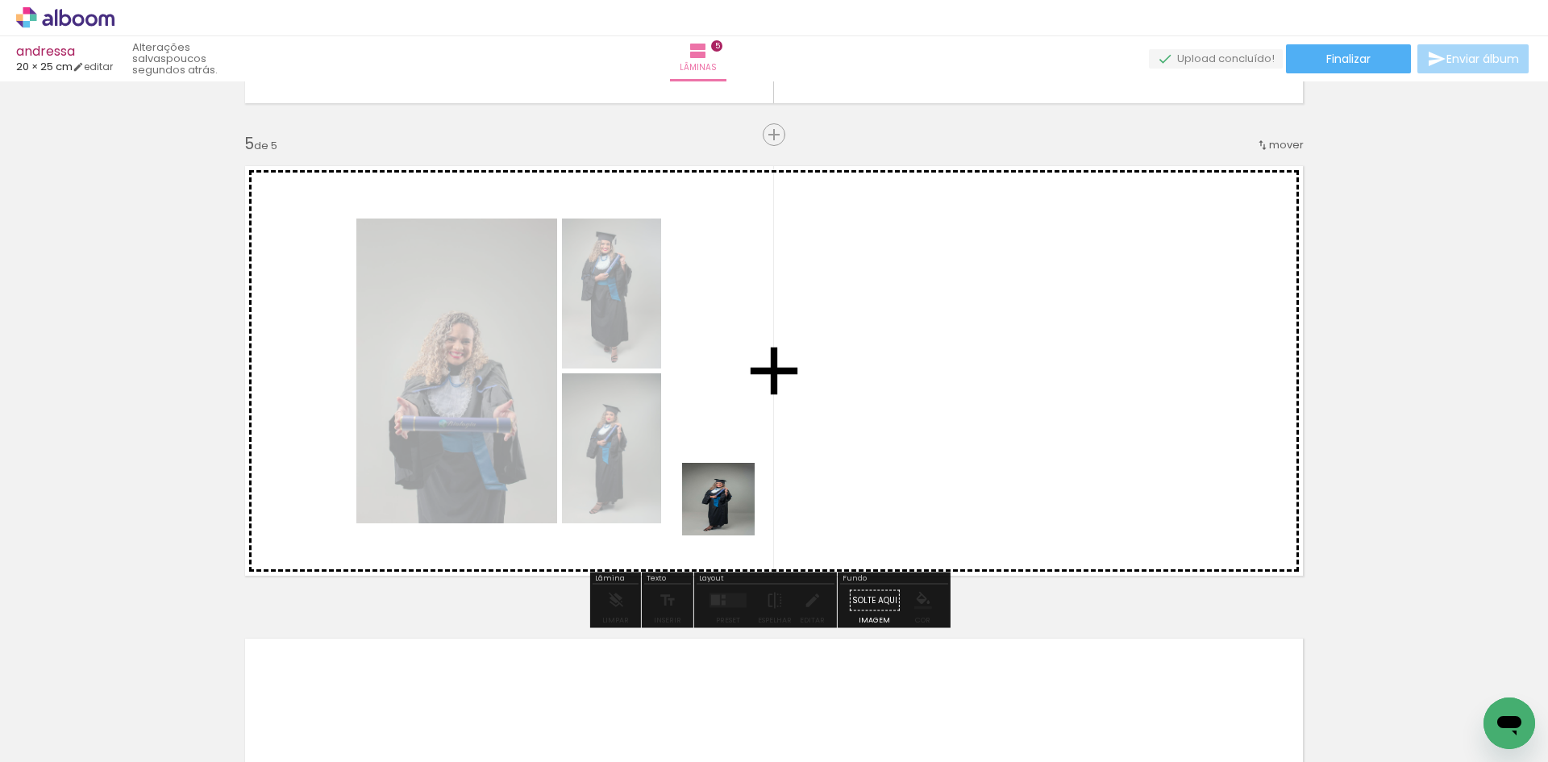
drag, startPoint x: 279, startPoint y: 704, endPoint x: 568, endPoint y: 587, distance: 312.2
click at [728, 505] on quentale-workspace at bounding box center [774, 381] width 1548 height 762
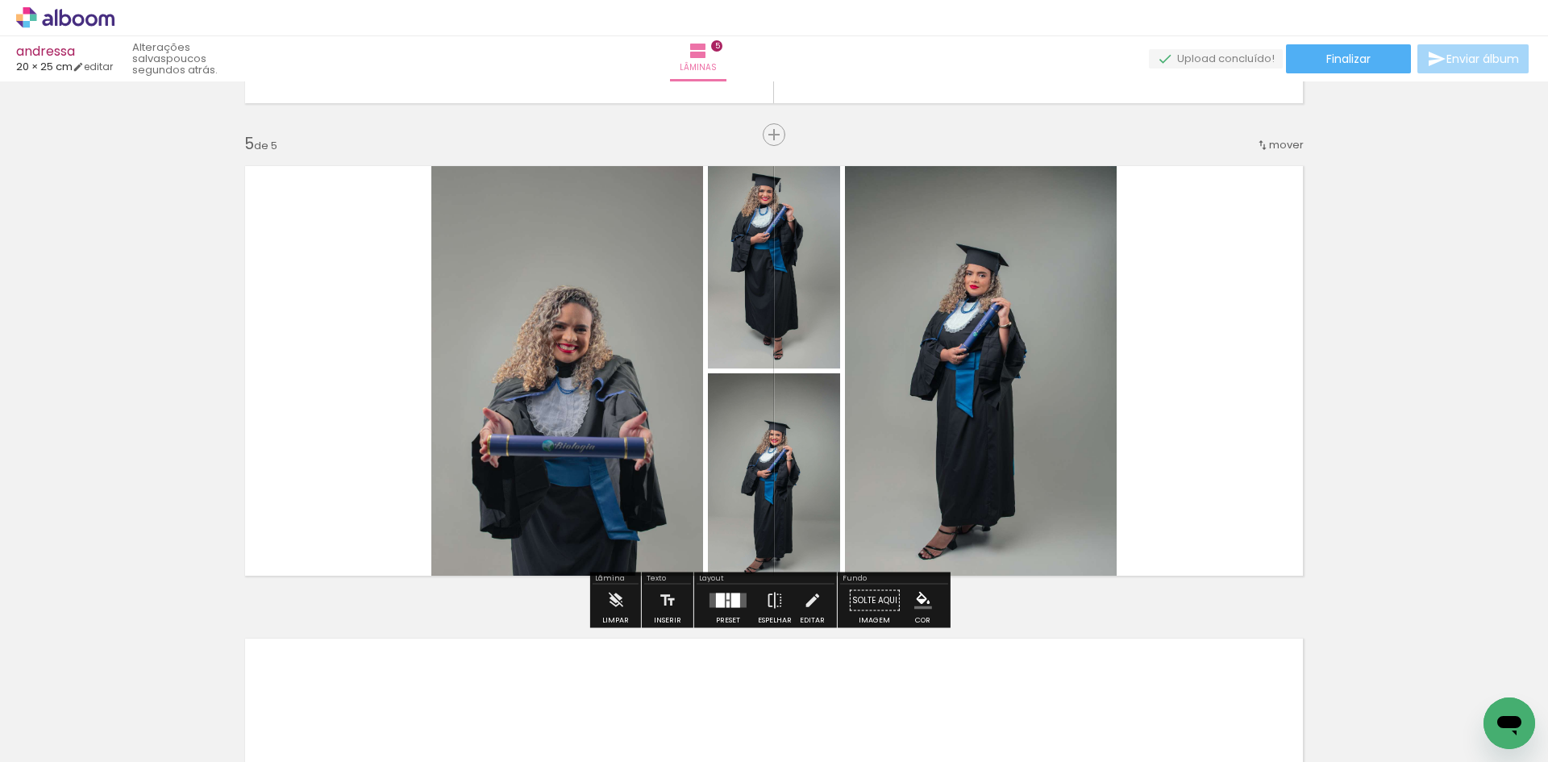
click at [285, 723] on quentale-thumb at bounding box center [251, 707] width 90 height 93
click at [286, 721] on quentale-thumb at bounding box center [251, 707] width 90 height 93
drag, startPoint x: 254, startPoint y: 715, endPoint x: 803, endPoint y: 506, distance: 587.8
click at [828, 477] on quentale-workspace at bounding box center [774, 381] width 1548 height 762
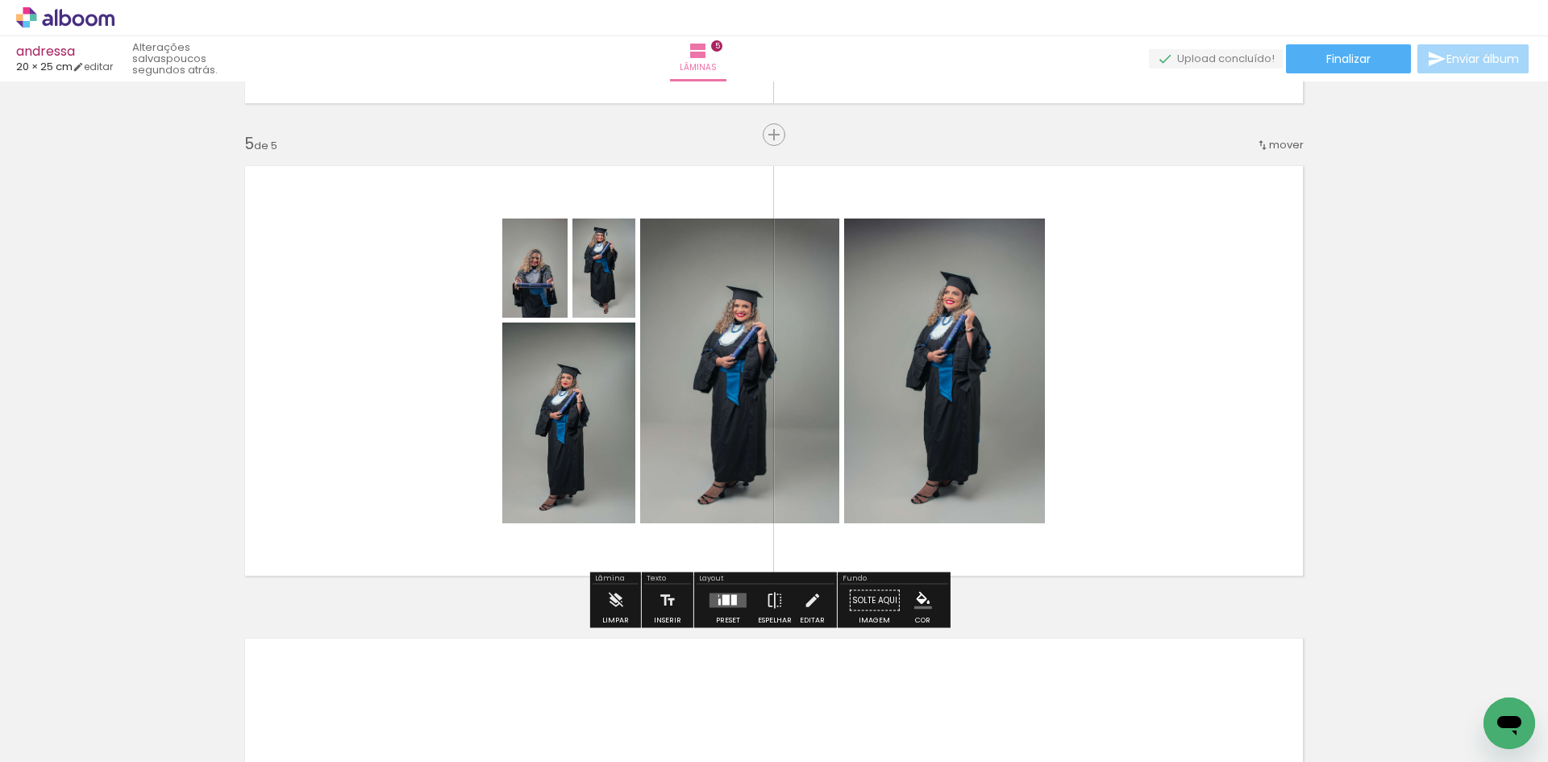
drag, startPoint x: 256, startPoint y: 703, endPoint x: 787, endPoint y: 531, distance: 558.7
click at [593, 444] on quentale-workspace at bounding box center [774, 381] width 1548 height 762
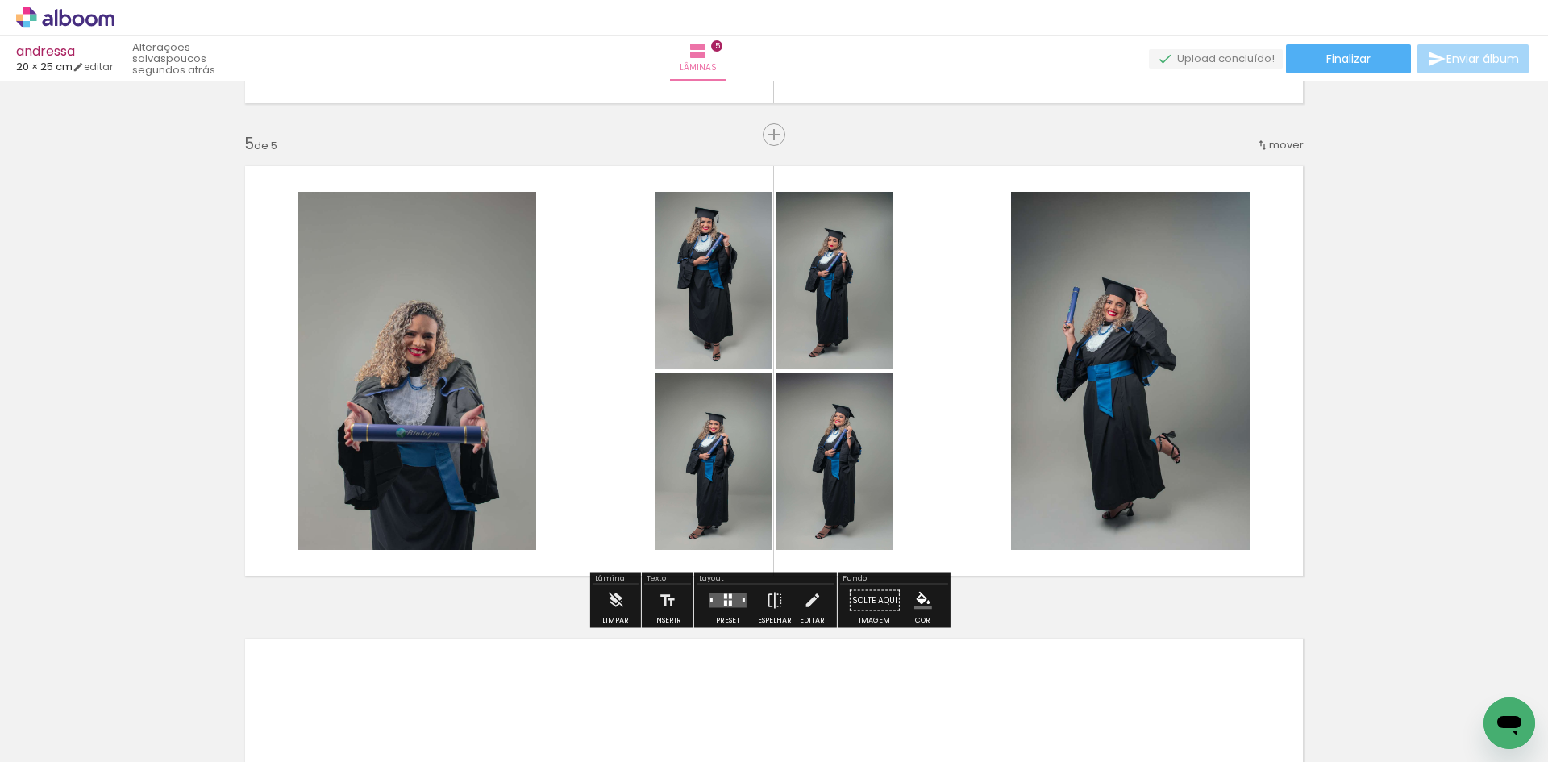
drag, startPoint x: 732, startPoint y: 611, endPoint x: 1219, endPoint y: 543, distance: 491.9
click at [734, 610] on div at bounding box center [728, 601] width 44 height 32
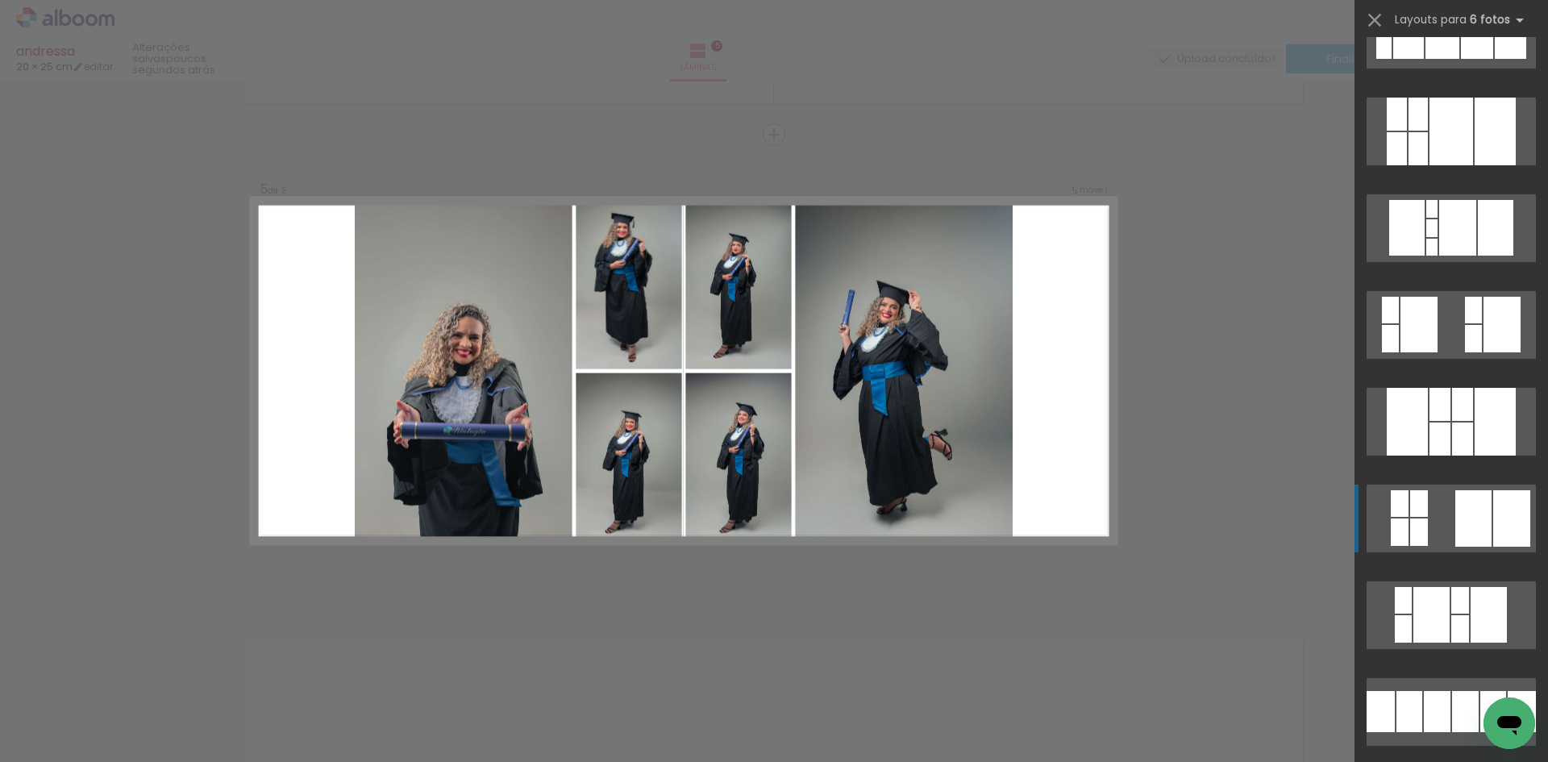
scroll to position [1210, 0]
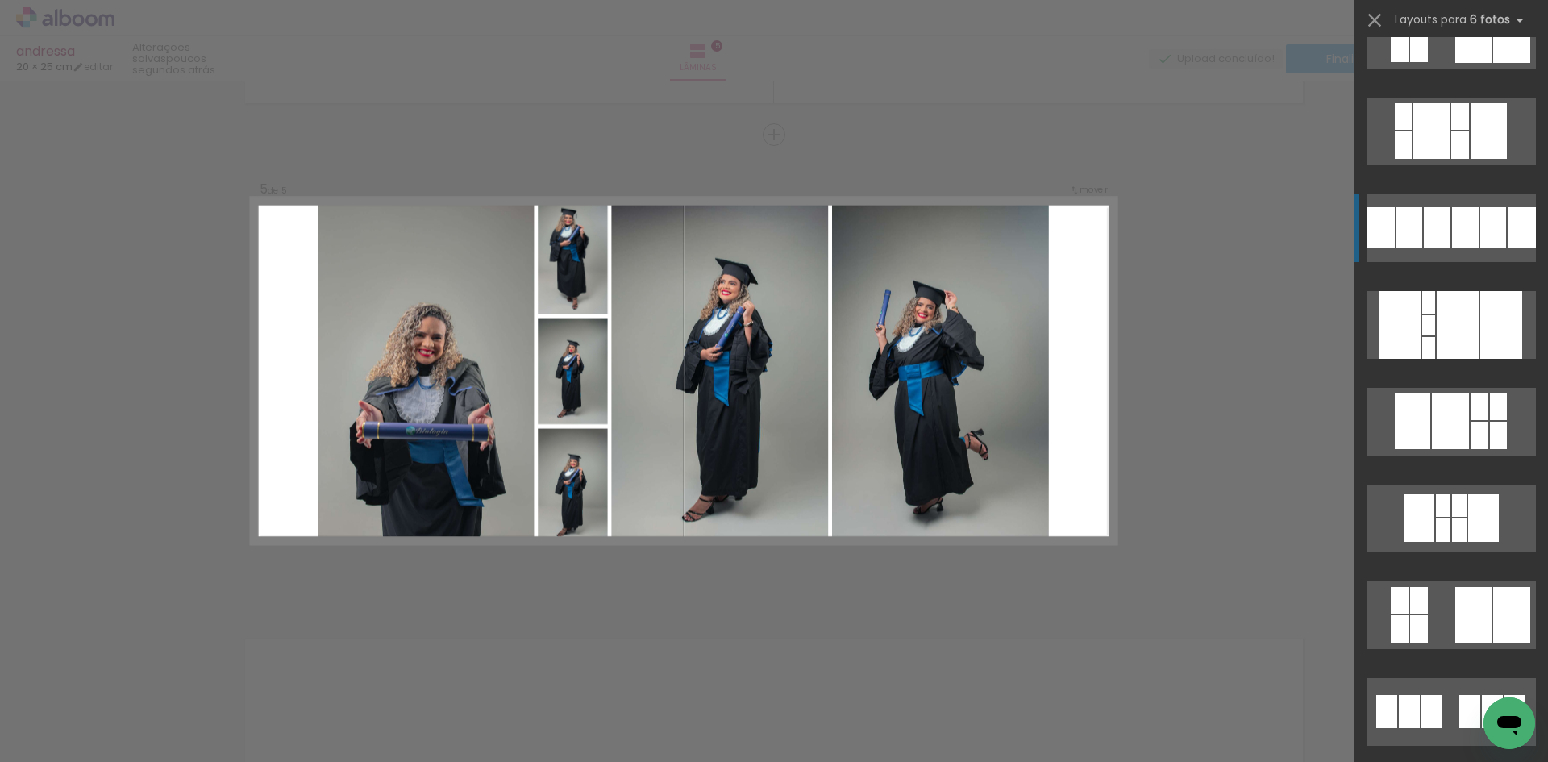
click at [1460, 695] on div at bounding box center [1470, 711] width 21 height 33
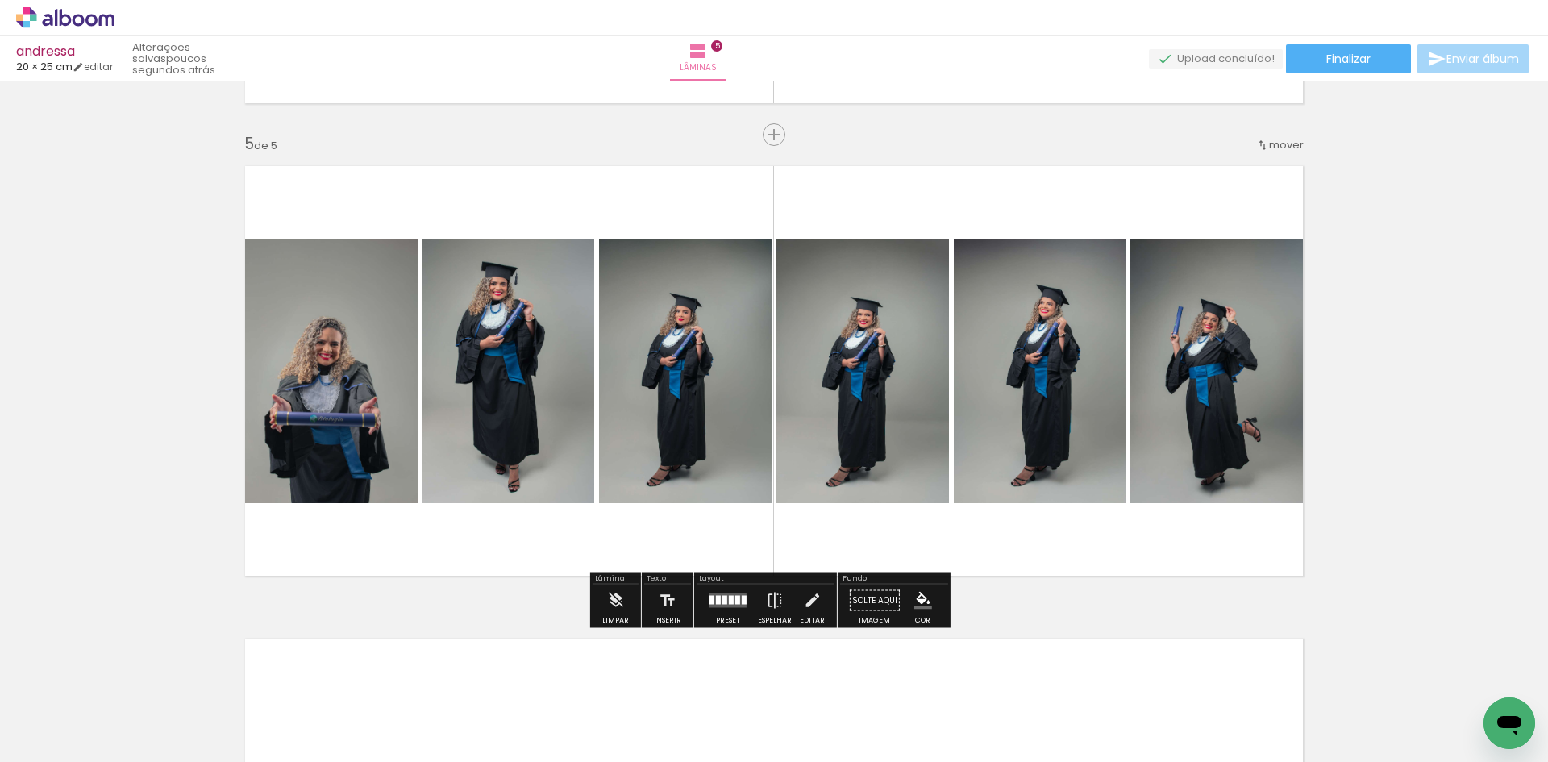
click at [715, 616] on div at bounding box center [728, 601] width 44 height 32
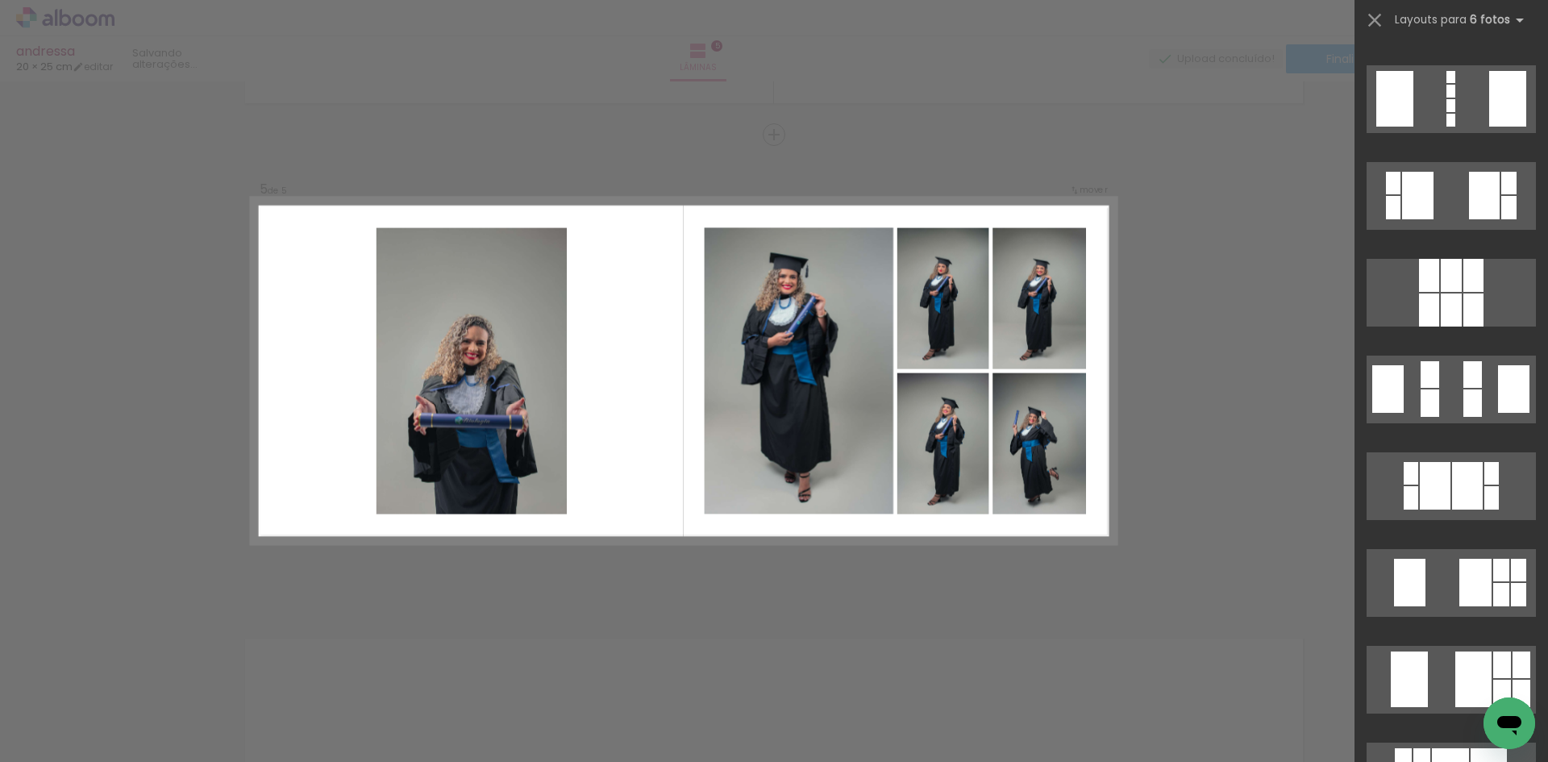
scroll to position [2242, 0]
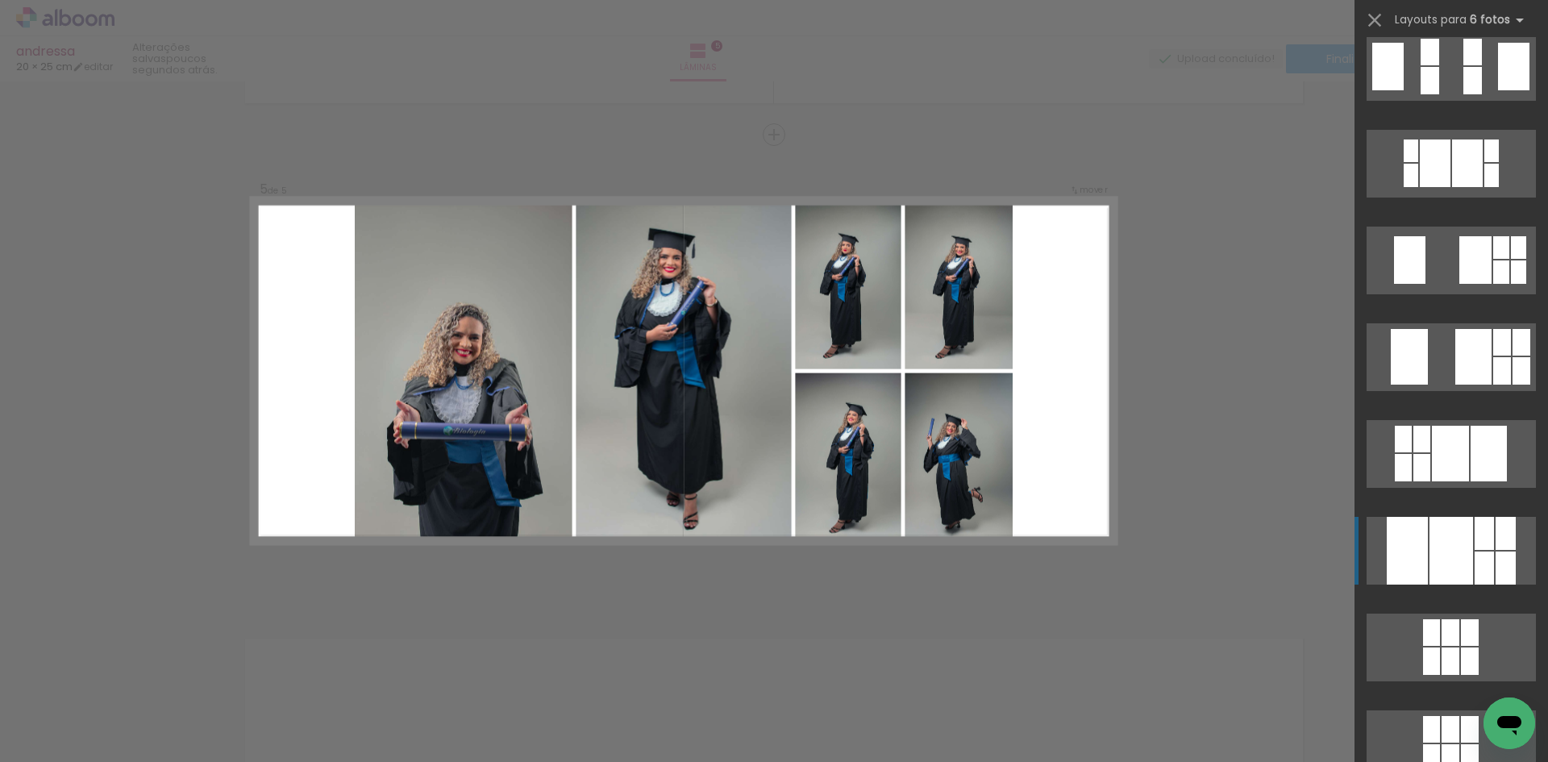
click at [1433, 555] on div at bounding box center [1452, 551] width 44 height 68
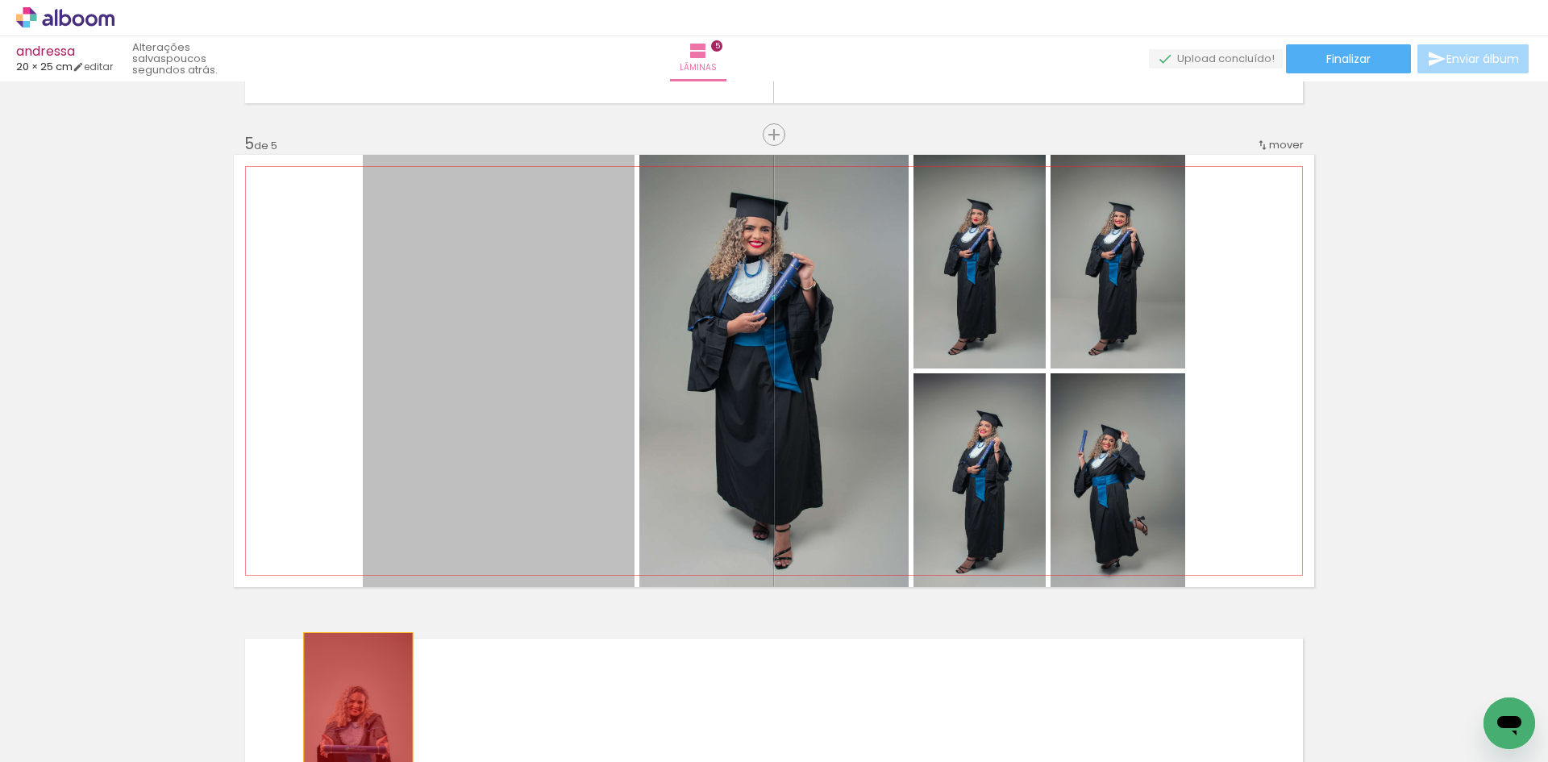
drag, startPoint x: 493, startPoint y: 399, endPoint x: 352, endPoint y: 719, distance: 349.5
click at [352, 719] on quentale-workspace at bounding box center [774, 381] width 1548 height 762
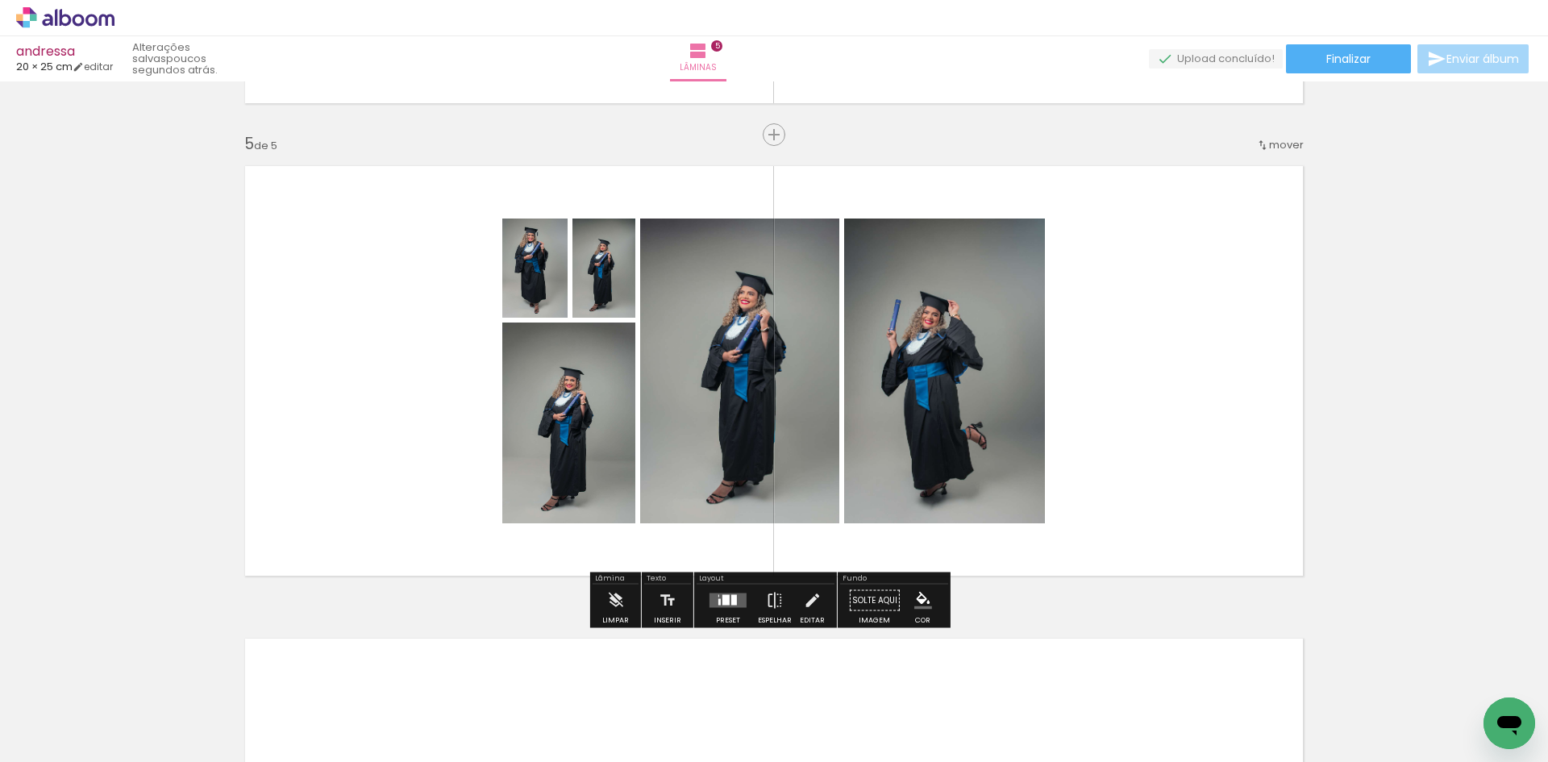
drag, startPoint x: 723, startPoint y: 619, endPoint x: 727, endPoint y: 606, distance: 14.5
click at [723, 618] on div "Preset" at bounding box center [728, 620] width 24 height 7
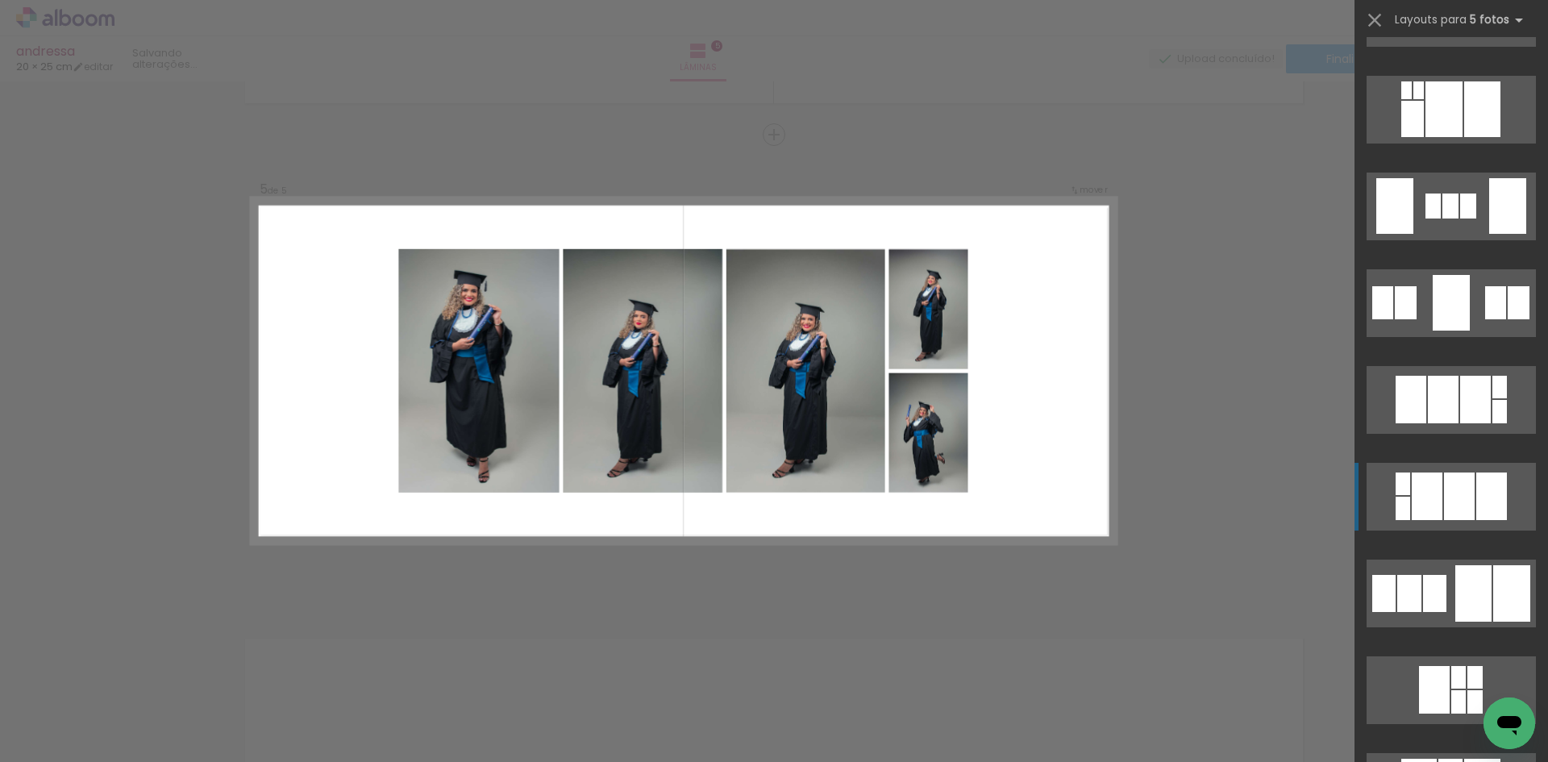
scroll to position [1693, 0]
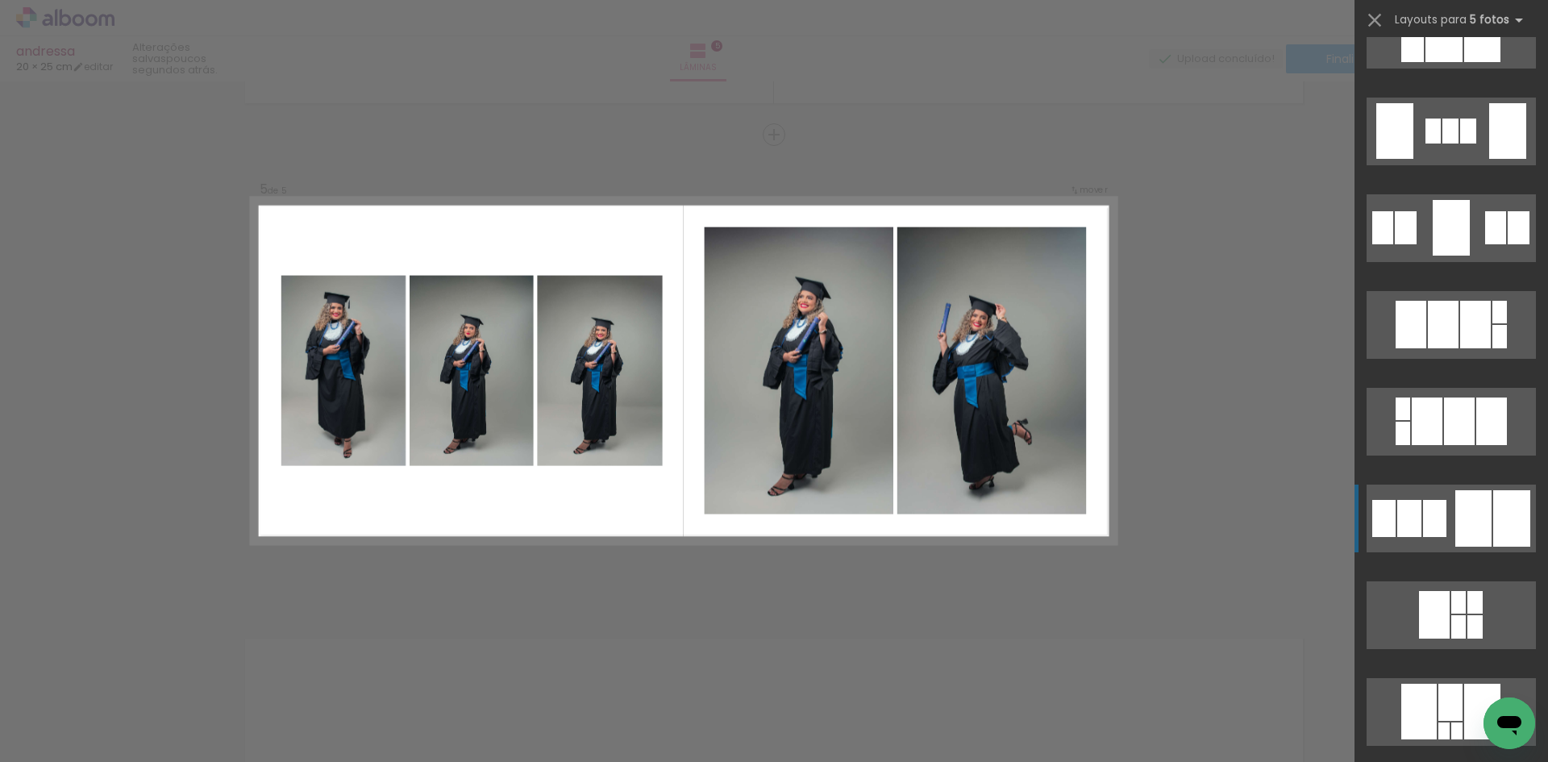
click at [1433, 256] on div at bounding box center [1451, 228] width 37 height 56
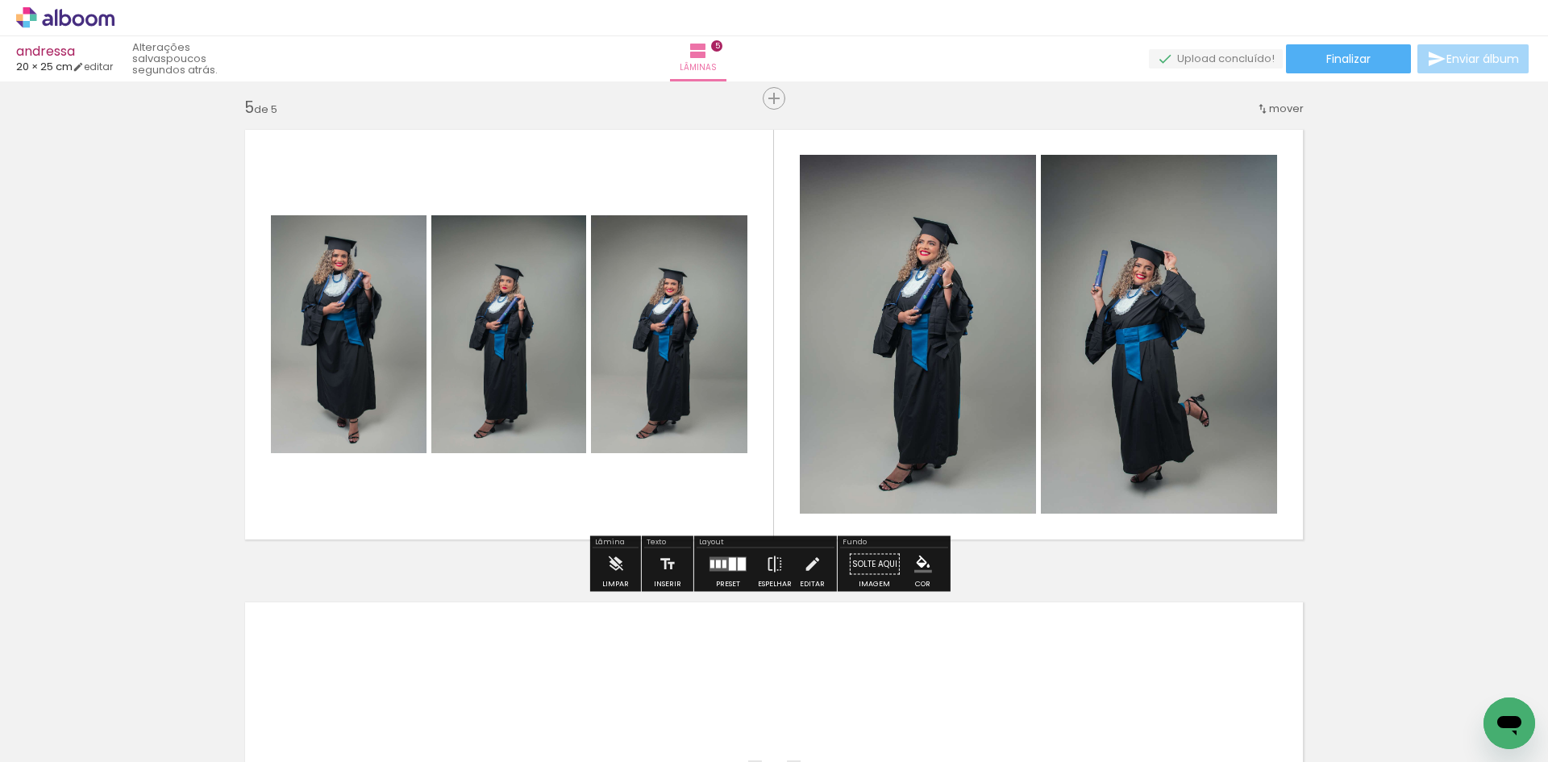
scroll to position [2105, 0]
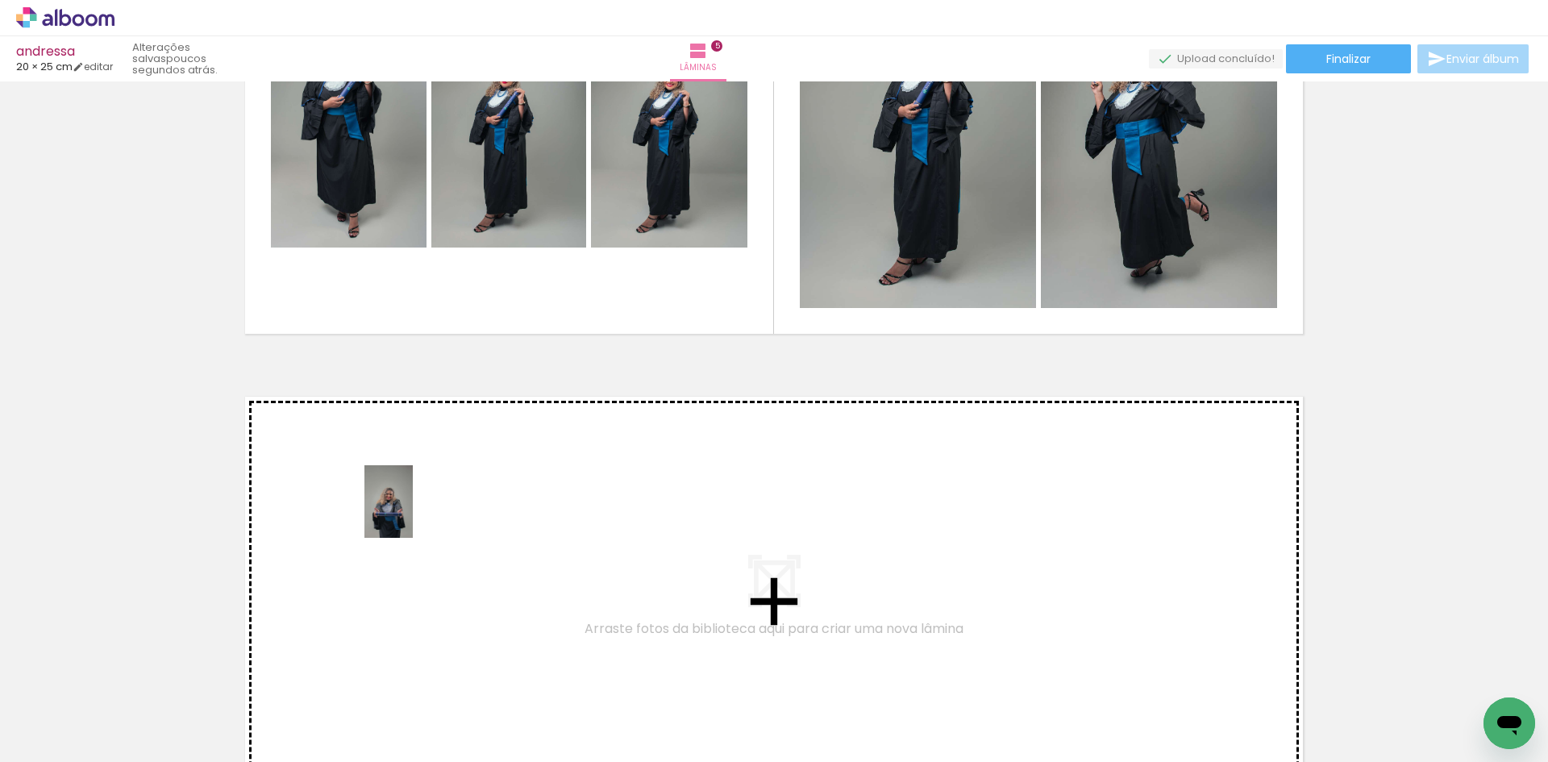
drag, startPoint x: 259, startPoint y: 723, endPoint x: 413, endPoint y: 514, distance: 259.5
click at [413, 514] on quentale-workspace at bounding box center [774, 381] width 1548 height 762
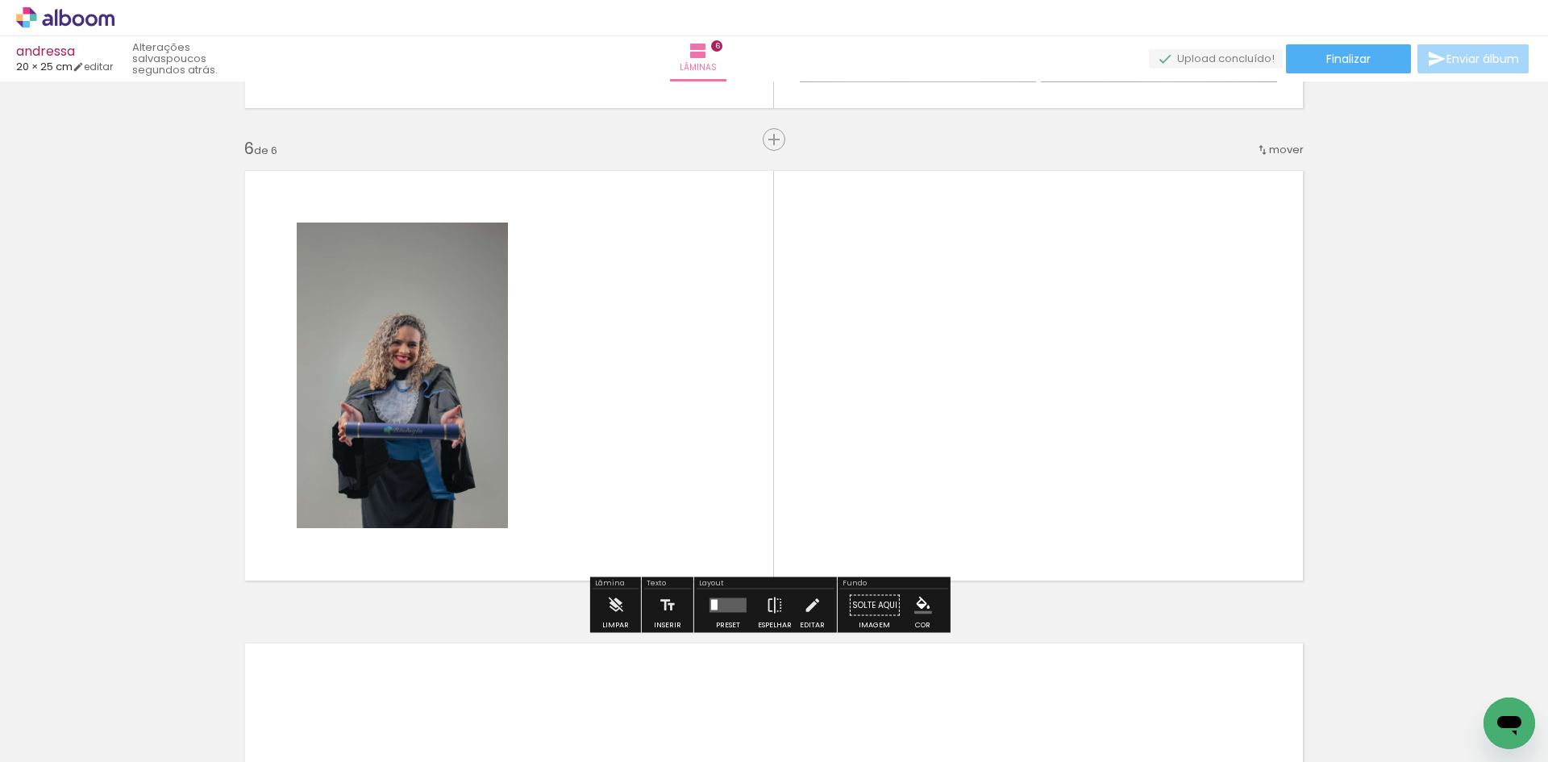
scroll to position [2336, 0]
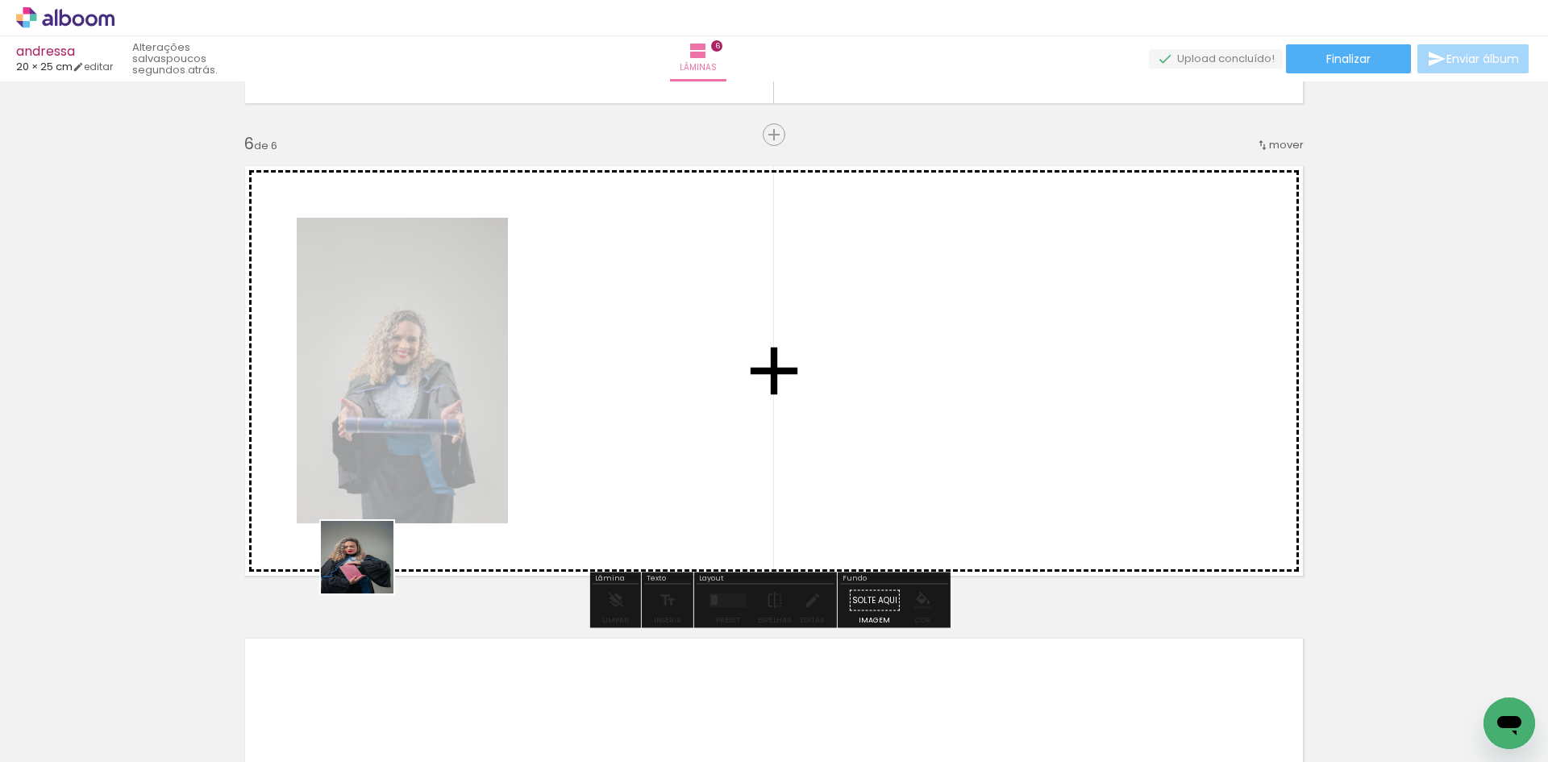
drag, startPoint x: 246, startPoint y: 716, endPoint x: 436, endPoint y: 567, distance: 241.8
click at [505, 452] on quentale-workspace at bounding box center [774, 381] width 1548 height 762
